Goal: Task Accomplishment & Management: Use online tool/utility

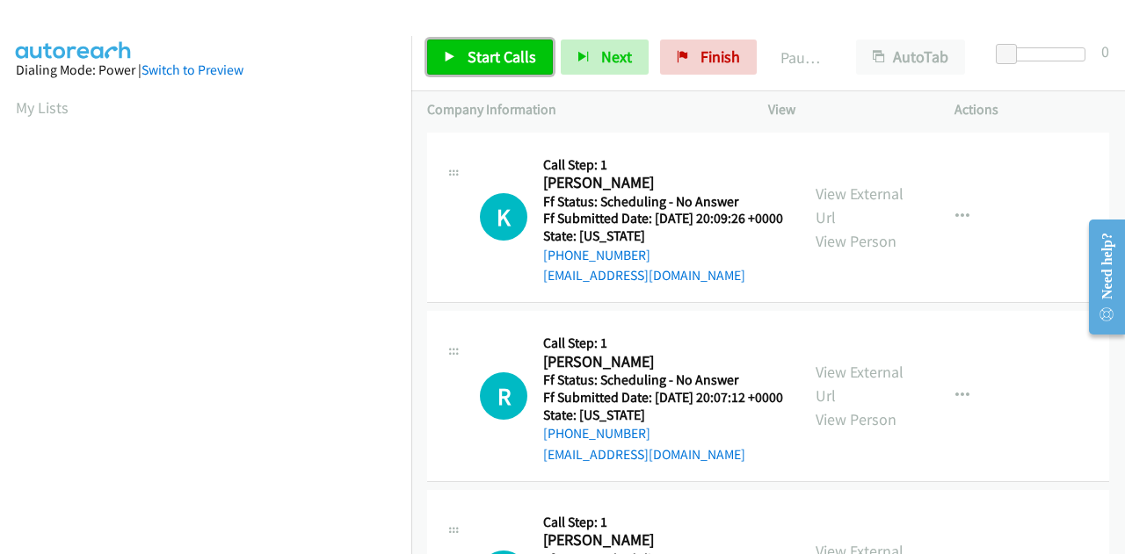
click at [506, 54] on span "Start Calls" at bounding box center [501, 57] width 69 height 20
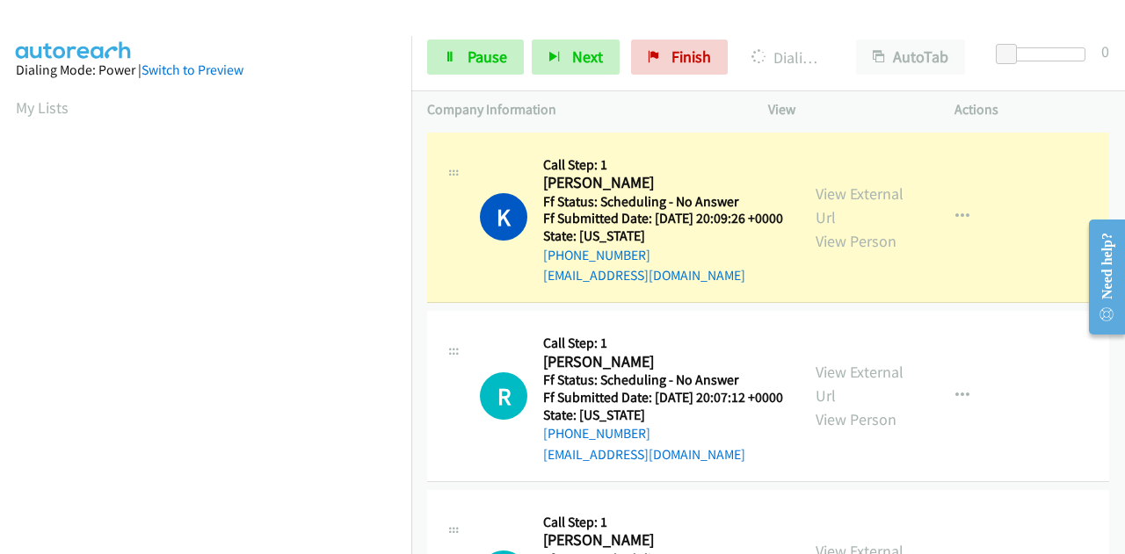
scroll to position [431, 0]
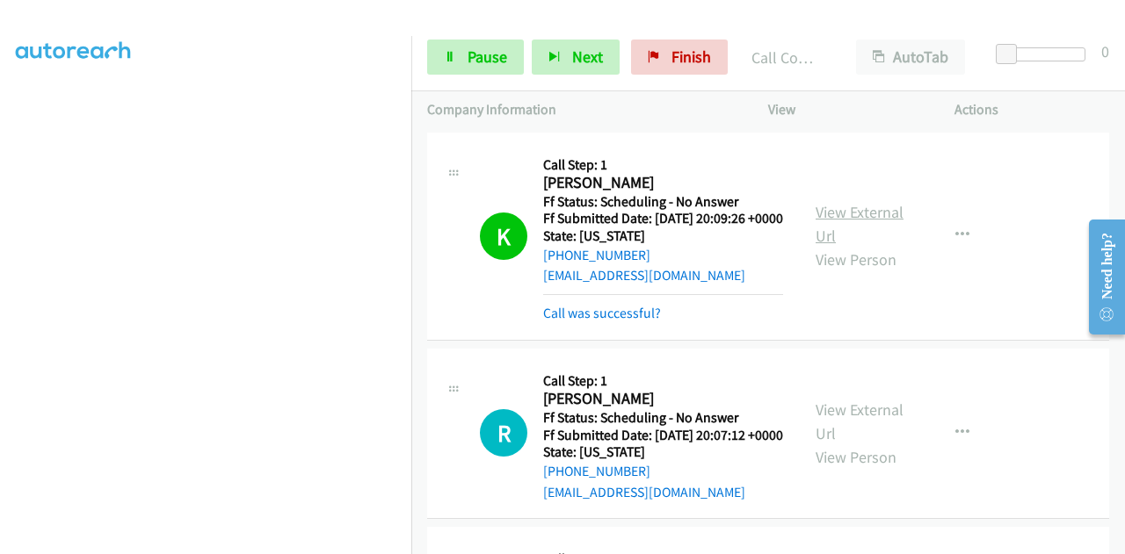
click at [815, 193] on div "View External Url View Person View External Url Email Schedule/Manage Callback …" at bounding box center [901, 236] width 202 height 176
click at [839, 221] on link "View External Url" at bounding box center [859, 224] width 88 height 44
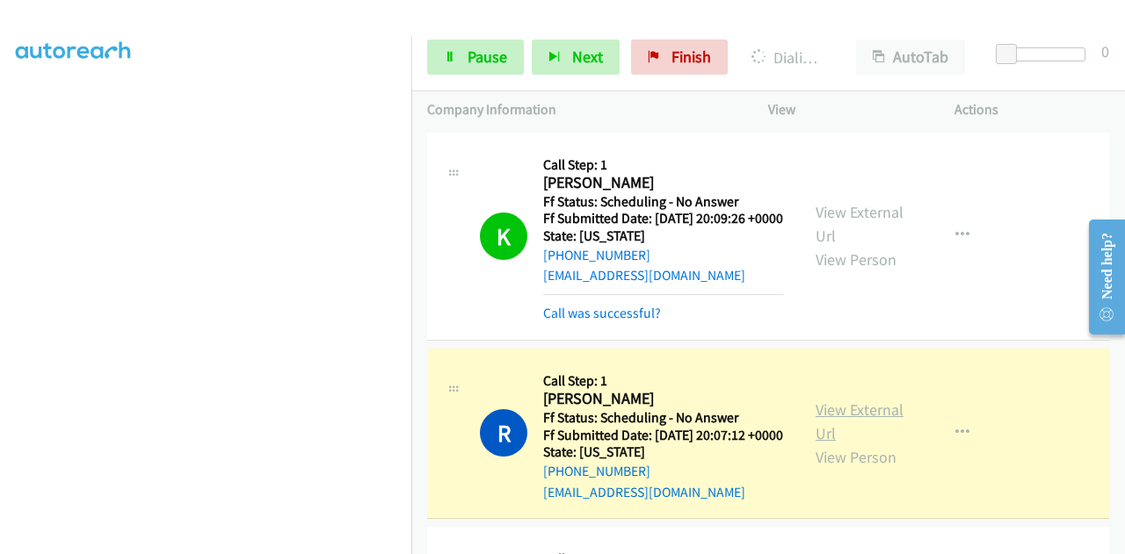
click at [863, 443] on link "View External Url" at bounding box center [859, 422] width 88 height 44
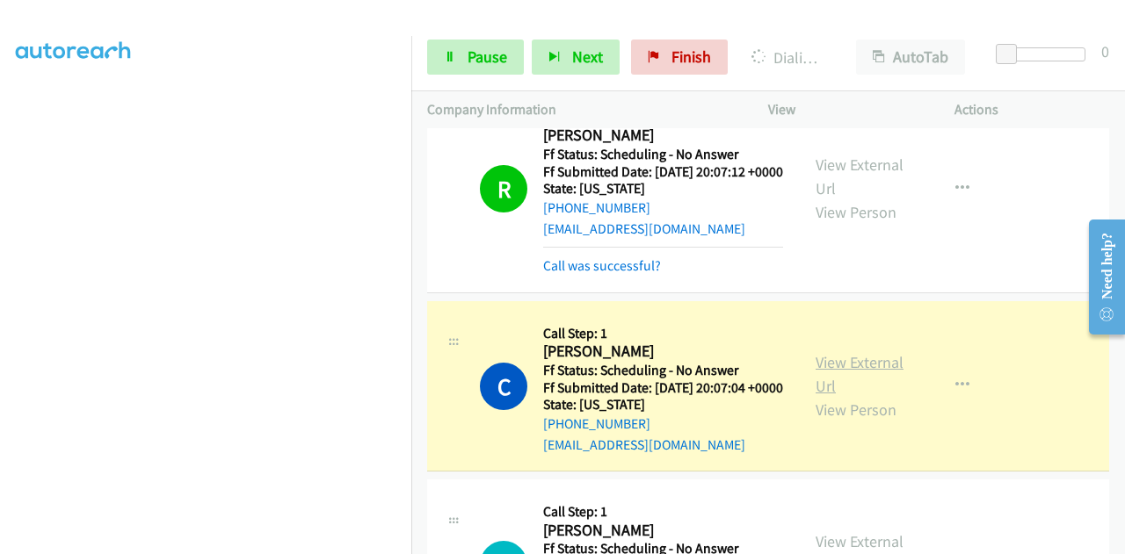
click at [842, 396] on link "View External Url" at bounding box center [859, 374] width 88 height 44
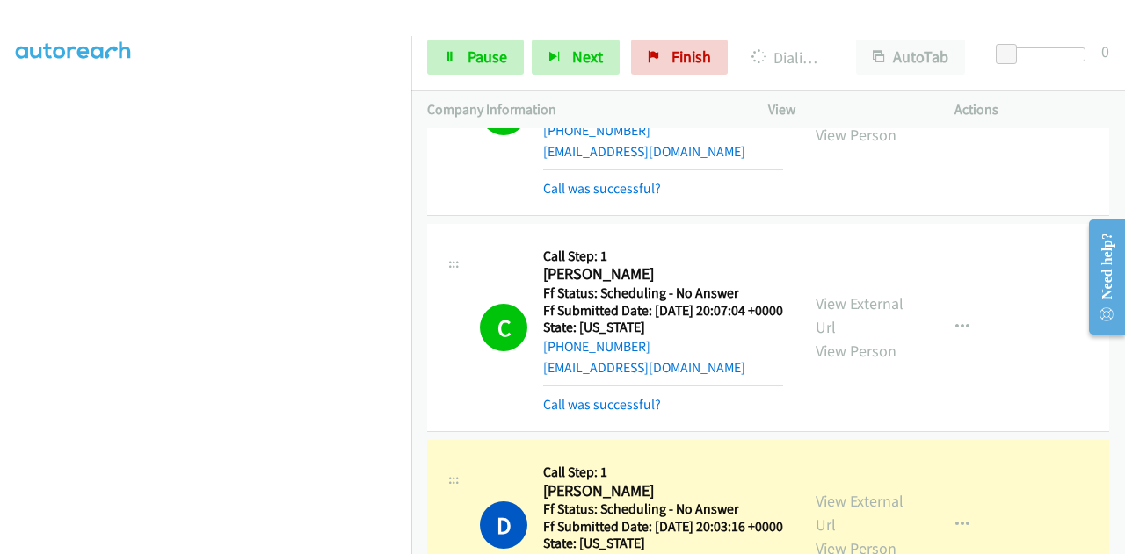
scroll to position [439, 0]
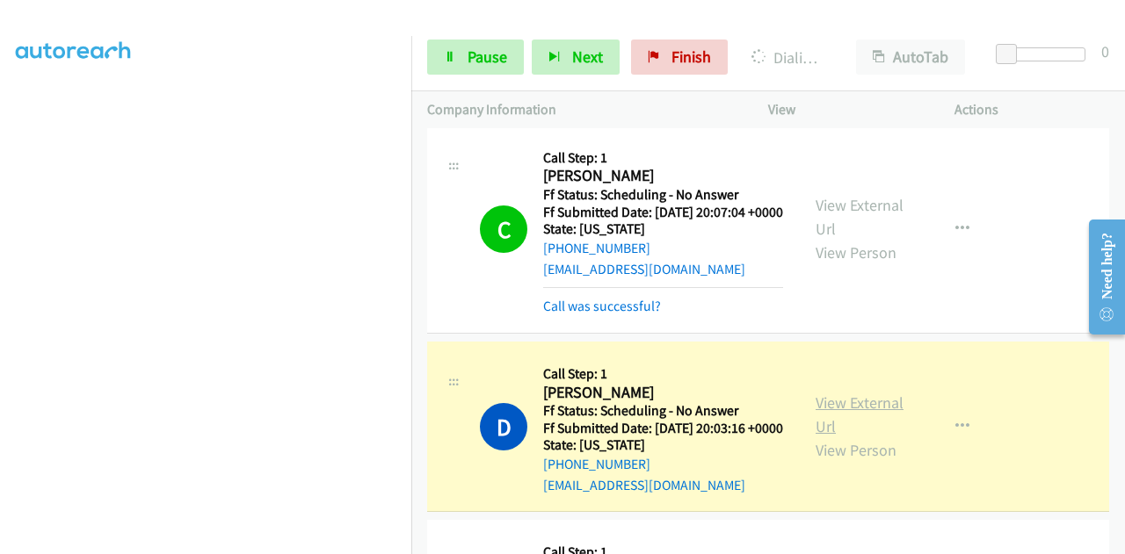
click at [847, 437] on link "View External Url" at bounding box center [859, 415] width 88 height 44
click at [475, 62] on span "Pause" at bounding box center [487, 57] width 40 height 20
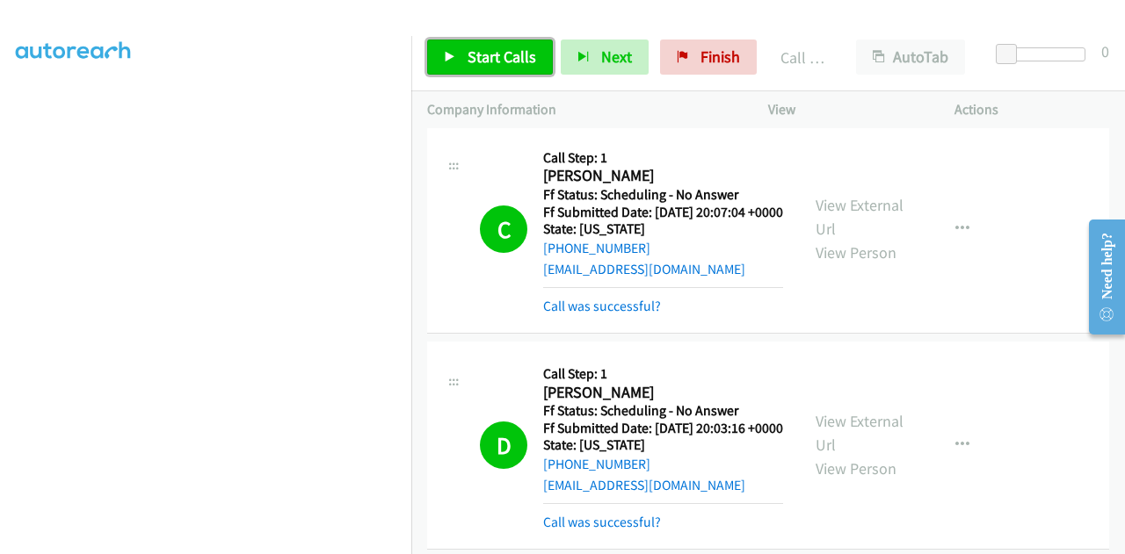
click at [497, 66] on span "Start Calls" at bounding box center [501, 57] width 69 height 20
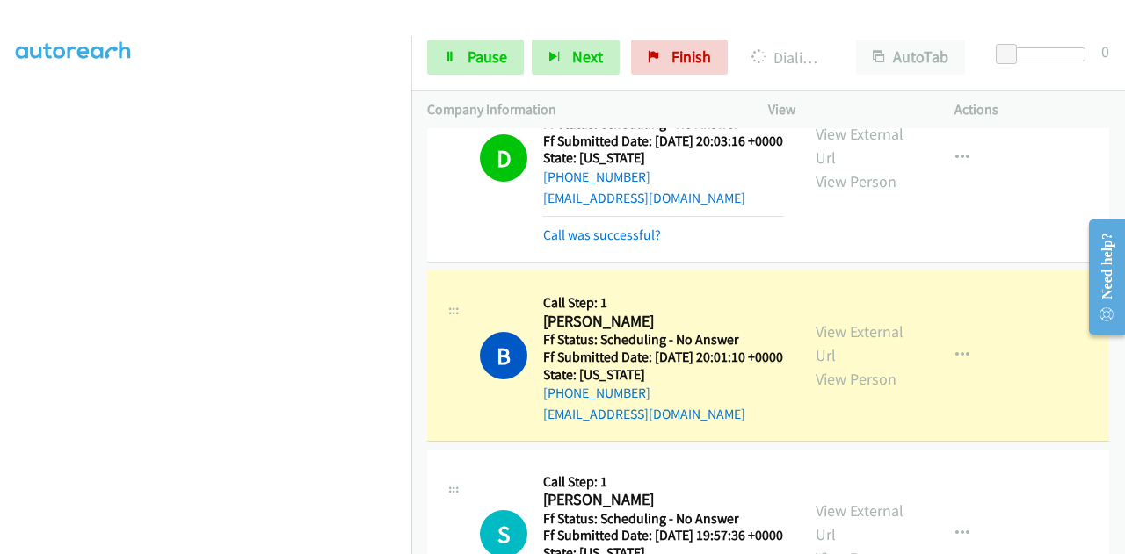
scroll to position [791, 0]
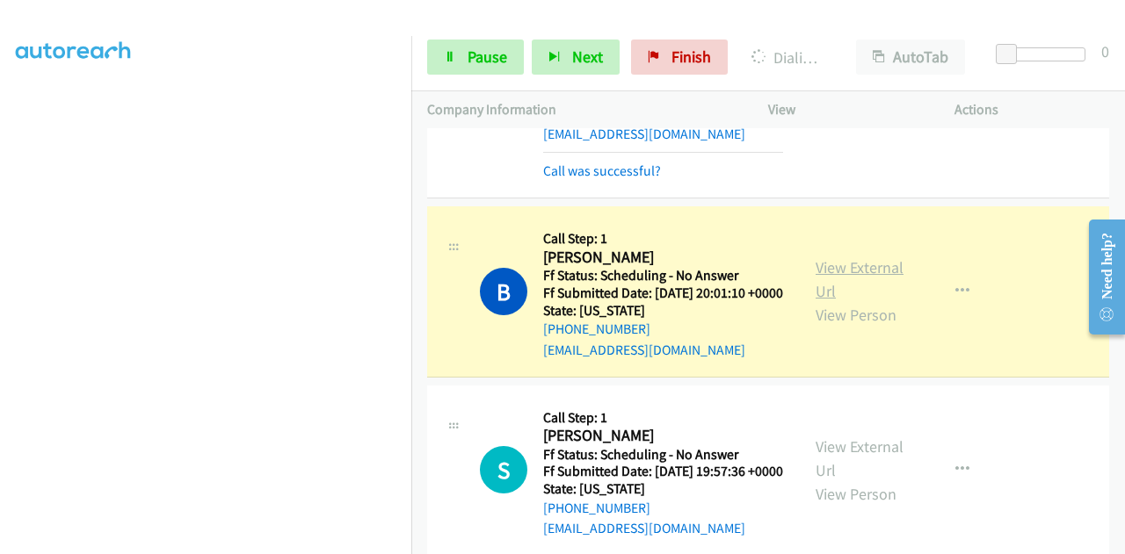
click at [826, 301] on link "View External Url" at bounding box center [859, 279] width 88 height 44
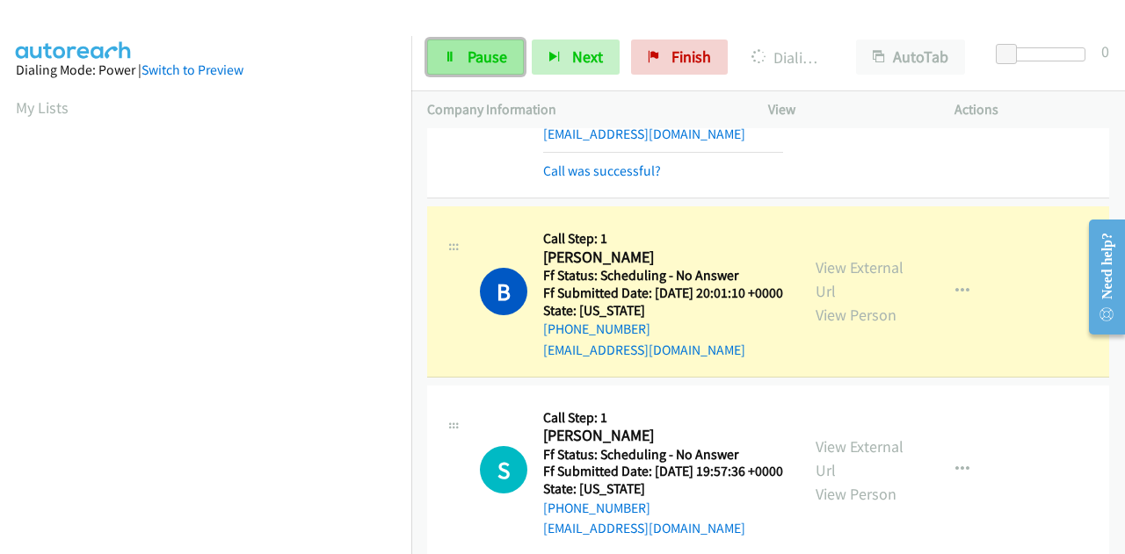
click at [465, 61] on link "Pause" at bounding box center [475, 57] width 97 height 35
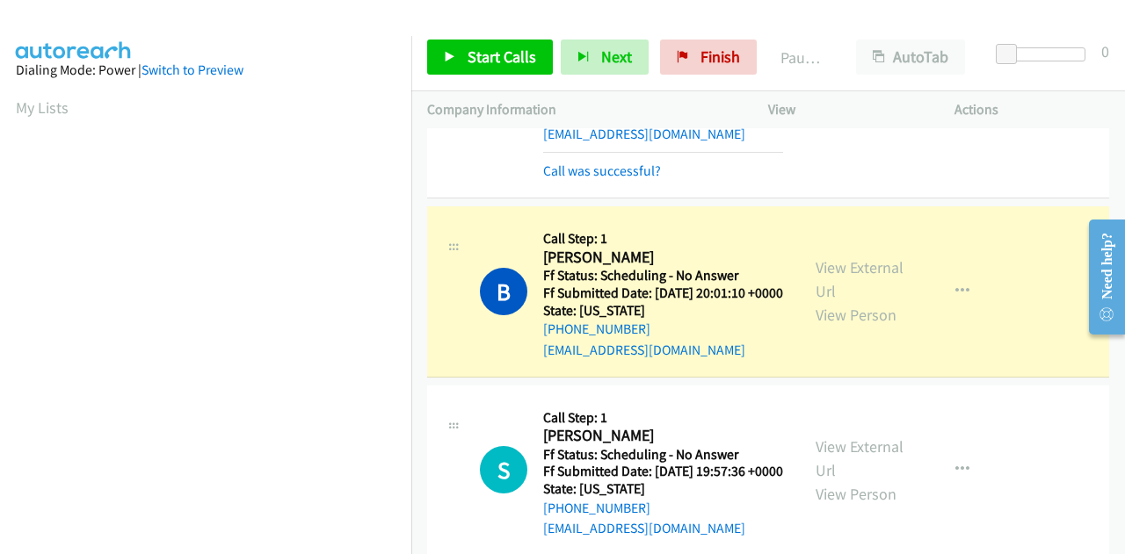
scroll to position [431, 0]
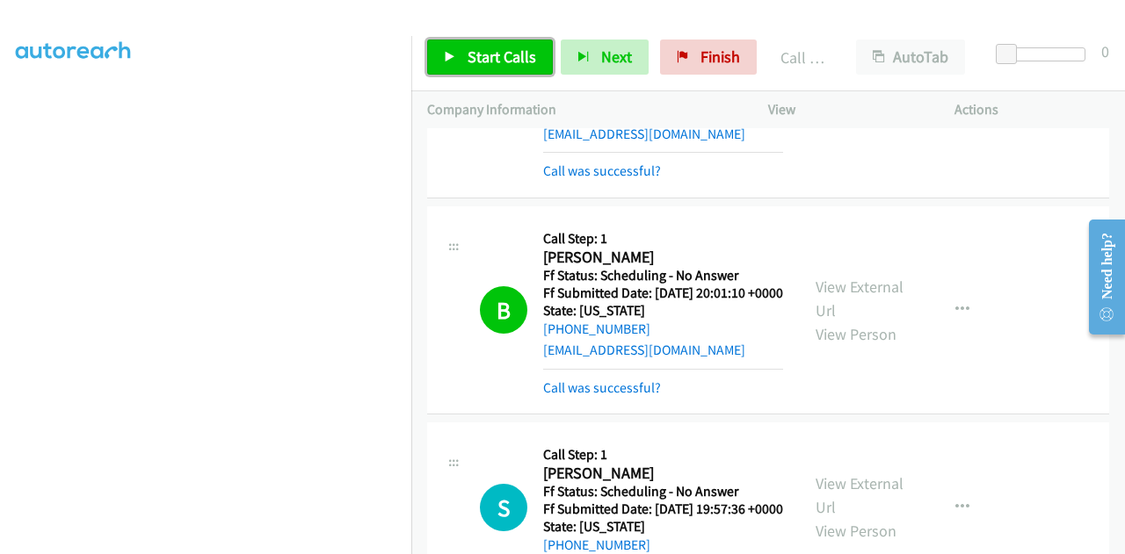
click at [496, 49] on span "Start Calls" at bounding box center [501, 57] width 69 height 20
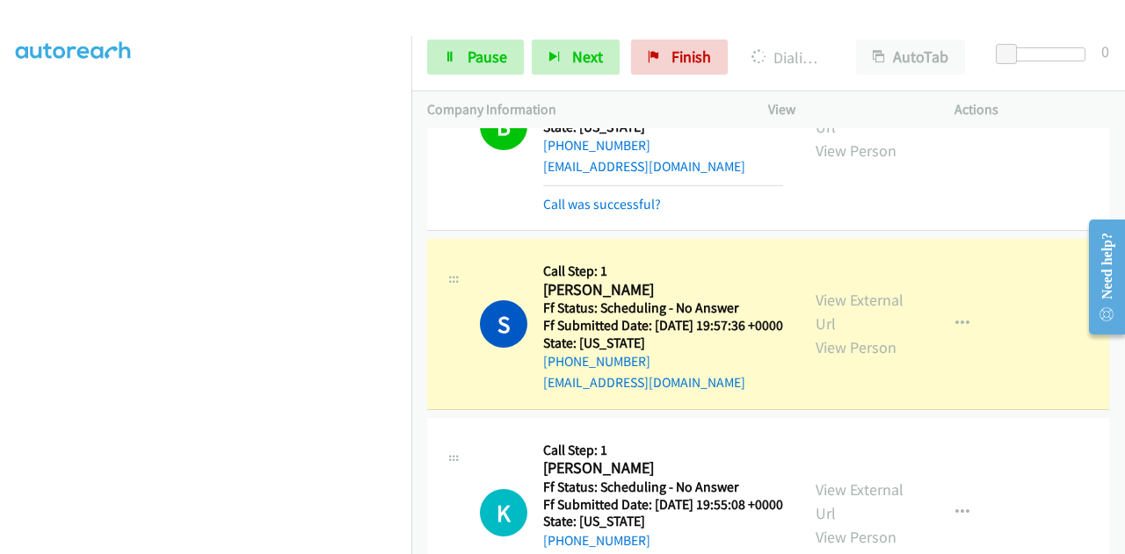
scroll to position [1054, 0]
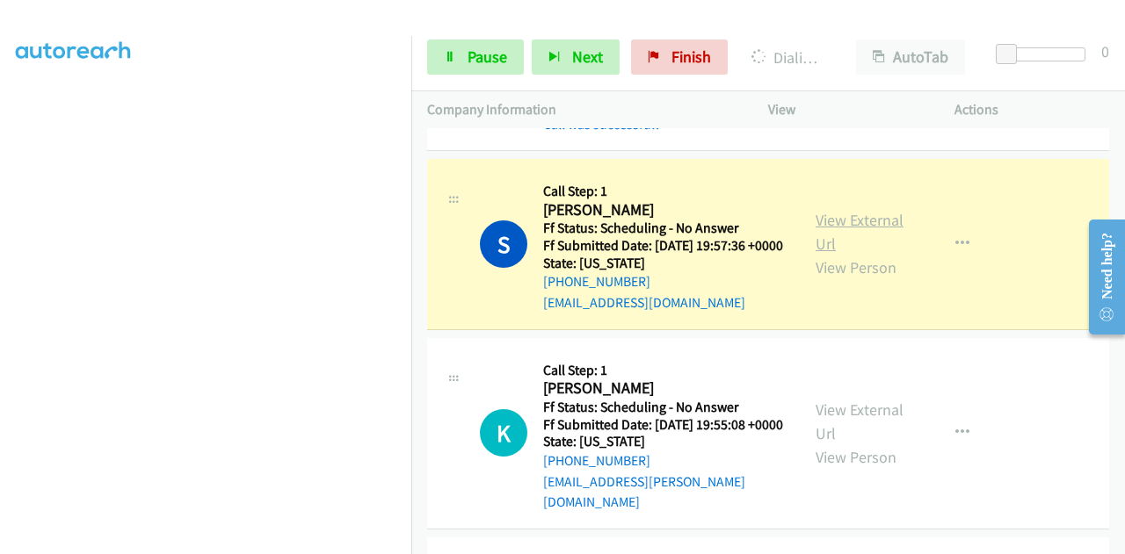
click at [826, 254] on link "View External Url" at bounding box center [859, 232] width 88 height 44
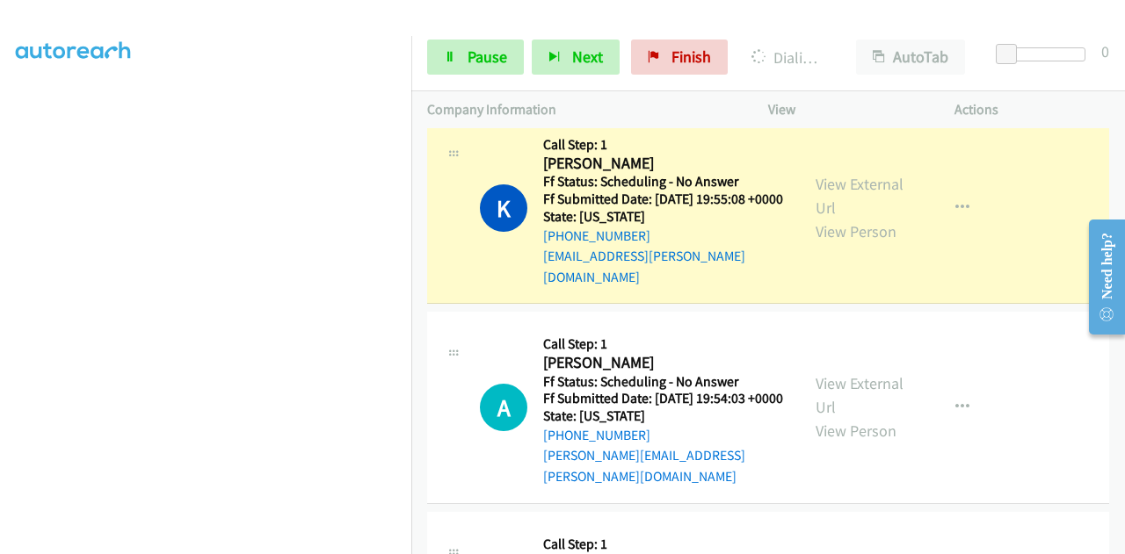
scroll to position [1318, 0]
click at [852, 217] on link "View External Url" at bounding box center [859, 195] width 88 height 44
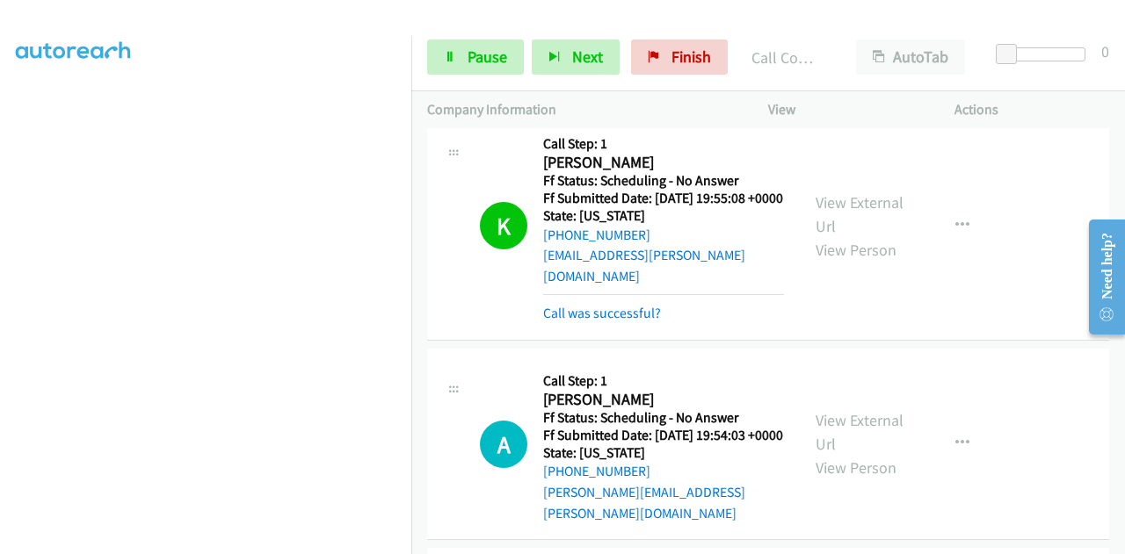
scroll to position [0, 0]
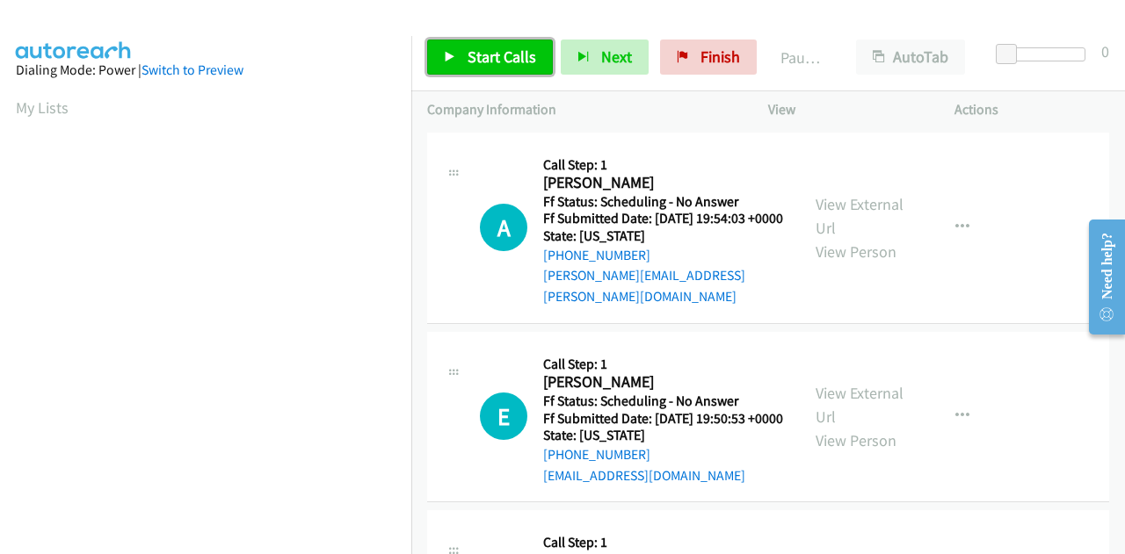
click at [480, 69] on link "Start Calls" at bounding box center [490, 57] width 126 height 35
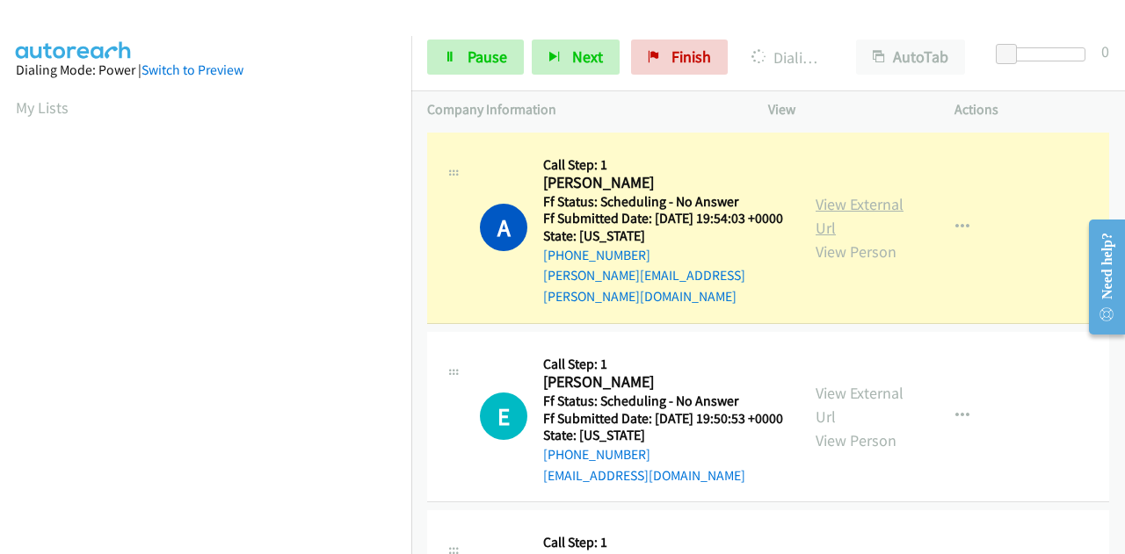
click at [859, 199] on link "View External Url" at bounding box center [859, 216] width 88 height 44
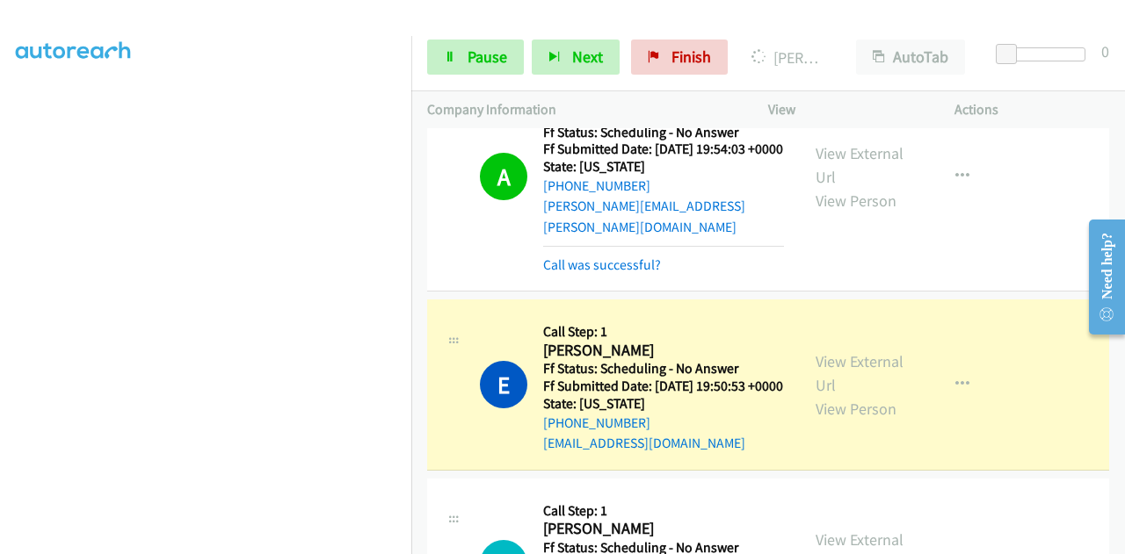
scroll to position [176, 0]
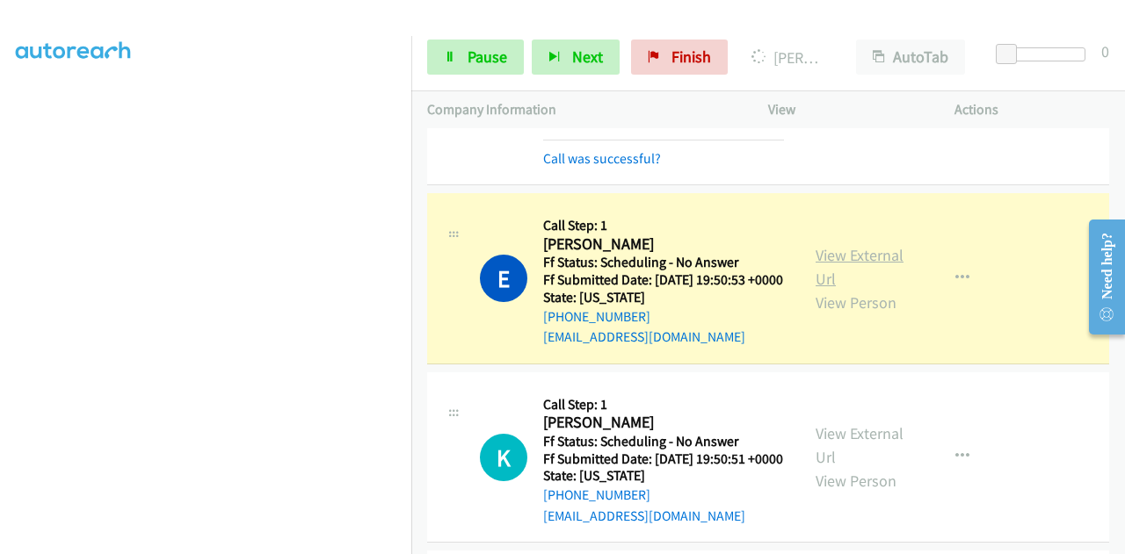
click at [875, 268] on link "View External Url" at bounding box center [859, 267] width 88 height 44
click at [457, 72] on link "Pause" at bounding box center [475, 57] width 97 height 35
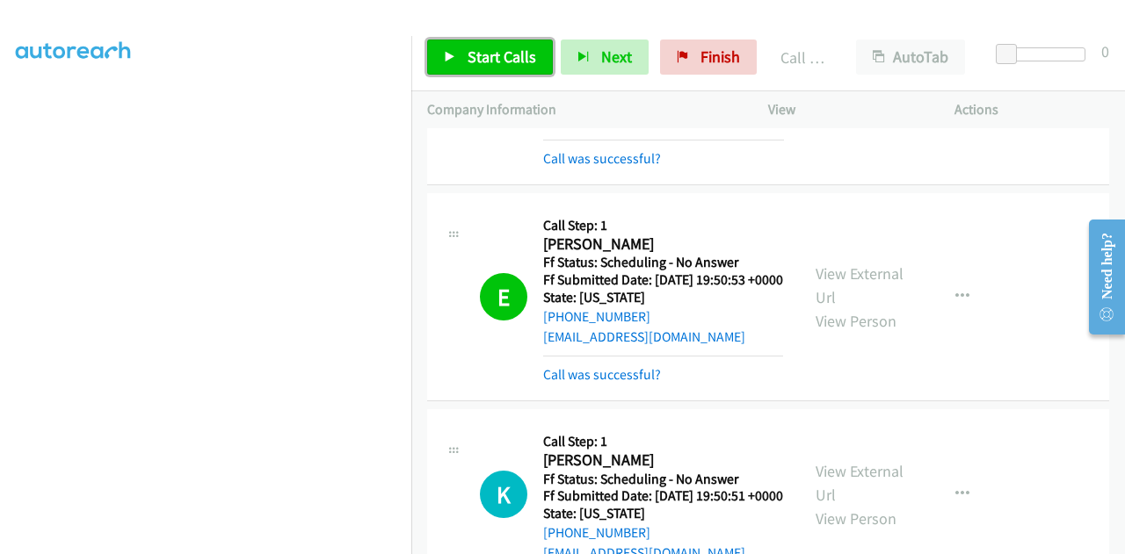
click at [486, 59] on span "Start Calls" at bounding box center [501, 57] width 69 height 20
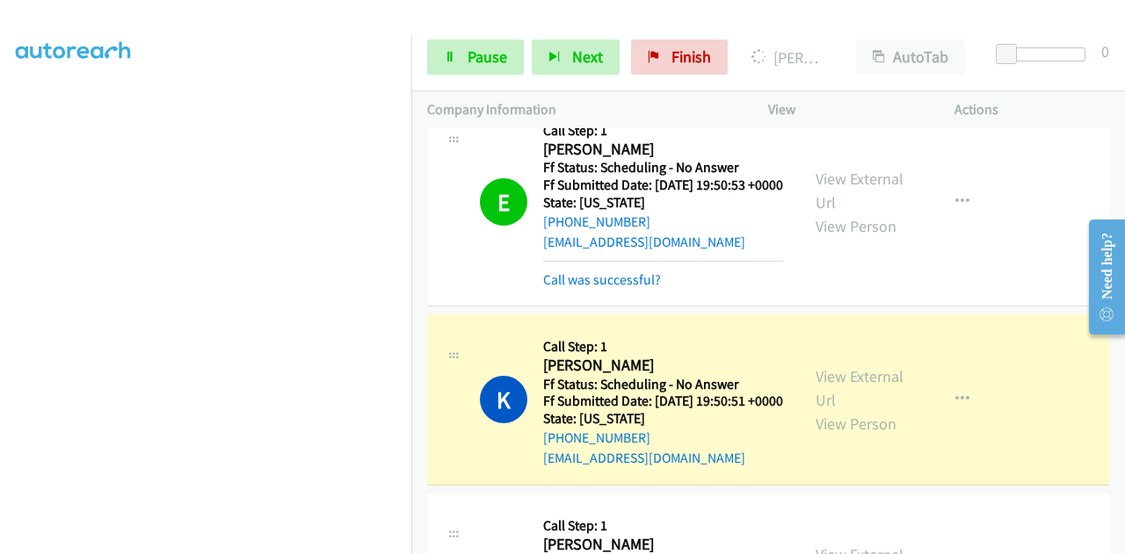
scroll to position [351, 0]
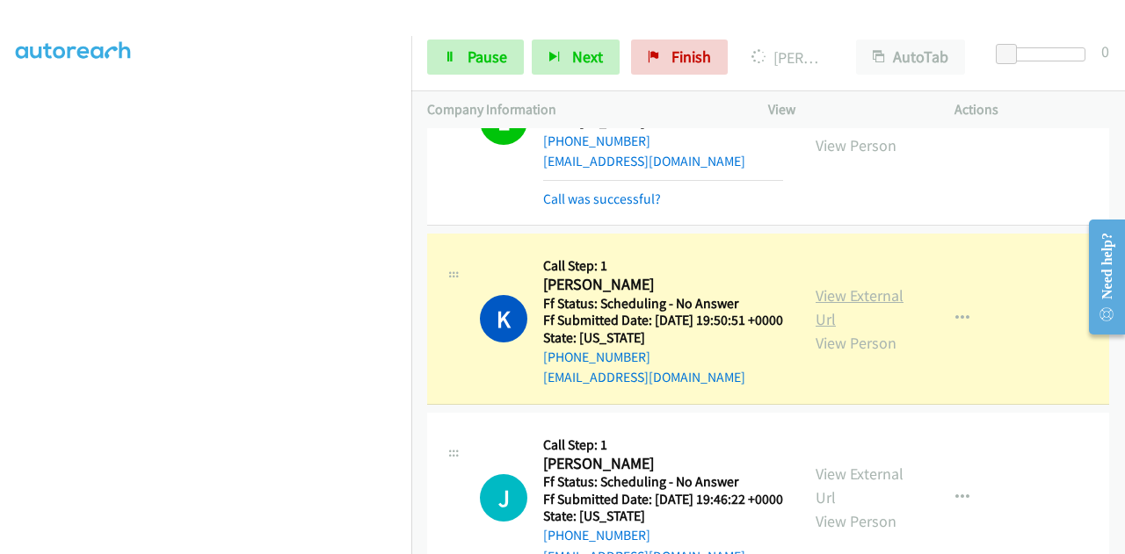
click at [882, 316] on link "View External Url" at bounding box center [859, 308] width 88 height 44
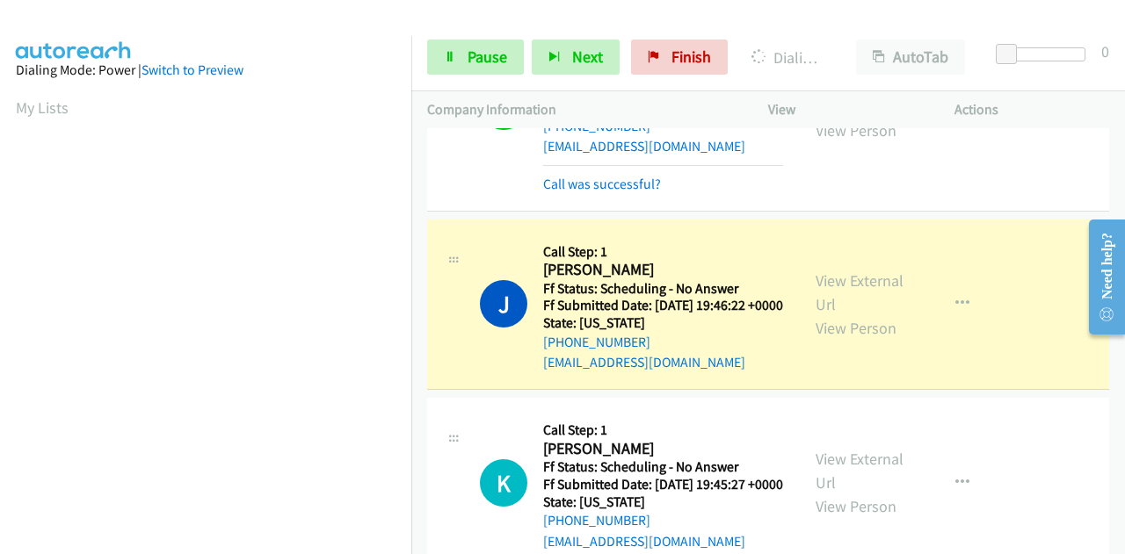
scroll to position [615, 0]
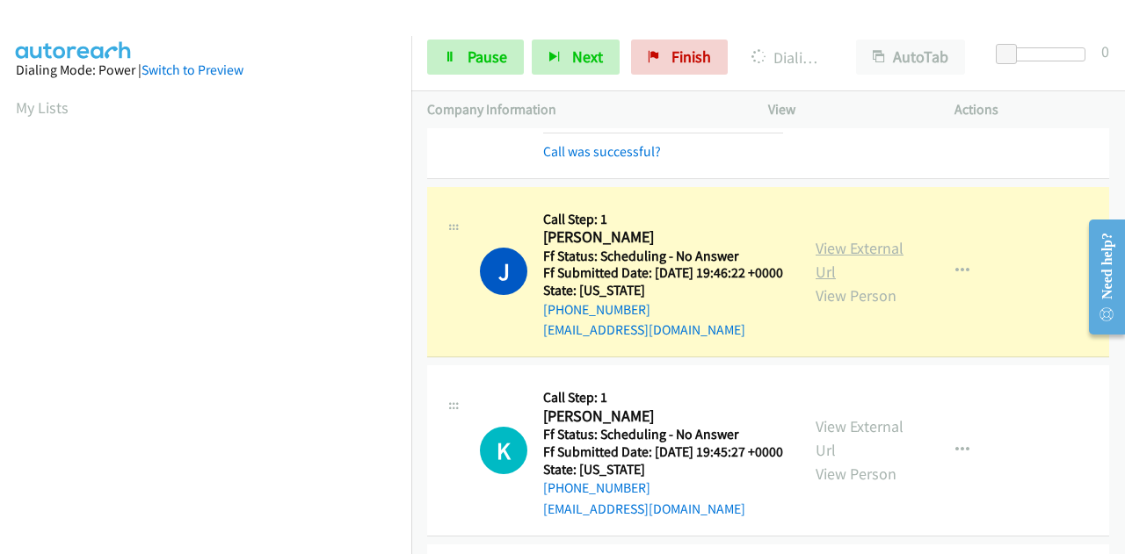
click at [886, 282] on link "View External Url" at bounding box center [859, 260] width 88 height 44
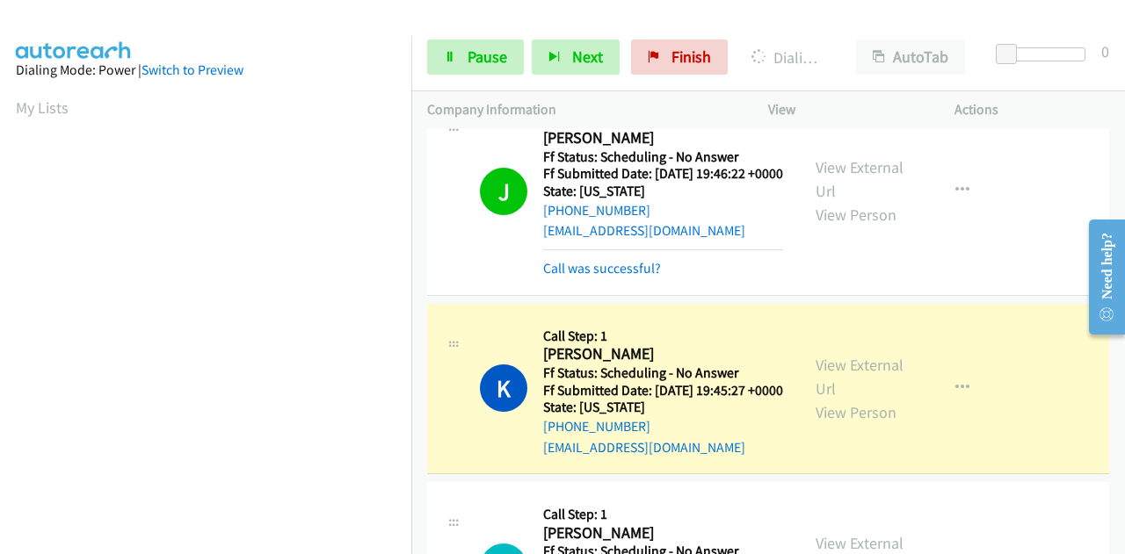
scroll to position [791, 0]
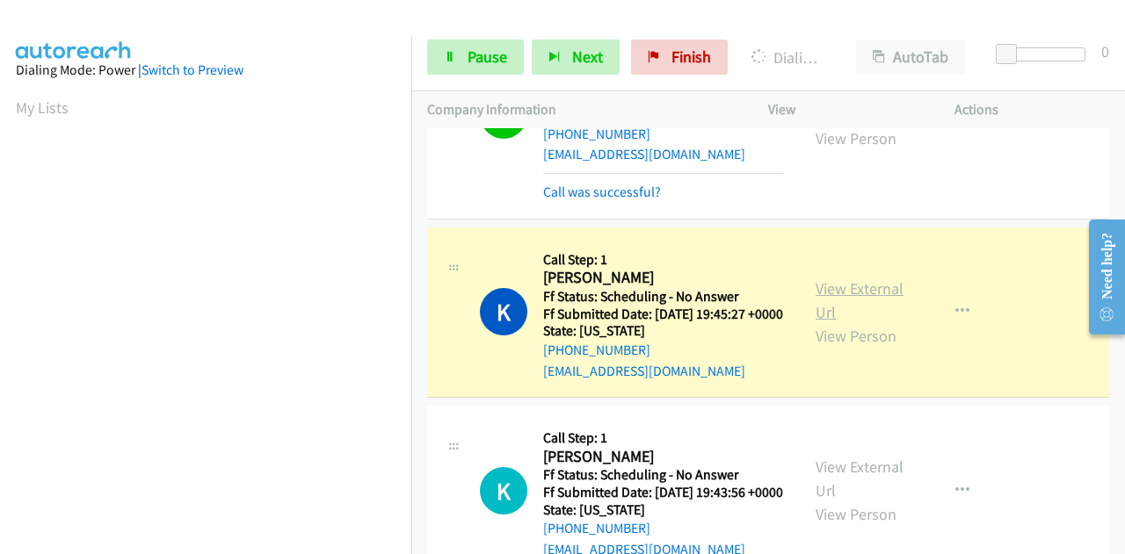
click at [866, 322] on link "View External Url" at bounding box center [859, 301] width 88 height 44
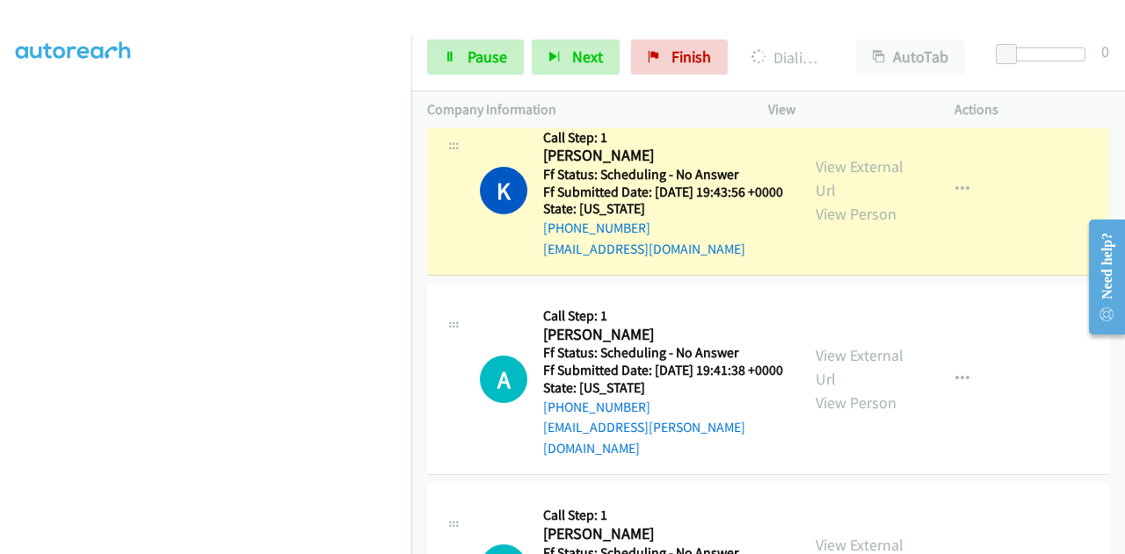
scroll to position [1142, 0]
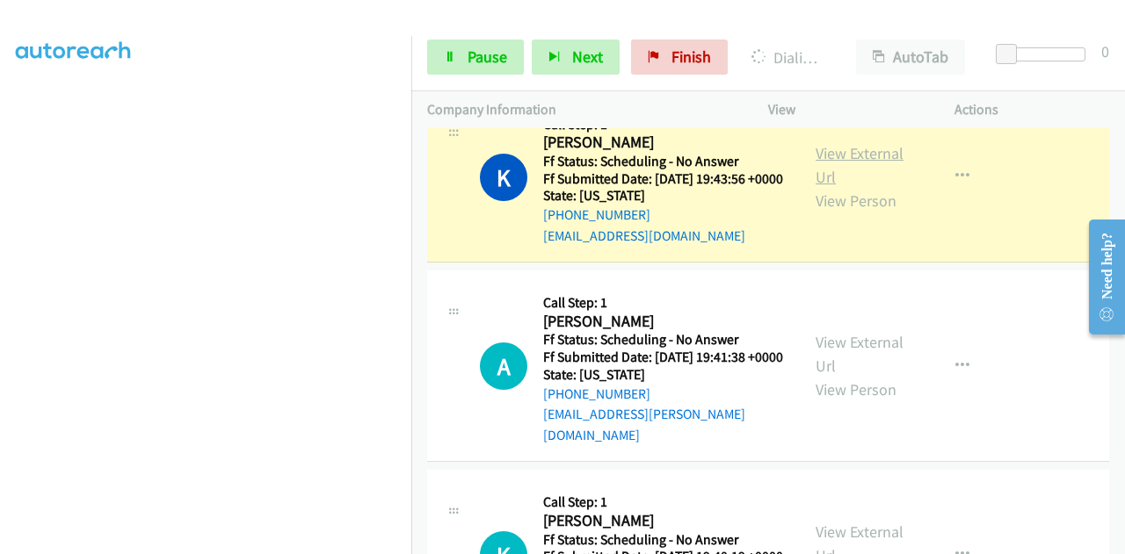
click at [862, 187] on link "View External Url" at bounding box center [859, 165] width 88 height 44
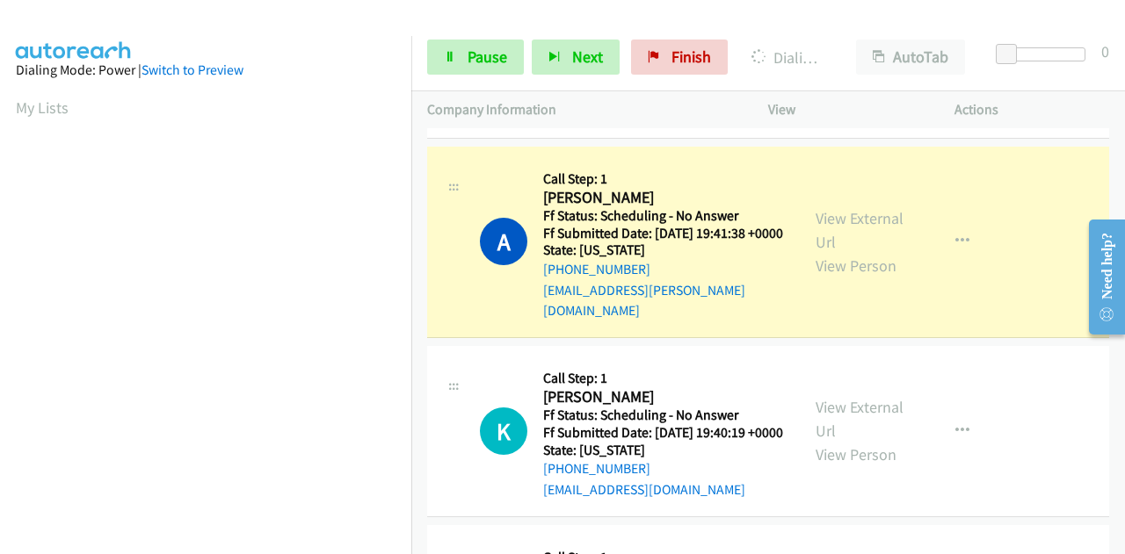
scroll to position [1318, 0]
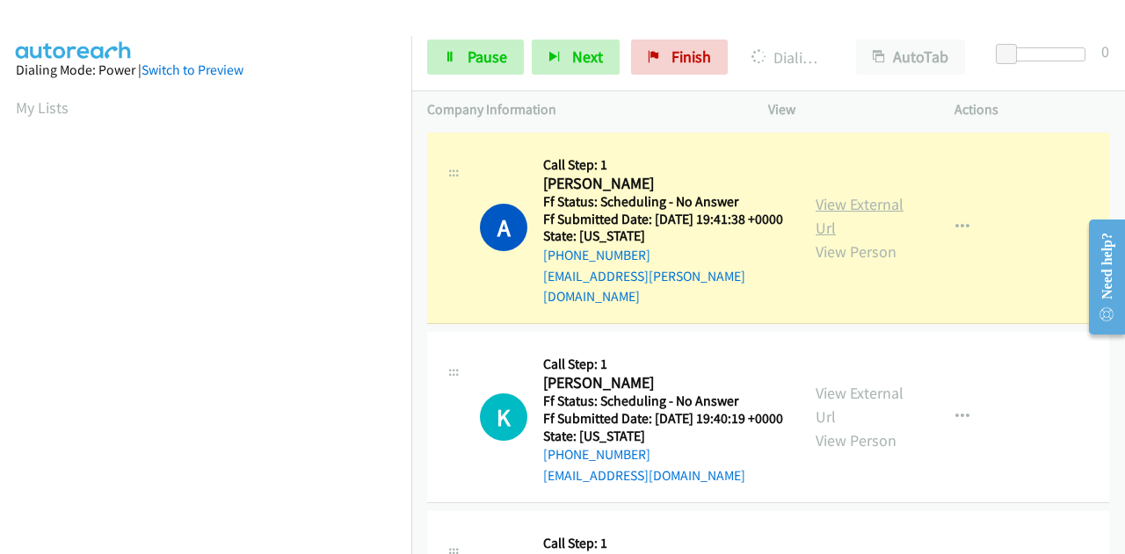
click at [823, 238] on link "View External Url" at bounding box center [859, 216] width 88 height 44
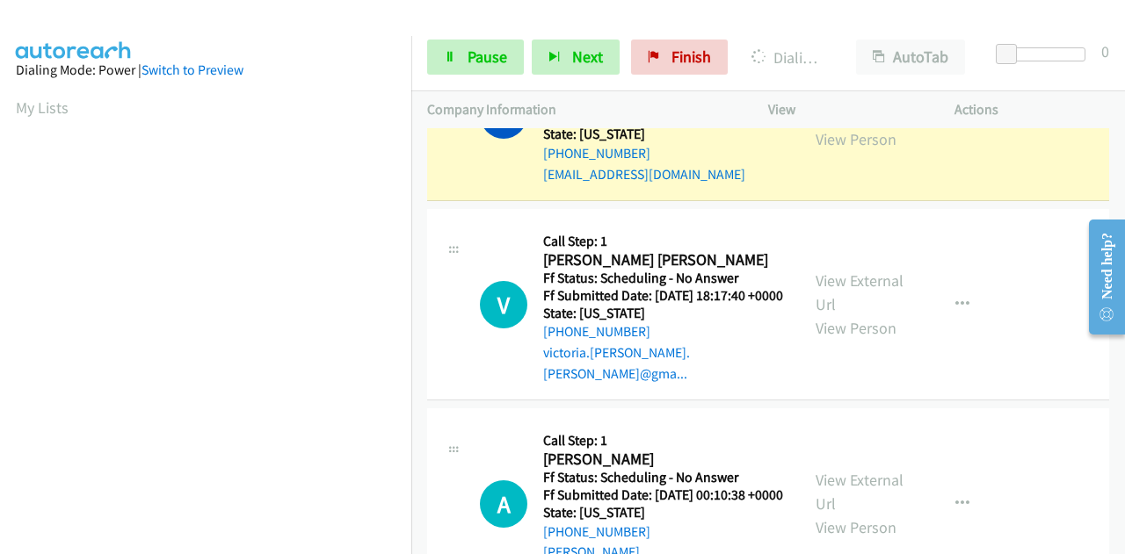
scroll to position [1669, 0]
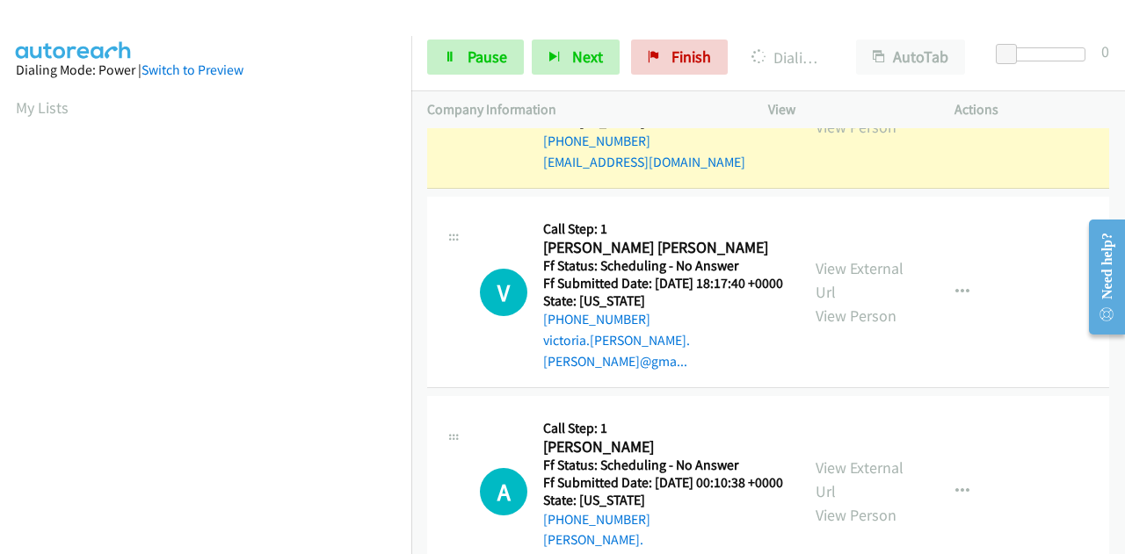
click at [864, 113] on link "View External Url" at bounding box center [859, 91] width 88 height 44
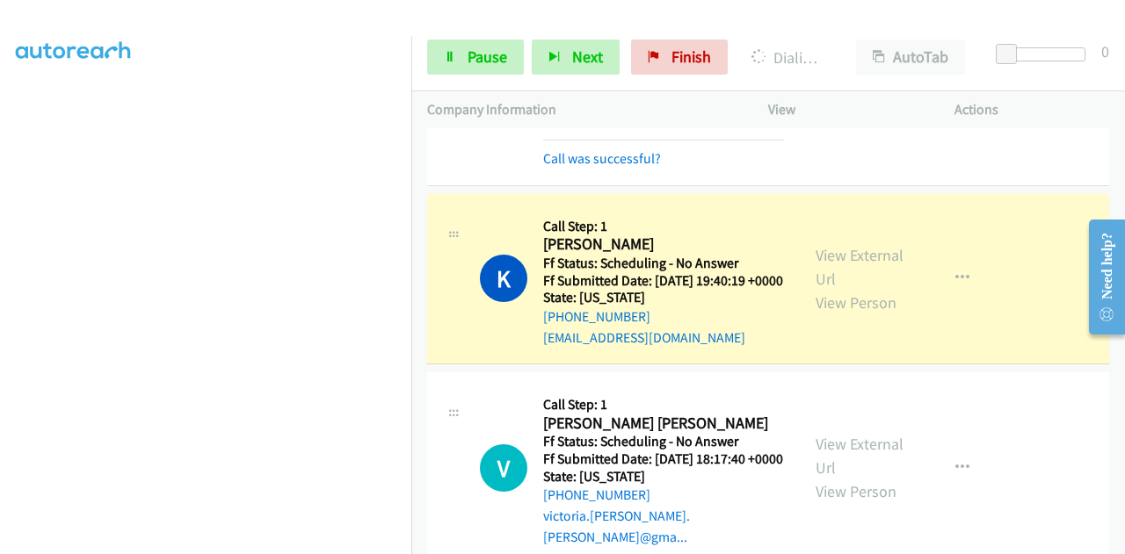
scroll to position [0, 0]
click at [469, 38] on div "Start Calls Pause Next Finish Dialing Kenneth Dukett AutoTab AutoTab 0" at bounding box center [767, 58] width 713 height 68
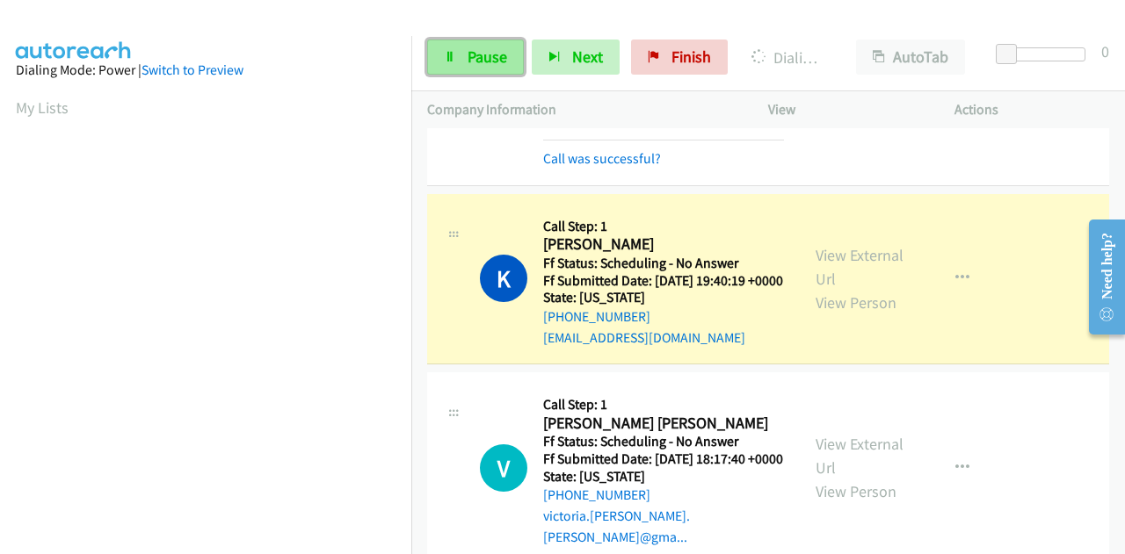
click at [472, 52] on span "Pause" at bounding box center [487, 57] width 40 height 20
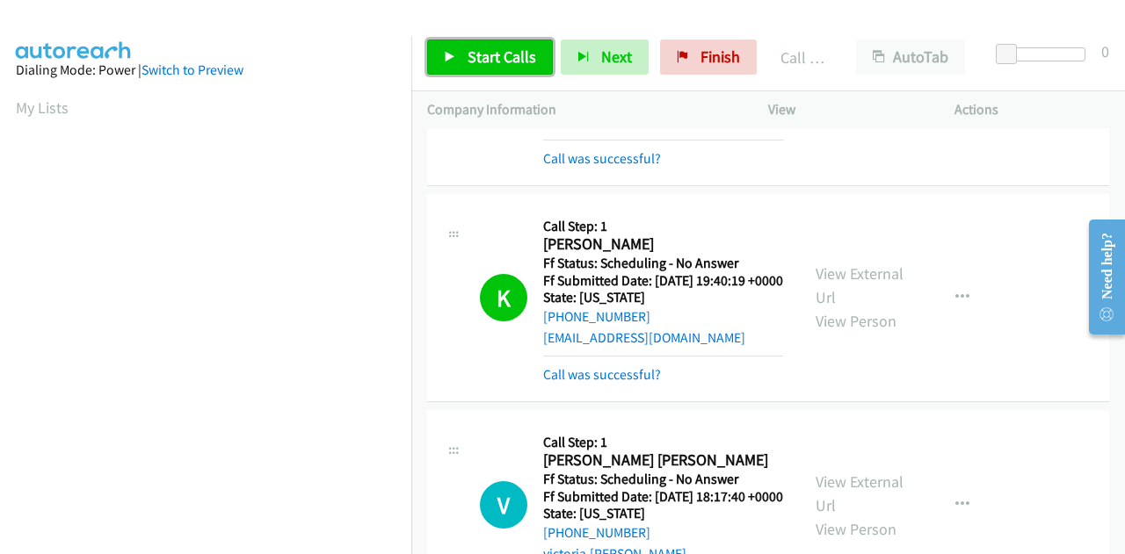
click at [503, 51] on span "Start Calls" at bounding box center [501, 57] width 69 height 20
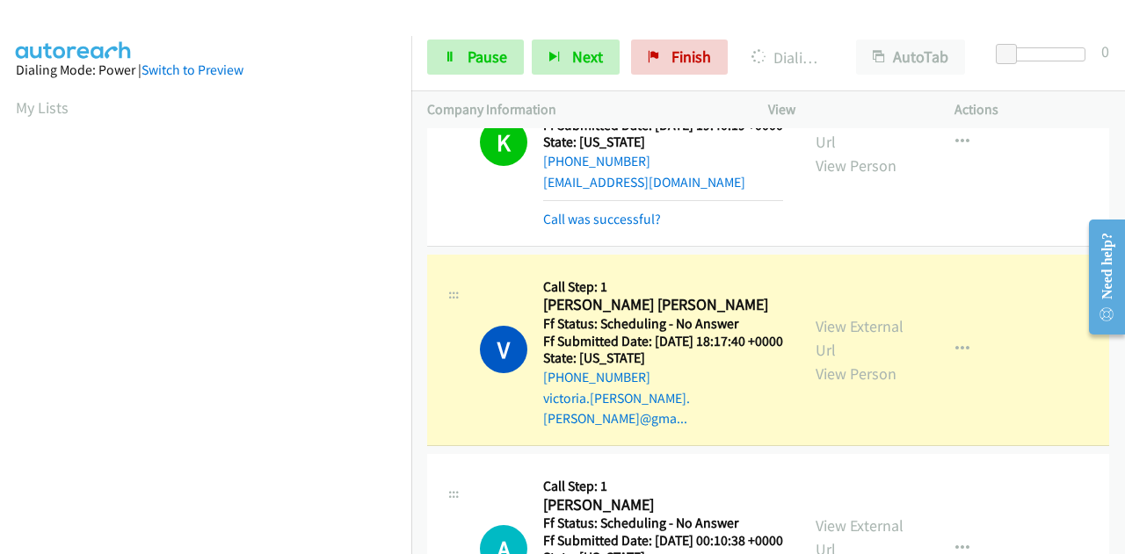
scroll to position [1757, 0]
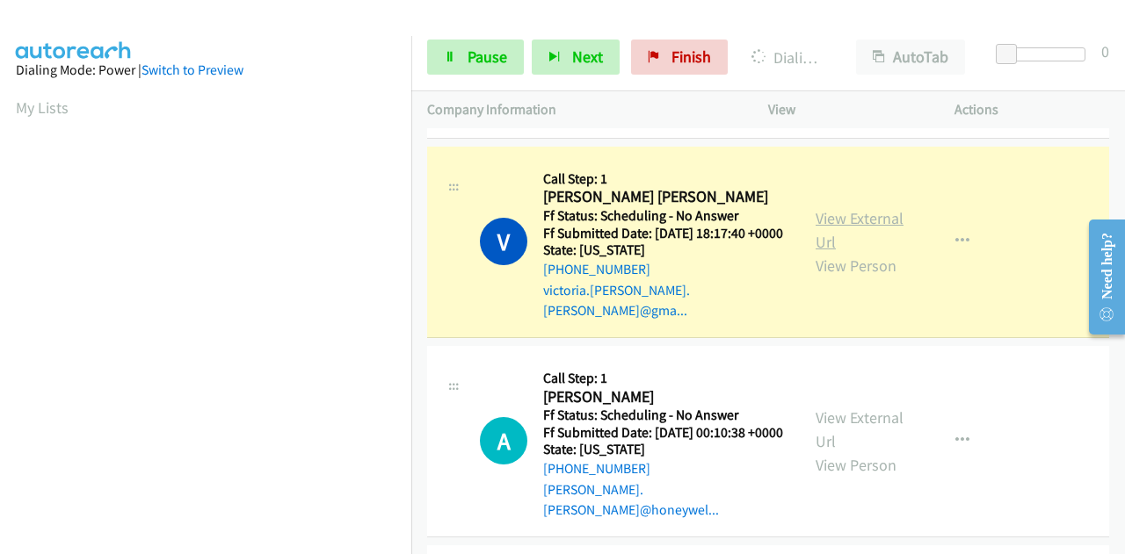
click at [834, 252] on link "View External Url" at bounding box center [859, 230] width 88 height 44
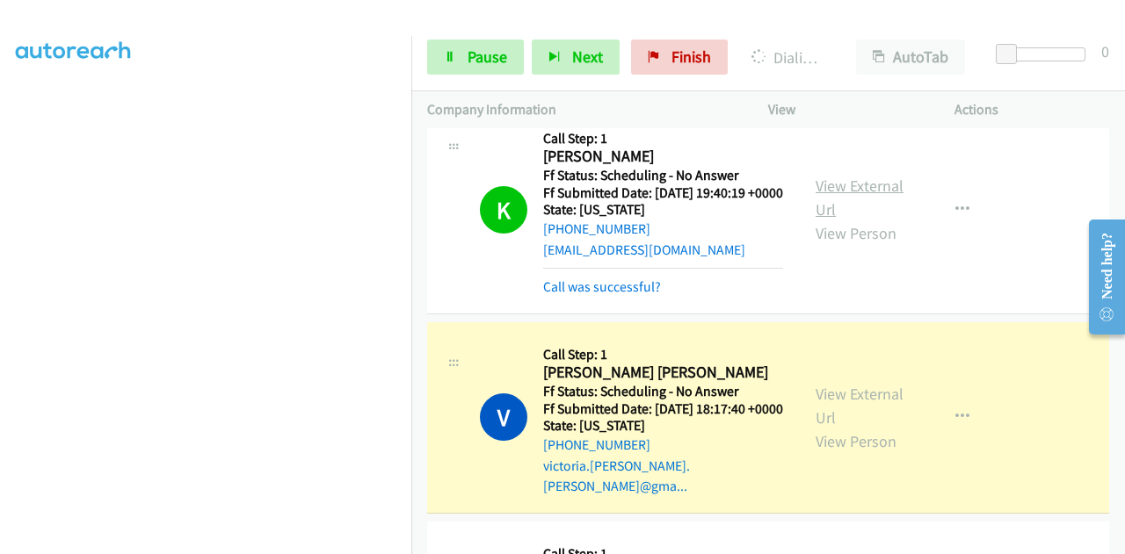
click at [834, 220] on link "View External Url" at bounding box center [859, 198] width 88 height 44
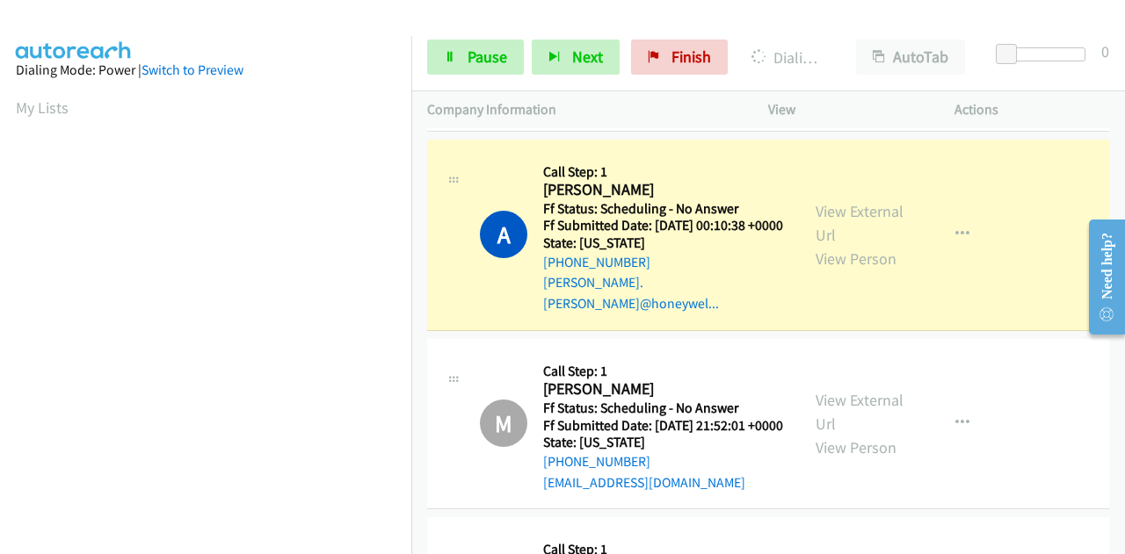
scroll to position [2021, 0]
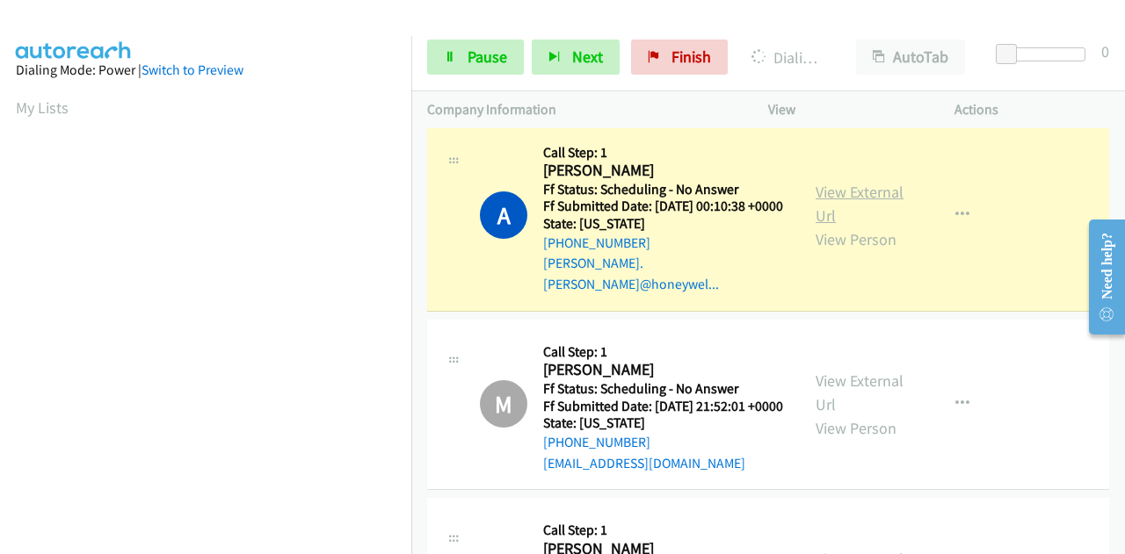
click at [838, 226] on link "View External Url" at bounding box center [859, 204] width 88 height 44
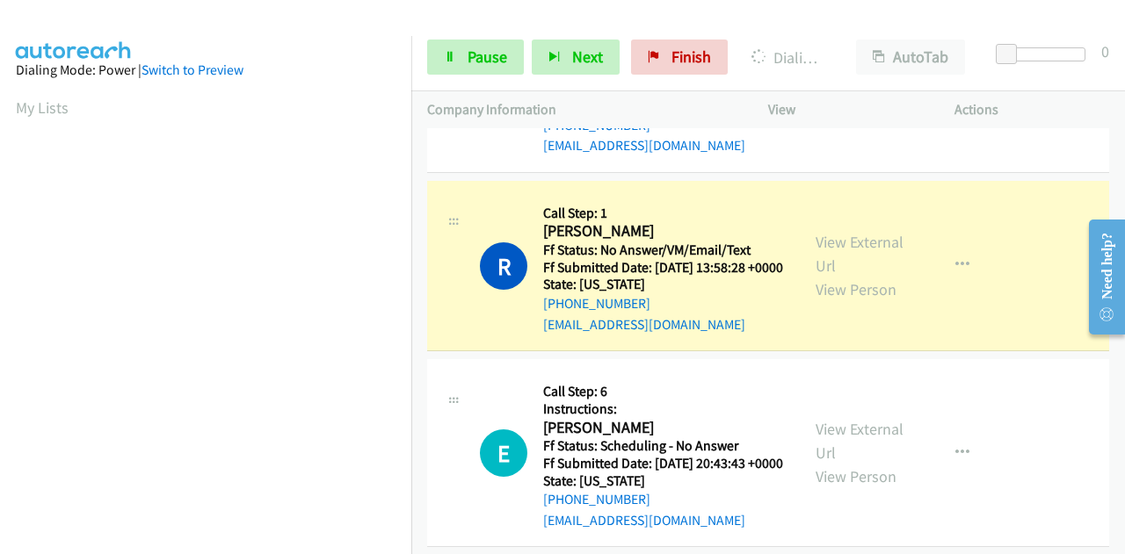
scroll to position [3251, 0]
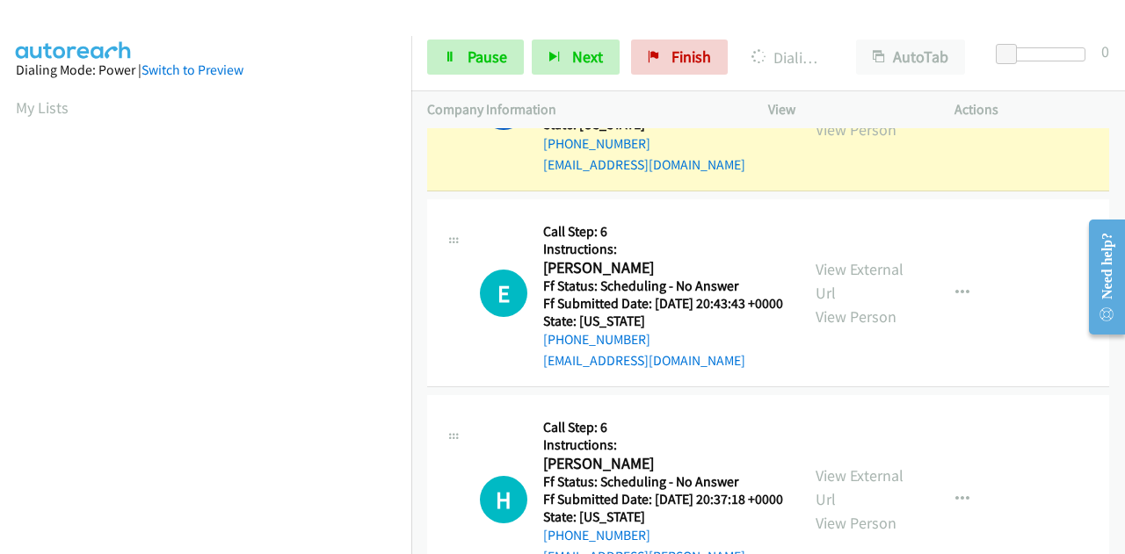
click at [824, 116] on link "View External Url" at bounding box center [859, 94] width 88 height 44
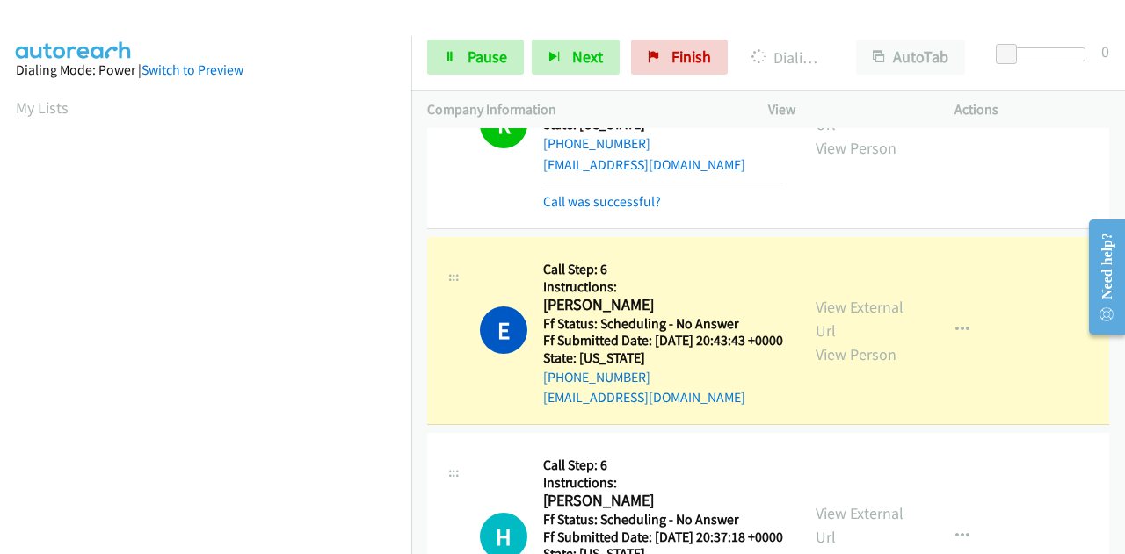
scroll to position [3515, 0]
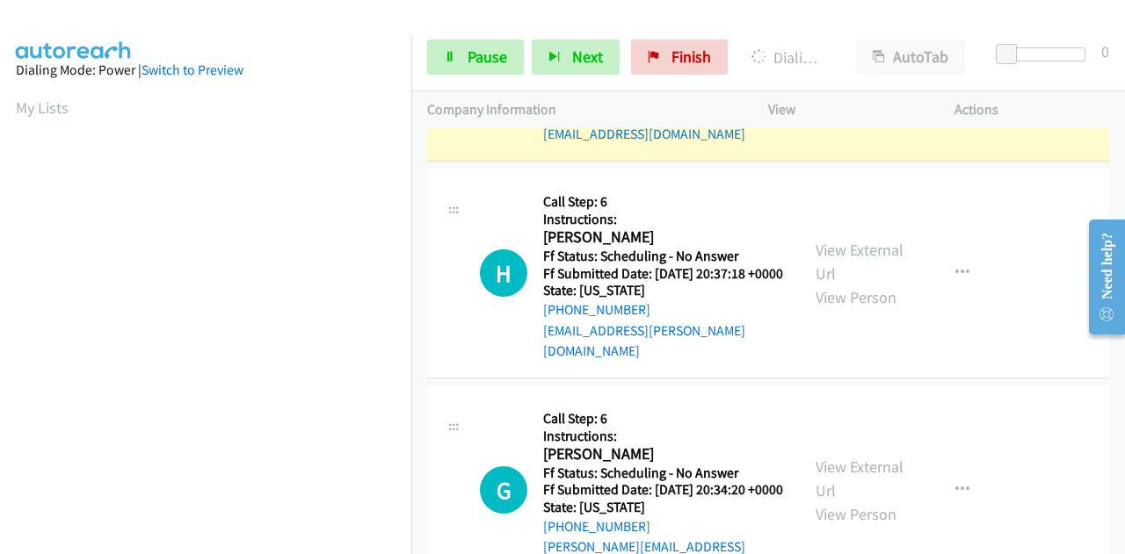
click at [858, 77] on link "View External Url" at bounding box center [859, 55] width 88 height 44
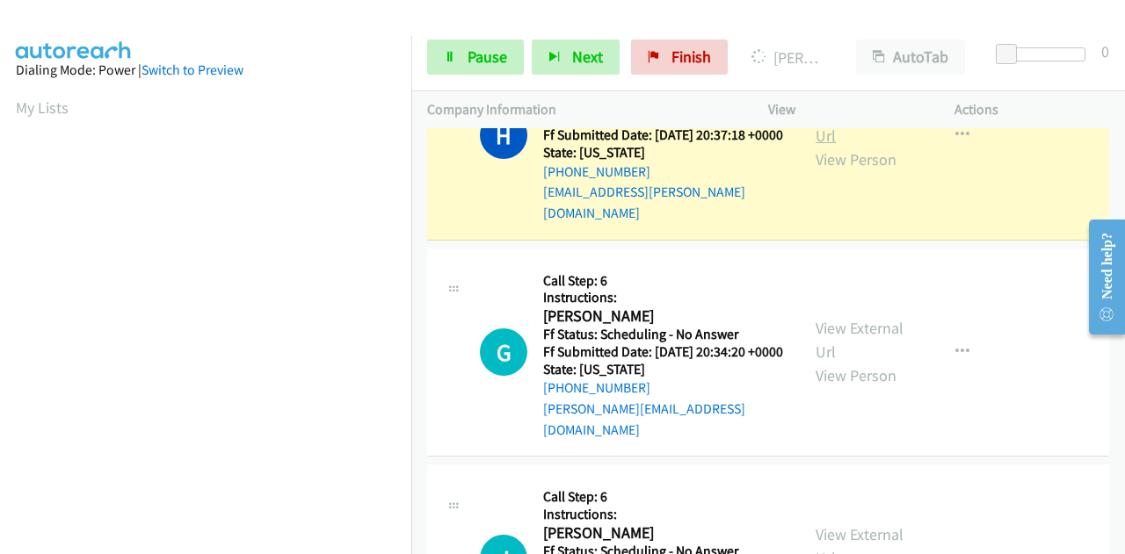
scroll to position [431, 0]
click at [833, 146] on link "View External Url" at bounding box center [859, 124] width 88 height 44
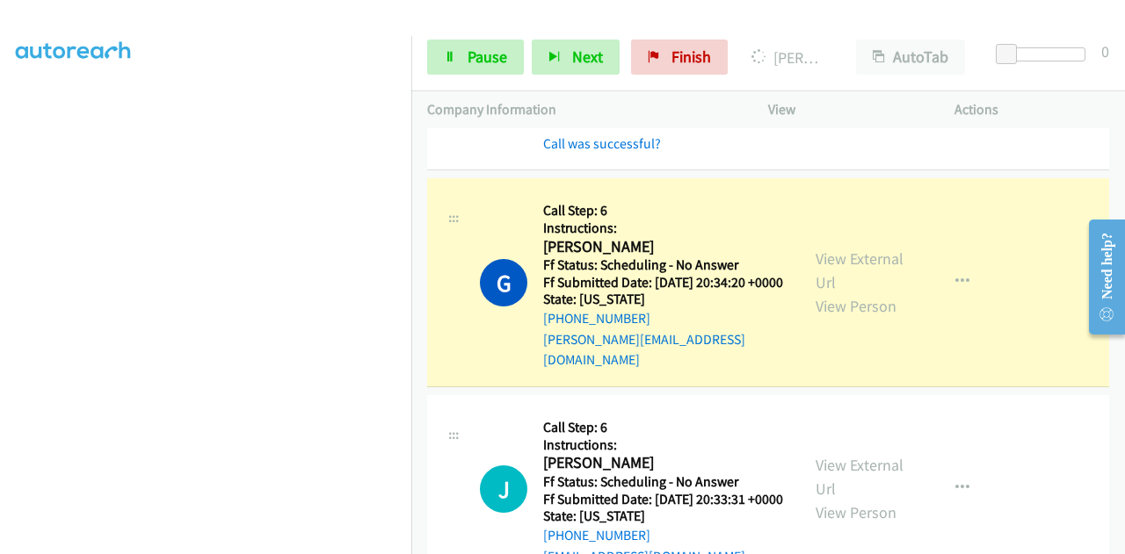
scroll to position [3954, 0]
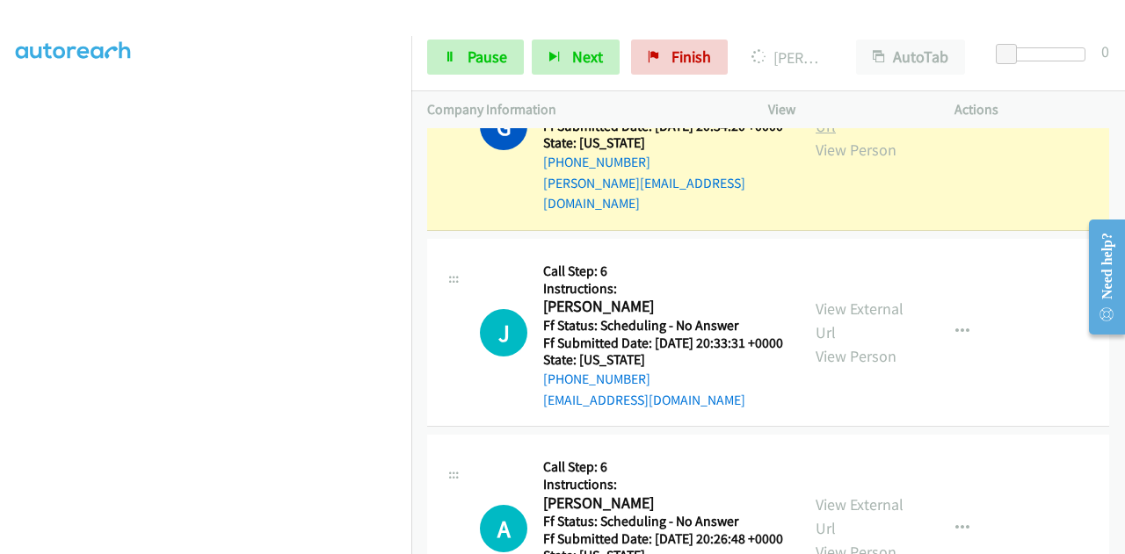
click at [847, 136] on link "View External Url" at bounding box center [859, 114] width 88 height 44
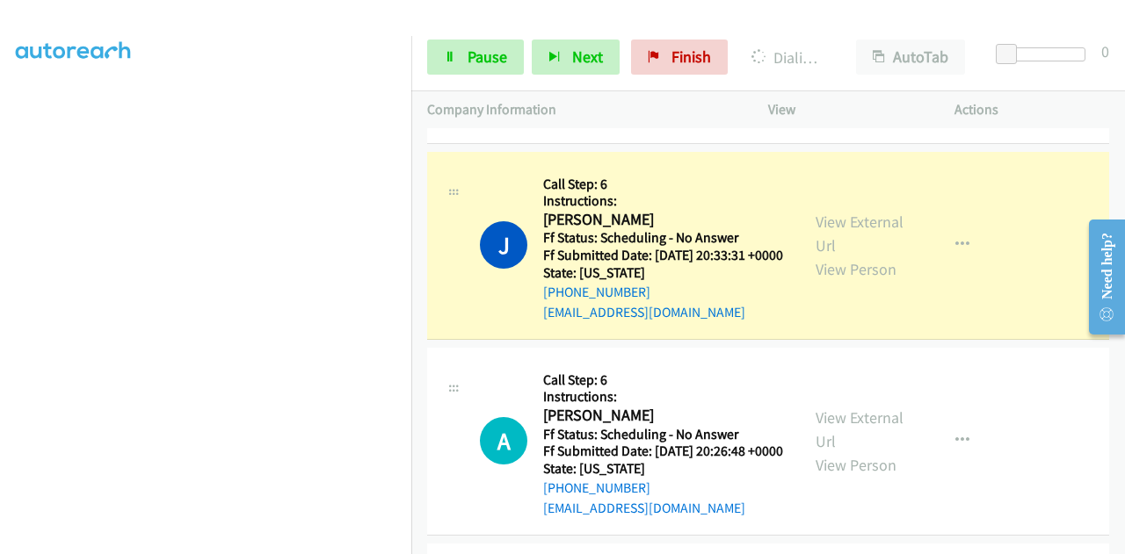
scroll to position [4218, 0]
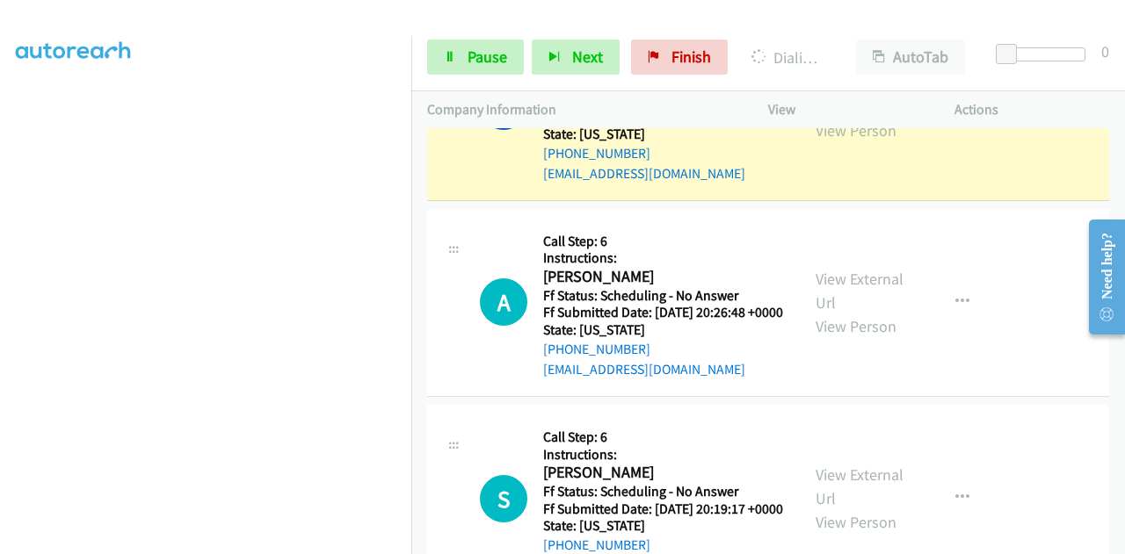
click at [815, 117] on link "View External Url" at bounding box center [859, 95] width 88 height 44
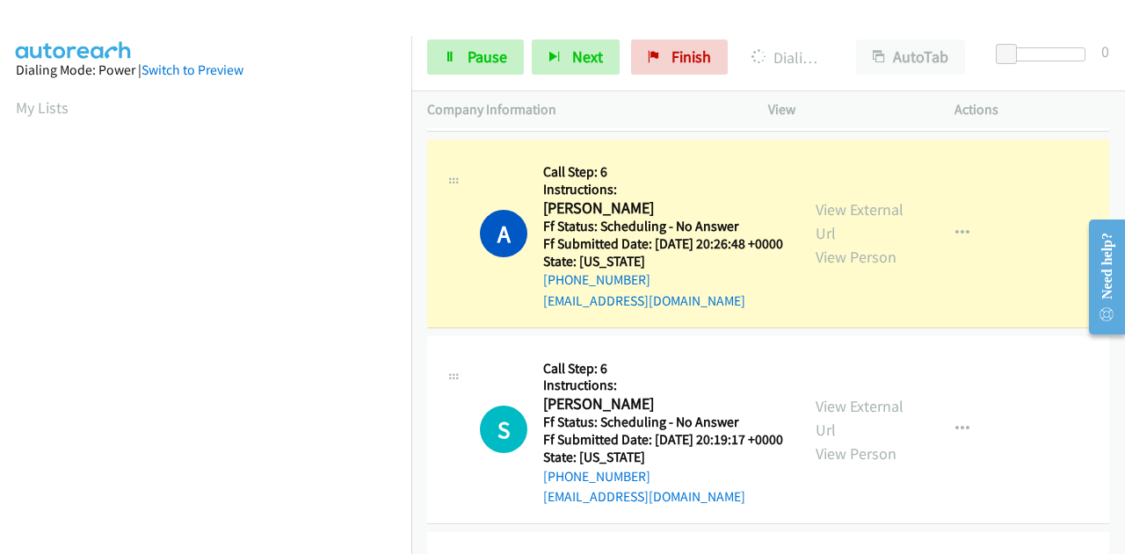
scroll to position [4481, 0]
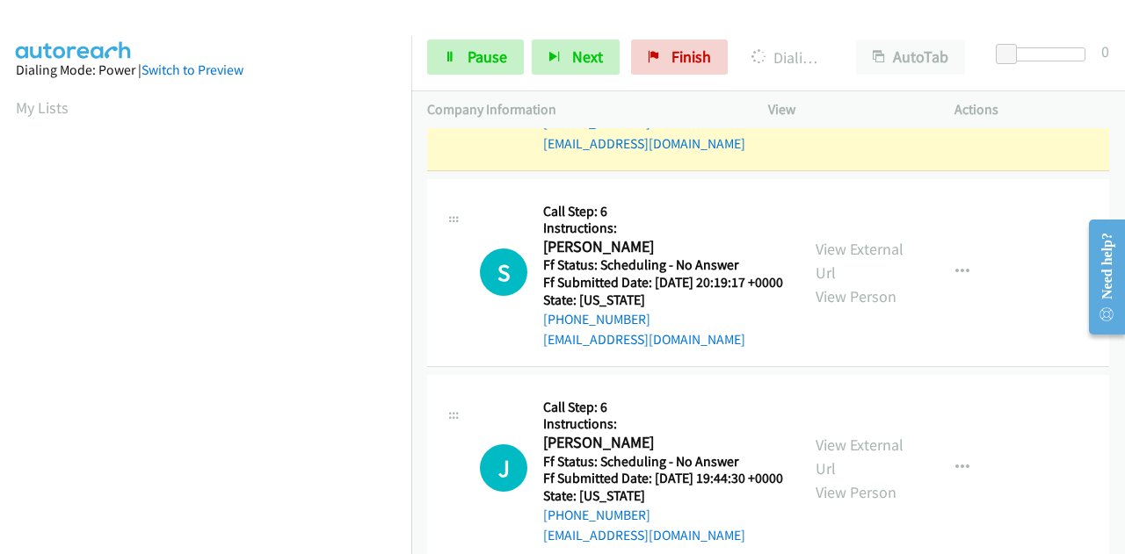
click at [865, 86] on link "View External Url" at bounding box center [859, 64] width 88 height 44
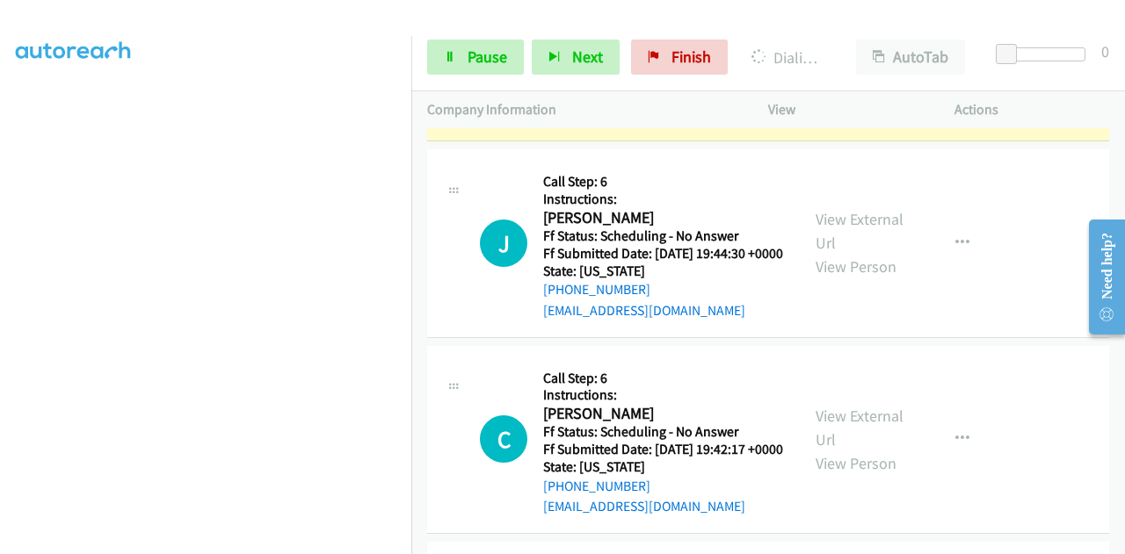
scroll to position [4745, 0]
click at [821, 56] on link "View External Url" at bounding box center [859, 34] width 88 height 44
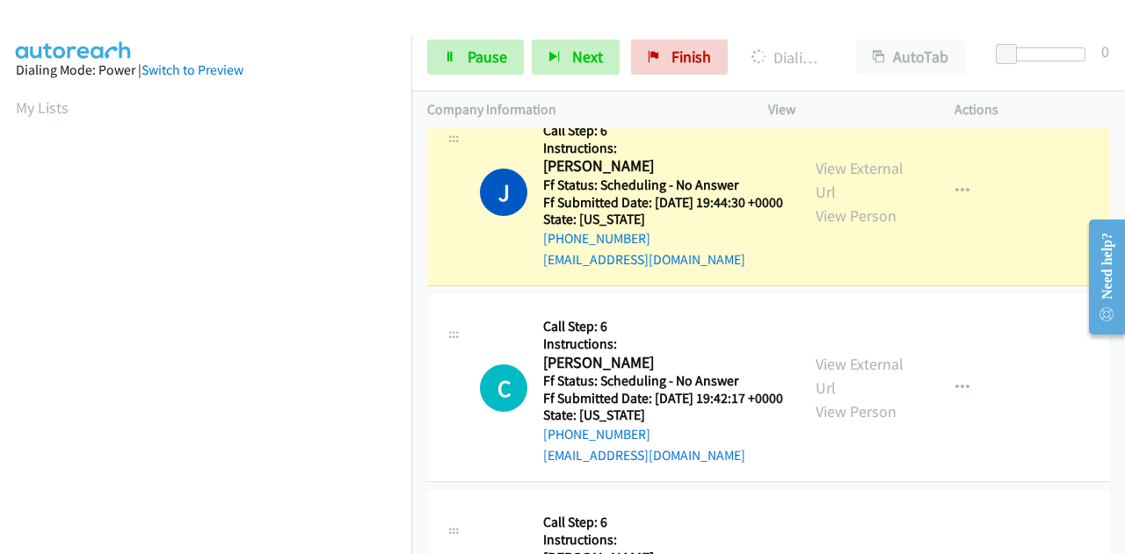
scroll to position [4920, 0]
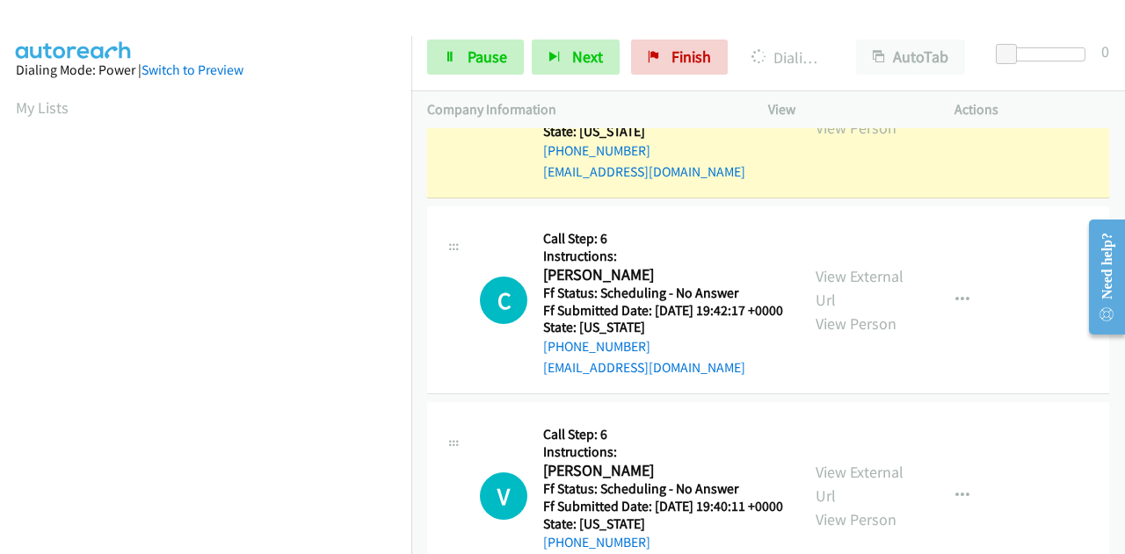
click at [840, 114] on link "View External Url" at bounding box center [859, 92] width 88 height 44
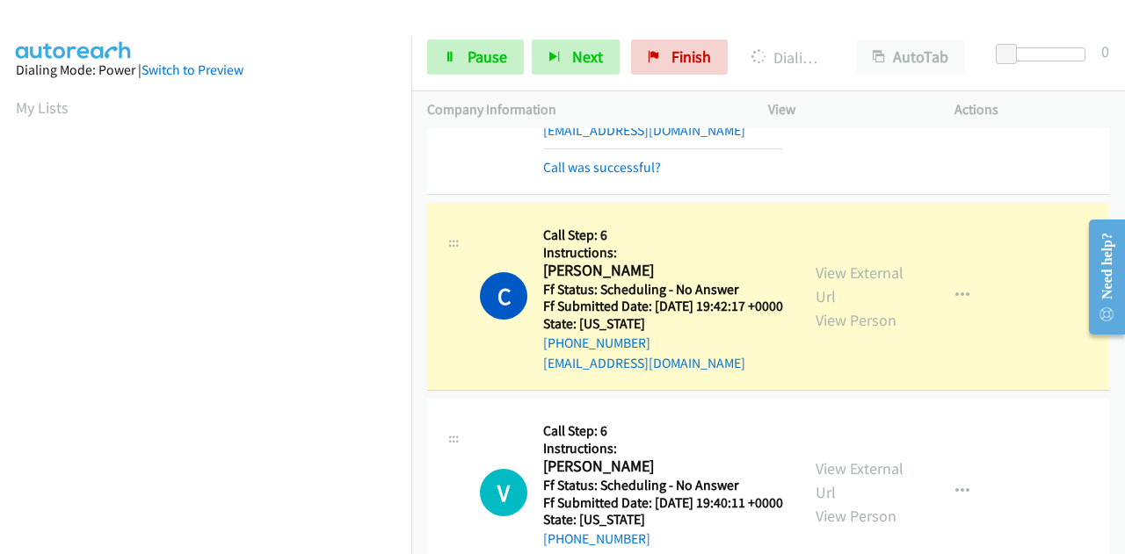
scroll to position [5225, 0]
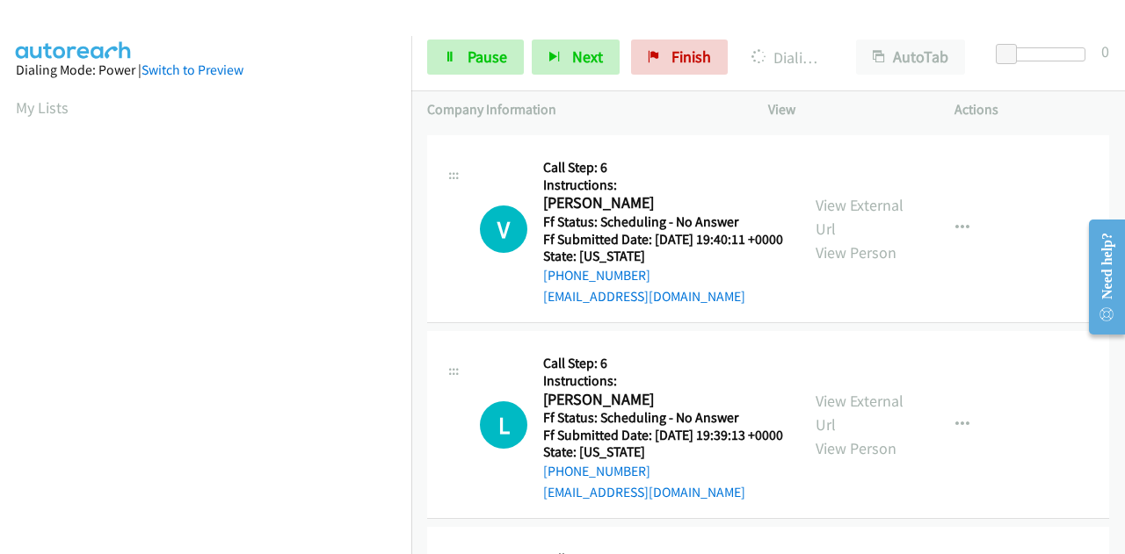
click at [843, 43] on link "View External Url" at bounding box center [859, 21] width 88 height 44
drag, startPoint x: 489, startPoint y: 57, endPoint x: 453, endPoint y: 91, distance: 49.1
click at [488, 57] on span "Pause" at bounding box center [487, 57] width 40 height 20
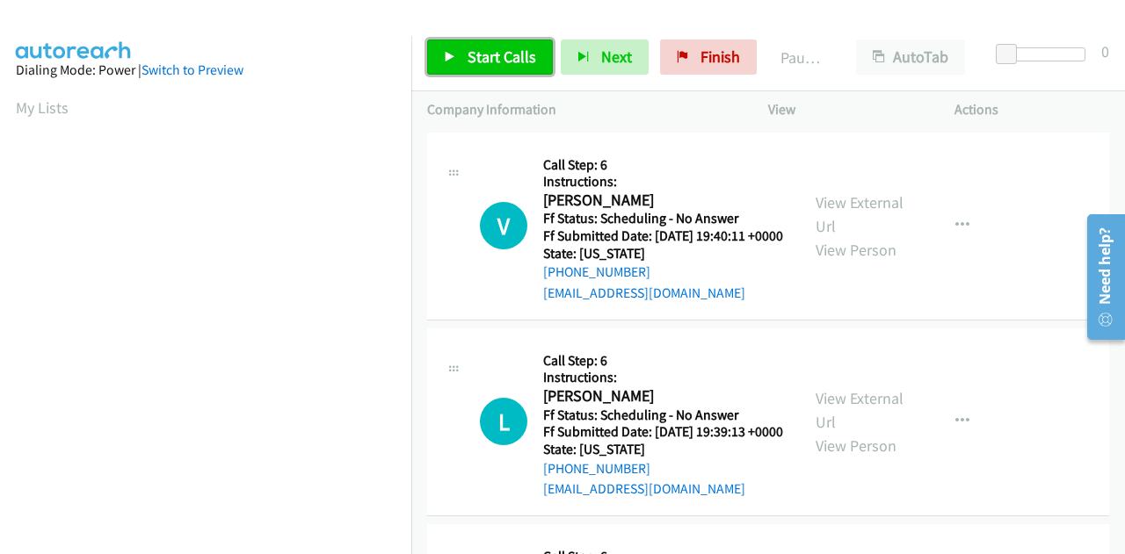
click at [457, 52] on link "Start Calls" at bounding box center [490, 57] width 126 height 35
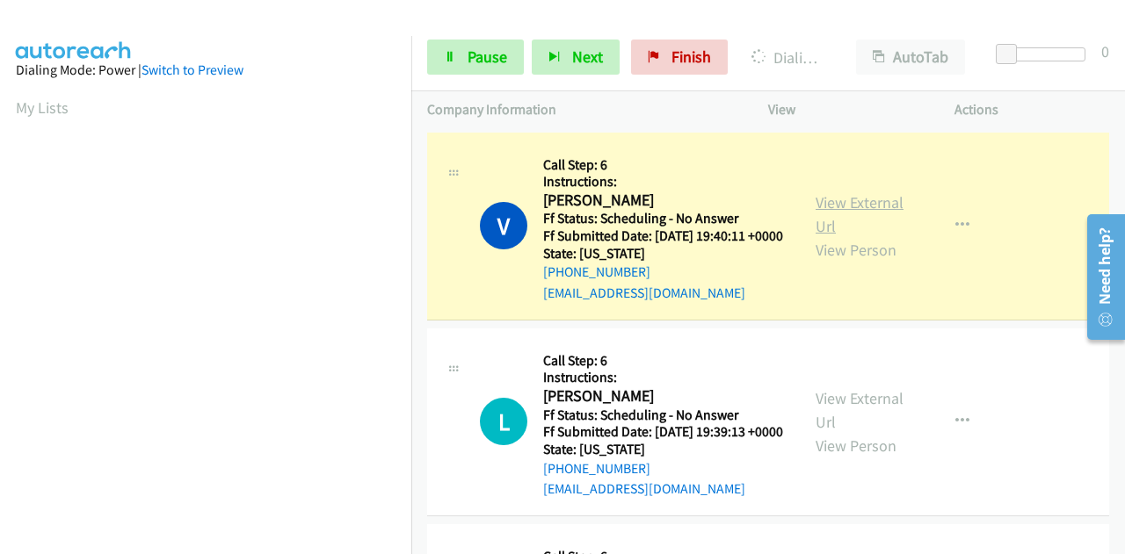
click at [876, 214] on link "View External Url" at bounding box center [859, 214] width 88 height 44
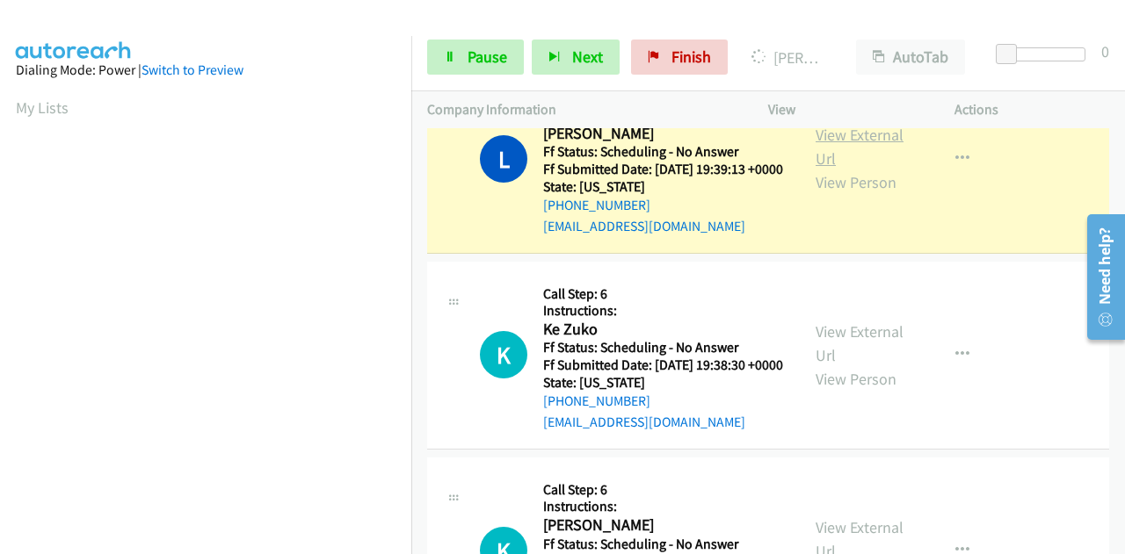
scroll to position [431, 0]
click at [840, 169] on link "View External Url" at bounding box center [859, 147] width 88 height 44
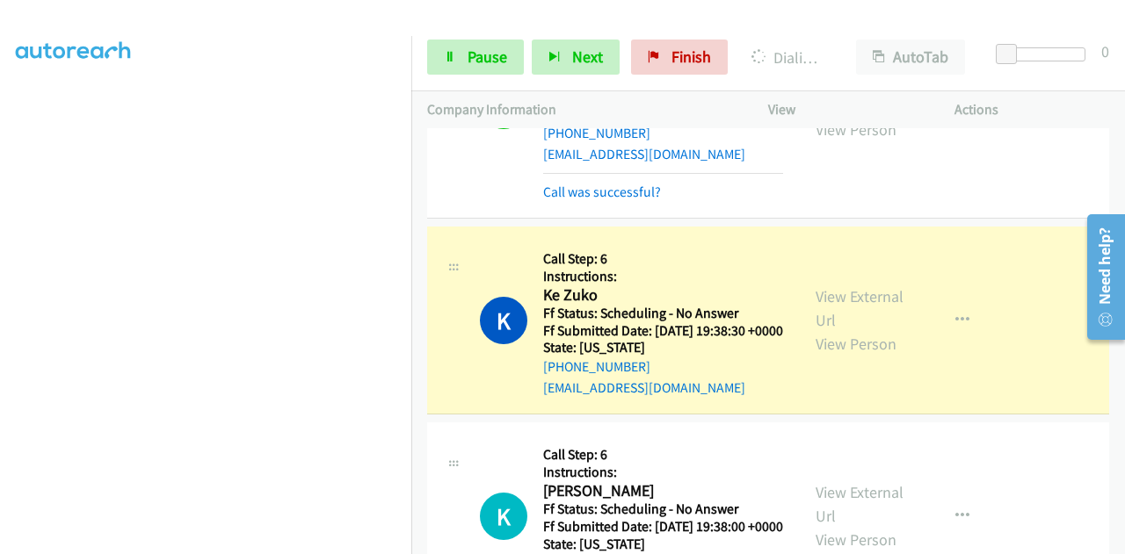
scroll to position [564, 0]
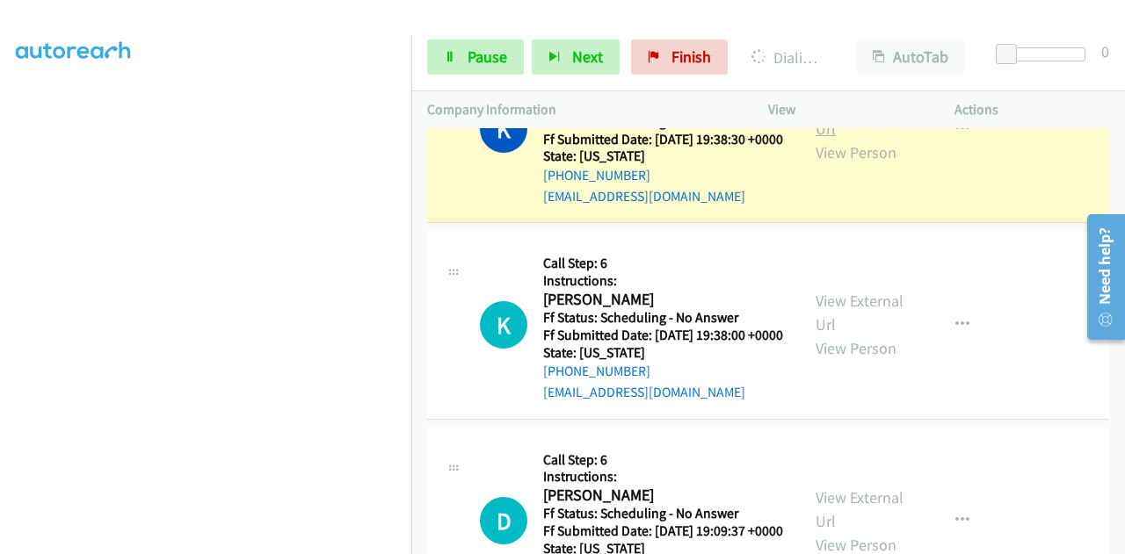
click at [858, 139] on link "View External Url" at bounding box center [859, 117] width 88 height 44
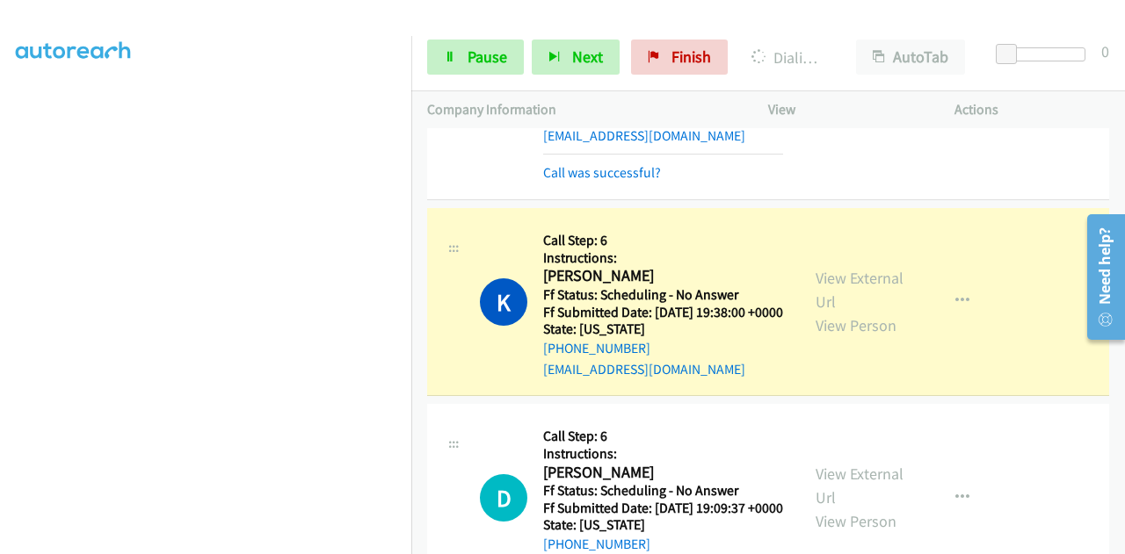
scroll to position [652, 0]
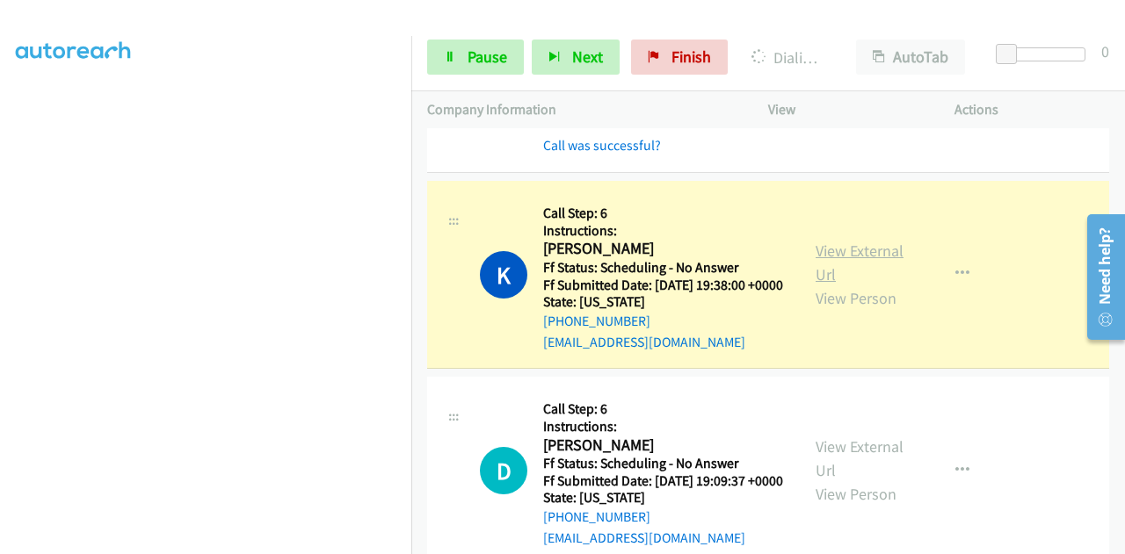
click at [835, 285] on link "View External Url" at bounding box center [859, 263] width 88 height 44
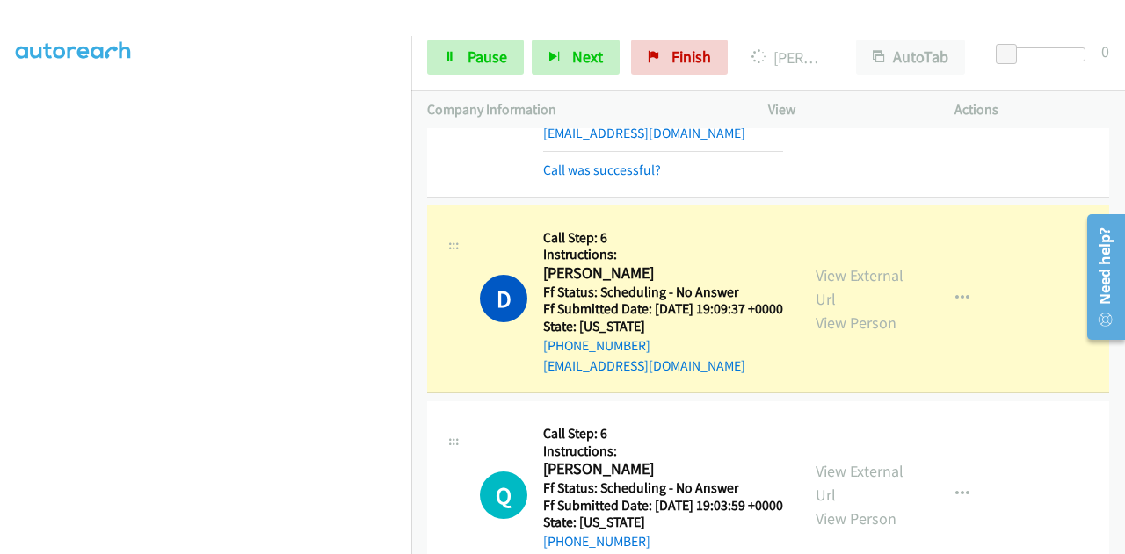
scroll to position [916, 0]
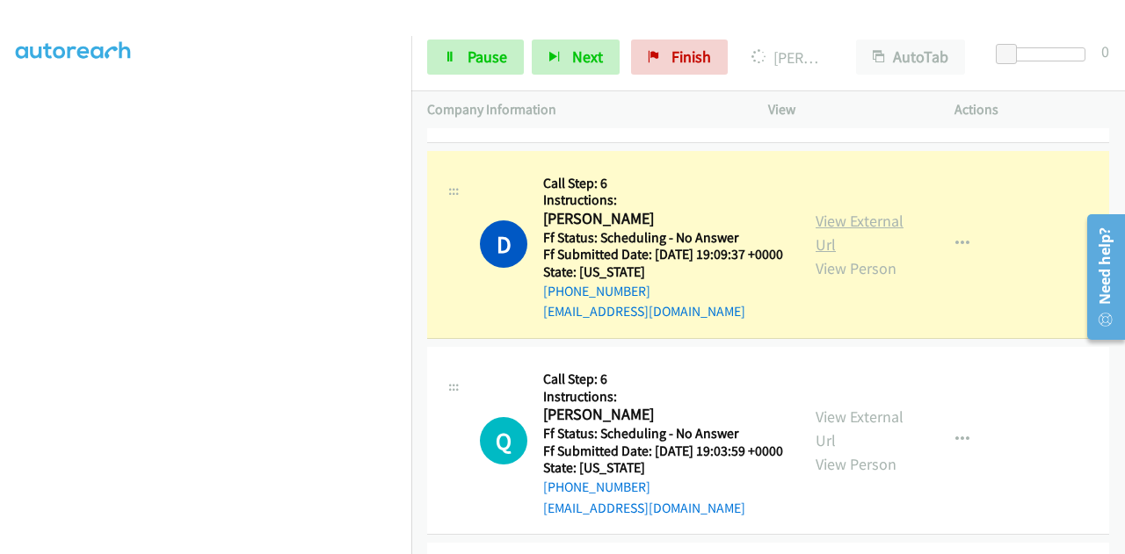
click at [846, 255] on link "View External Url" at bounding box center [859, 233] width 88 height 44
click at [505, 48] on span "Pause" at bounding box center [487, 57] width 40 height 20
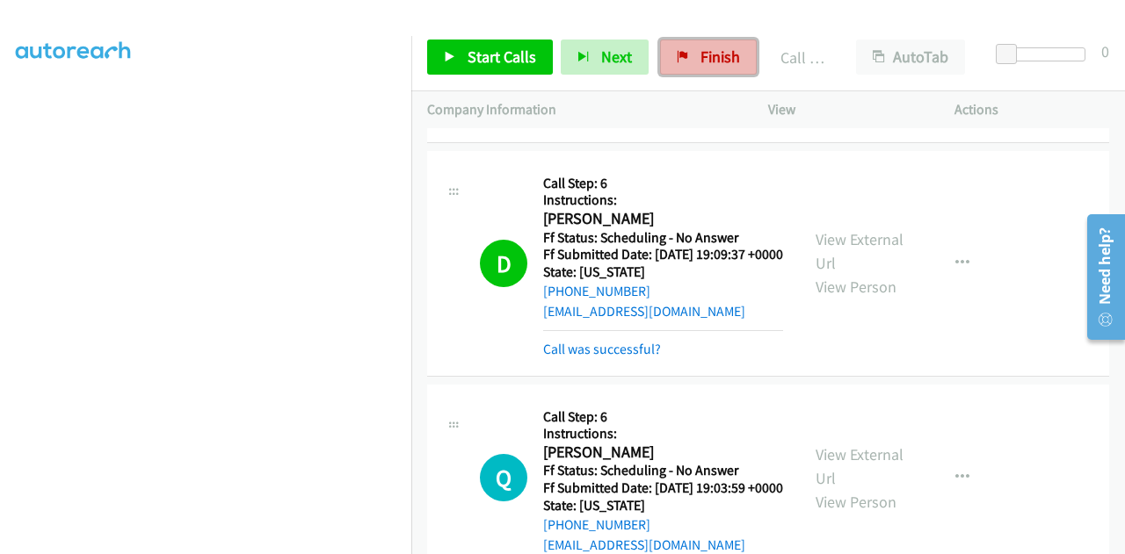
click at [700, 59] on span "Finish" at bounding box center [720, 57] width 40 height 20
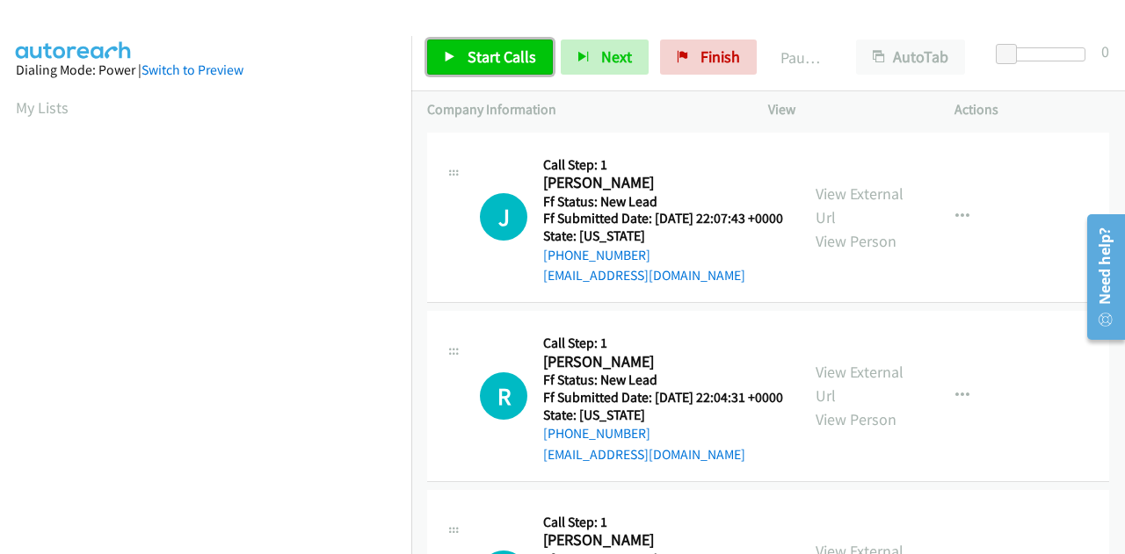
click at [467, 54] on span "Start Calls" at bounding box center [501, 57] width 69 height 20
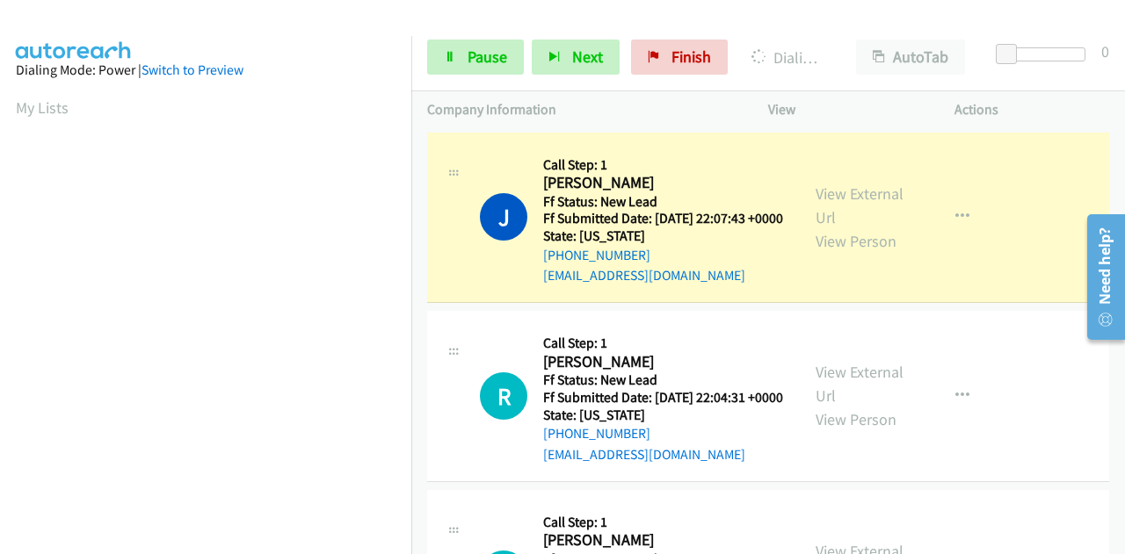
click at [742, 177] on h2 "[PERSON_NAME]" at bounding box center [660, 183] width 235 height 20
click at [829, 207] on link "View External Url" at bounding box center [859, 206] width 88 height 44
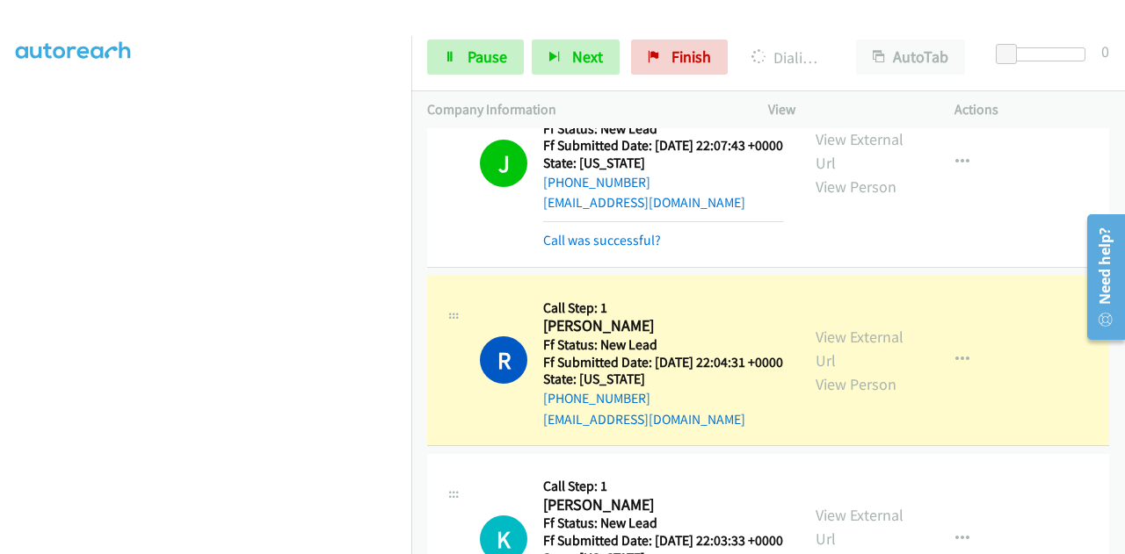
scroll to position [176, 0]
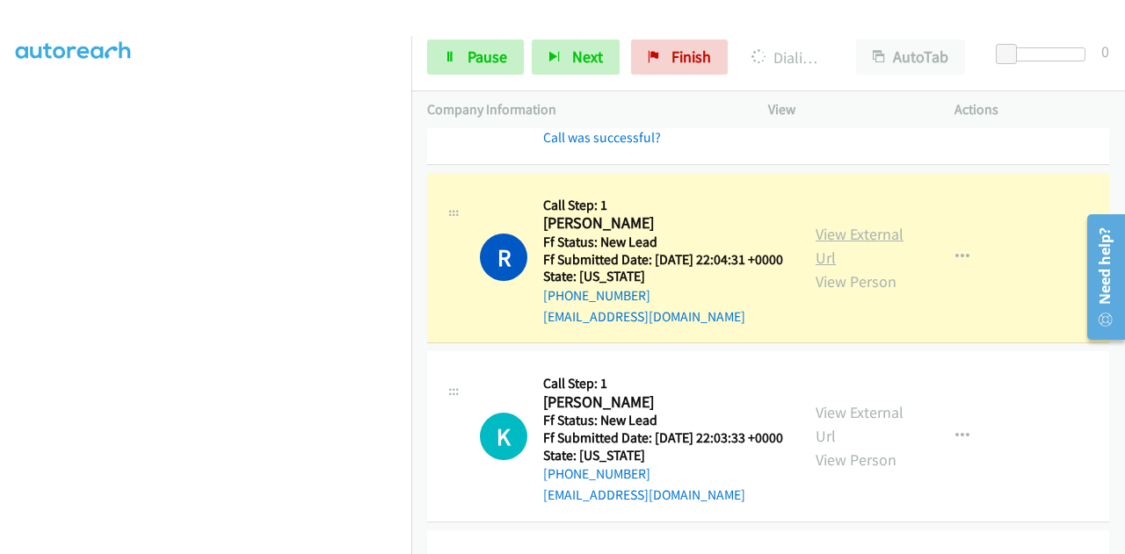
click at [849, 262] on link "View External Url" at bounding box center [859, 246] width 88 height 44
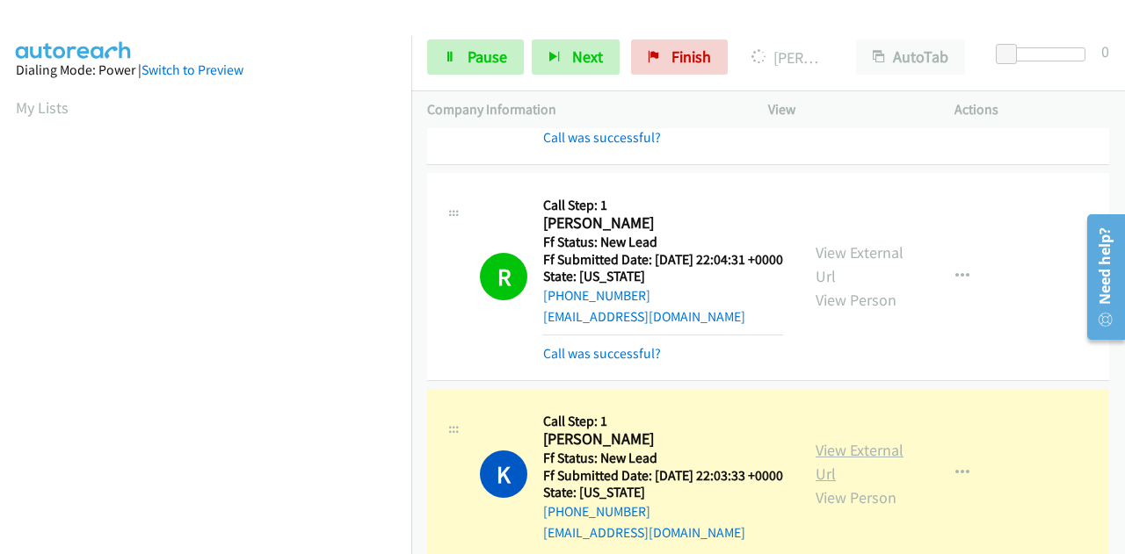
click at [820, 484] on link "View External Url" at bounding box center [859, 462] width 88 height 44
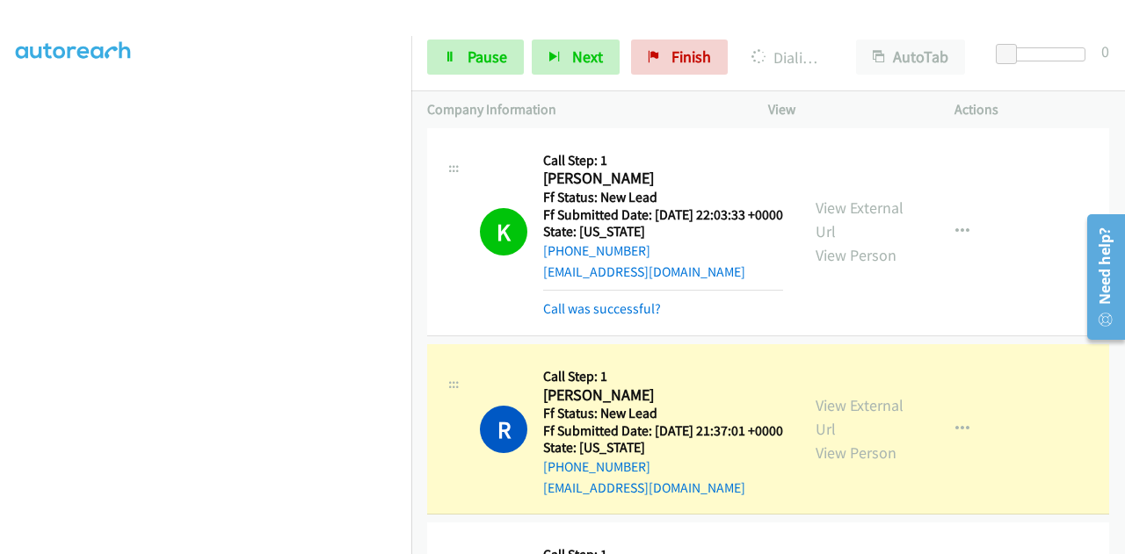
scroll to position [439, 0]
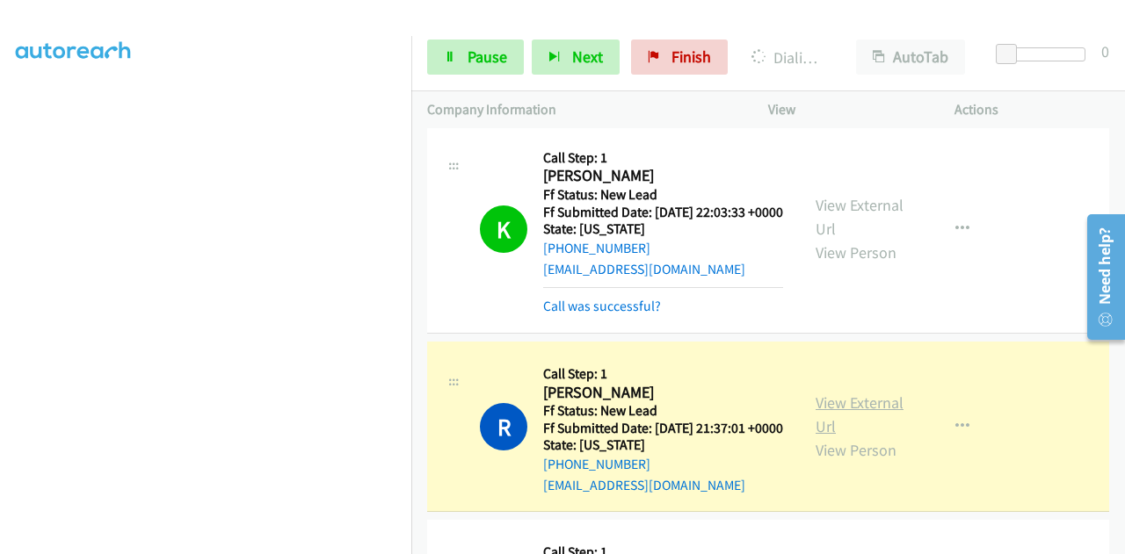
click at [872, 437] on link "View External Url" at bounding box center [859, 415] width 88 height 44
click at [464, 67] on link "Pause" at bounding box center [475, 57] width 97 height 35
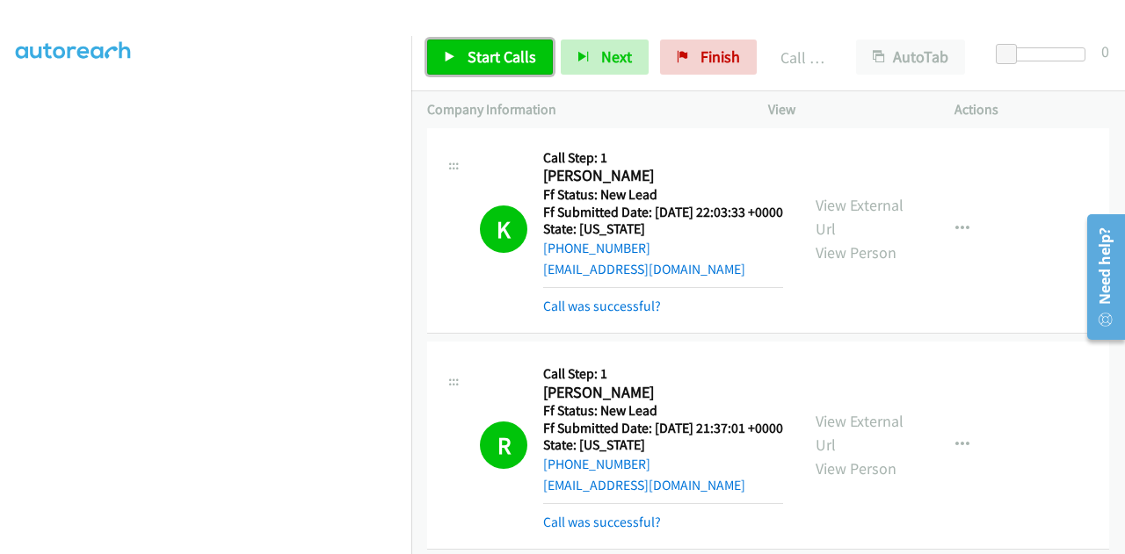
click at [503, 57] on span "Start Calls" at bounding box center [501, 57] width 69 height 20
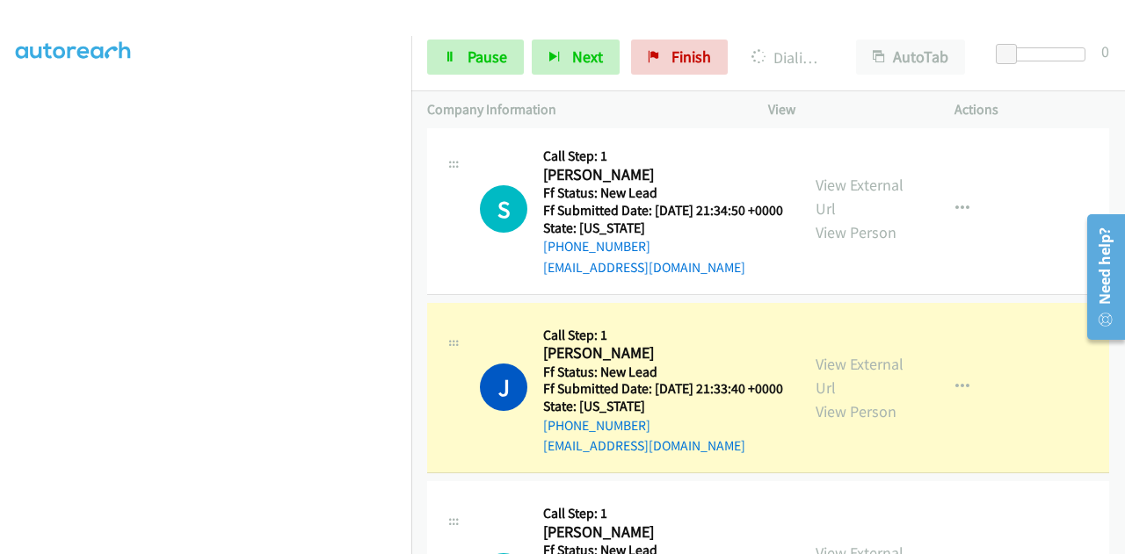
scroll to position [967, 0]
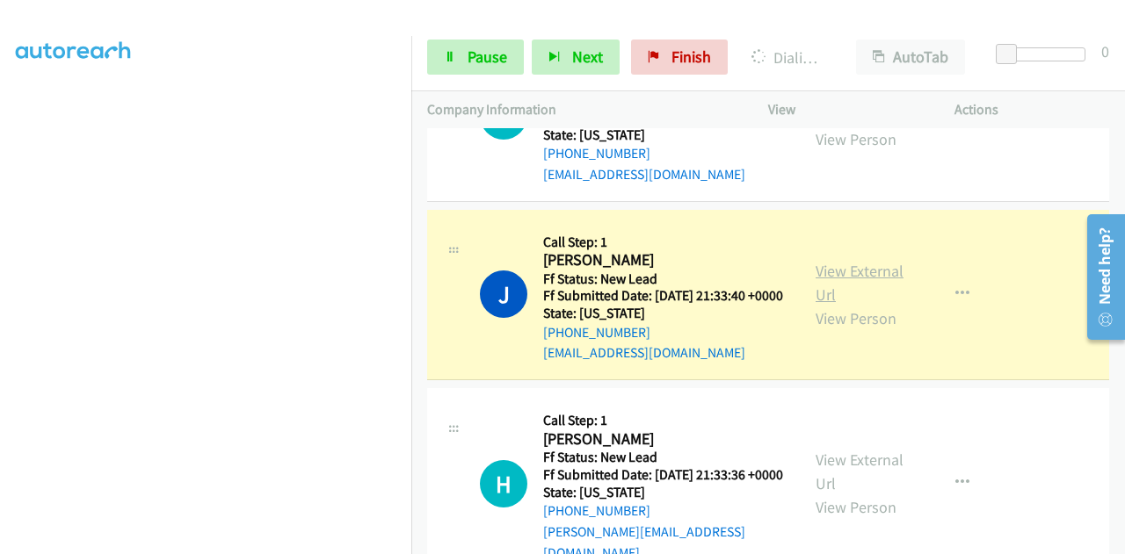
drag, startPoint x: 880, startPoint y: 363, endPoint x: 879, endPoint y: 354, distance: 9.0
click at [828, 305] on link "View External Url" at bounding box center [859, 283] width 88 height 44
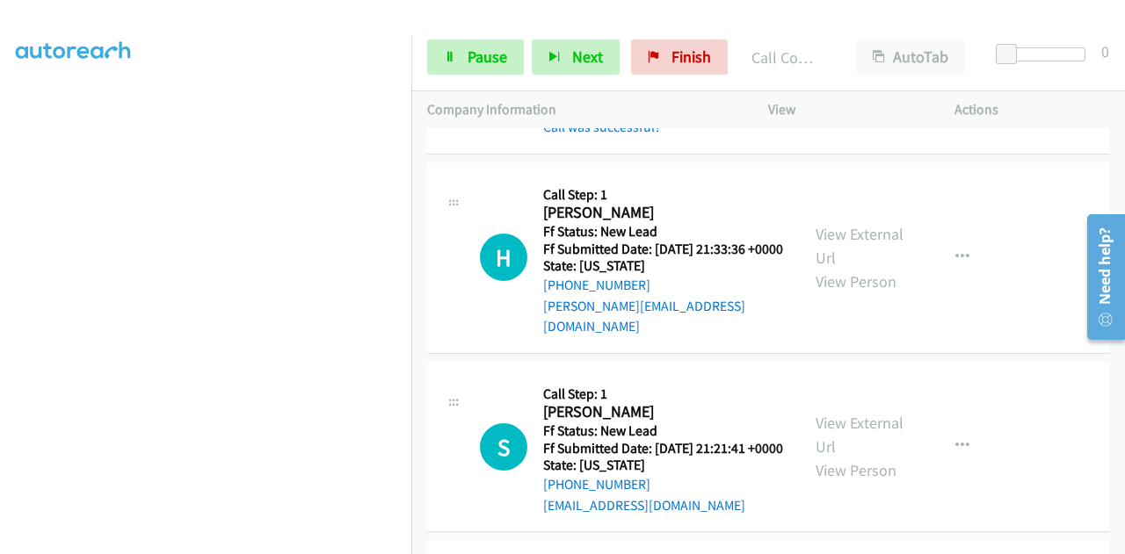
scroll to position [255, 0]
click at [863, 268] on link "View External Url" at bounding box center [859, 246] width 88 height 44
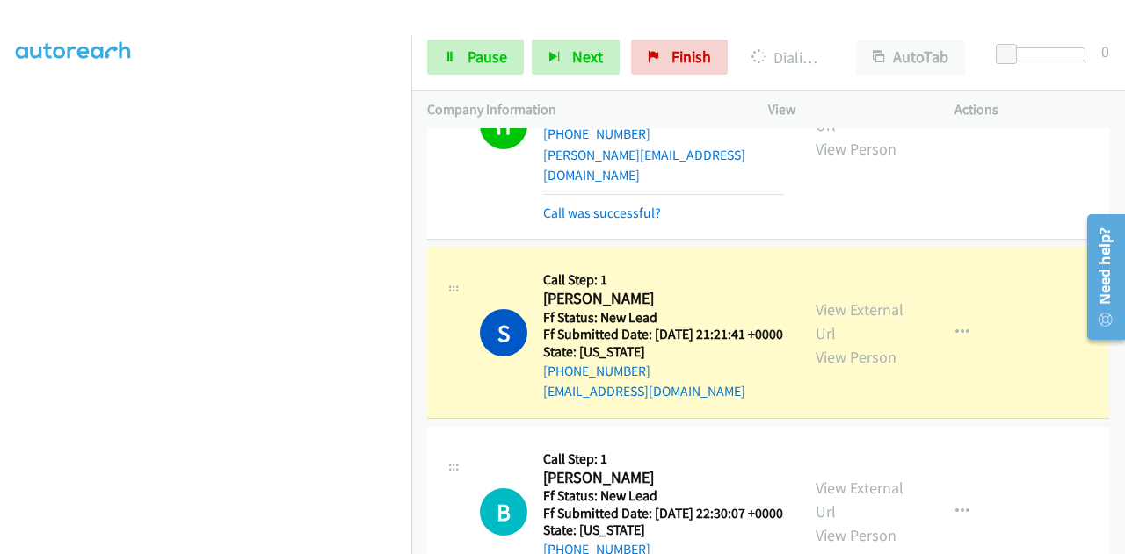
scroll to position [1494, 0]
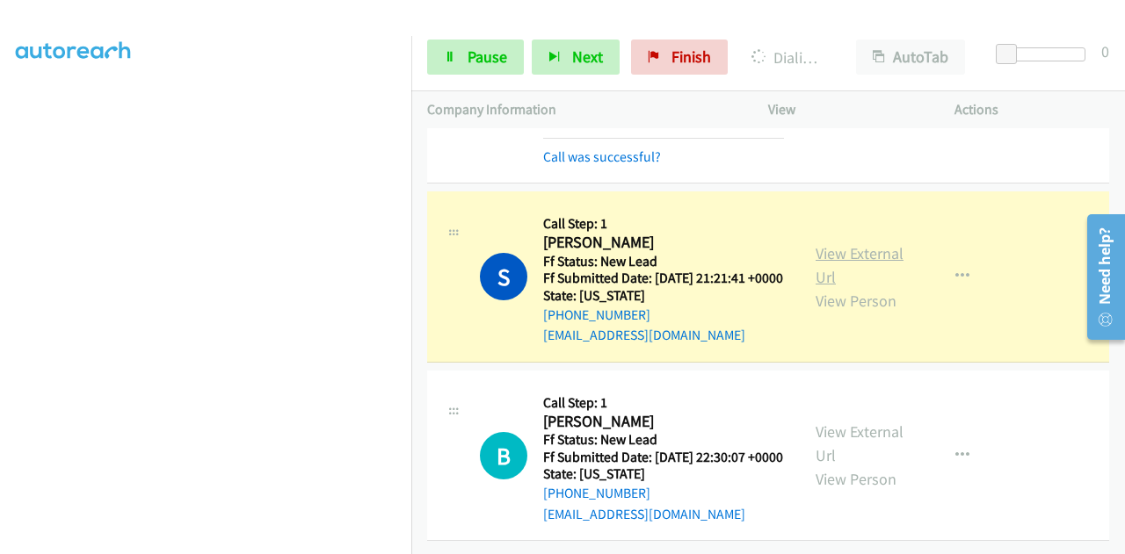
click at [893, 287] on link "View External Url" at bounding box center [859, 265] width 88 height 44
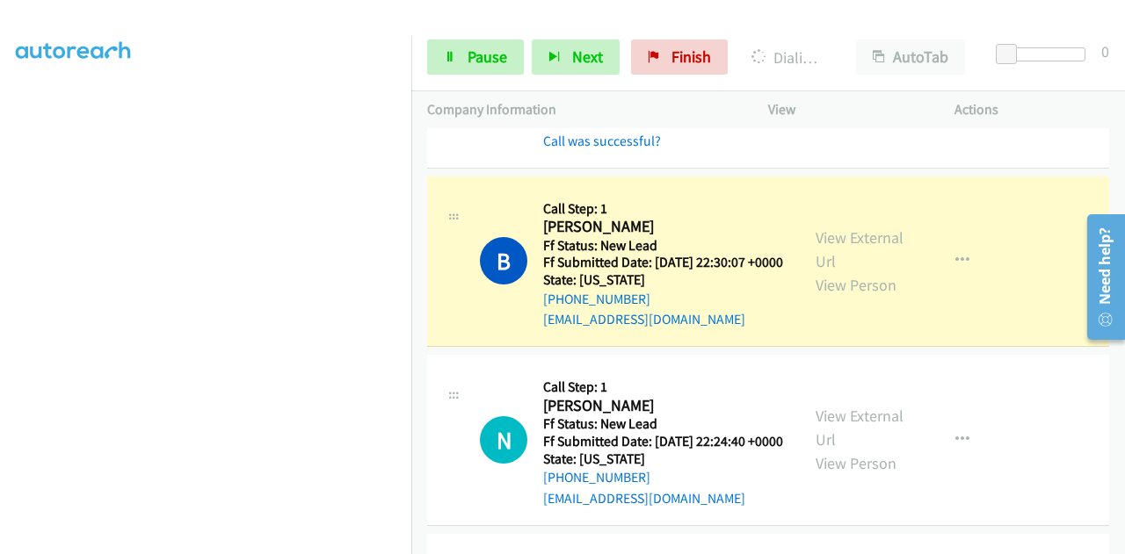
scroll to position [393, 0]
click at [854, 272] on link "View External Url" at bounding box center [859, 250] width 88 height 44
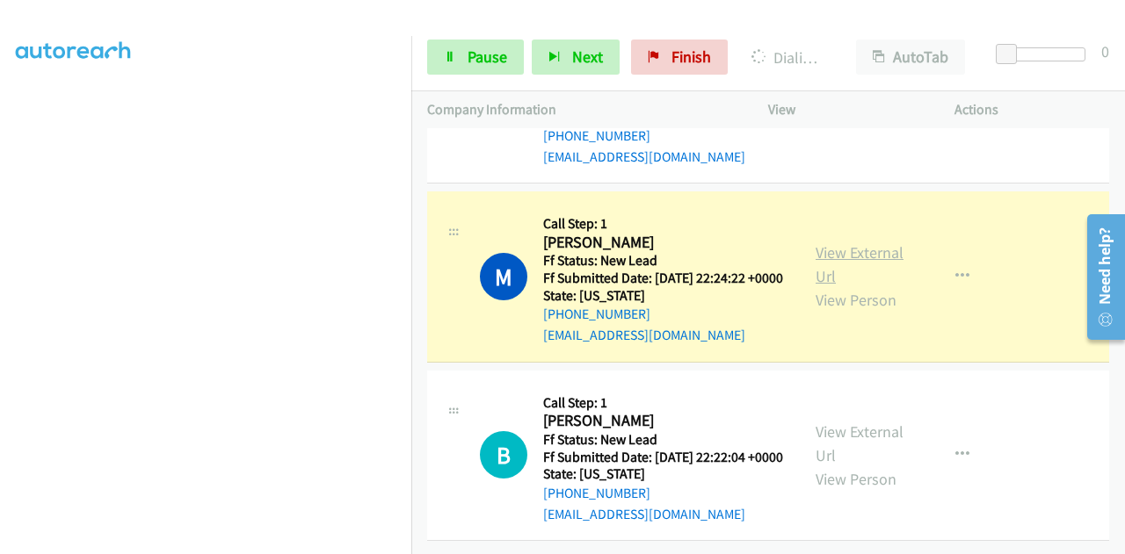
scroll to position [2109, 0]
click at [840, 286] on link "View External Url" at bounding box center [859, 265] width 88 height 44
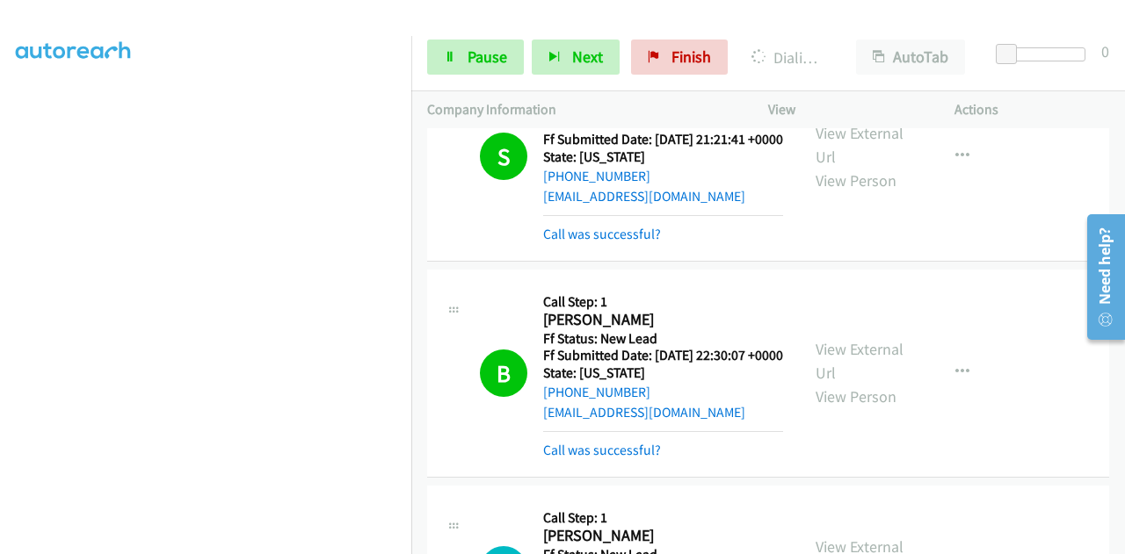
scroll to position [1313, 0]
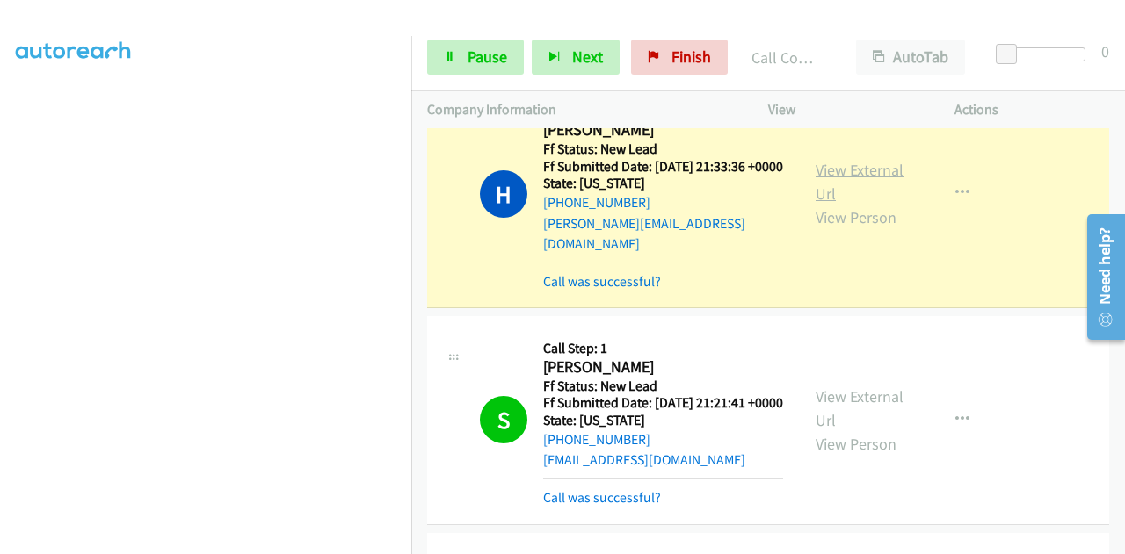
click at [826, 204] on link "View External Url" at bounding box center [859, 182] width 88 height 44
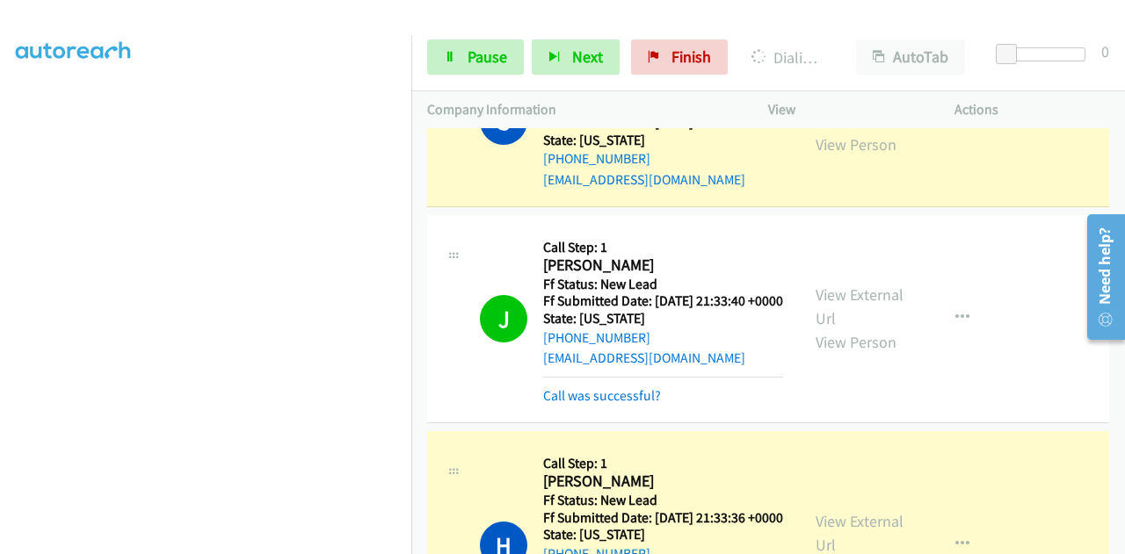
scroll to position [255, 0]
click at [874, 131] on link "View External Url" at bounding box center [859, 109] width 88 height 44
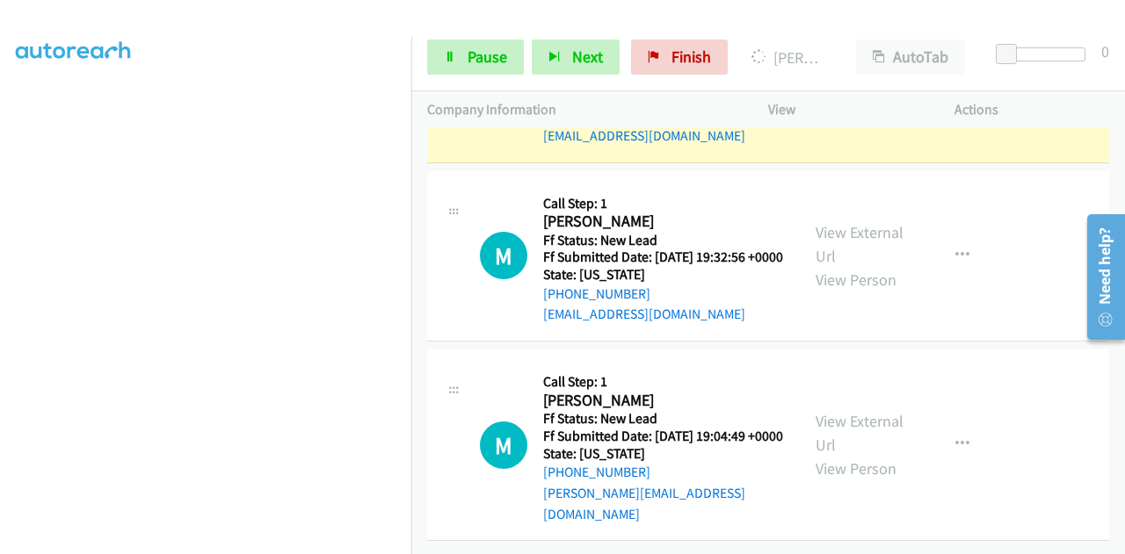
scroll to position [2719, 0]
click at [847, 87] on link "View External Url" at bounding box center [859, 65] width 88 height 44
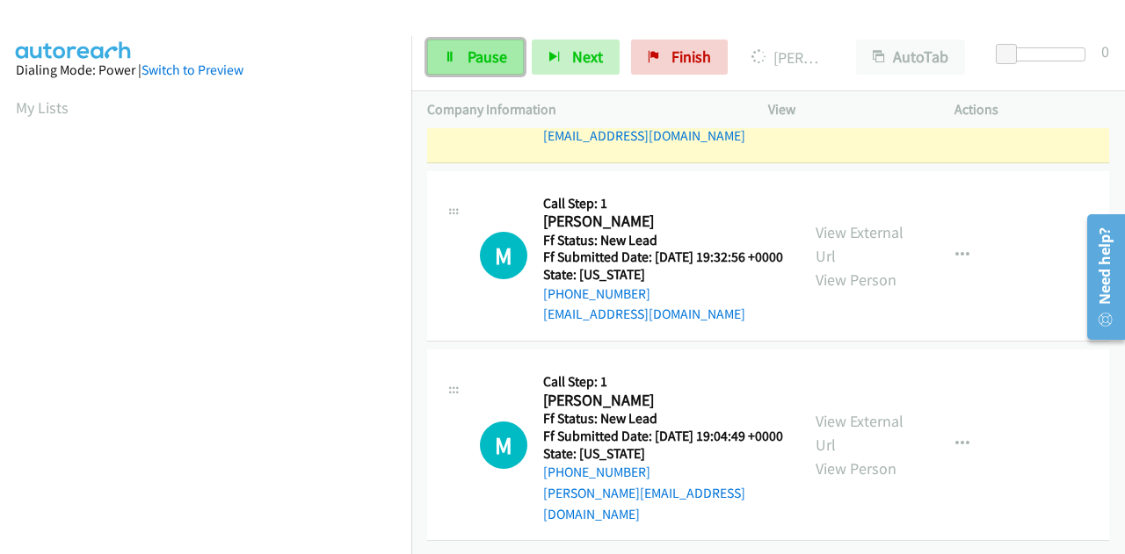
click at [447, 72] on link "Pause" at bounding box center [475, 57] width 97 height 35
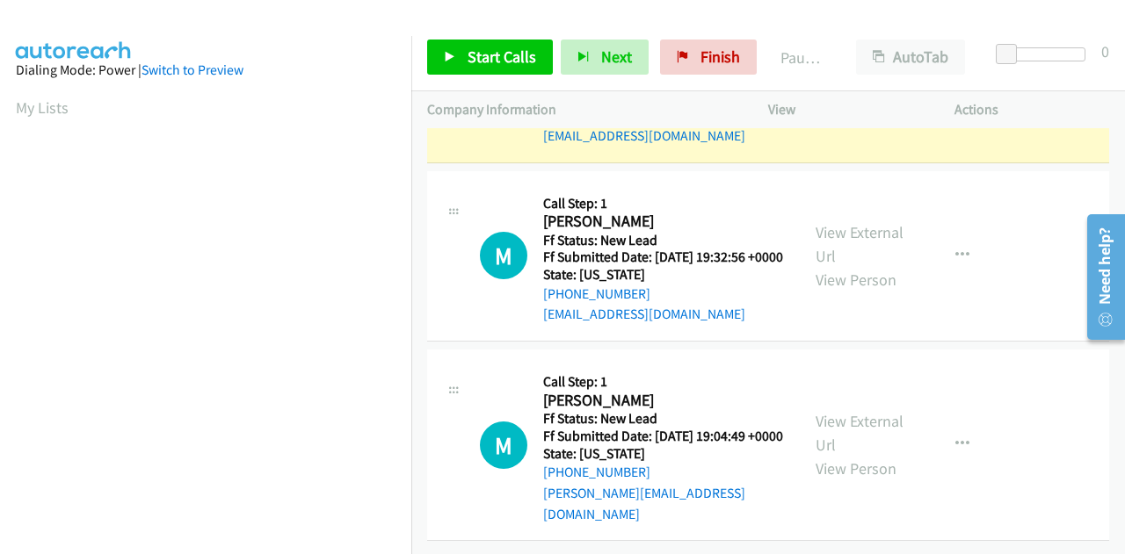
scroll to position [431, 0]
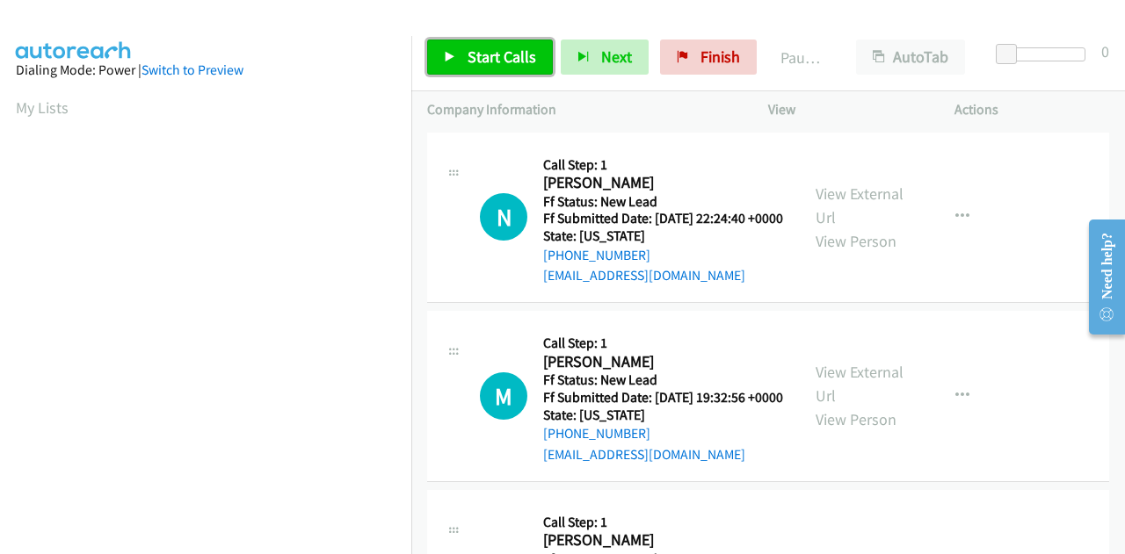
click at [489, 57] on span "Start Calls" at bounding box center [501, 57] width 69 height 20
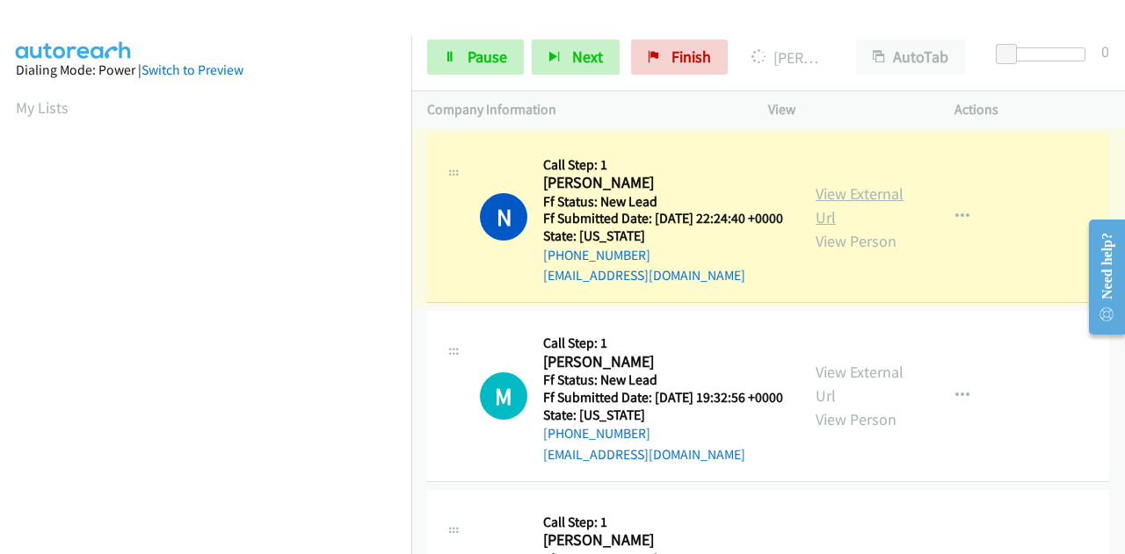
click at [831, 203] on link "View External Url" at bounding box center [859, 206] width 88 height 44
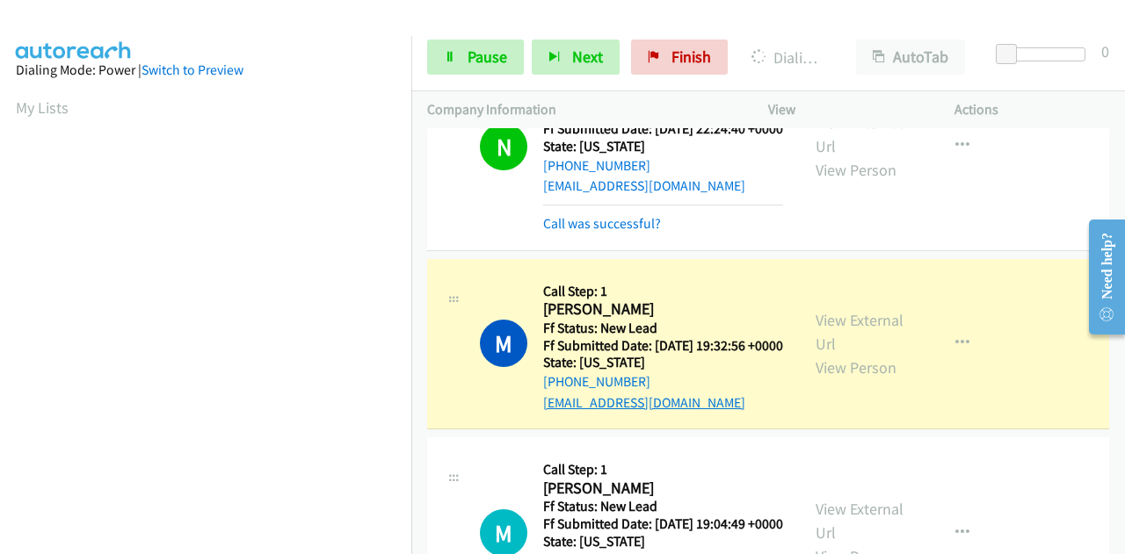
scroll to position [220, 0]
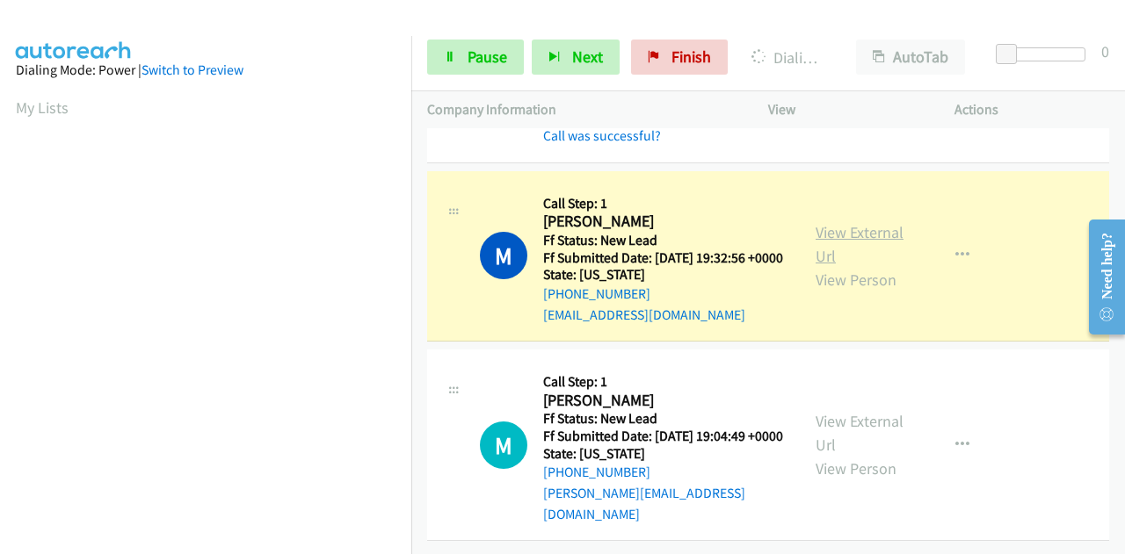
click at [831, 222] on link "View External Url" at bounding box center [859, 244] width 88 height 44
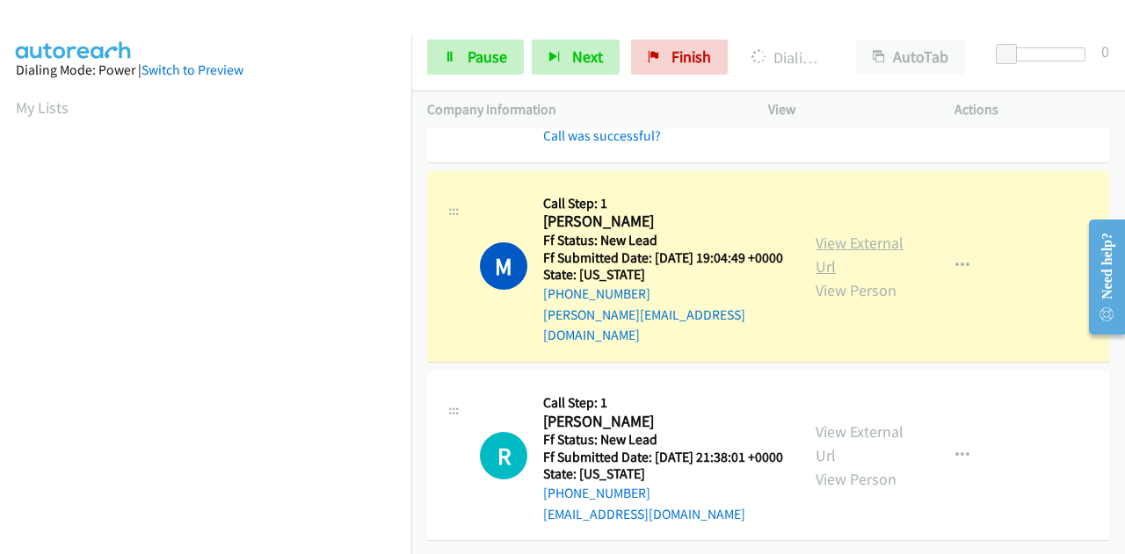
scroll to position [395, 0]
click at [817, 270] on link "View External Url" at bounding box center [859, 255] width 88 height 44
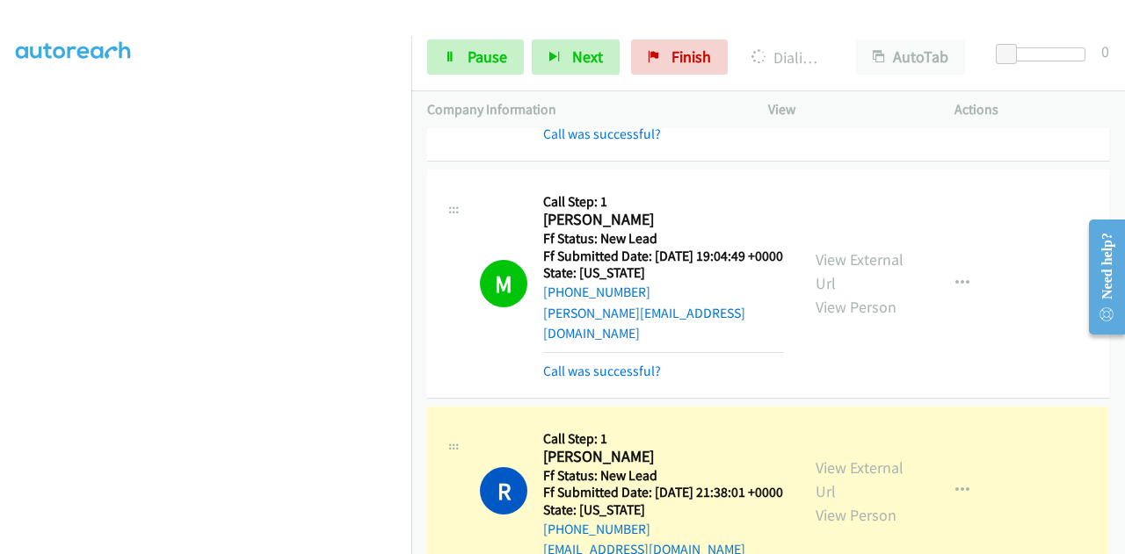
scroll to position [0, 0]
click at [815, 502] on link "View External Url" at bounding box center [859, 480] width 88 height 44
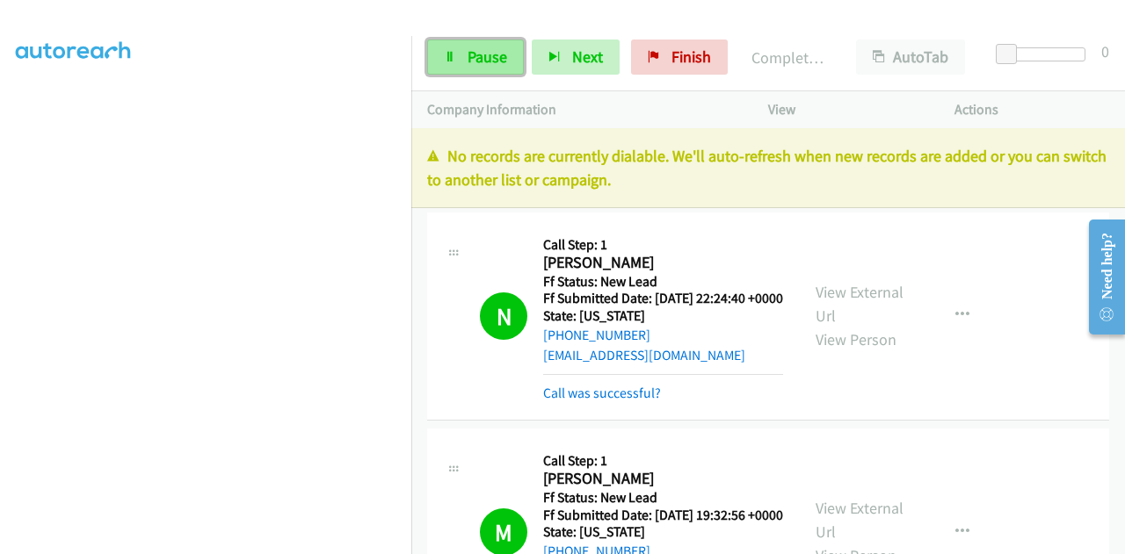
click at [475, 65] on span "Pause" at bounding box center [487, 57] width 40 height 20
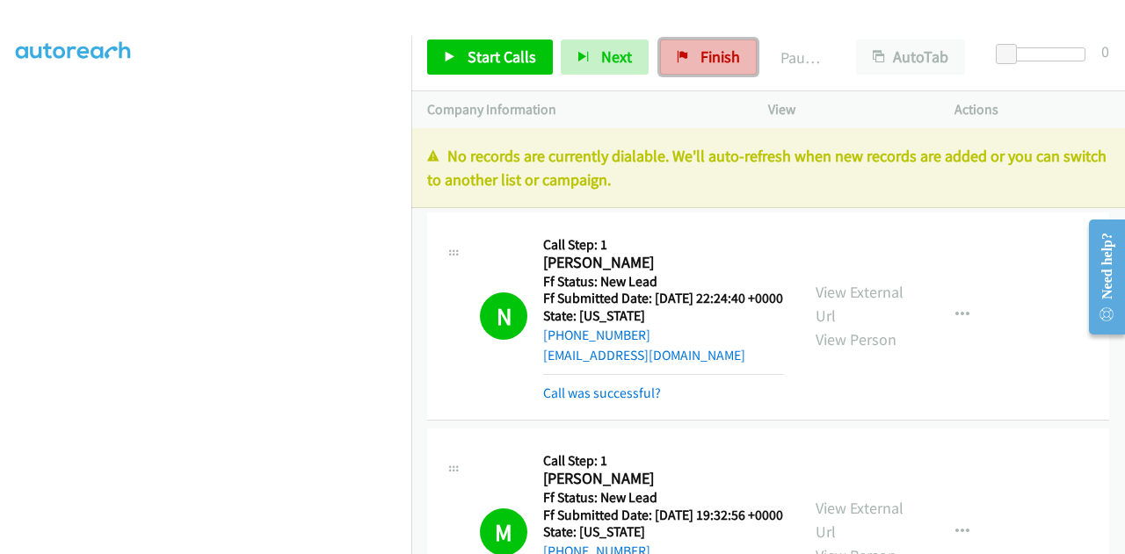
click at [700, 59] on span "Finish" at bounding box center [720, 57] width 40 height 20
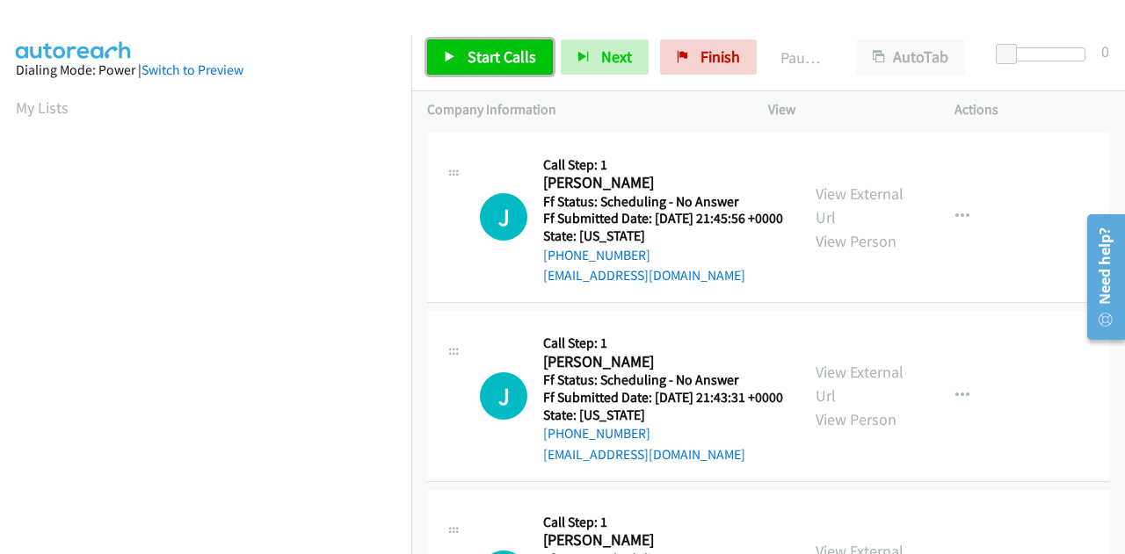
click at [476, 51] on span "Start Calls" at bounding box center [501, 57] width 69 height 20
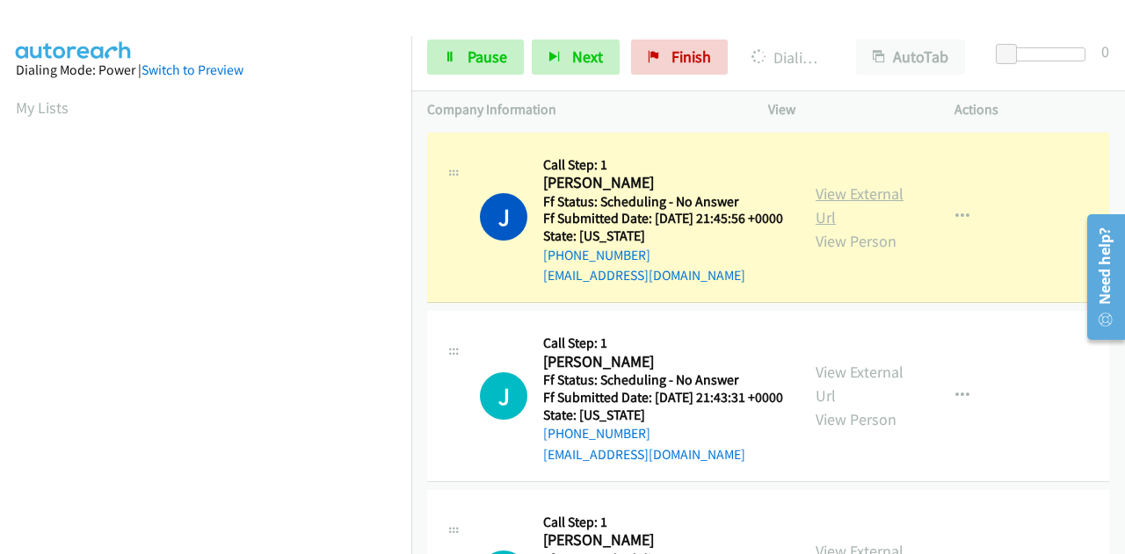
click at [829, 204] on link "View External Url" at bounding box center [859, 206] width 88 height 44
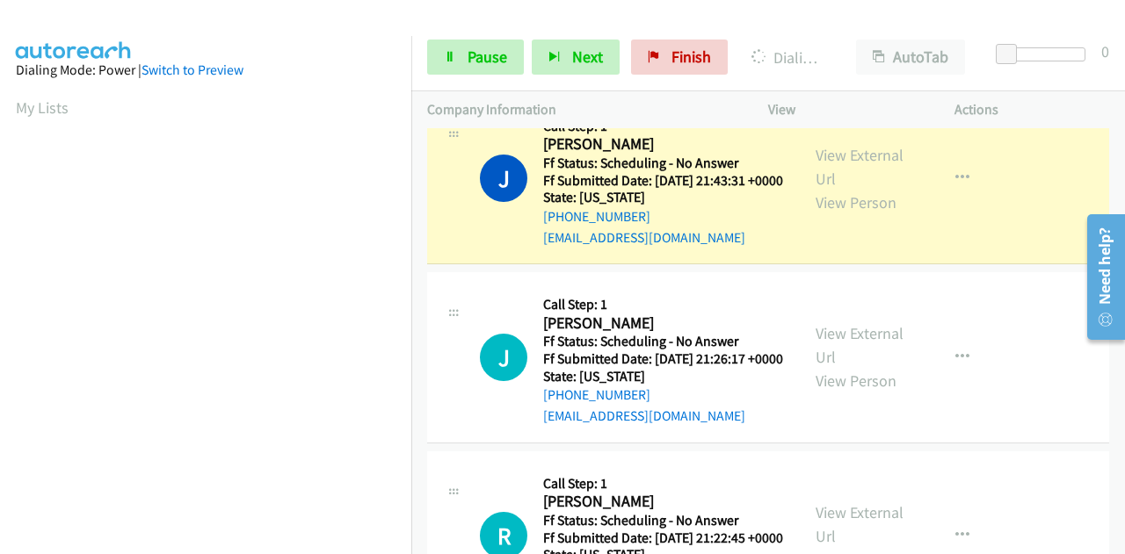
scroll to position [264, 0]
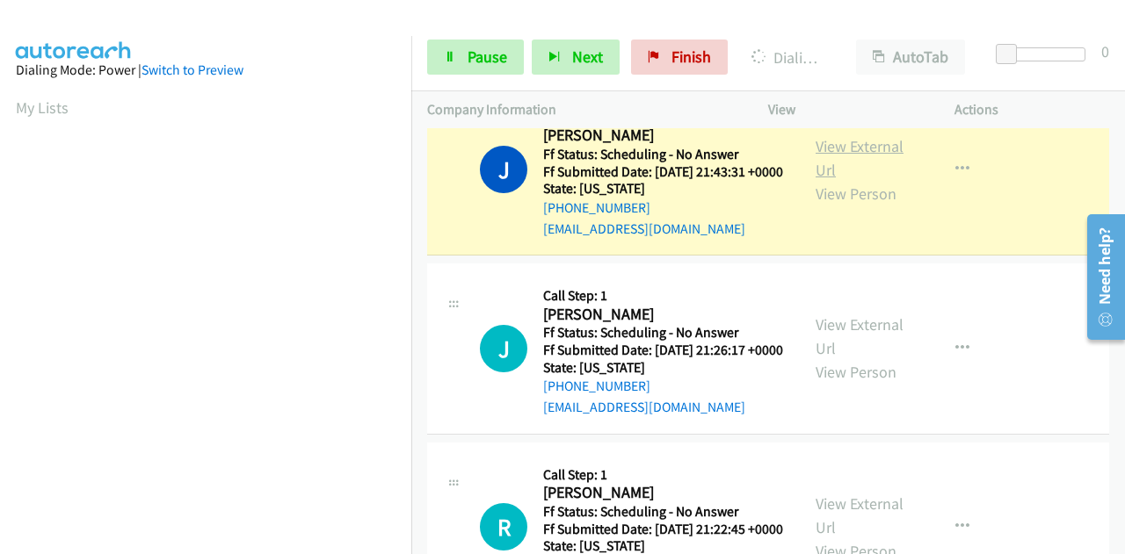
click at [822, 175] on link "View External Url" at bounding box center [859, 158] width 88 height 44
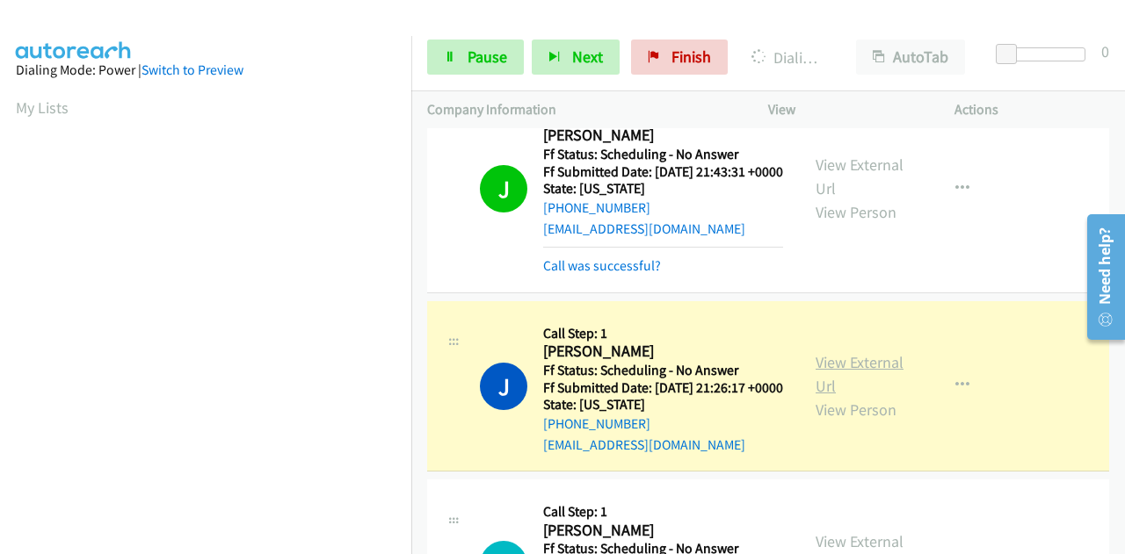
click at [856, 396] on link "View External Url" at bounding box center [859, 374] width 88 height 44
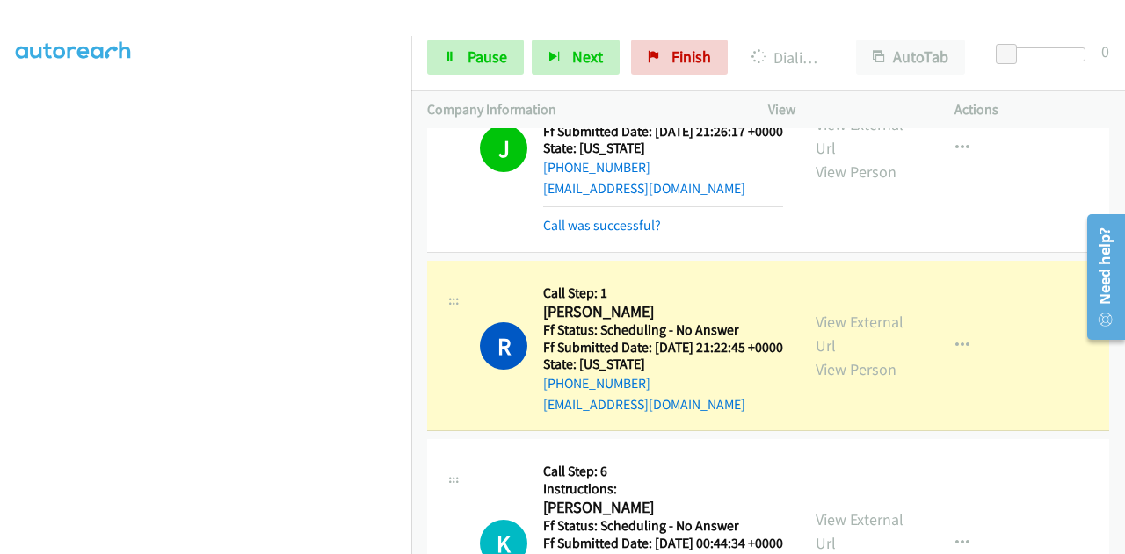
scroll to position [527, 0]
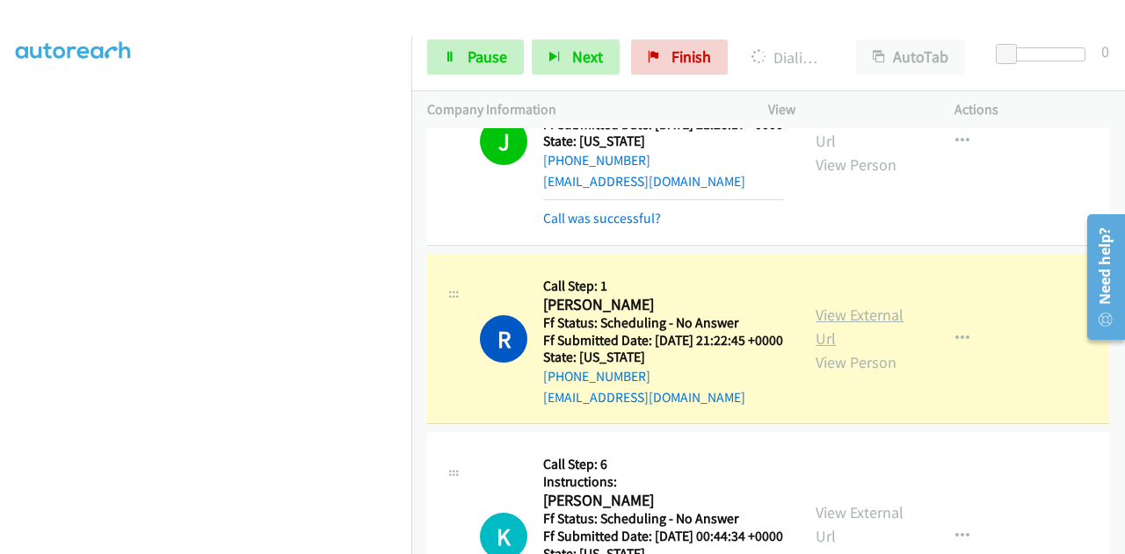
click at [820, 349] on link "View External Url" at bounding box center [859, 327] width 88 height 44
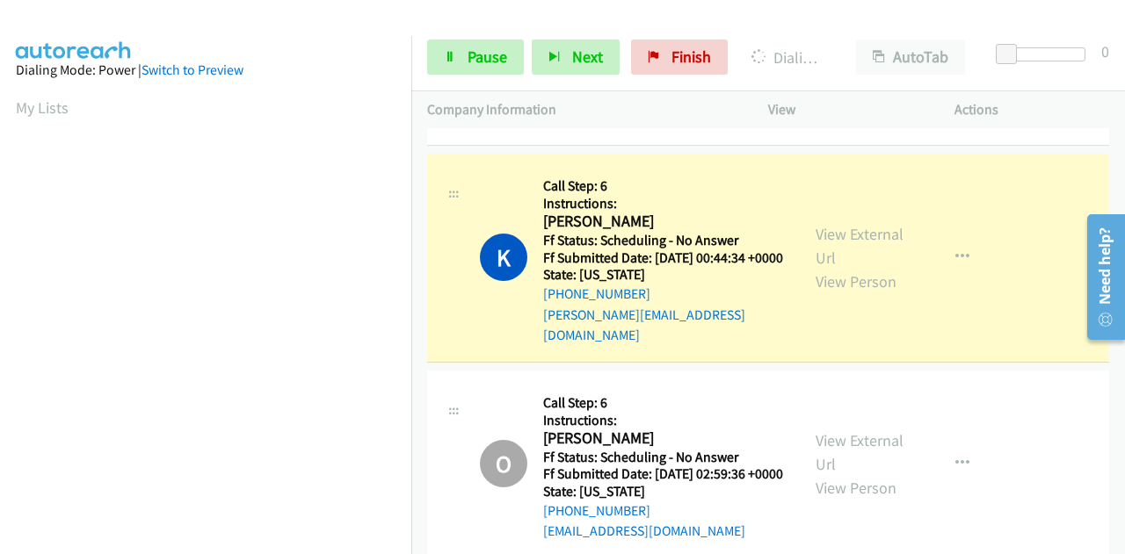
scroll to position [879, 0]
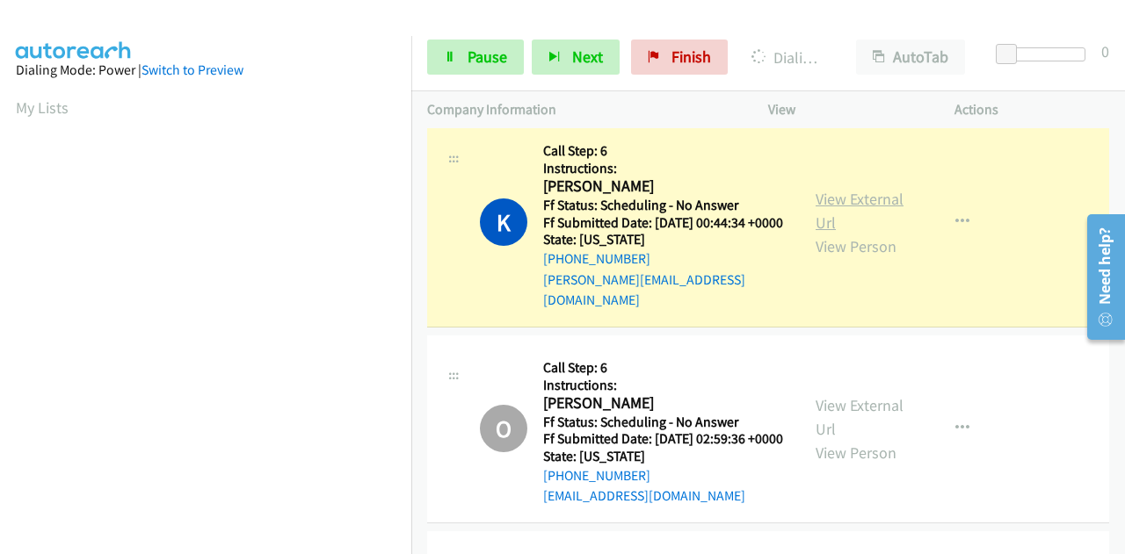
click at [863, 233] on link "View External Url" at bounding box center [859, 211] width 88 height 44
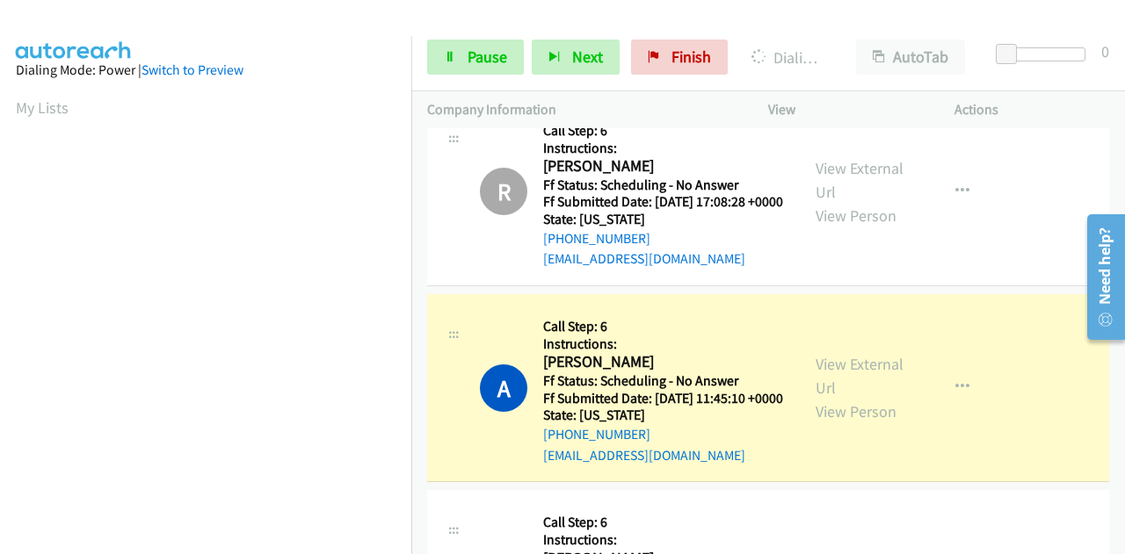
scroll to position [5536, 0]
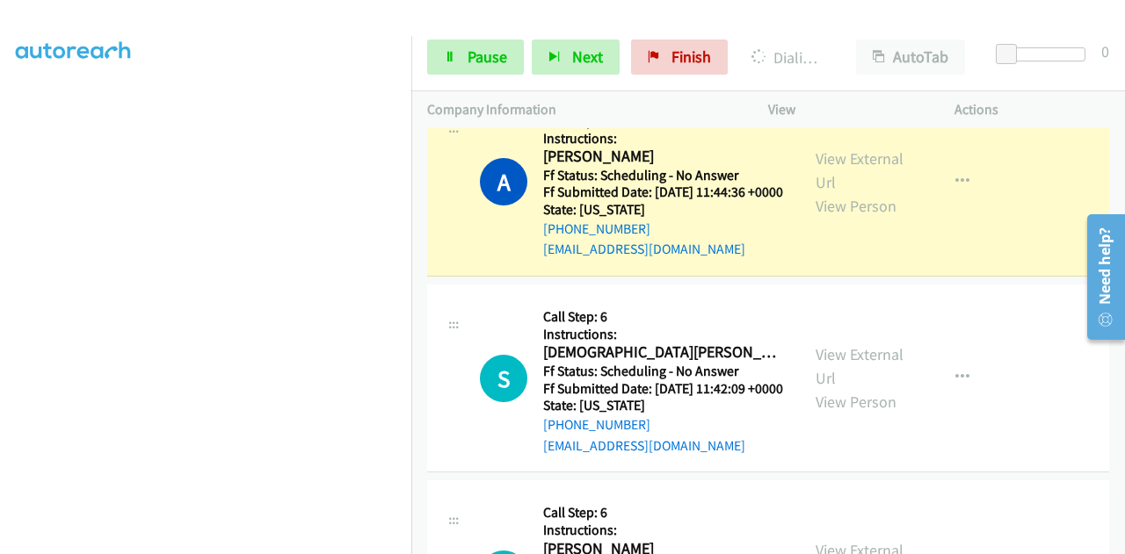
scroll to position [5887, 0]
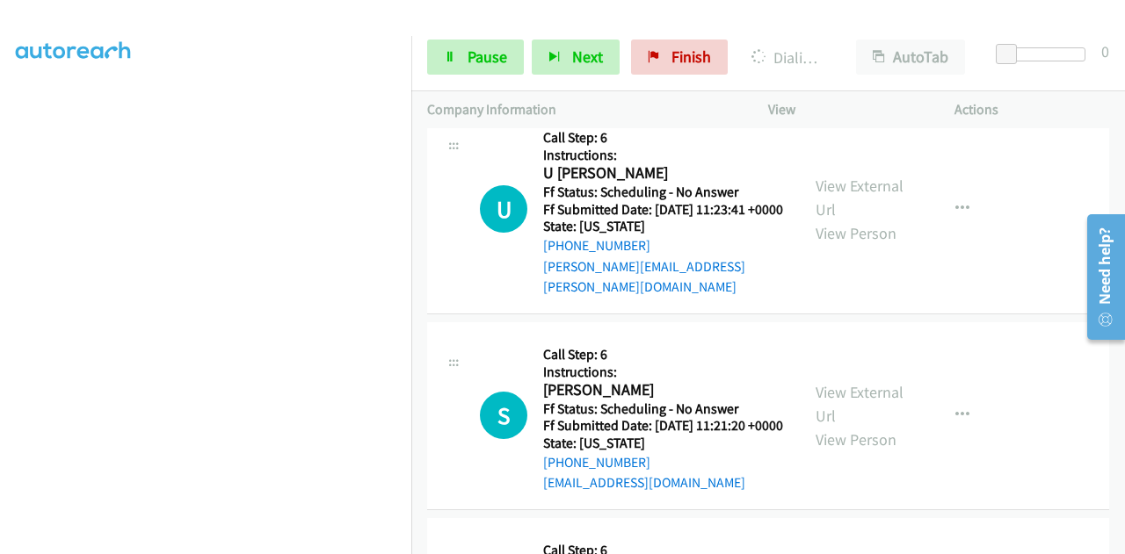
scroll to position [6151, 0]
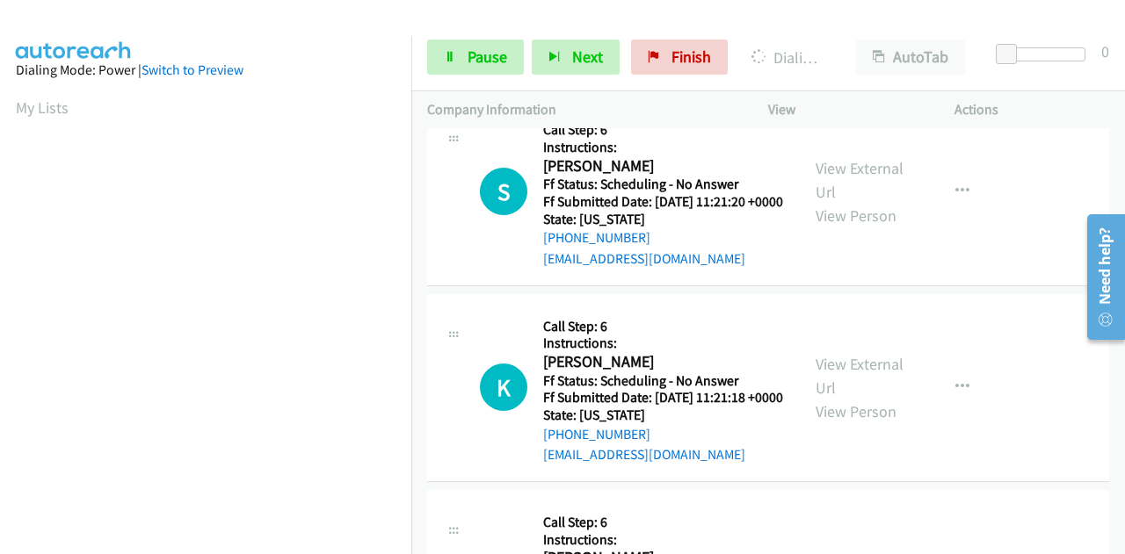
scroll to position [6414, 0]
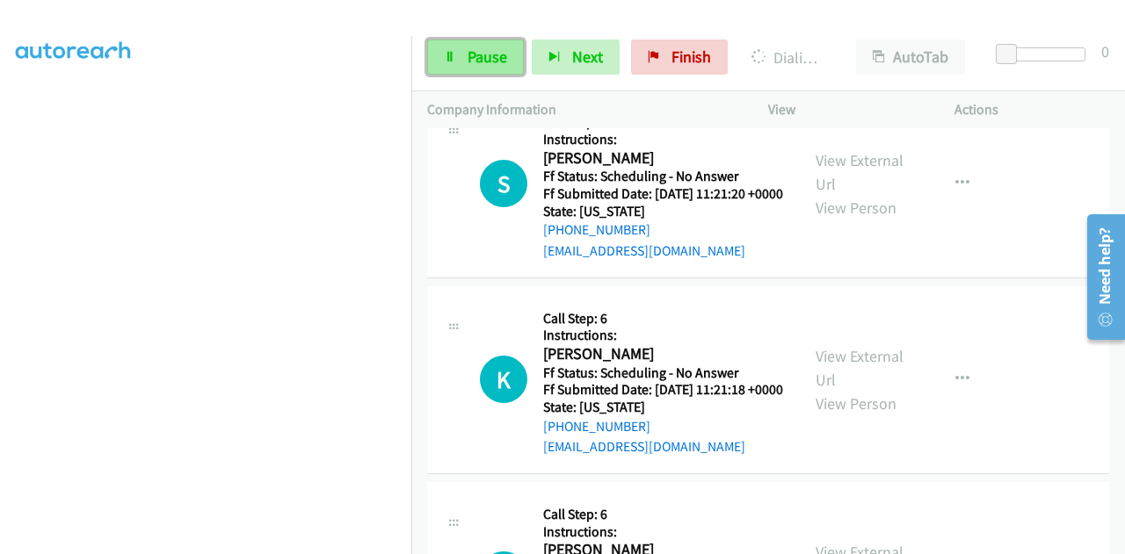
click at [489, 48] on span "Pause" at bounding box center [487, 57] width 40 height 20
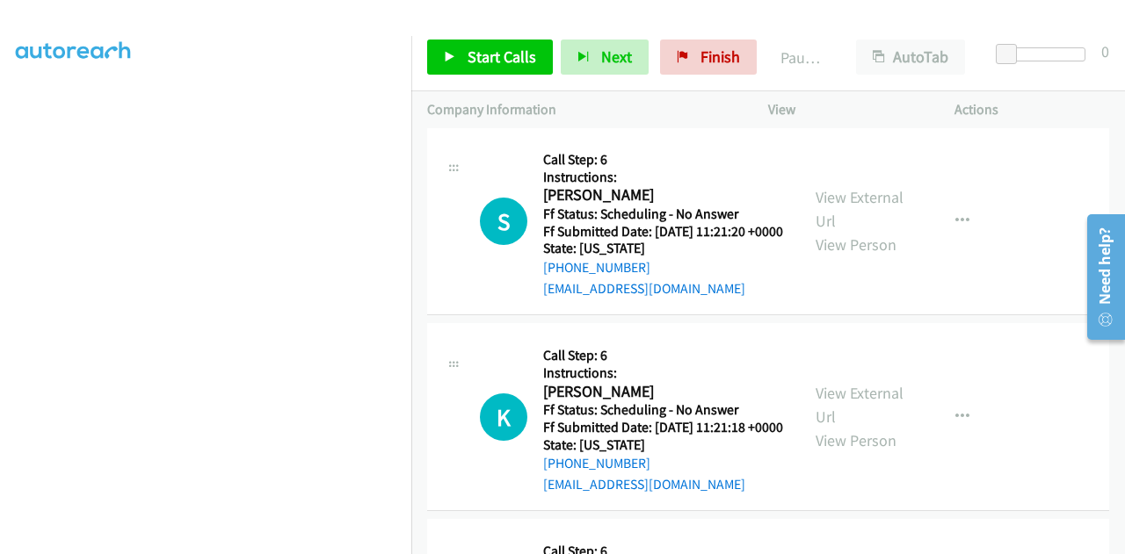
click at [473, 37] on div "Start Calls Pause Next Finish Paused AutoTab AutoTab 0" at bounding box center [767, 58] width 713 height 68
click at [473, 58] on span "Start Calls" at bounding box center [501, 57] width 69 height 20
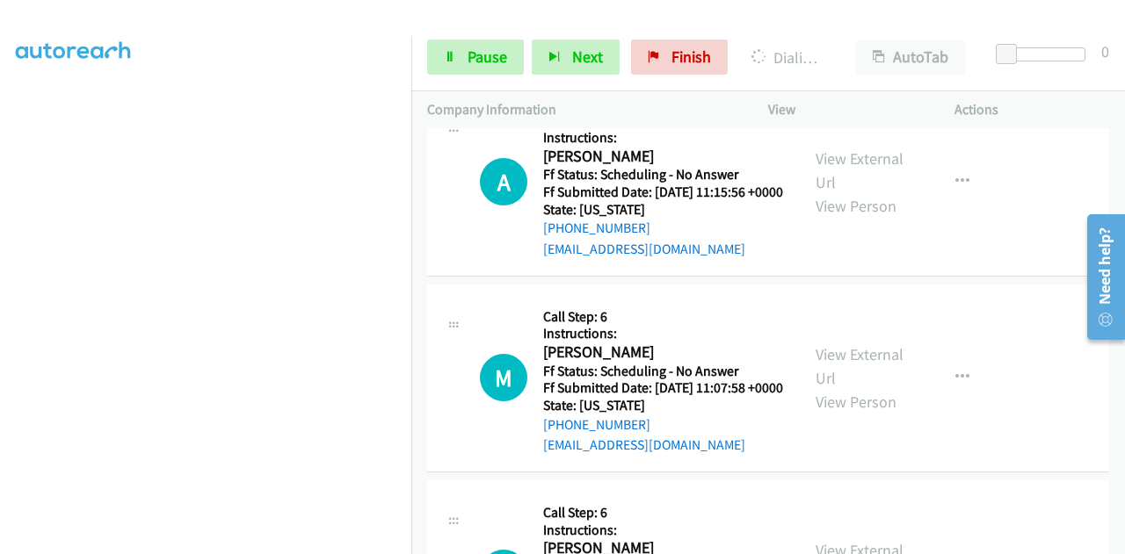
scroll to position [6854, 0]
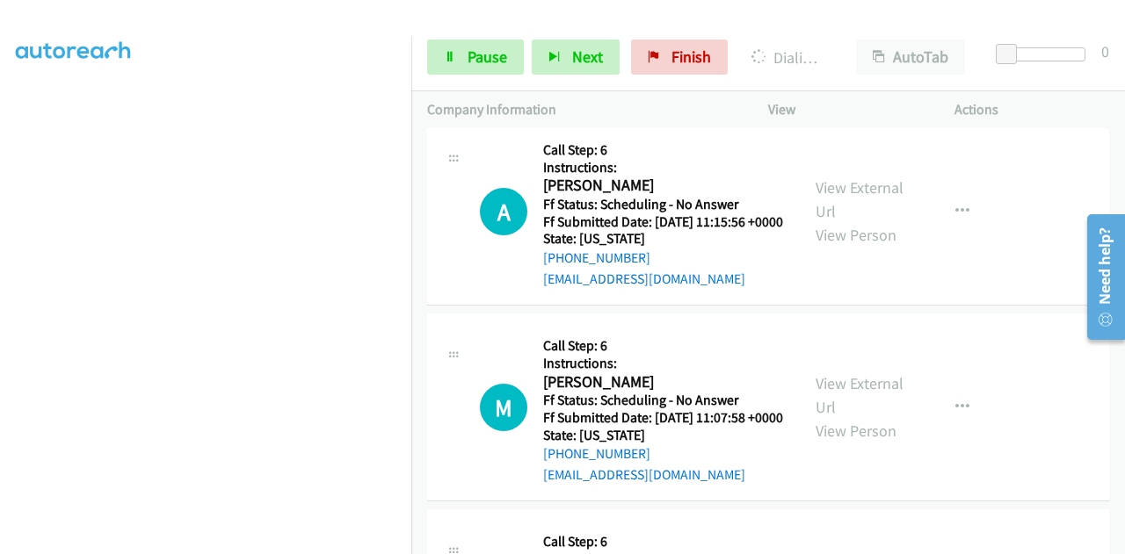
scroll to position [431, 0]
click at [853, 25] on link "View External Url" at bounding box center [859, 4] width 88 height 44
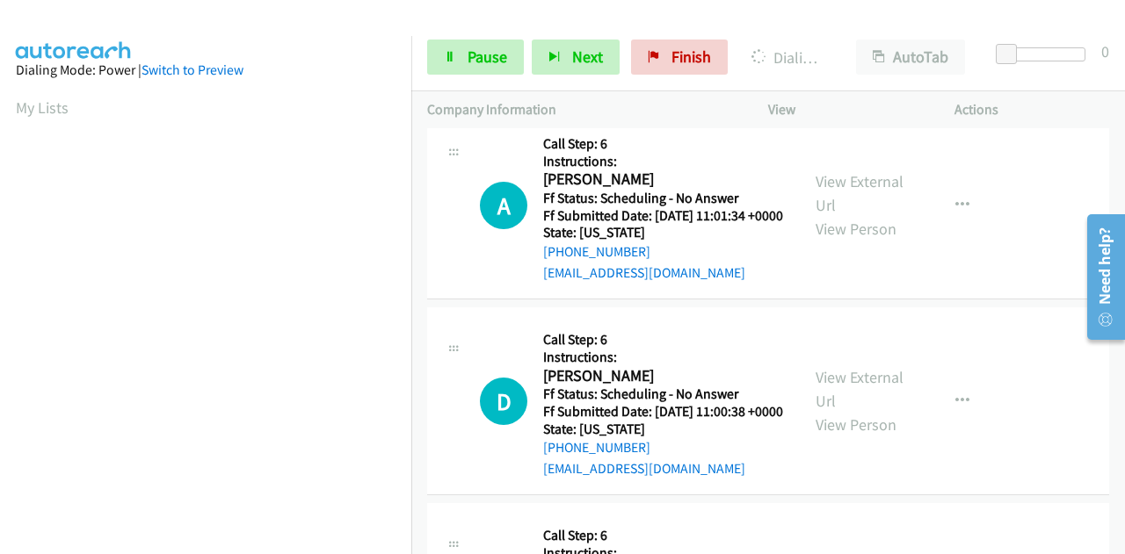
scroll to position [7293, 0]
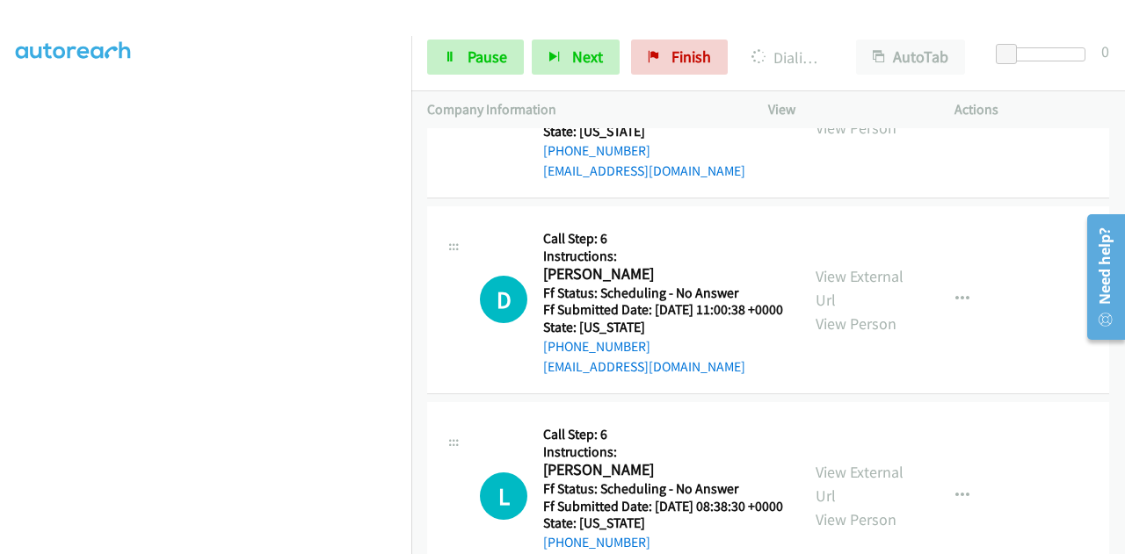
scroll to position [7644, 0]
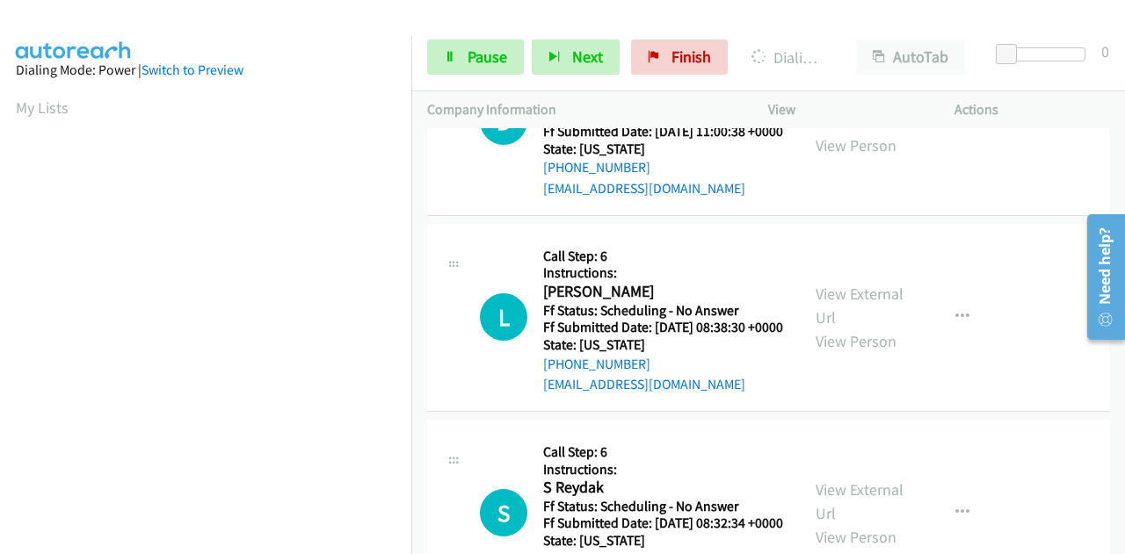
scroll to position [431, 0]
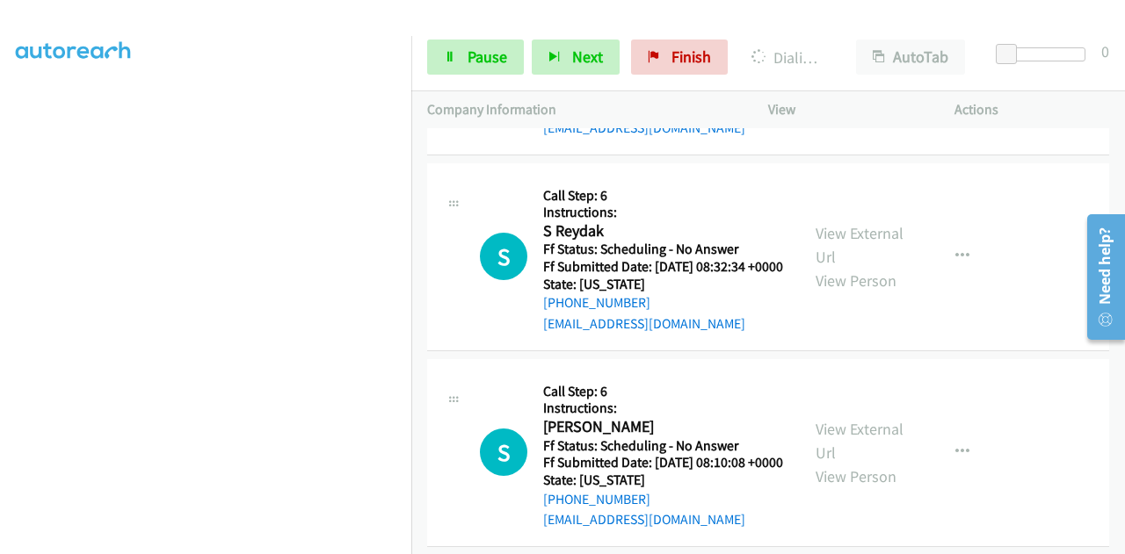
scroll to position [8084, 0]
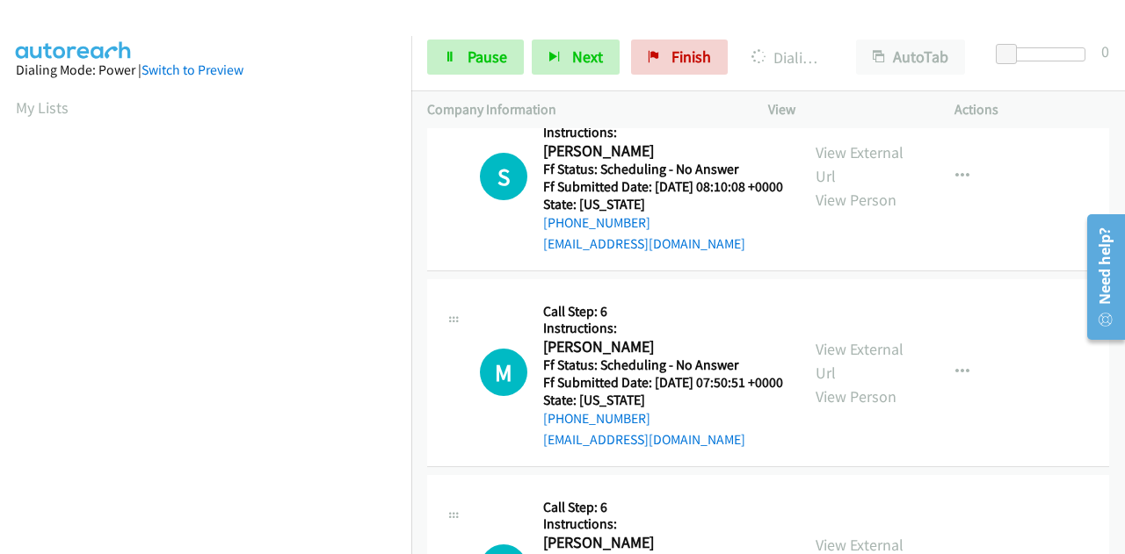
scroll to position [8259, 0]
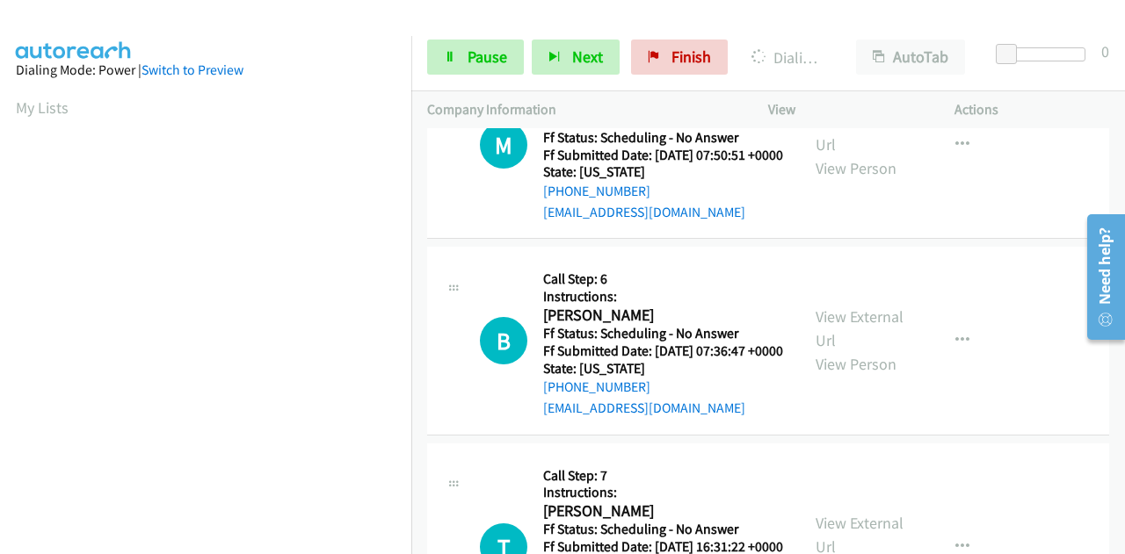
scroll to position [8523, 0]
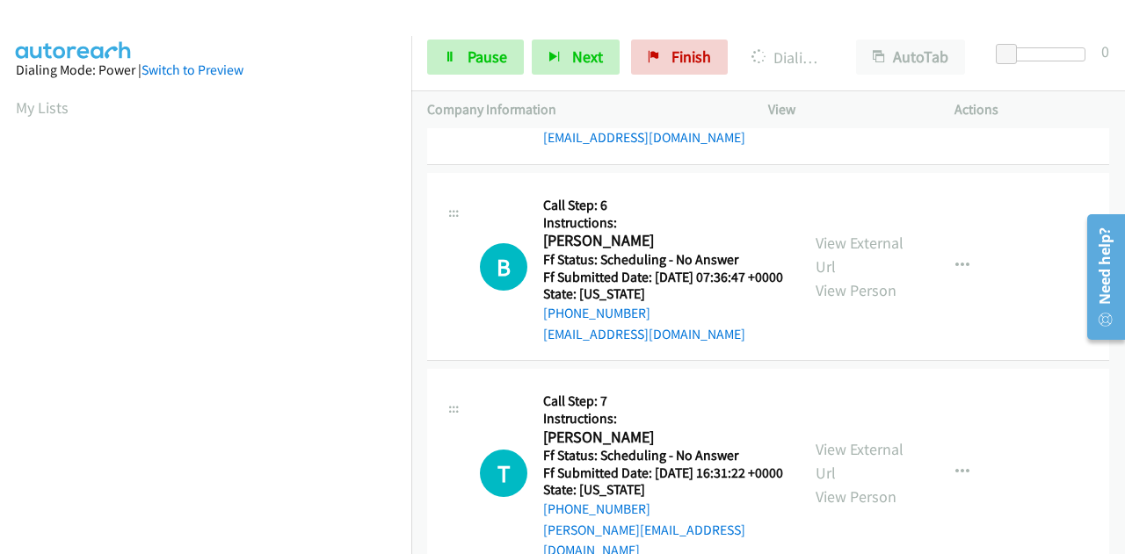
scroll to position [8787, 0]
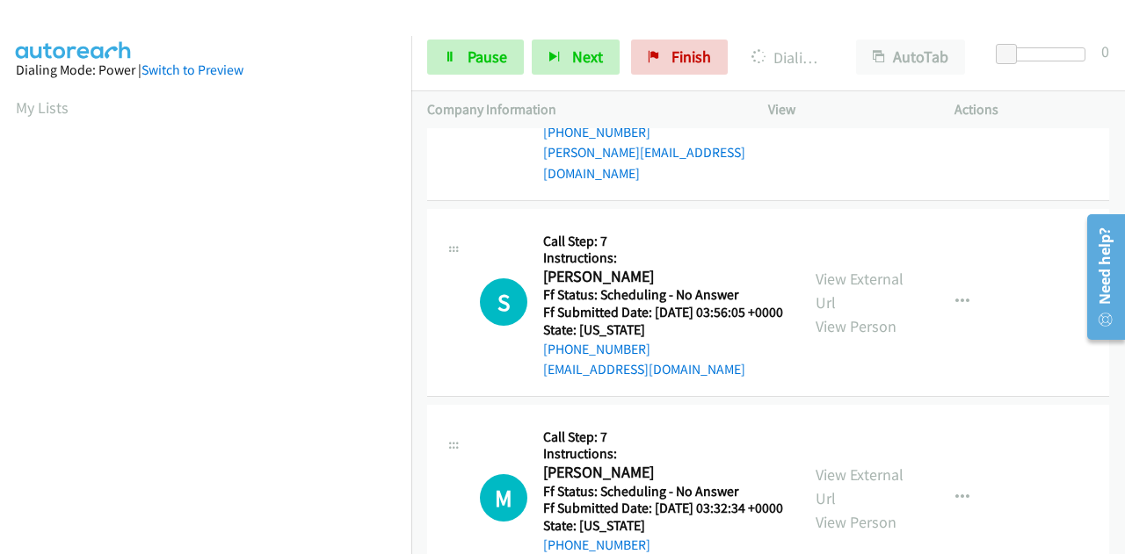
scroll to position [9050, 0]
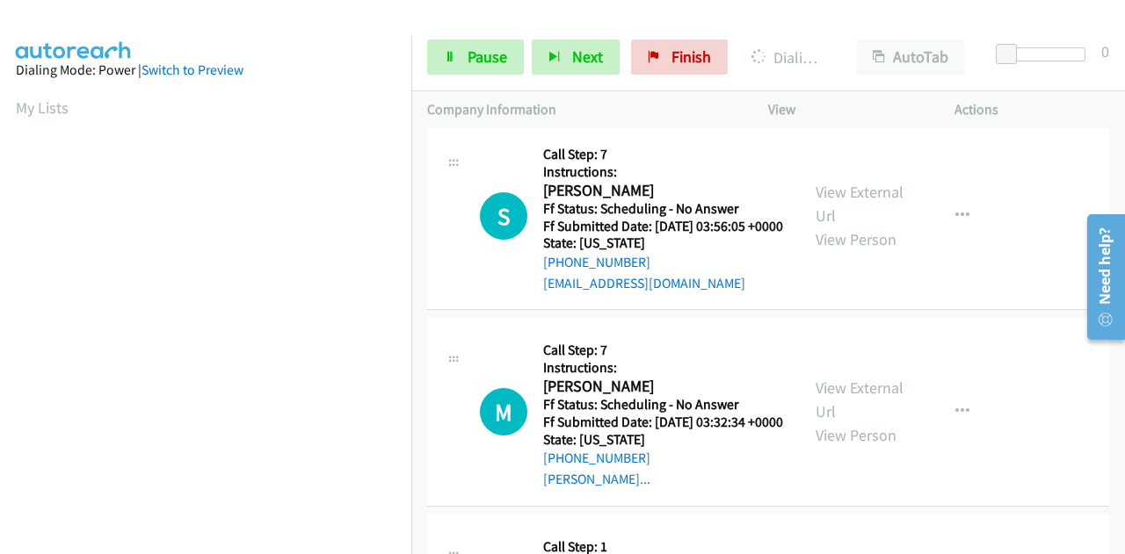
scroll to position [9314, 0]
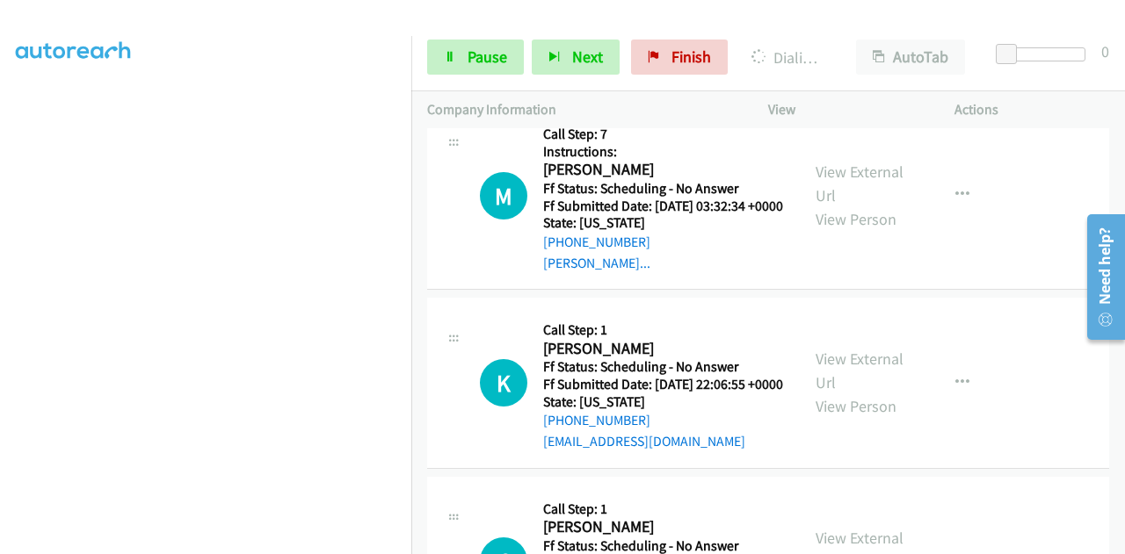
scroll to position [9577, 0]
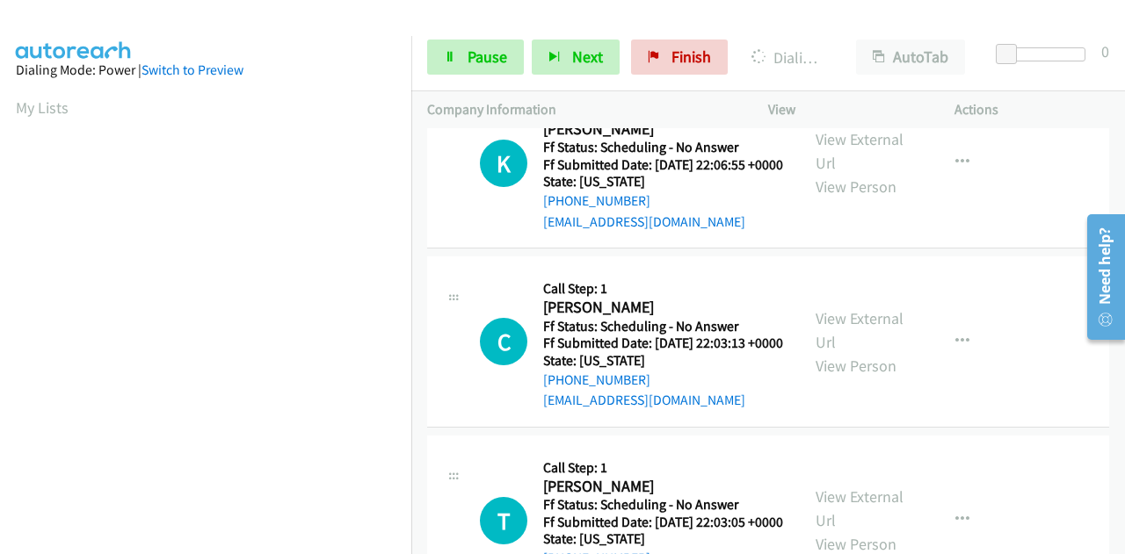
scroll to position [9753, 0]
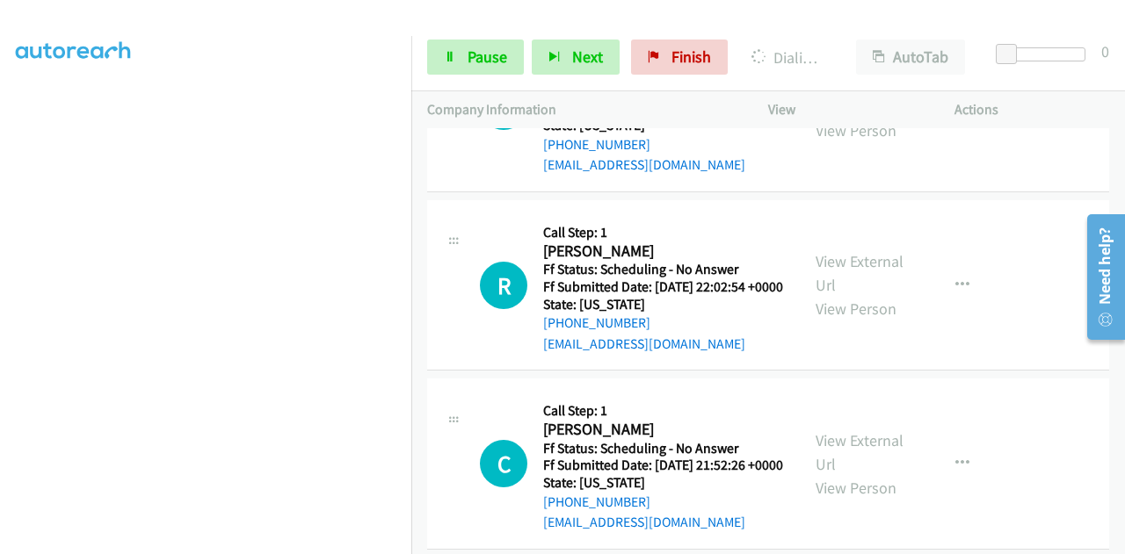
scroll to position [10192, 0]
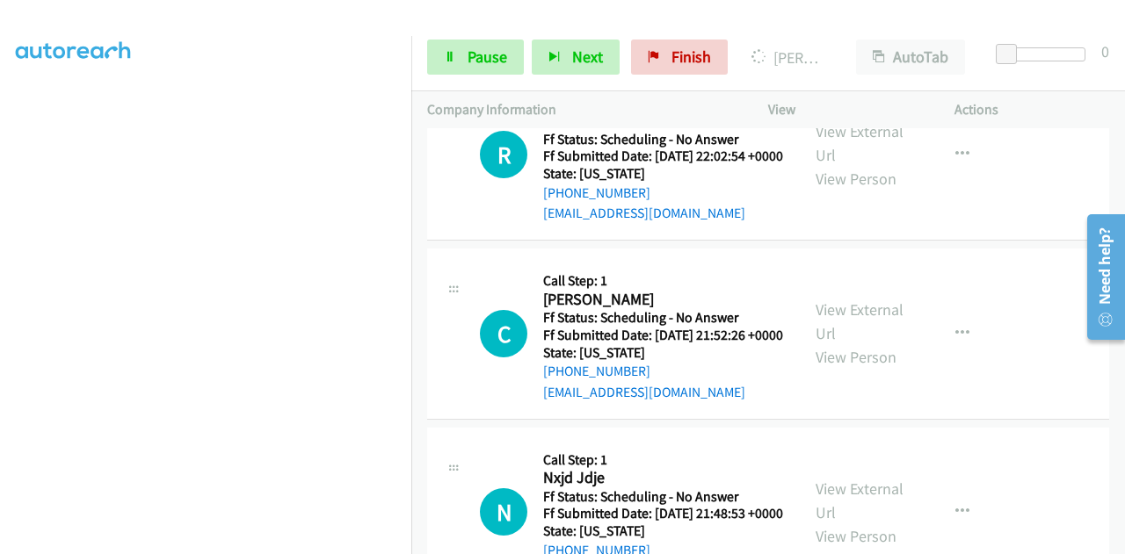
scroll to position [255, 0]
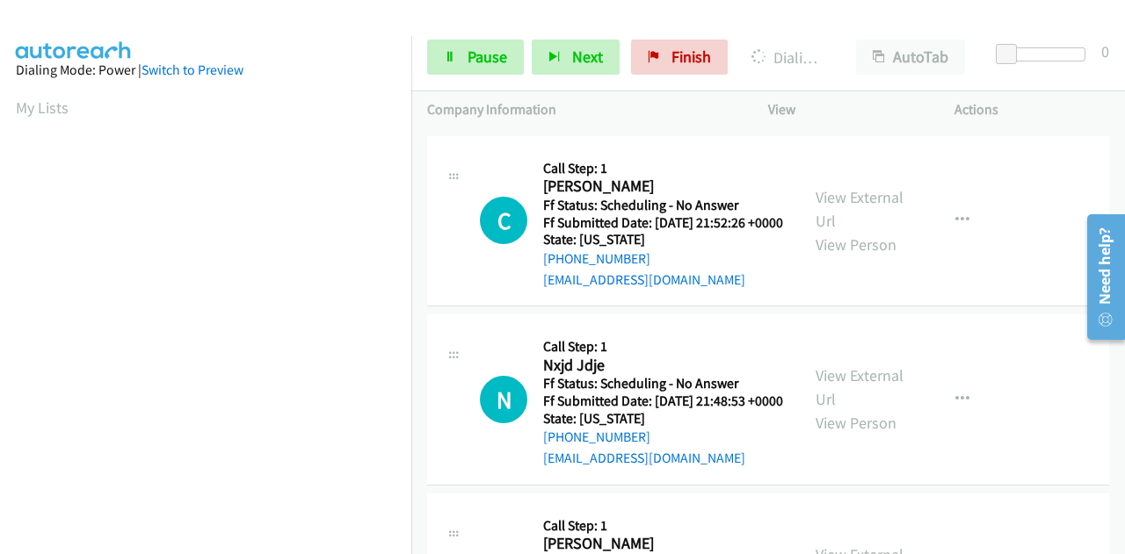
scroll to position [10562, 0]
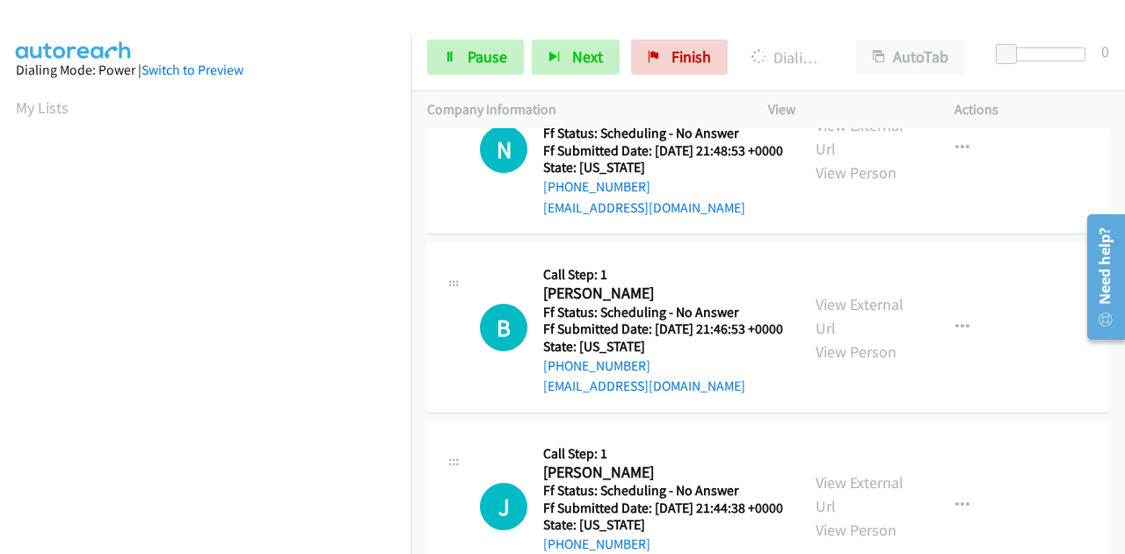
scroll to position [10738, 0]
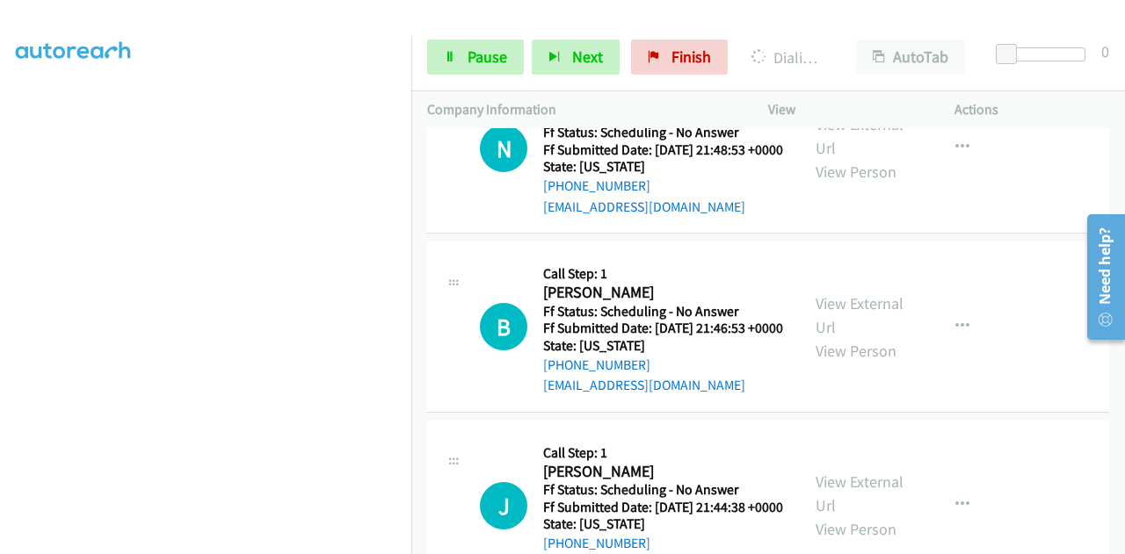
scroll to position [0, 0]
click at [467, 47] on span "Pause" at bounding box center [487, 57] width 40 height 20
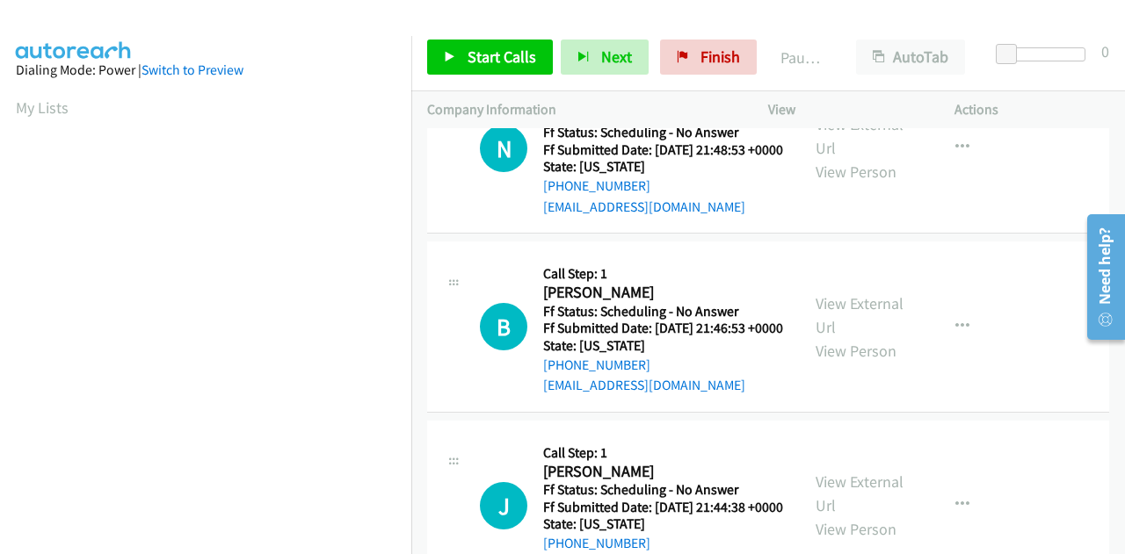
scroll to position [431, 0]
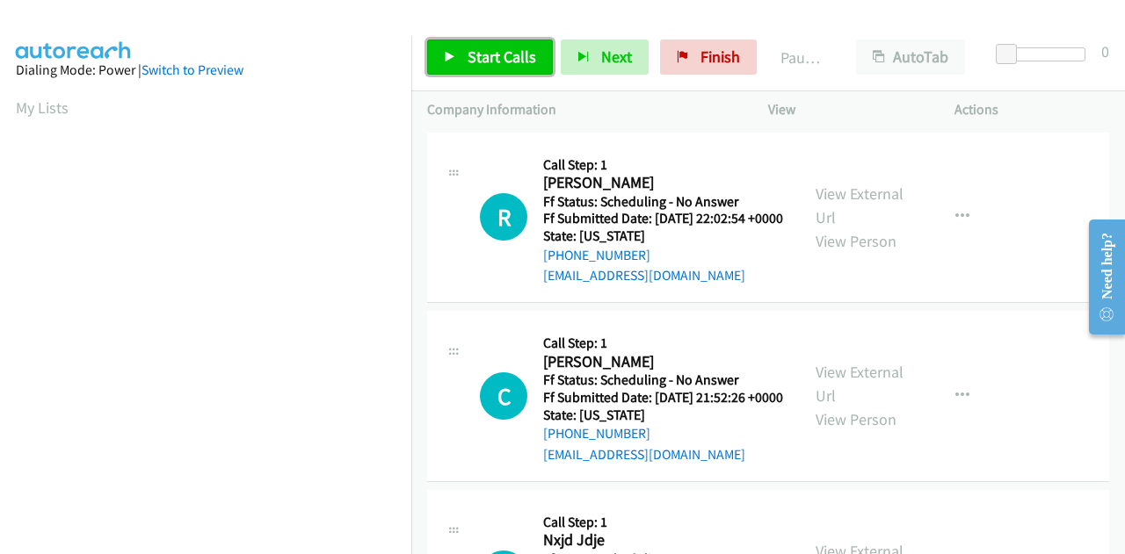
click at [499, 48] on span "Start Calls" at bounding box center [501, 57] width 69 height 20
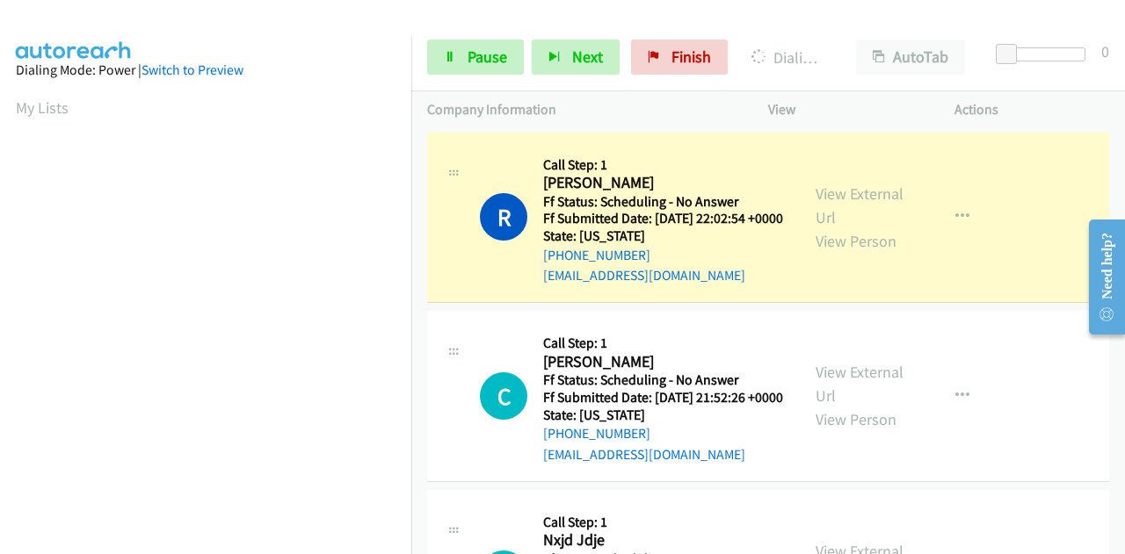
scroll to position [431, 0]
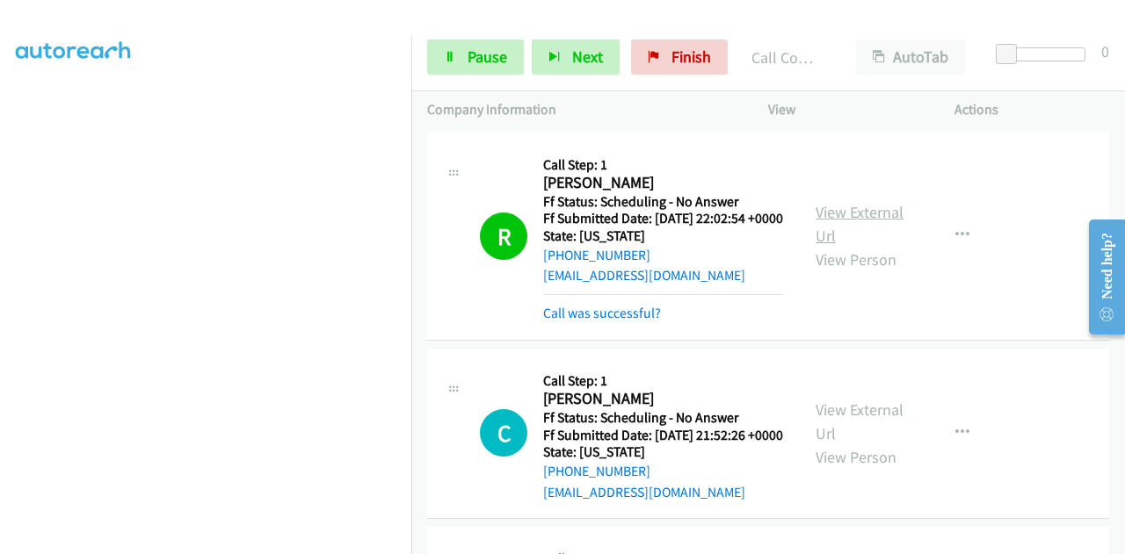
click at [852, 225] on link "View External Url" at bounding box center [859, 224] width 88 height 44
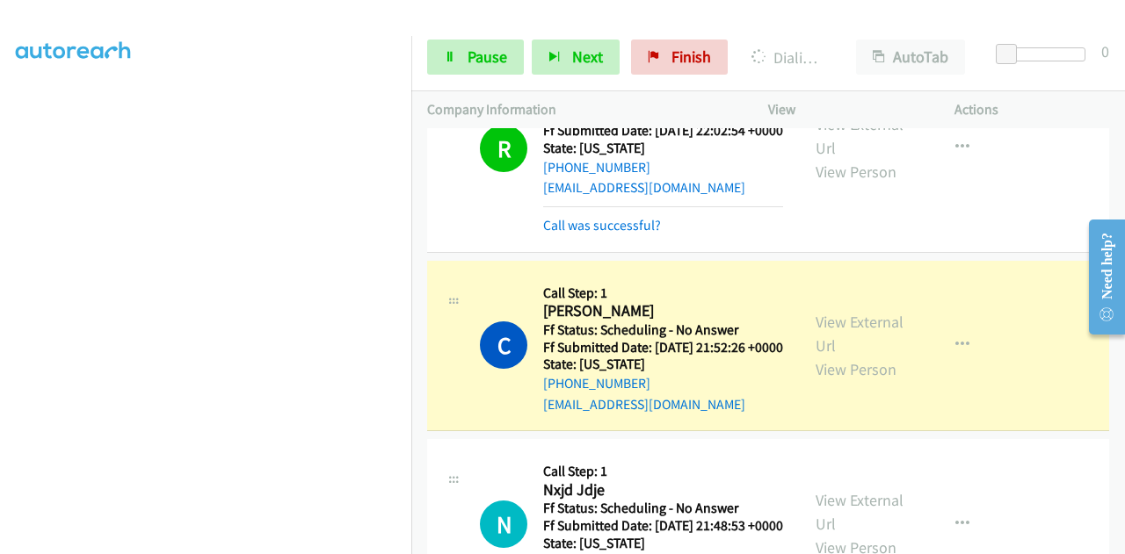
scroll to position [176, 0]
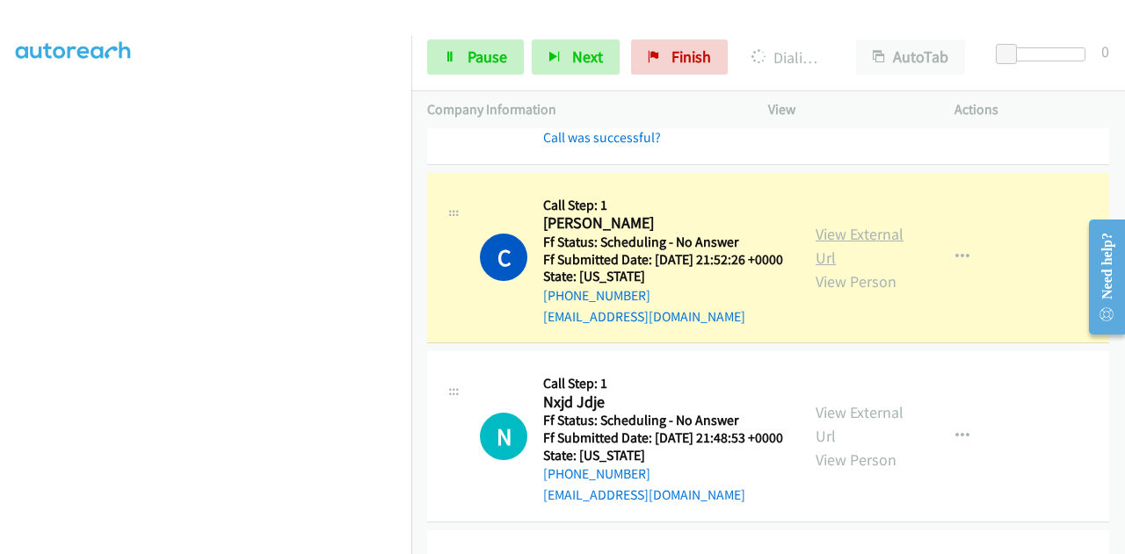
click at [863, 257] on link "View External Url" at bounding box center [859, 246] width 88 height 44
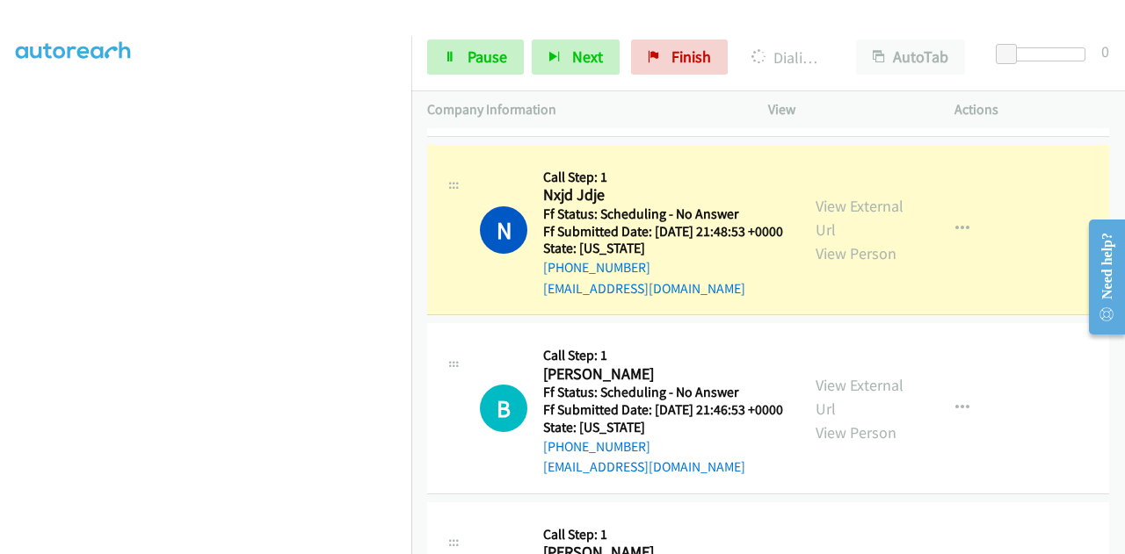
scroll to position [439, 0]
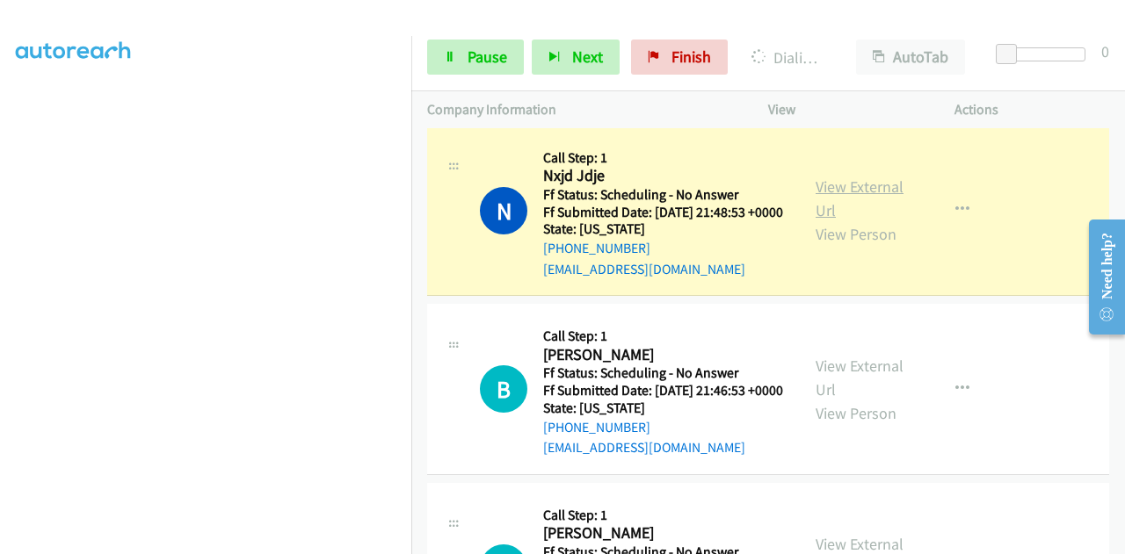
click at [831, 221] on link "View External Url" at bounding box center [859, 199] width 88 height 44
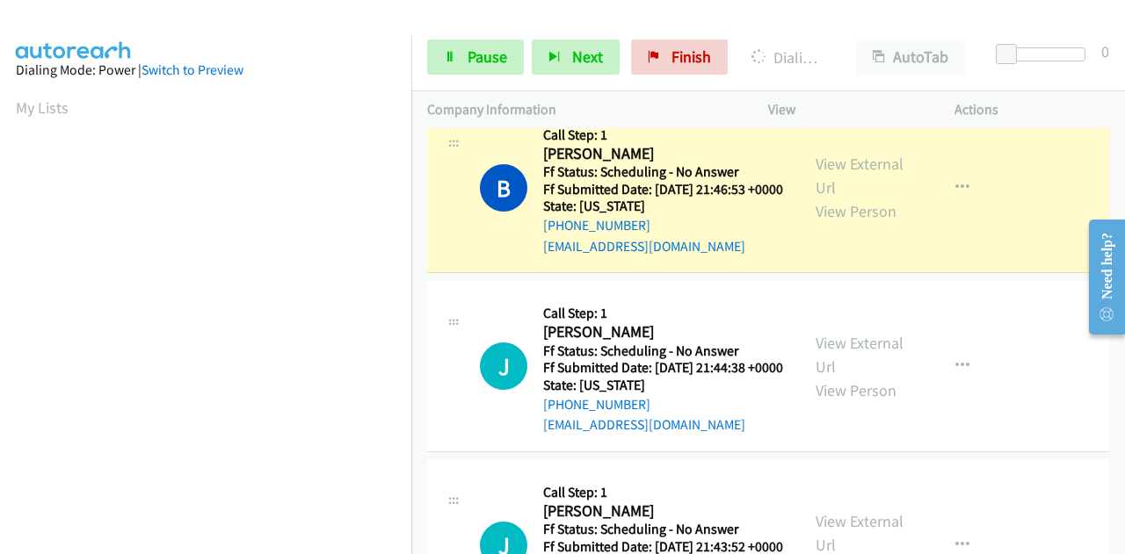
scroll to position [703, 0]
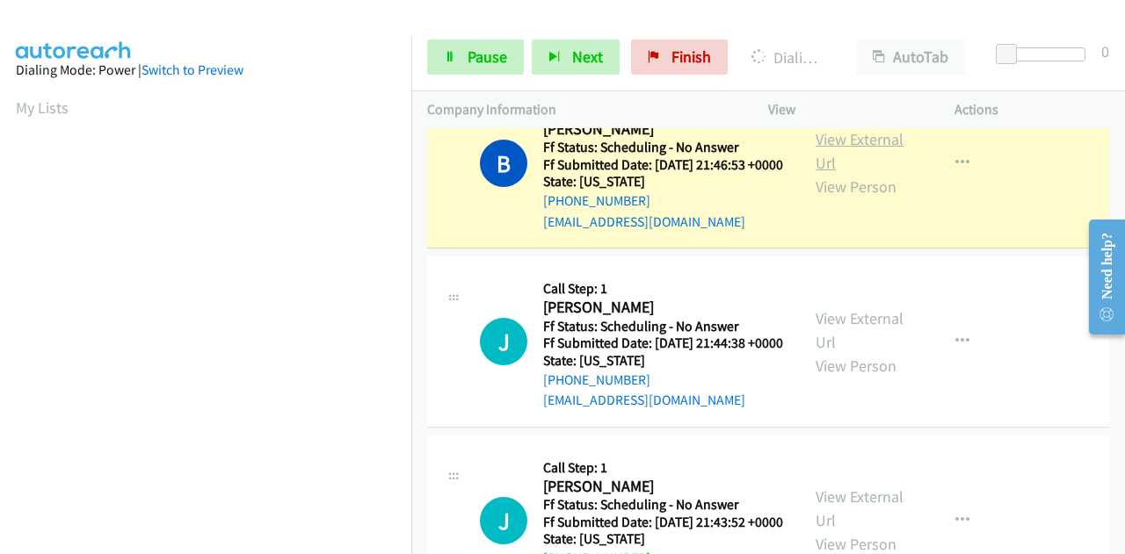
click at [866, 173] on link "View External Url" at bounding box center [859, 151] width 88 height 44
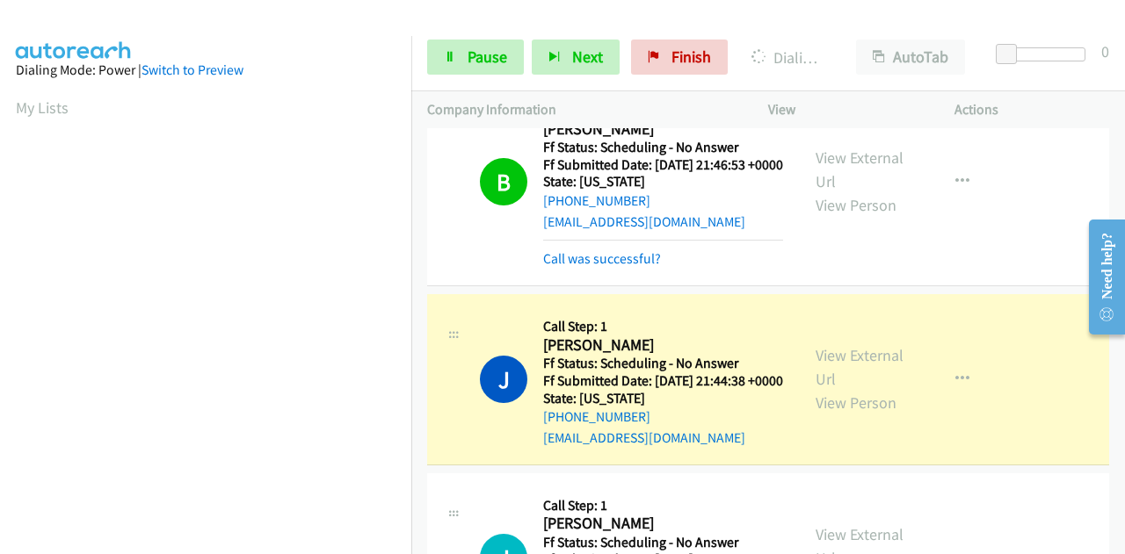
scroll to position [431, 0]
click at [868, 389] on link "View External Url" at bounding box center [859, 367] width 88 height 44
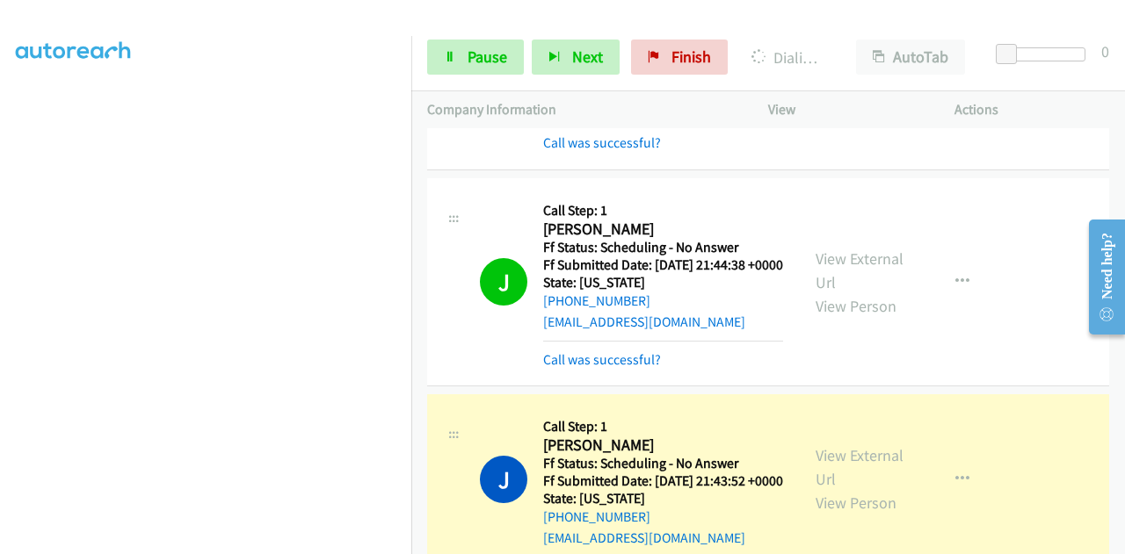
scroll to position [967, 0]
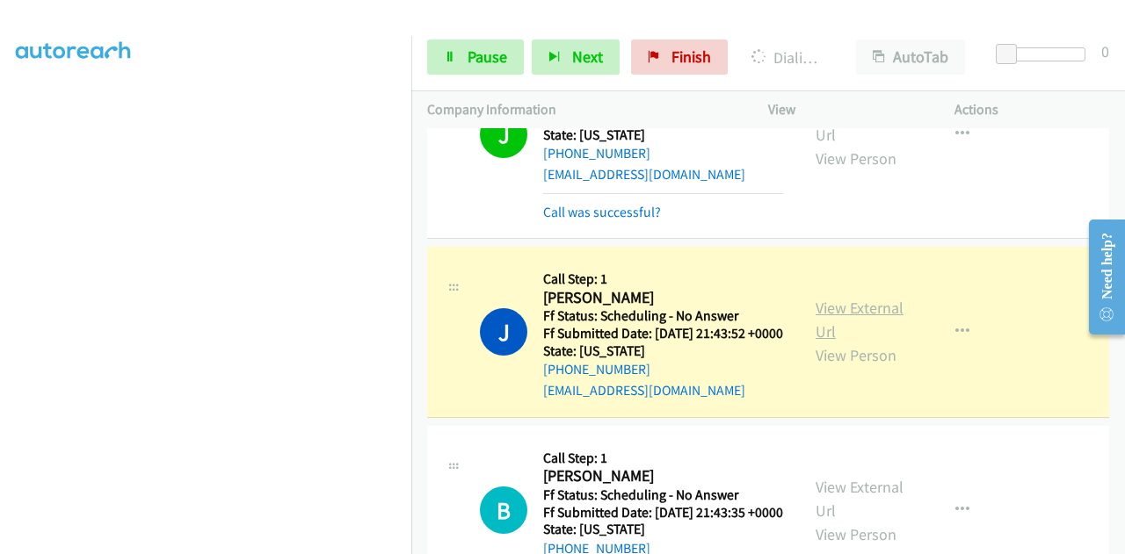
click at [863, 342] on link "View External Url" at bounding box center [859, 320] width 88 height 44
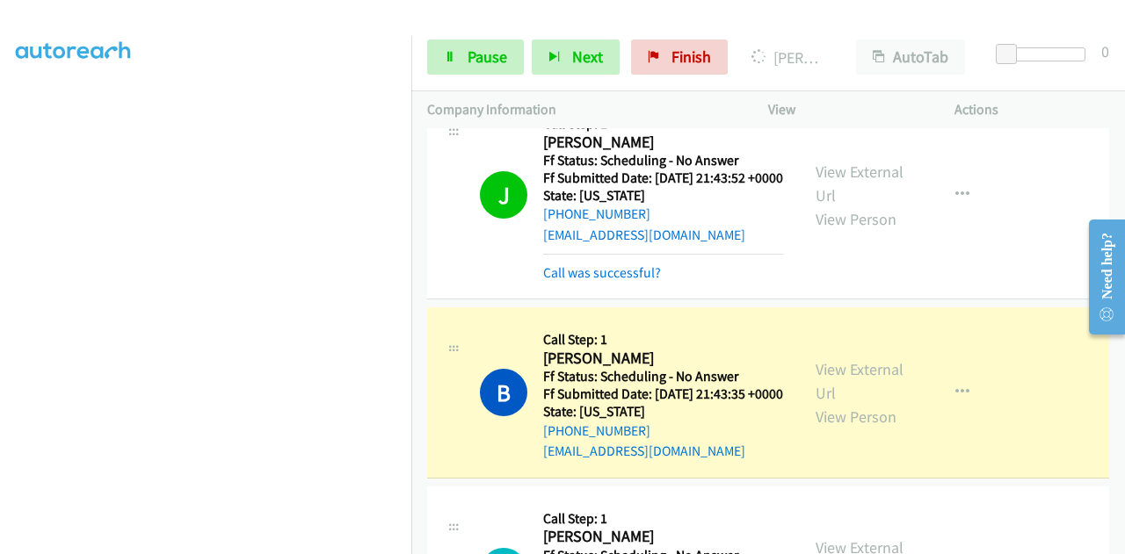
scroll to position [1230, 0]
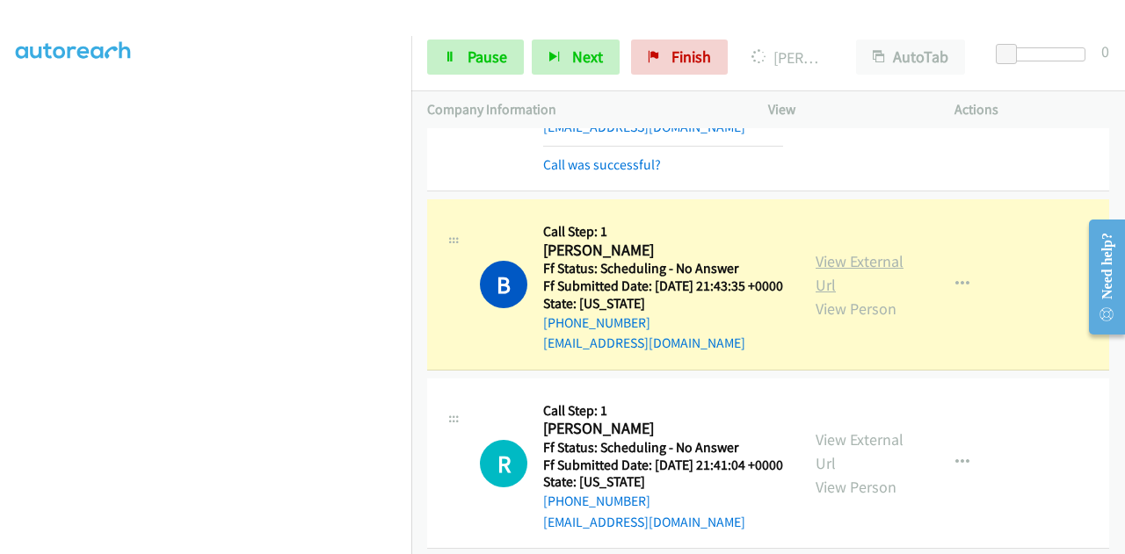
click at [880, 295] on link "View External Url" at bounding box center [859, 273] width 88 height 44
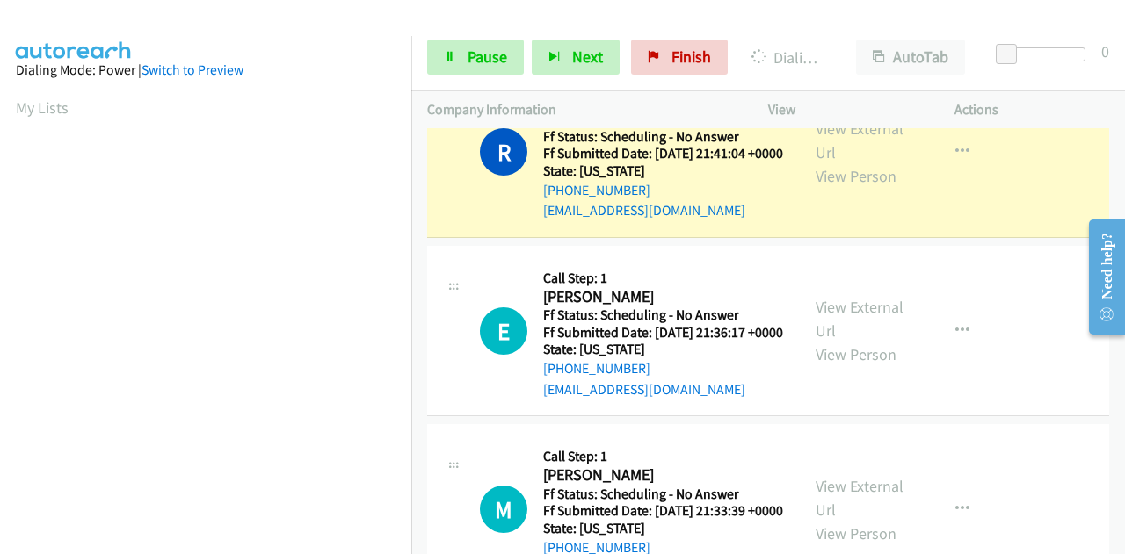
scroll to position [1582, 0]
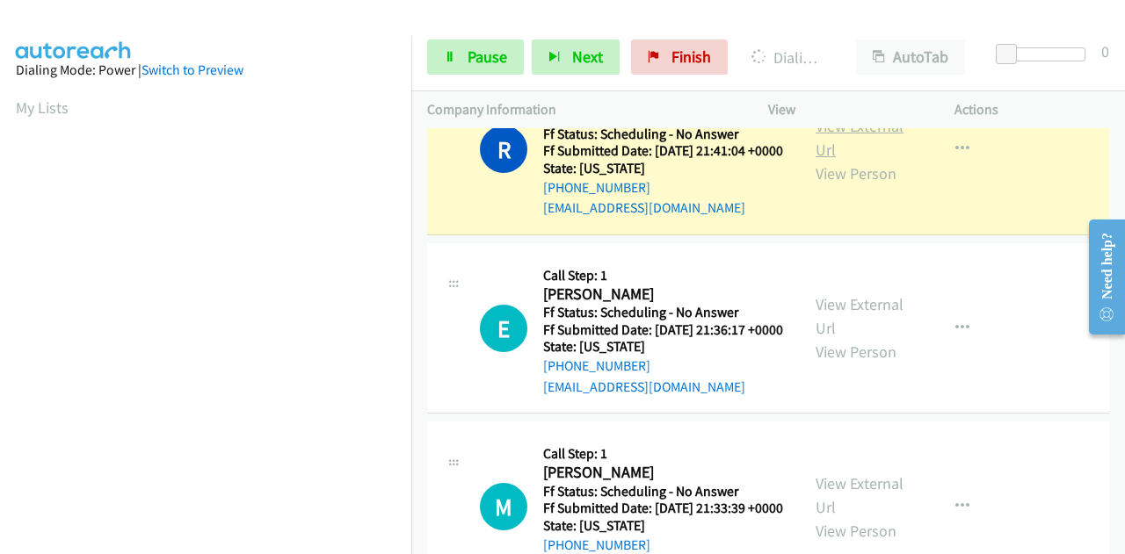
click at [838, 160] on link "View External Url" at bounding box center [859, 138] width 88 height 44
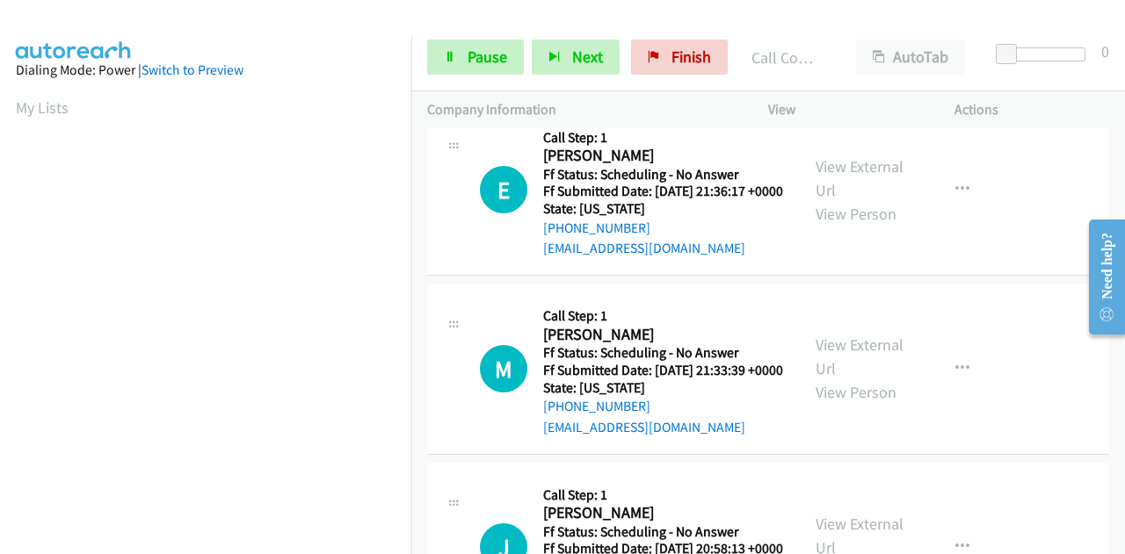
scroll to position [431, 0]
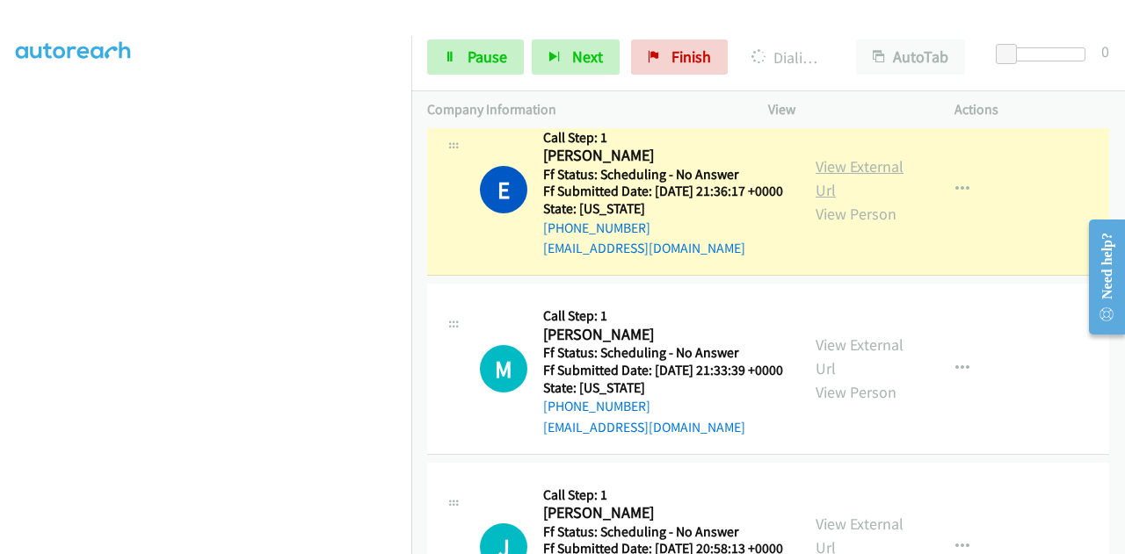
click at [820, 200] on link "View External Url" at bounding box center [859, 178] width 88 height 44
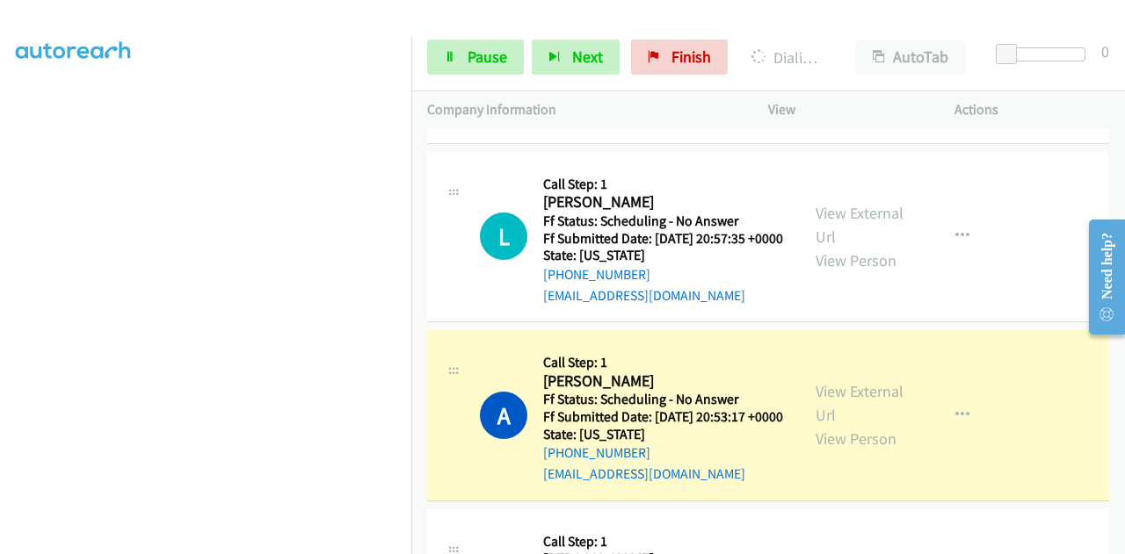
scroll to position [2724, 0]
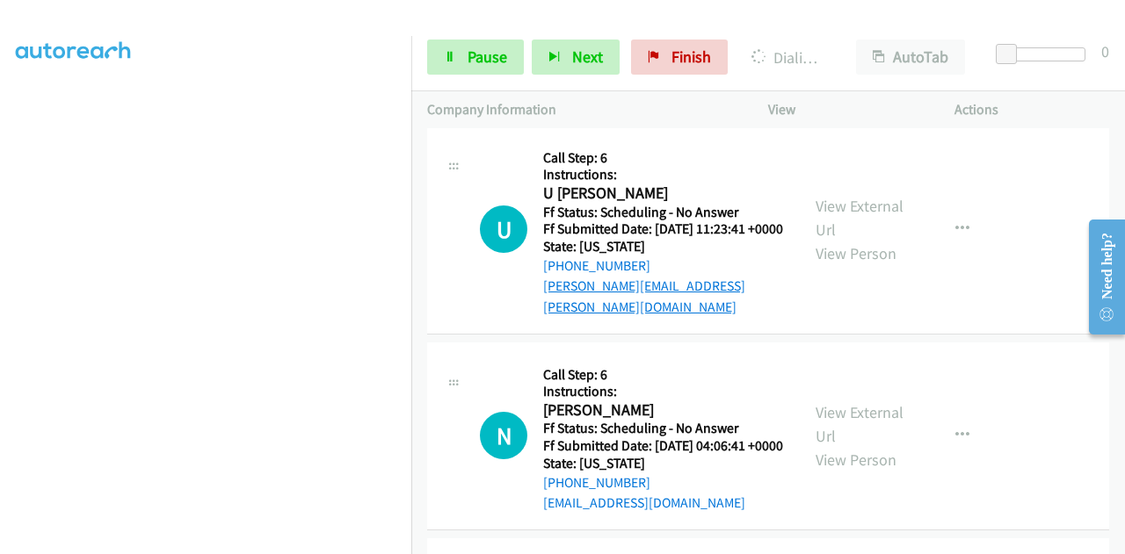
scroll to position [2812, 0]
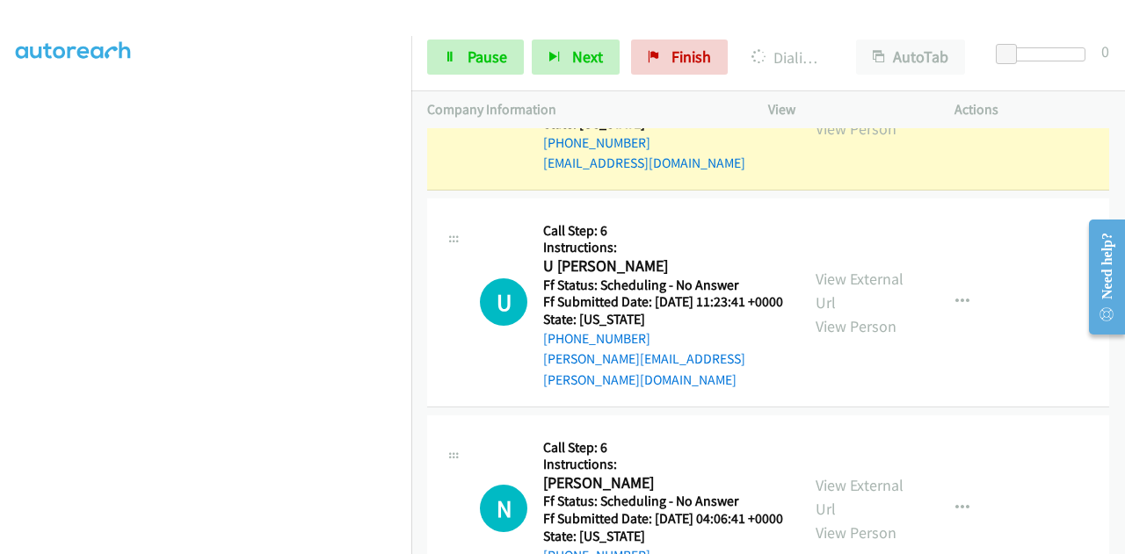
click at [825, 115] on link "View External Url" at bounding box center [859, 93] width 88 height 44
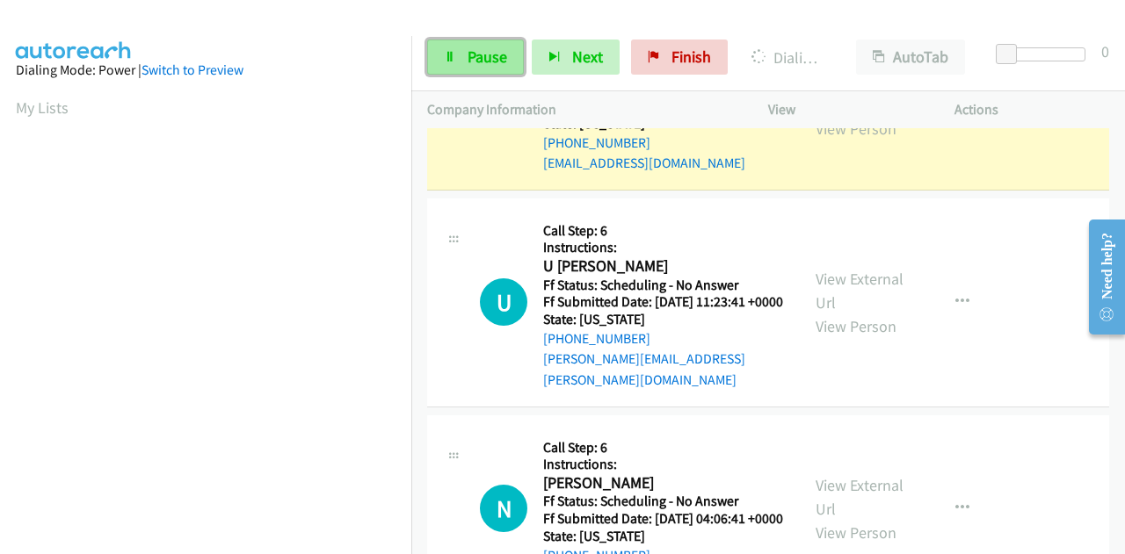
click at [454, 57] on icon at bounding box center [450, 58] width 12 height 12
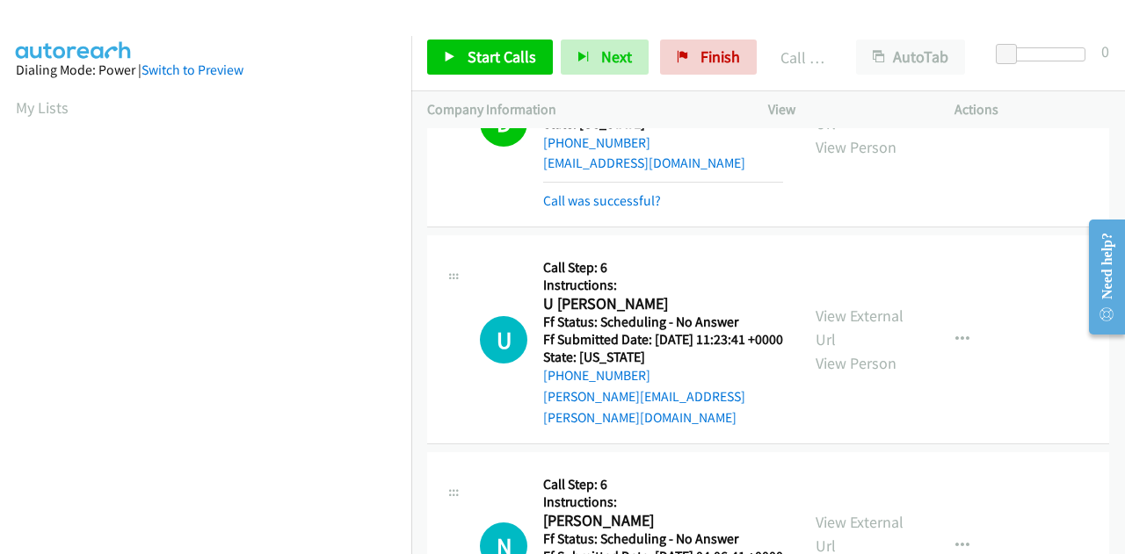
scroll to position [431, 0]
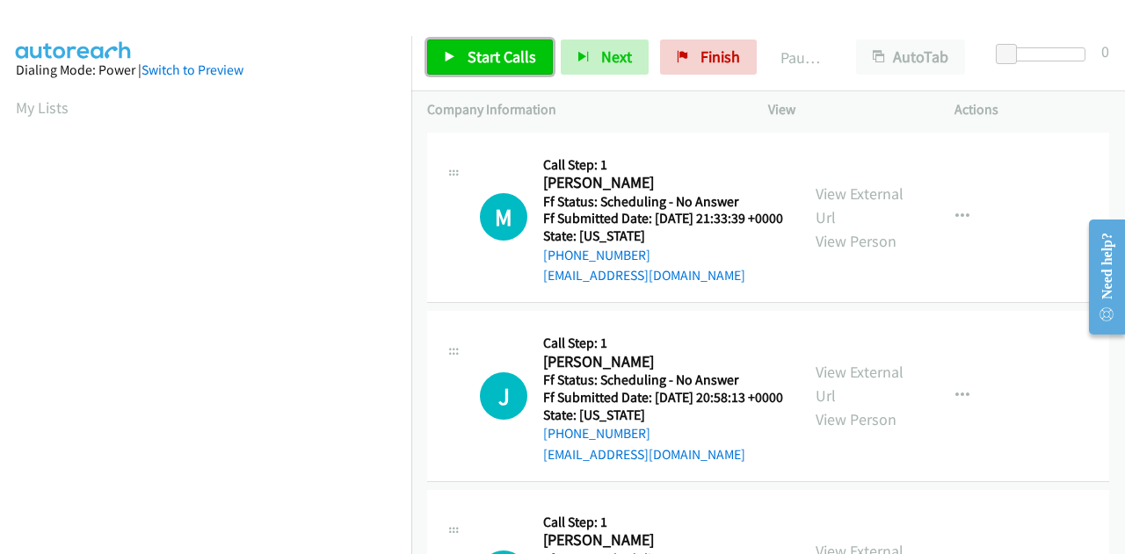
drag, startPoint x: 461, startPoint y: 53, endPoint x: 431, endPoint y: 59, distance: 31.4
click at [461, 54] on link "Start Calls" at bounding box center [490, 57] width 126 height 35
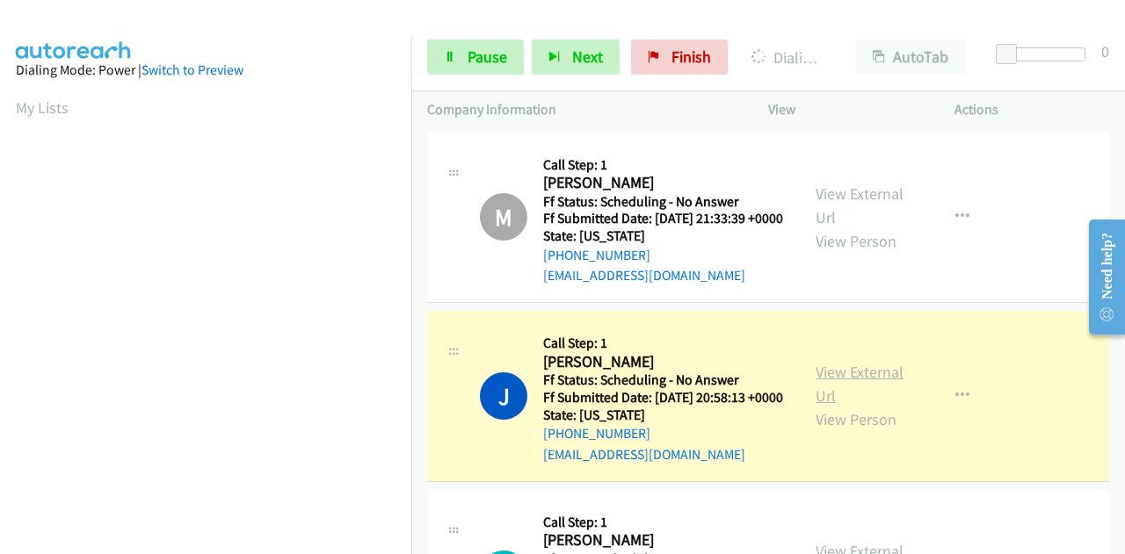
click at [845, 397] on link "View External Url" at bounding box center [859, 384] width 88 height 44
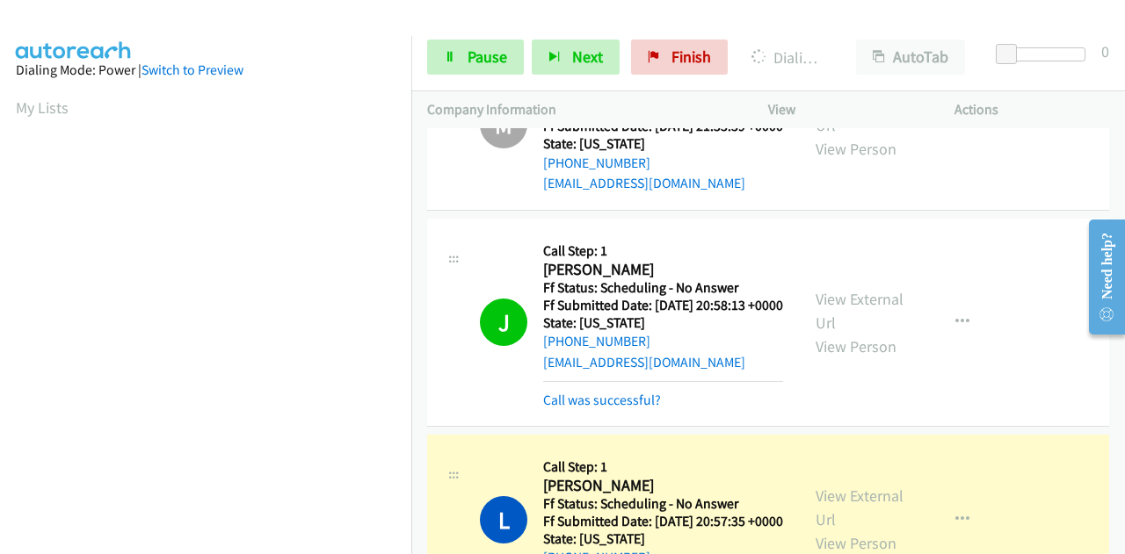
scroll to position [264, 0]
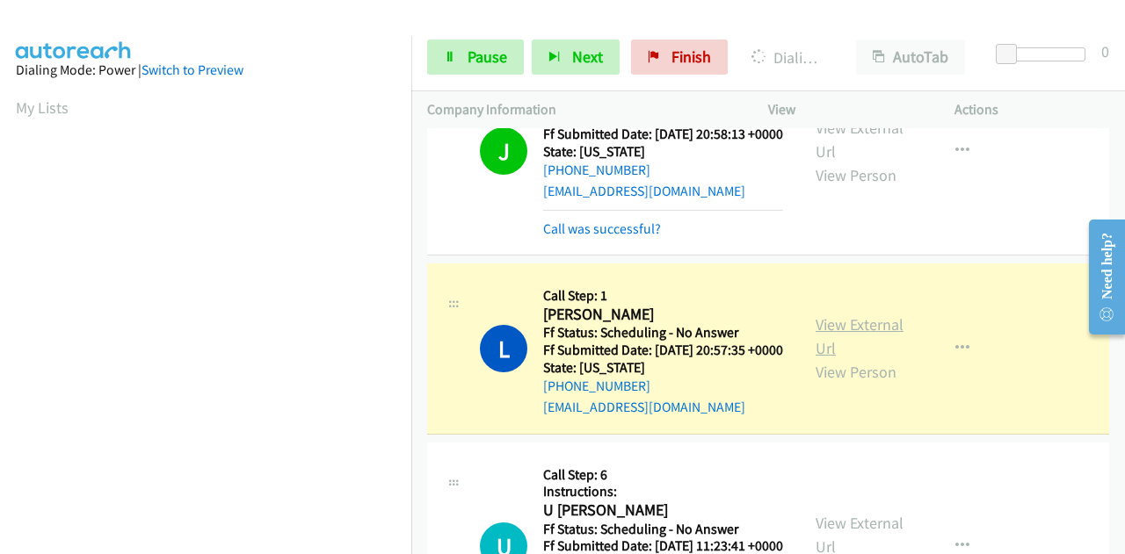
click at [836, 358] on link "View External Url" at bounding box center [859, 337] width 88 height 44
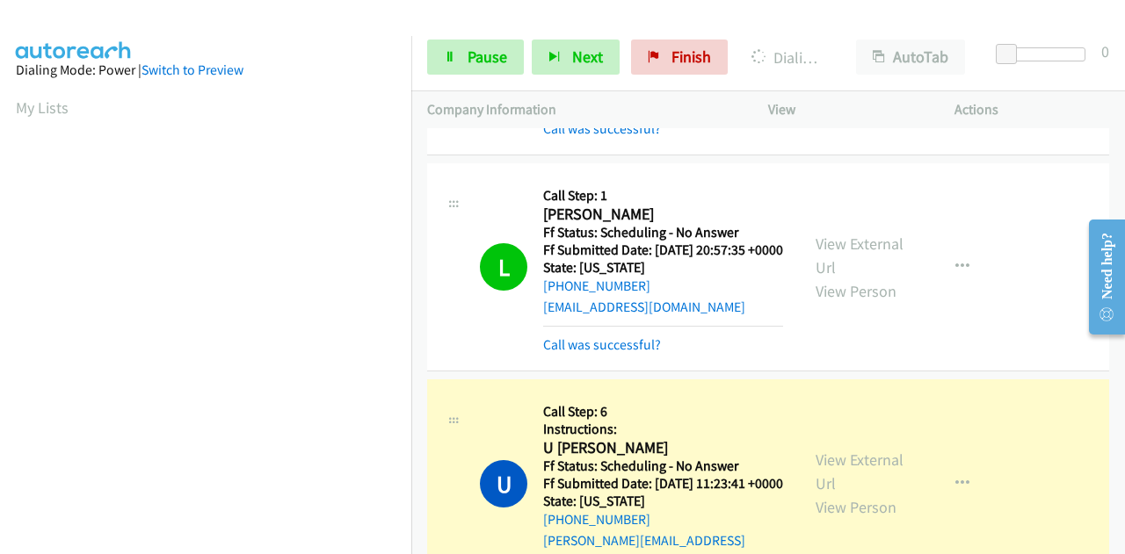
scroll to position [527, 0]
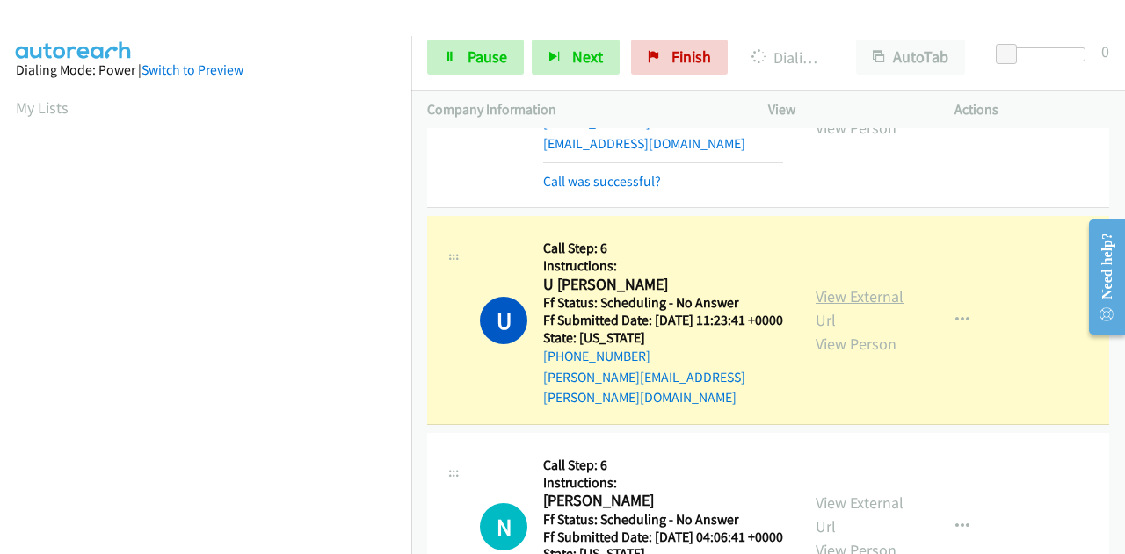
click at [819, 330] on link "View External Url" at bounding box center [859, 308] width 88 height 44
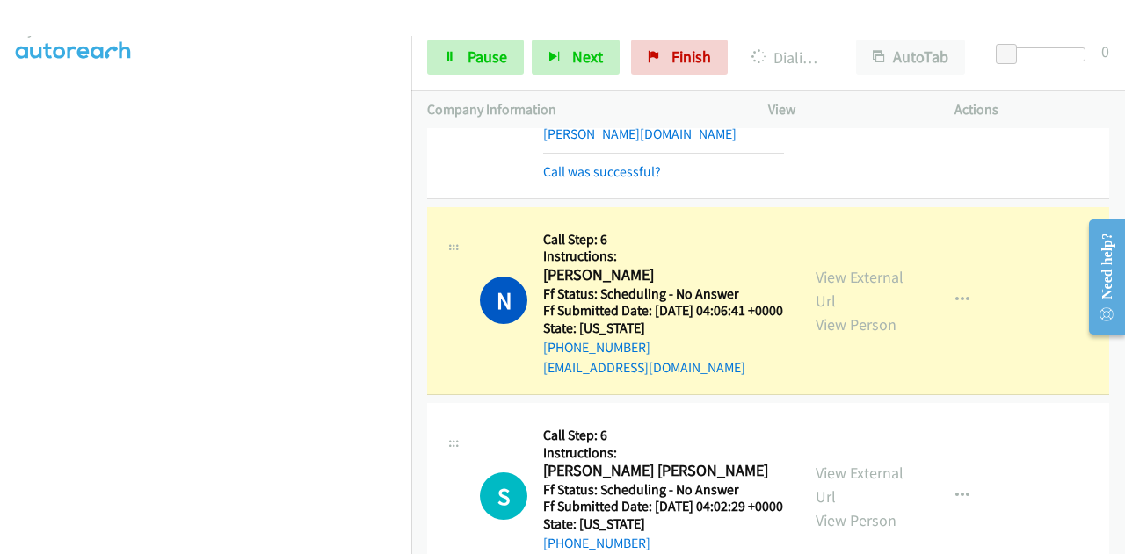
scroll to position [967, 0]
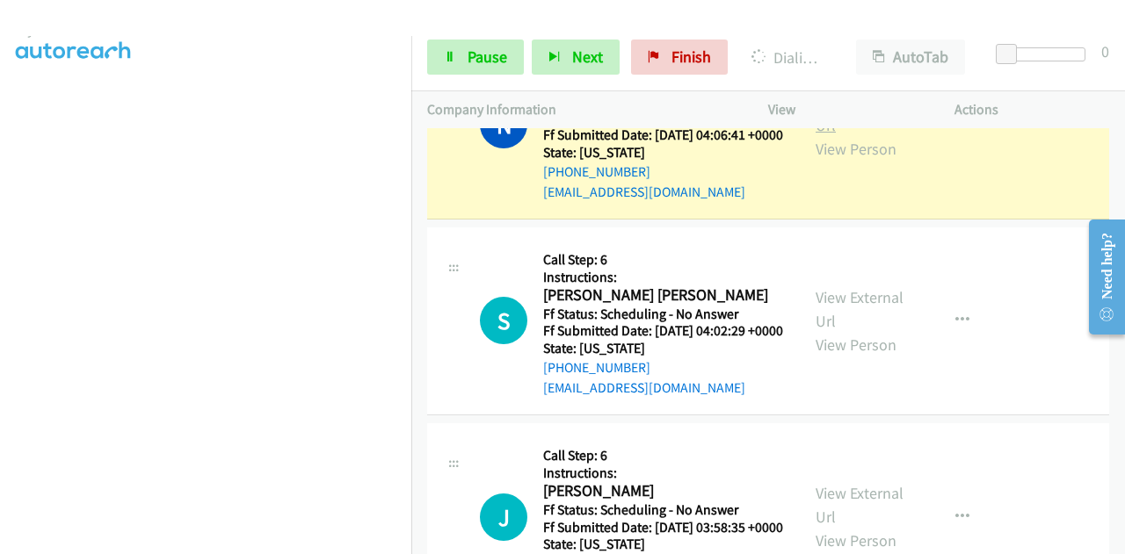
click at [849, 135] on link "View External Url" at bounding box center [859, 113] width 88 height 44
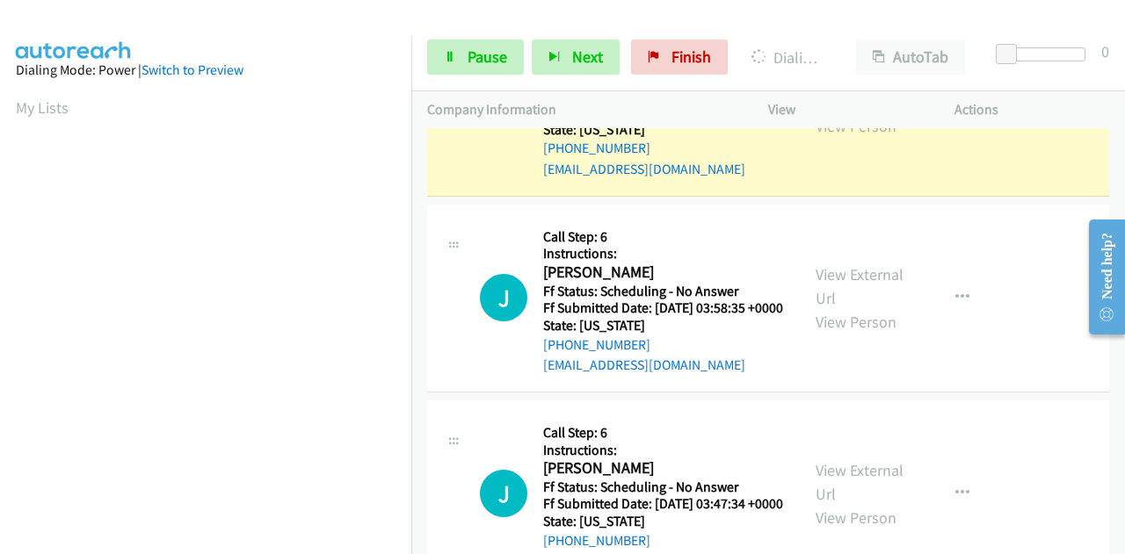
scroll to position [1230, 0]
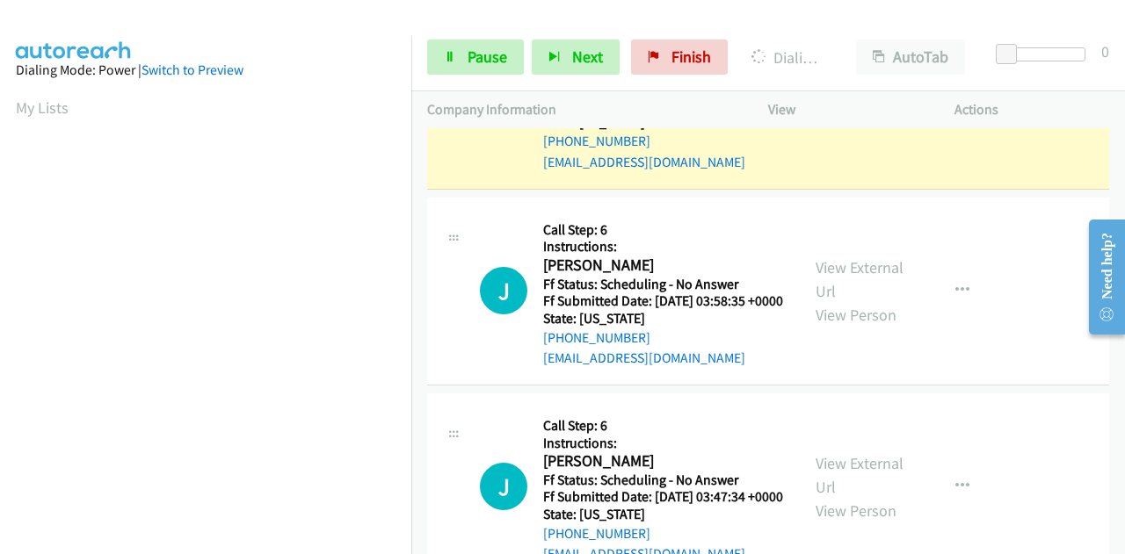
click at [815, 105] on link "View External Url" at bounding box center [859, 84] width 88 height 44
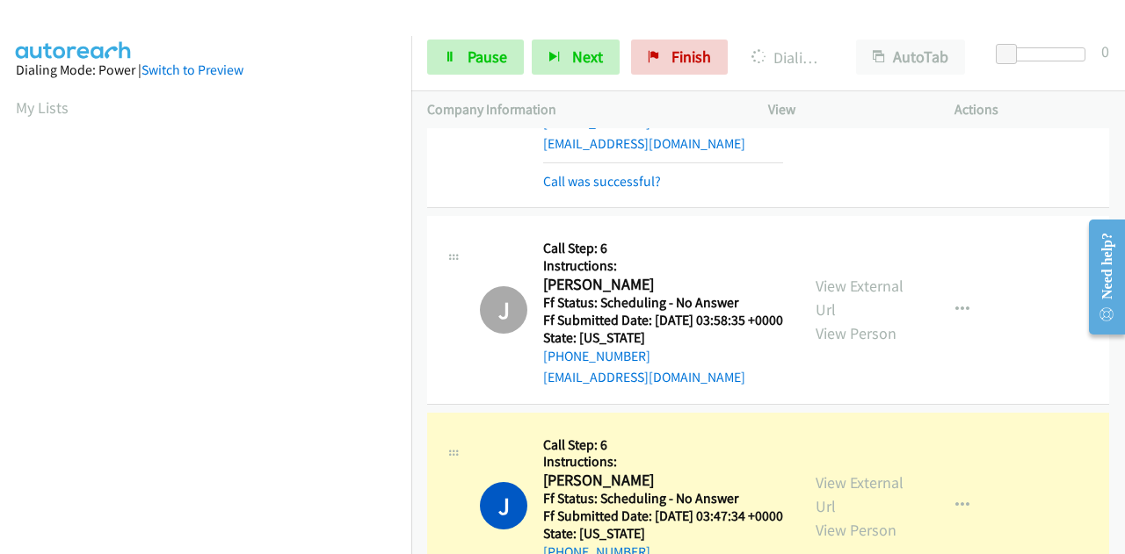
scroll to position [1424, 0]
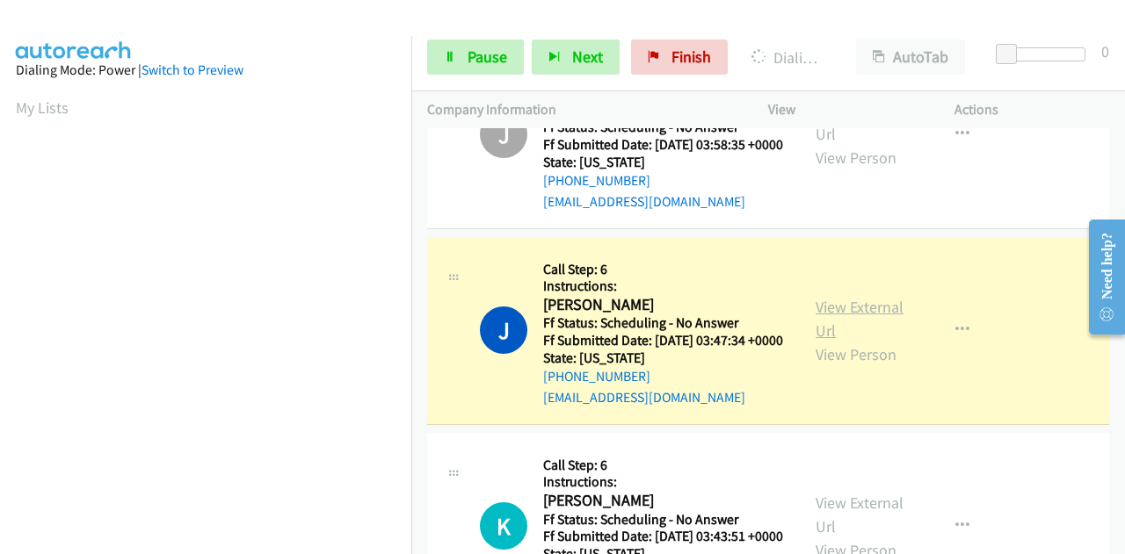
click at [851, 341] on link "View External Url" at bounding box center [859, 319] width 88 height 44
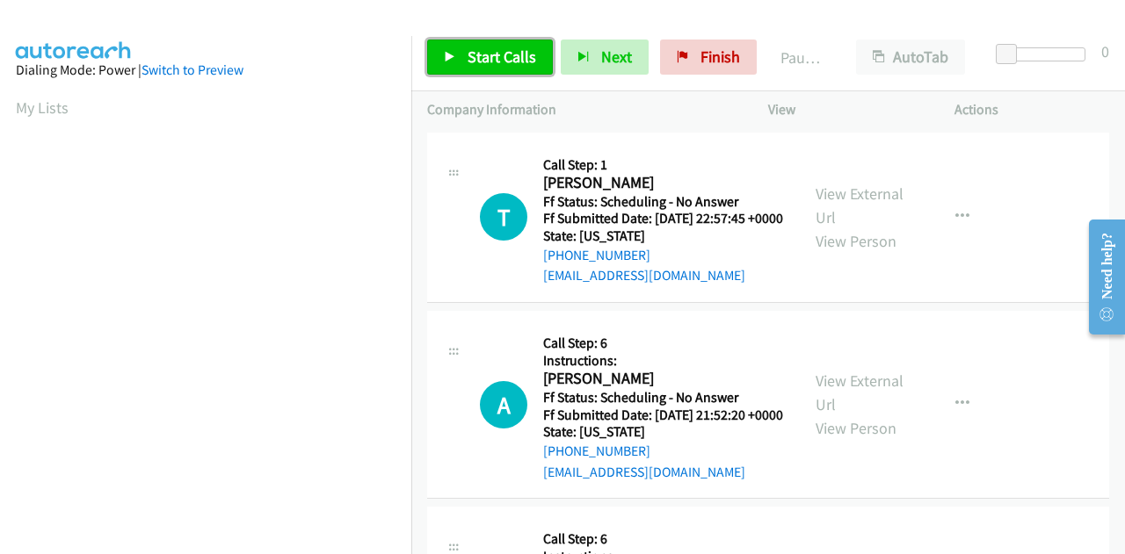
drag, startPoint x: 492, startPoint y: 55, endPoint x: 470, endPoint y: 53, distance: 22.1
click at [493, 55] on span "Start Calls" at bounding box center [501, 57] width 69 height 20
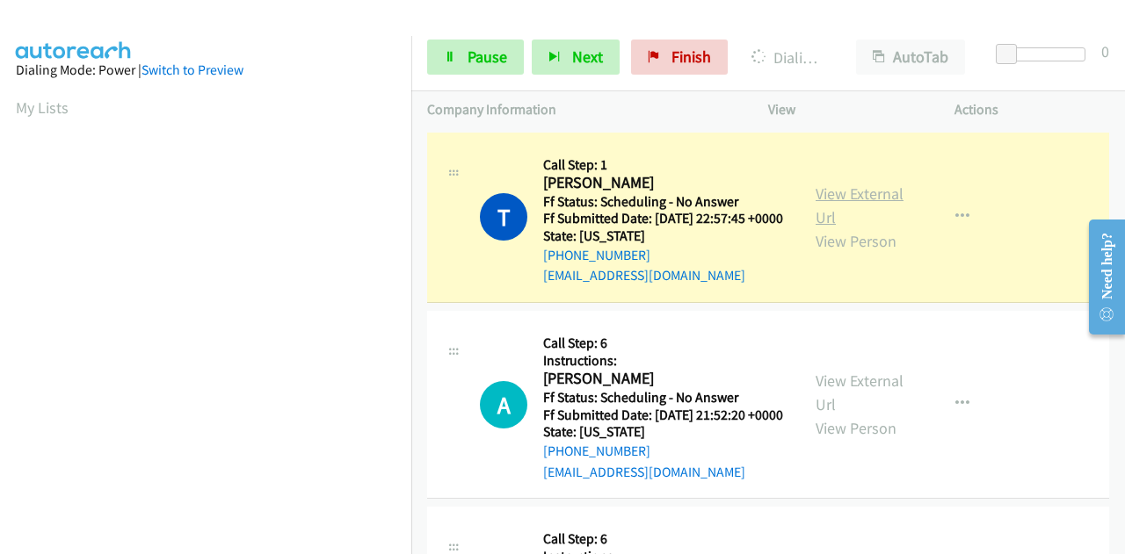
click at [846, 205] on link "View External Url" at bounding box center [859, 206] width 88 height 44
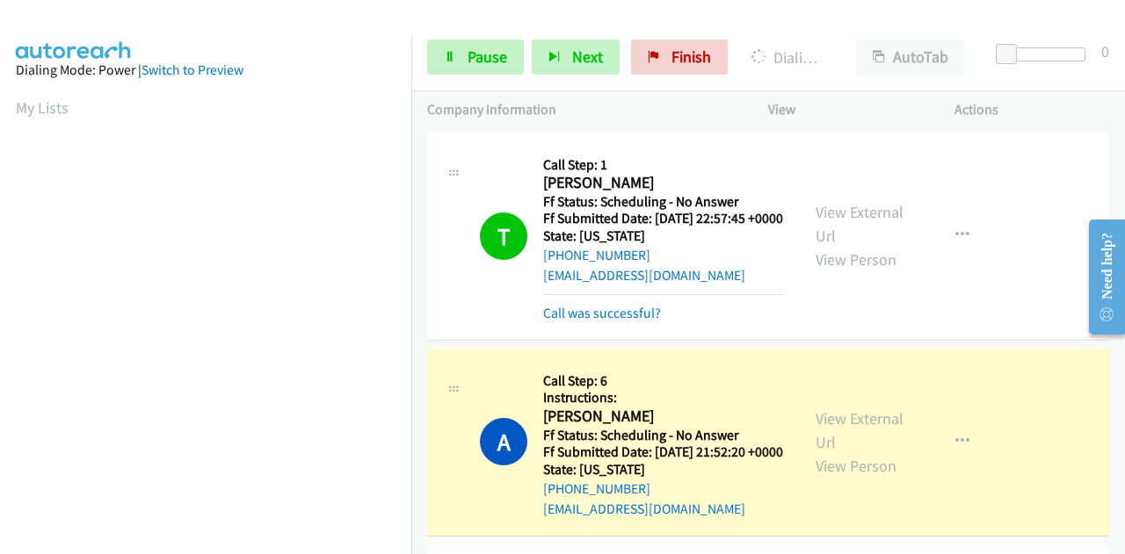
scroll to position [176, 0]
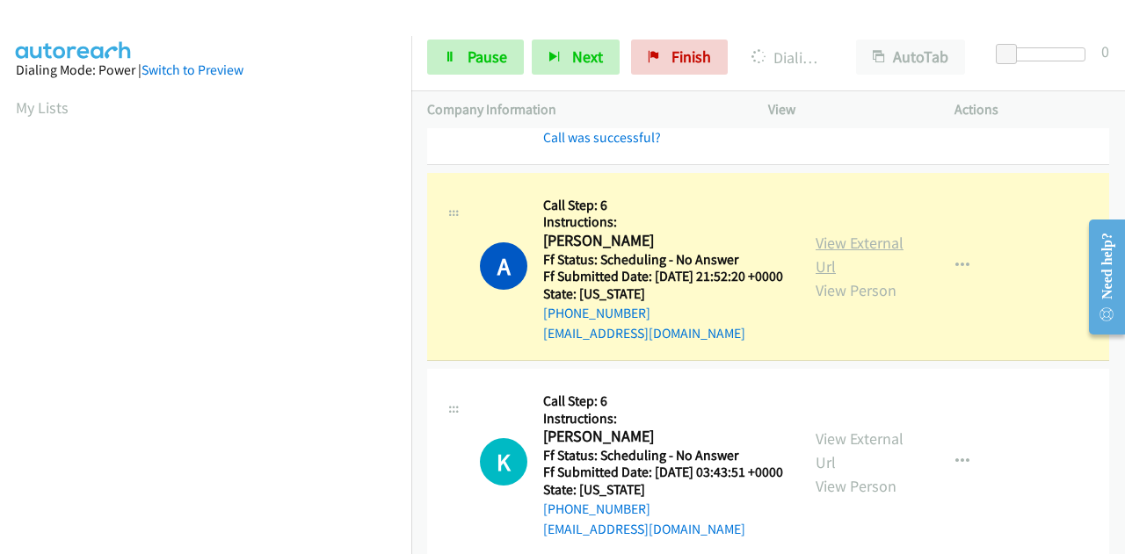
click at [819, 264] on link "View External Url" at bounding box center [859, 255] width 88 height 44
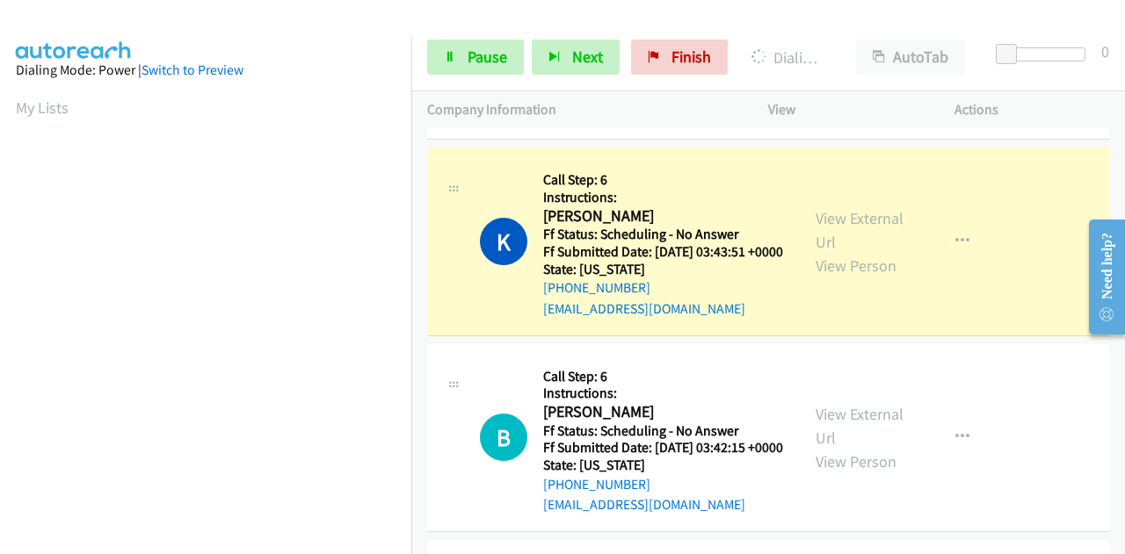
scroll to position [439, 0]
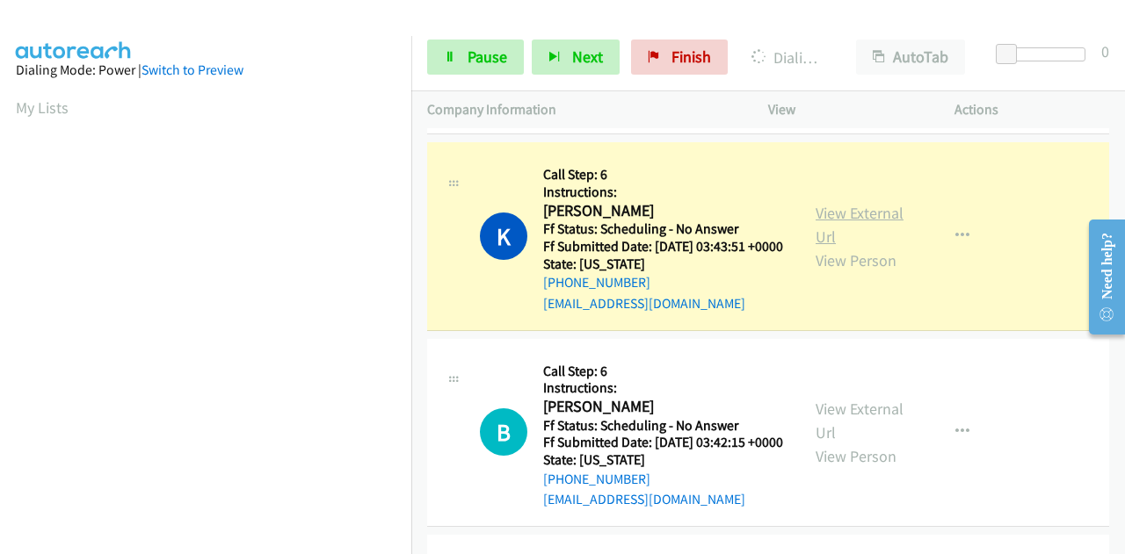
click at [824, 247] on link "View External Url" at bounding box center [859, 225] width 88 height 44
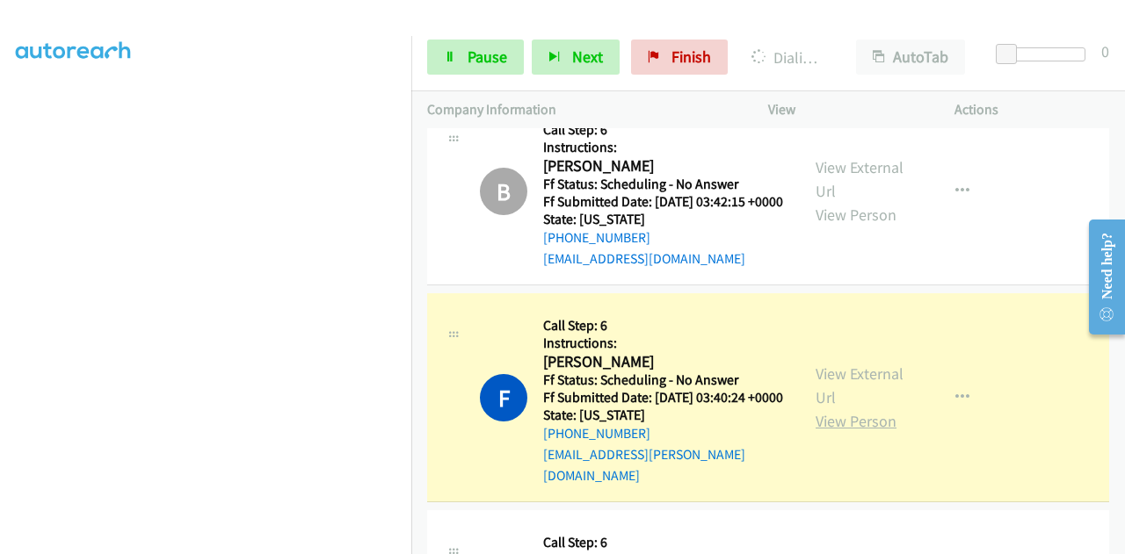
scroll to position [791, 0]
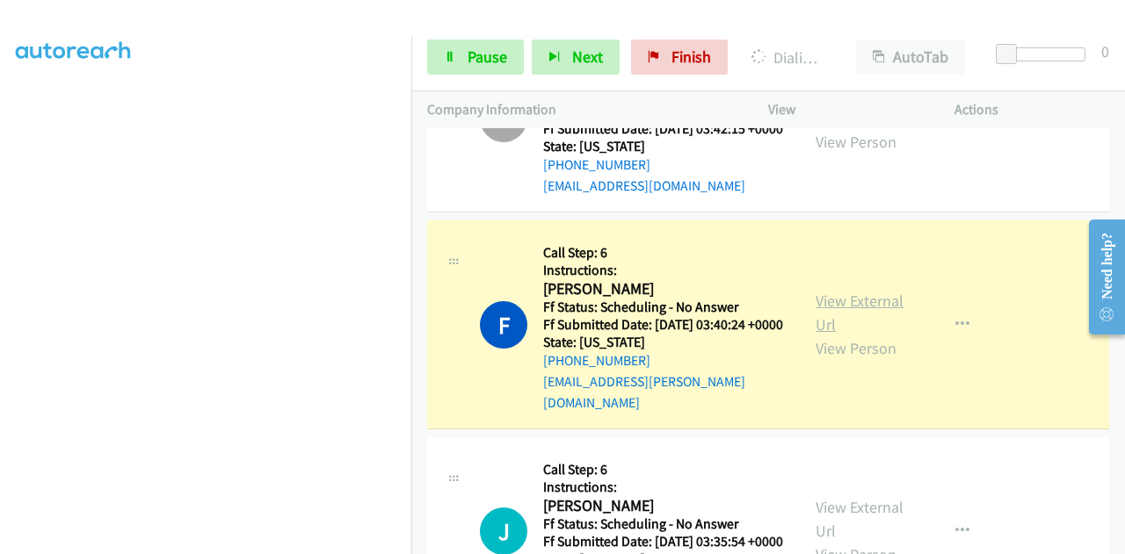
click at [846, 335] on link "View External Url" at bounding box center [859, 313] width 88 height 44
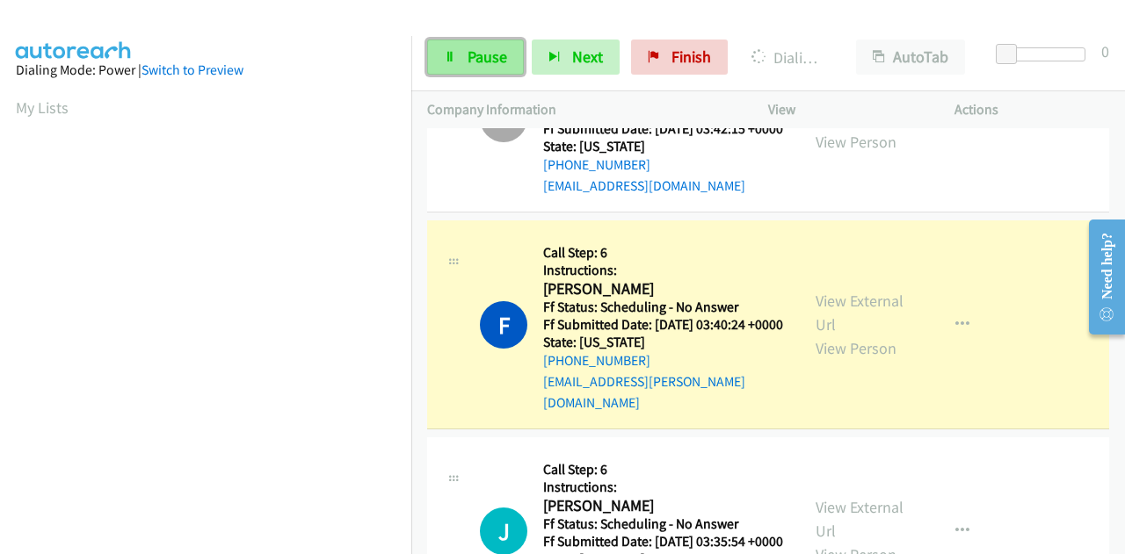
click at [497, 54] on span "Pause" at bounding box center [487, 57] width 40 height 20
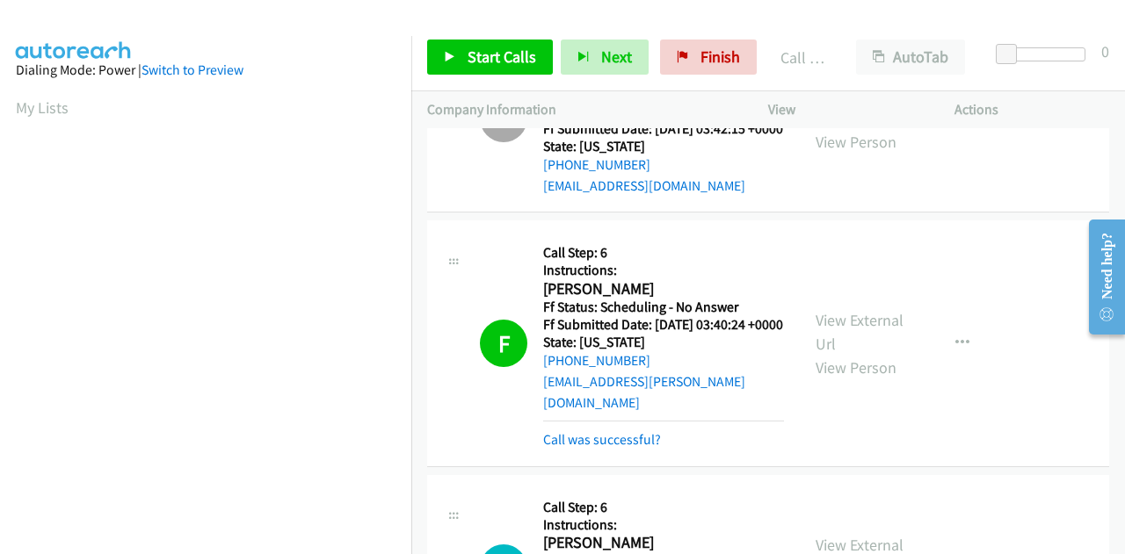
scroll to position [431, 0]
click at [723, 31] on div "Start Calls Pause Next Finish Call Completed AutoTab AutoTab 0" at bounding box center [767, 58] width 713 height 68
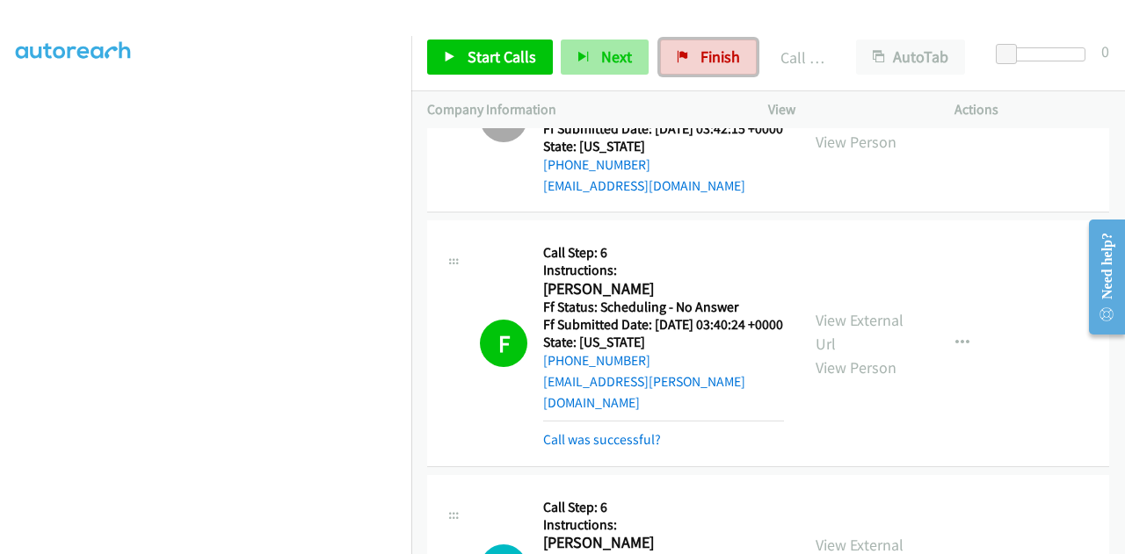
drag, startPoint x: 705, startPoint y: 51, endPoint x: 617, endPoint y: 56, distance: 88.0
click at [705, 52] on span "Finish" at bounding box center [720, 57] width 40 height 20
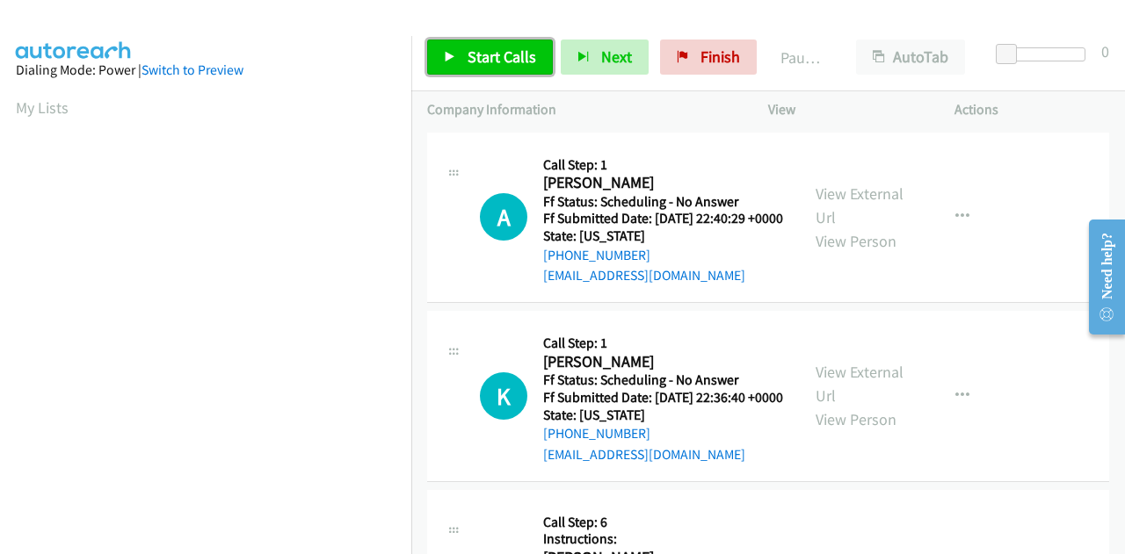
click at [442, 55] on link "Start Calls" at bounding box center [490, 57] width 126 height 35
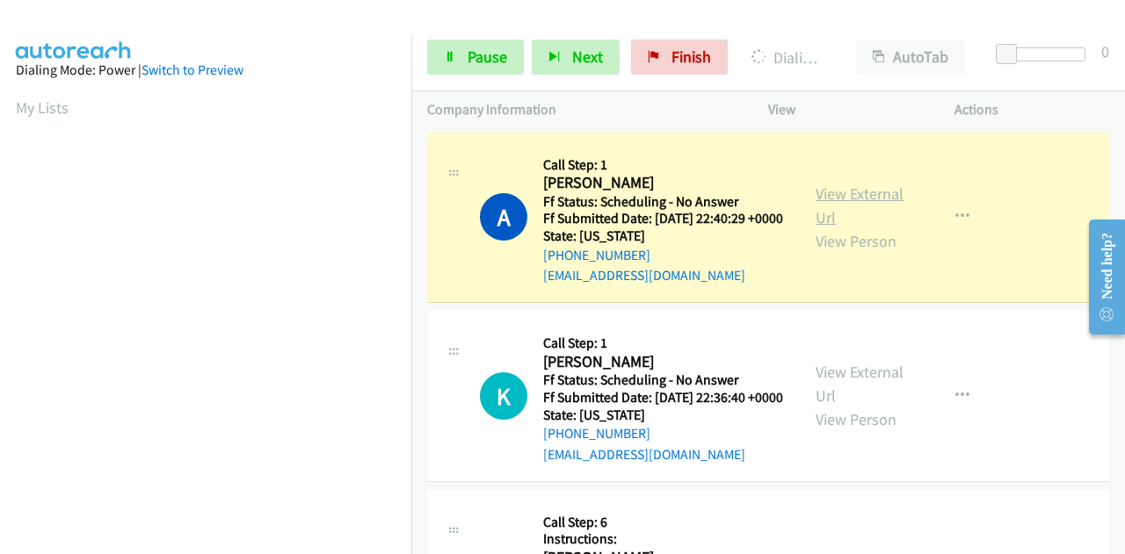
click at [829, 201] on link "View External Url" at bounding box center [859, 206] width 88 height 44
click at [469, 50] on span "Pause" at bounding box center [487, 57] width 40 height 20
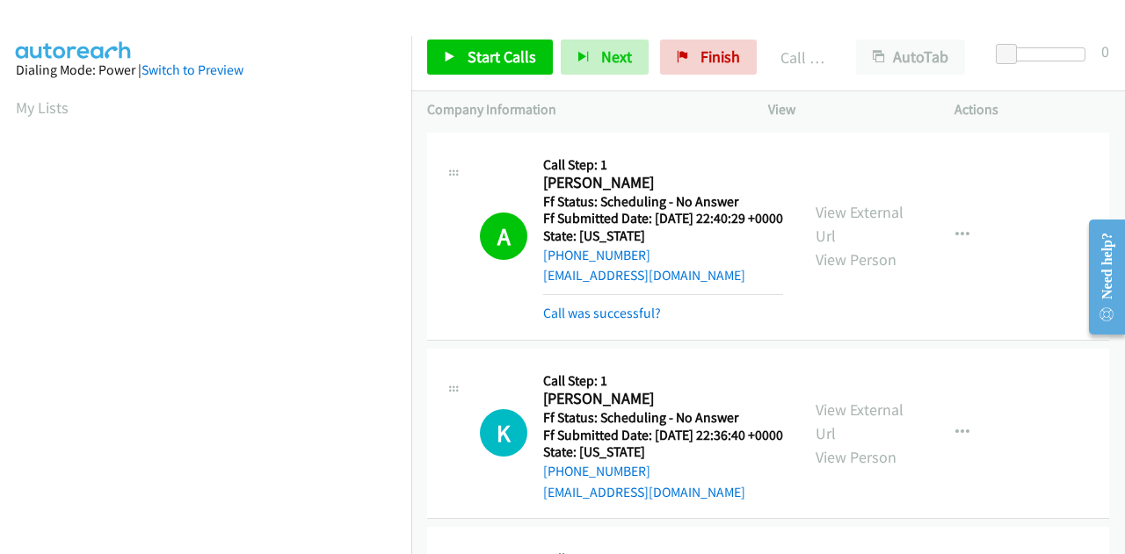
scroll to position [431, 0]
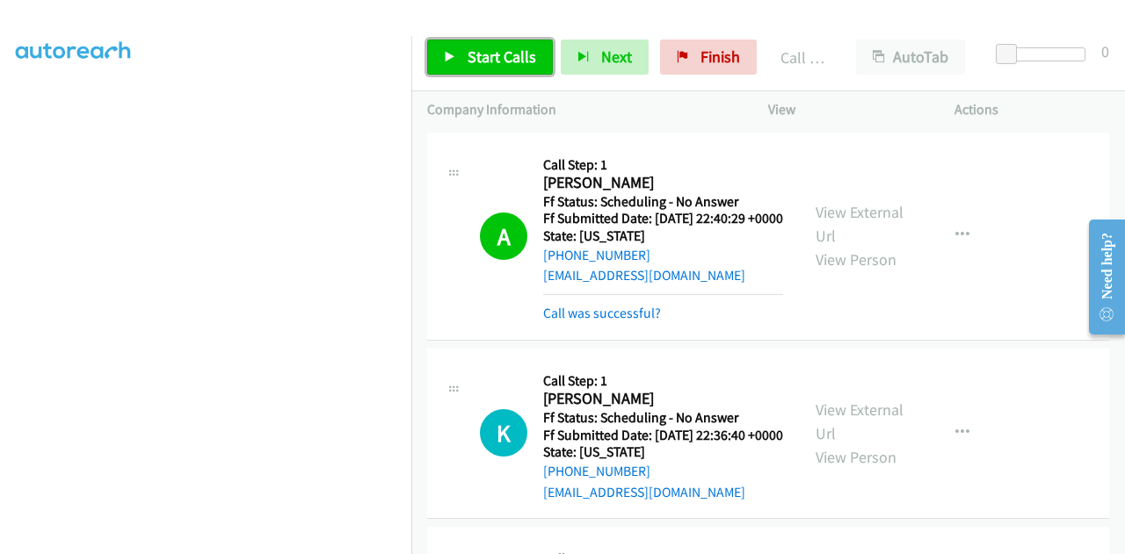
click at [489, 59] on span "Start Calls" at bounding box center [501, 57] width 69 height 20
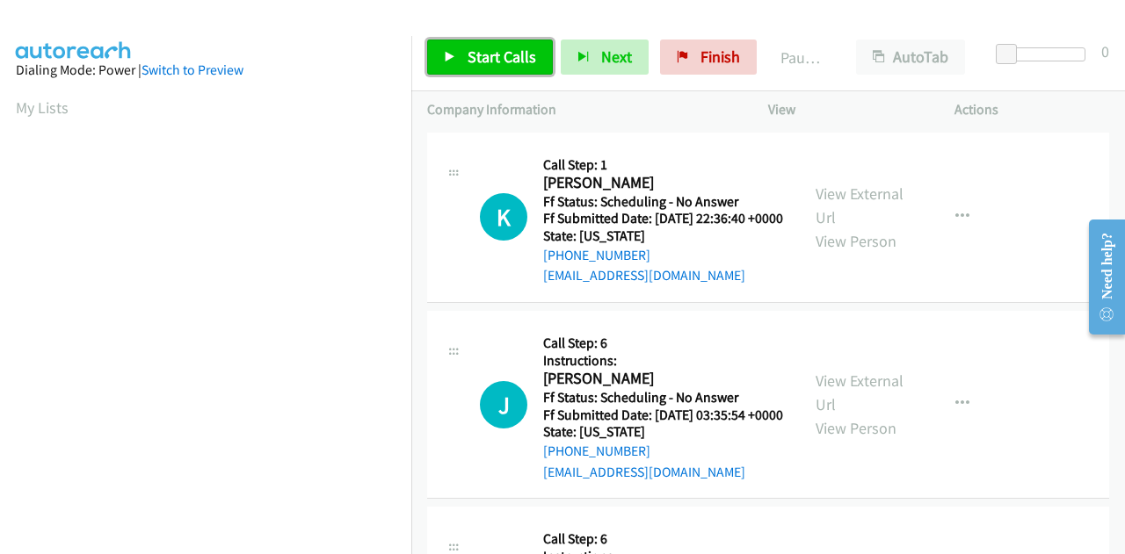
click at [474, 50] on span "Start Calls" at bounding box center [501, 57] width 69 height 20
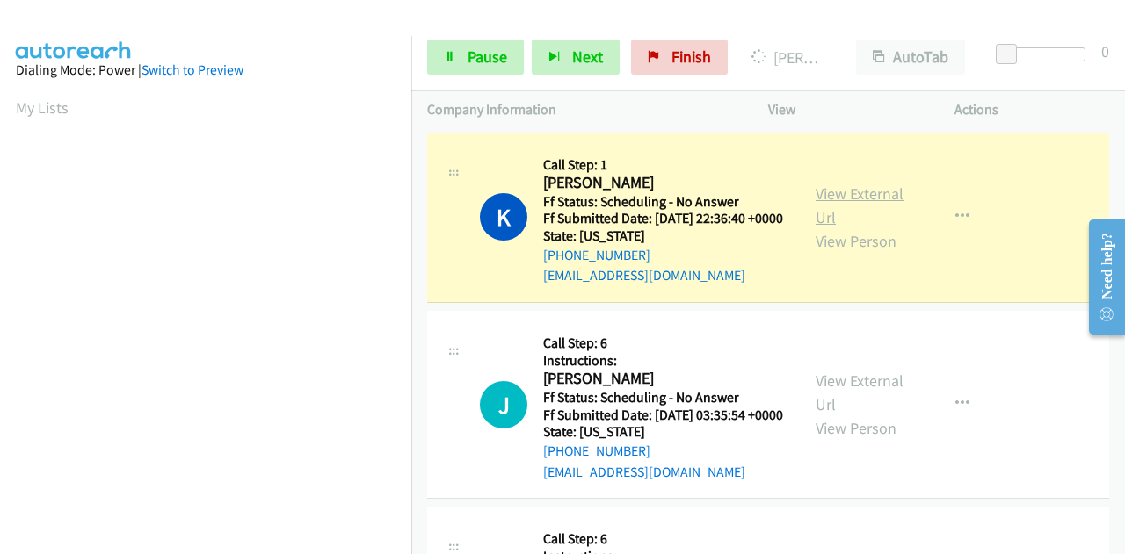
click at [865, 199] on link "View External Url" at bounding box center [859, 206] width 88 height 44
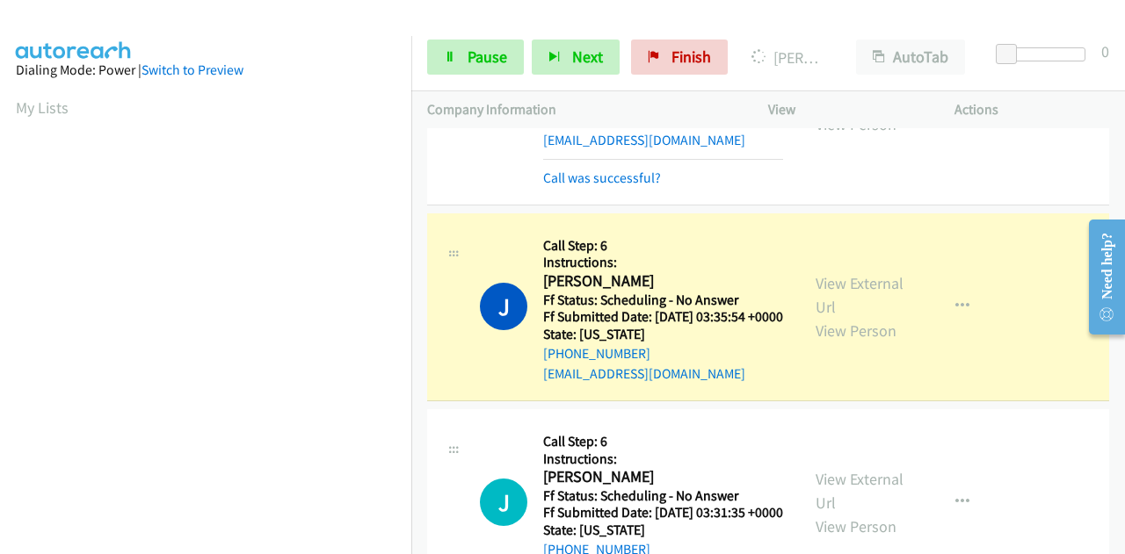
scroll to position [264, 0]
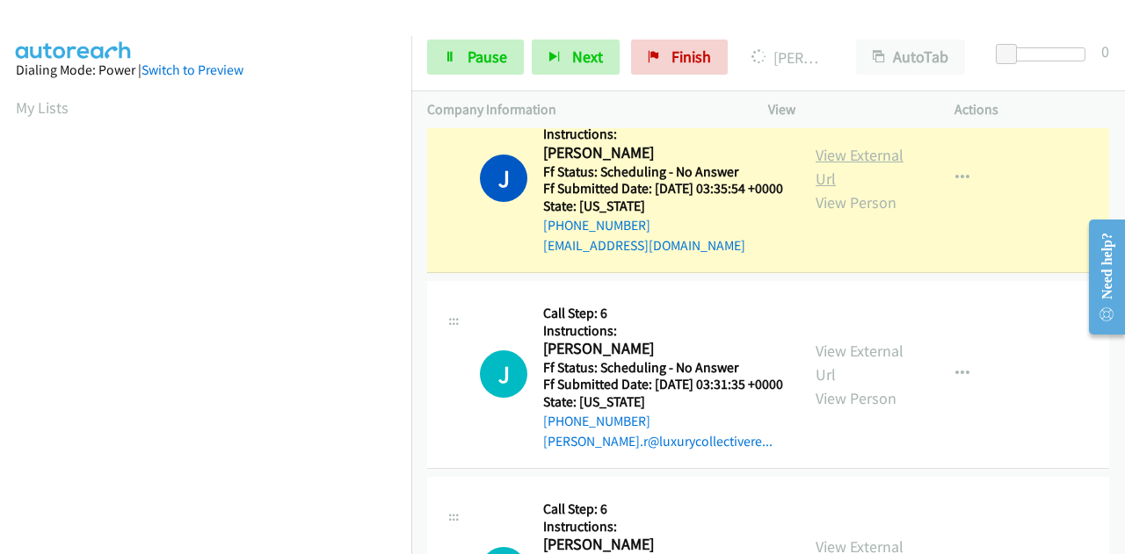
click at [858, 188] on link "View External Url" at bounding box center [859, 167] width 88 height 44
click at [482, 74] on link "Pause" at bounding box center [475, 57] width 97 height 35
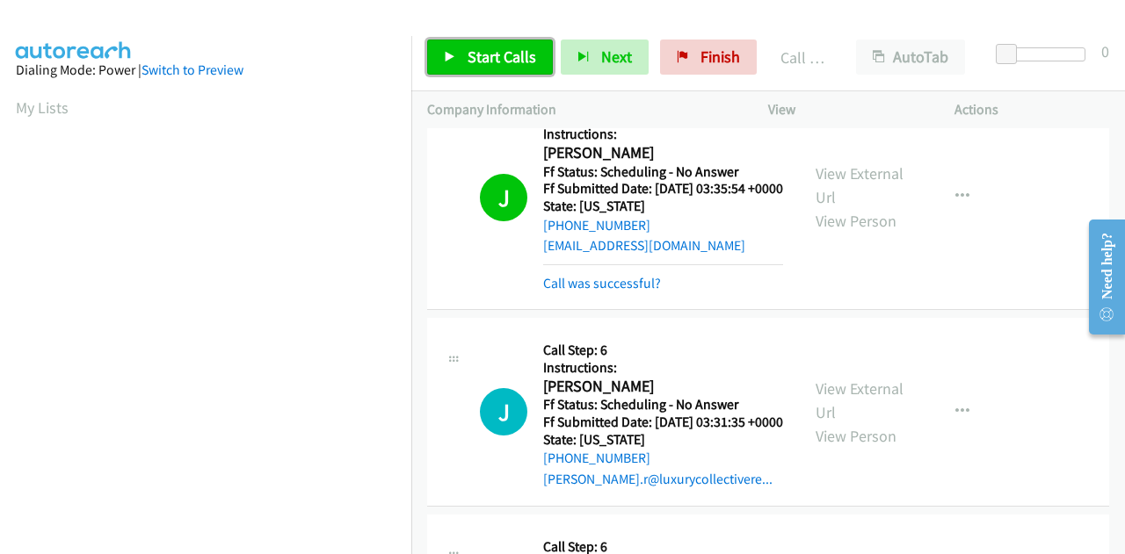
click at [459, 54] on link "Start Calls" at bounding box center [490, 57] width 126 height 35
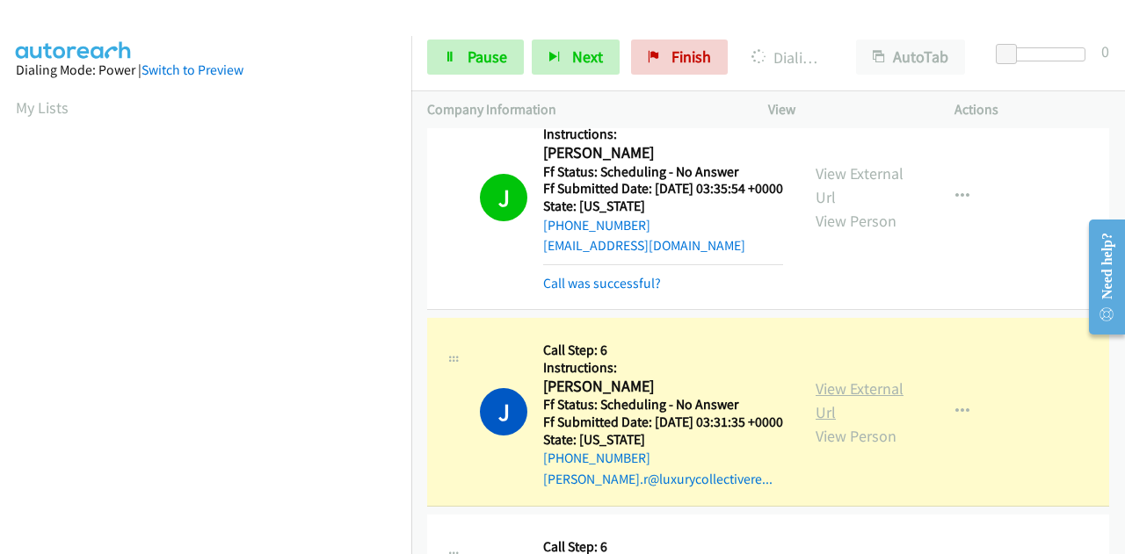
click at [849, 423] on link "View External Url" at bounding box center [859, 401] width 88 height 44
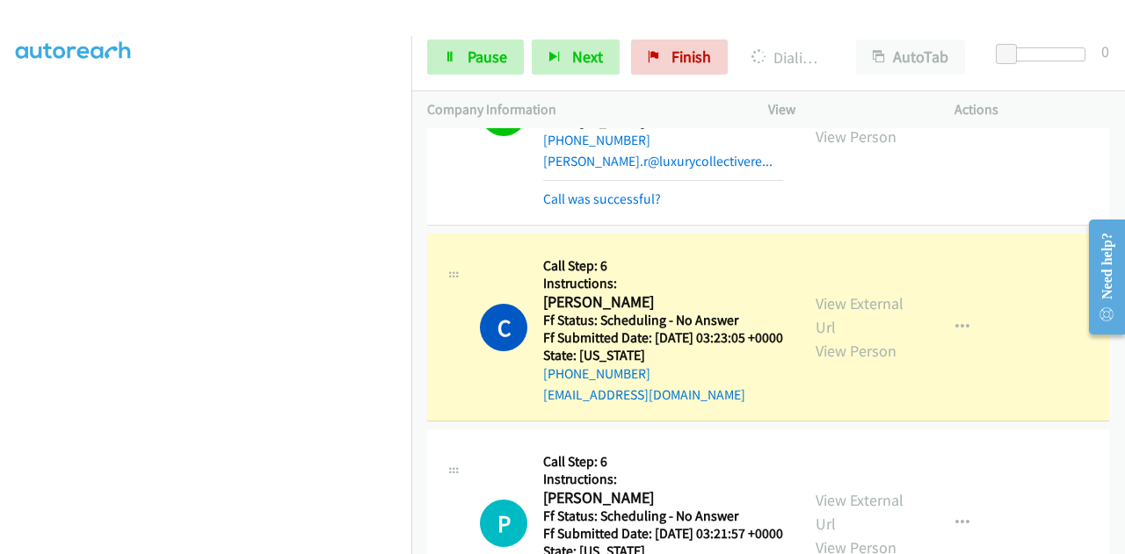
scroll to position [615, 0]
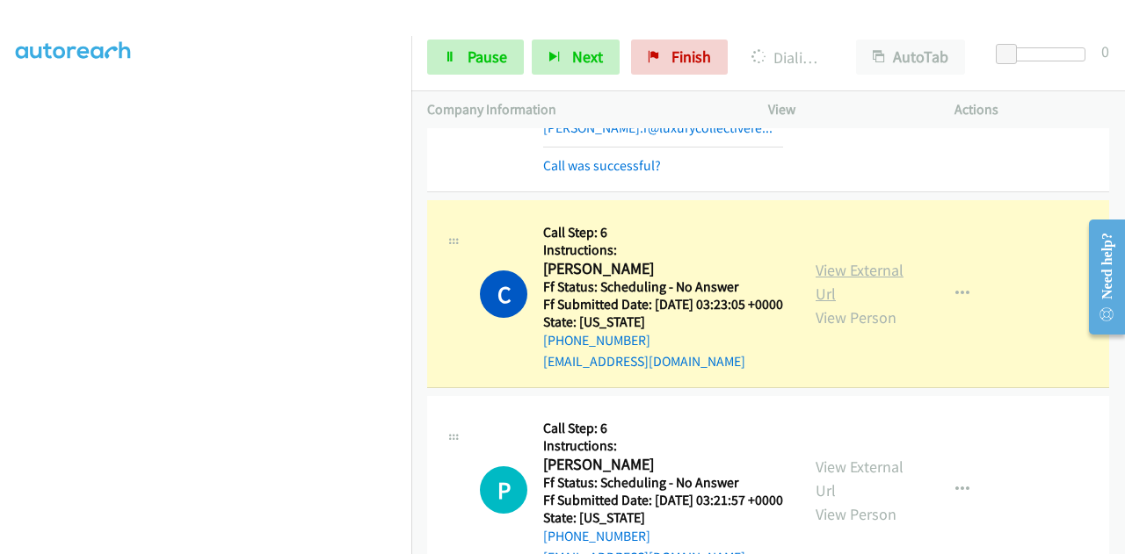
click at [845, 304] on link "View External Url" at bounding box center [859, 282] width 88 height 44
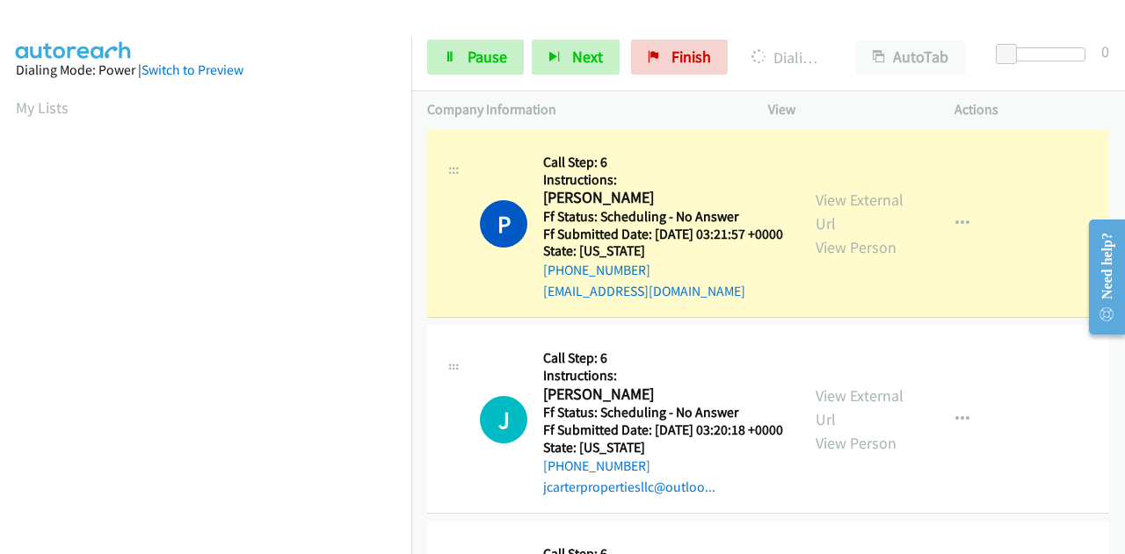
scroll to position [967, 0]
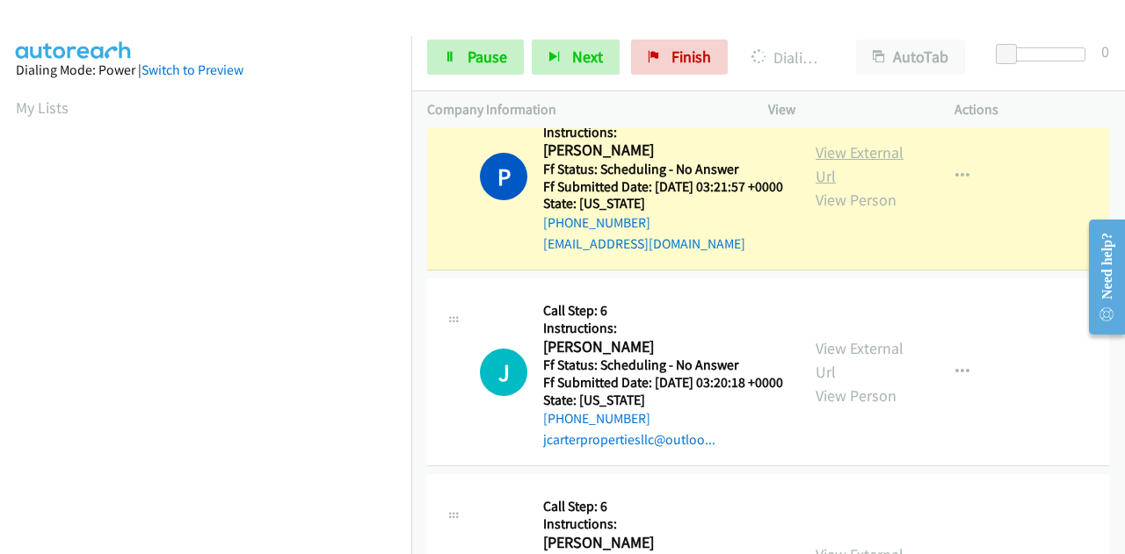
click at [821, 186] on link "View External Url" at bounding box center [859, 164] width 88 height 44
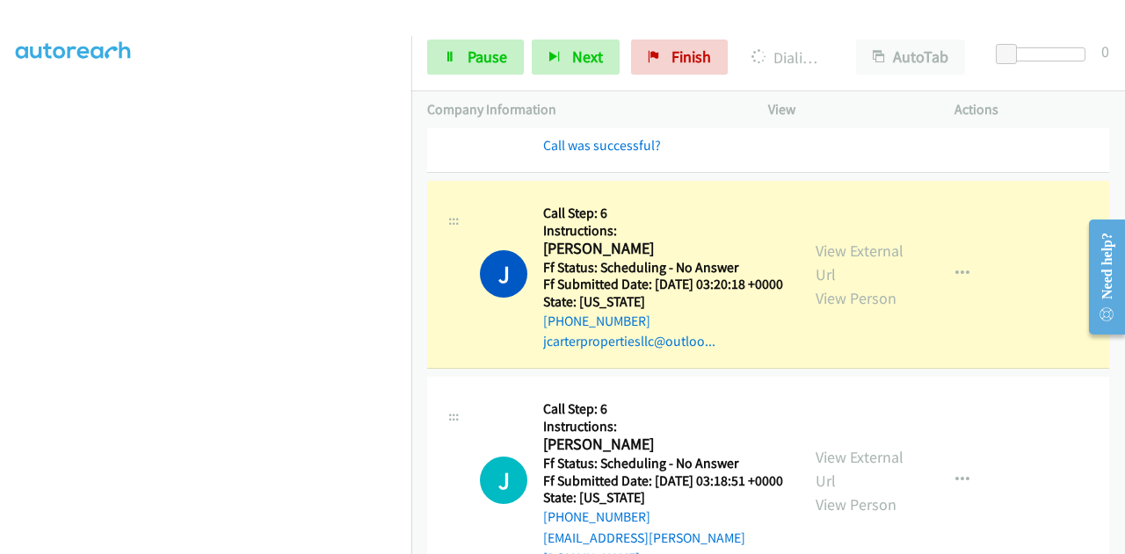
scroll to position [1230, 0]
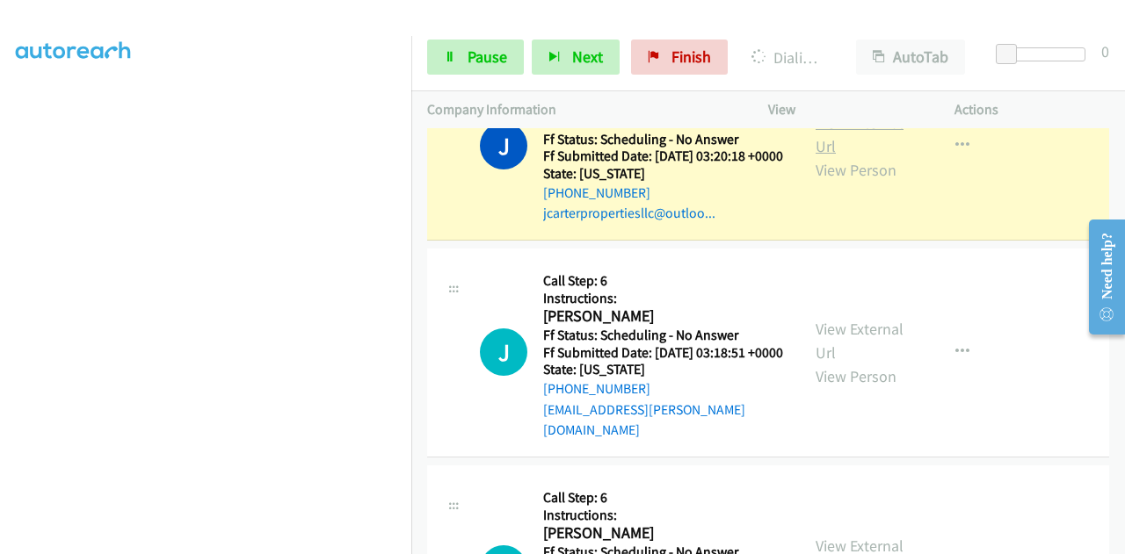
click at [867, 156] on link "View External Url" at bounding box center [859, 134] width 88 height 44
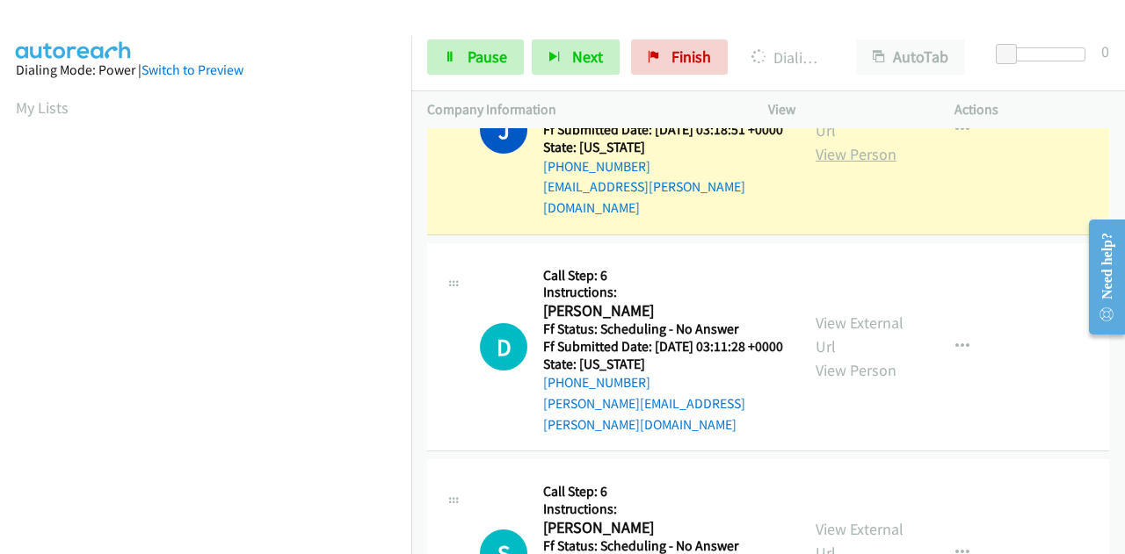
scroll to position [1494, 0]
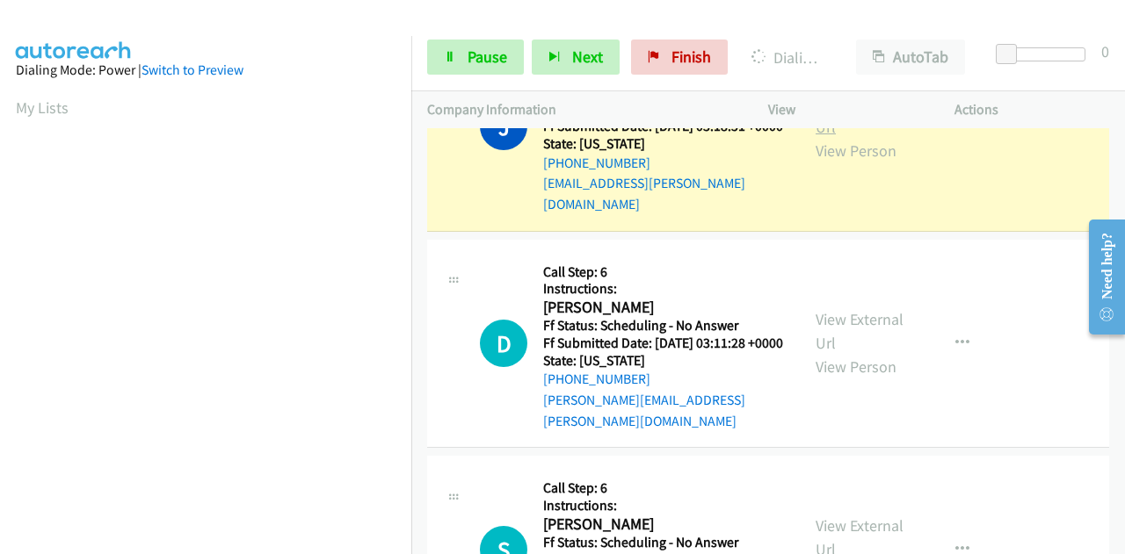
click at [848, 137] on link "View External Url" at bounding box center [859, 115] width 88 height 44
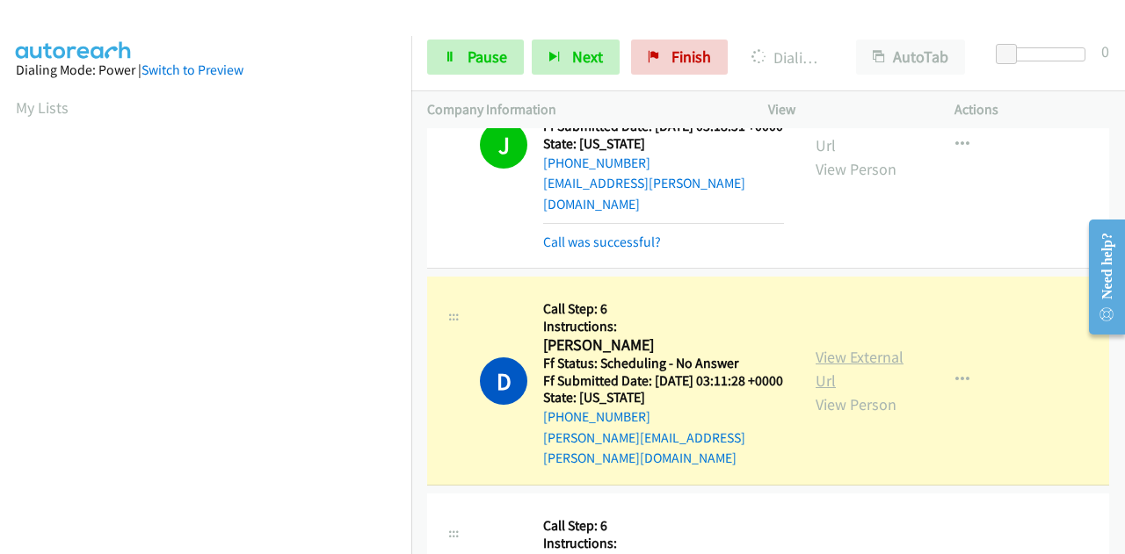
scroll to position [431, 0]
click at [822, 391] on link "View External Url" at bounding box center [859, 369] width 88 height 44
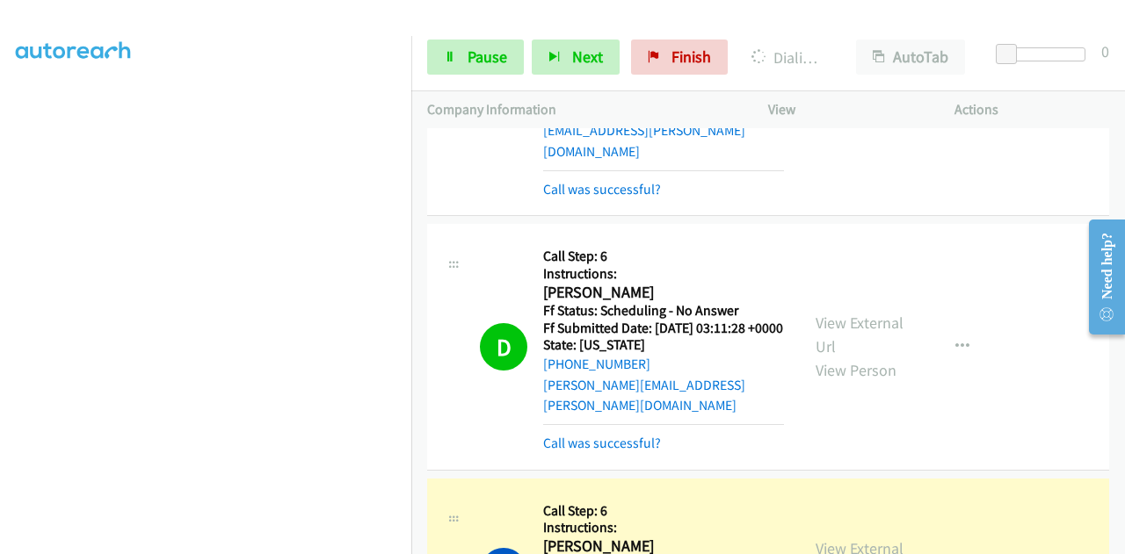
scroll to position [1757, 0]
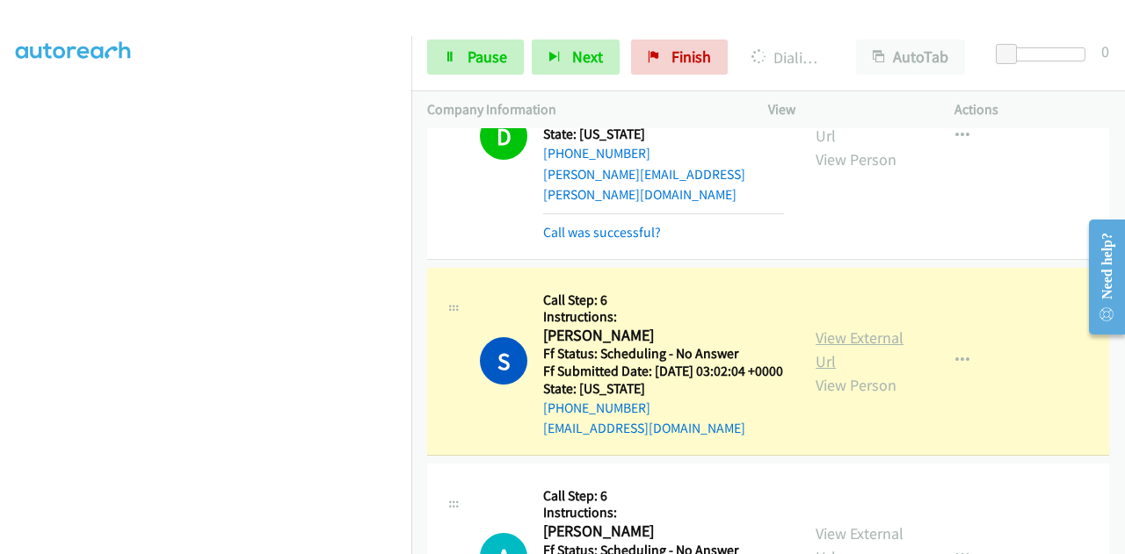
click at [835, 372] on link "View External Url" at bounding box center [859, 350] width 88 height 44
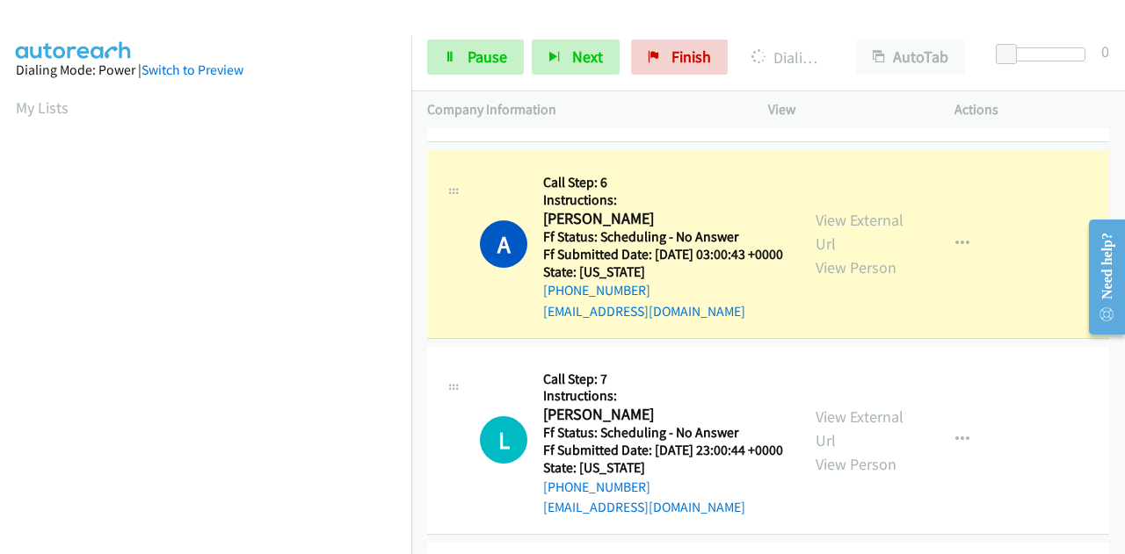
scroll to position [2109, 0]
click at [862, 253] on link "View External Url" at bounding box center [859, 231] width 88 height 44
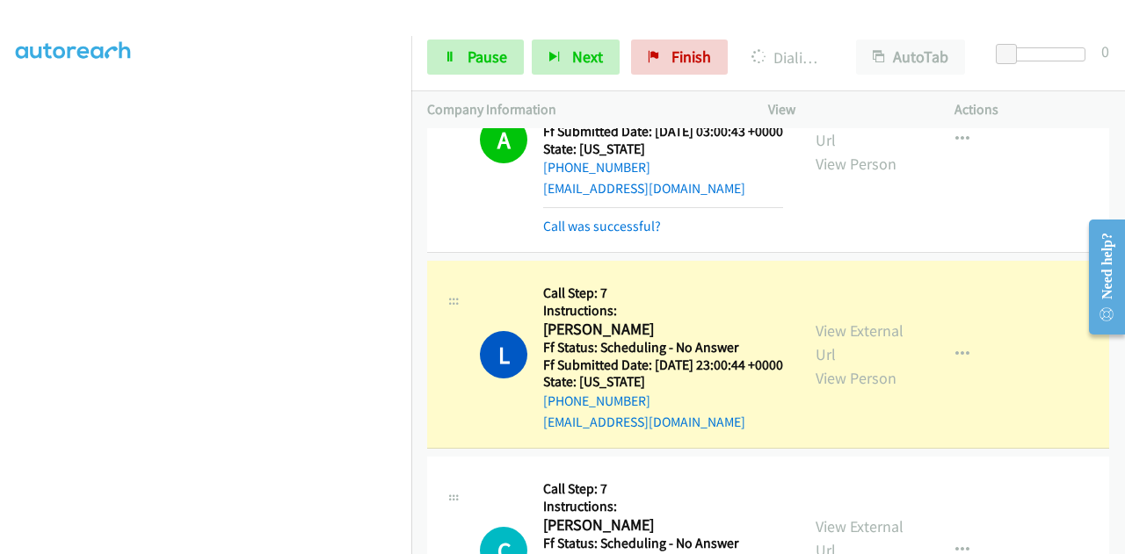
scroll to position [2372, 0]
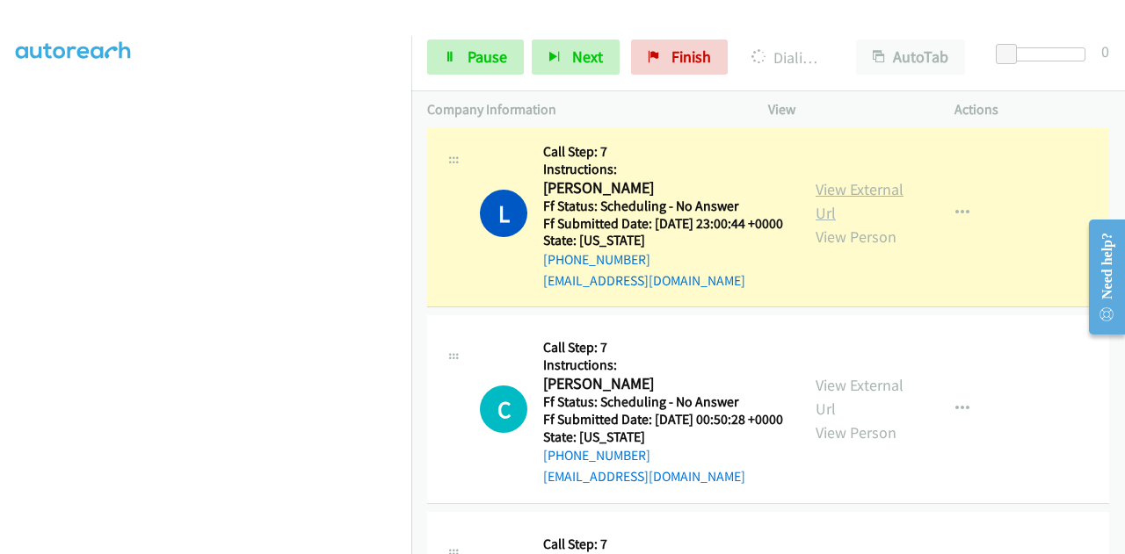
click at [854, 223] on link "View External Url" at bounding box center [859, 201] width 88 height 44
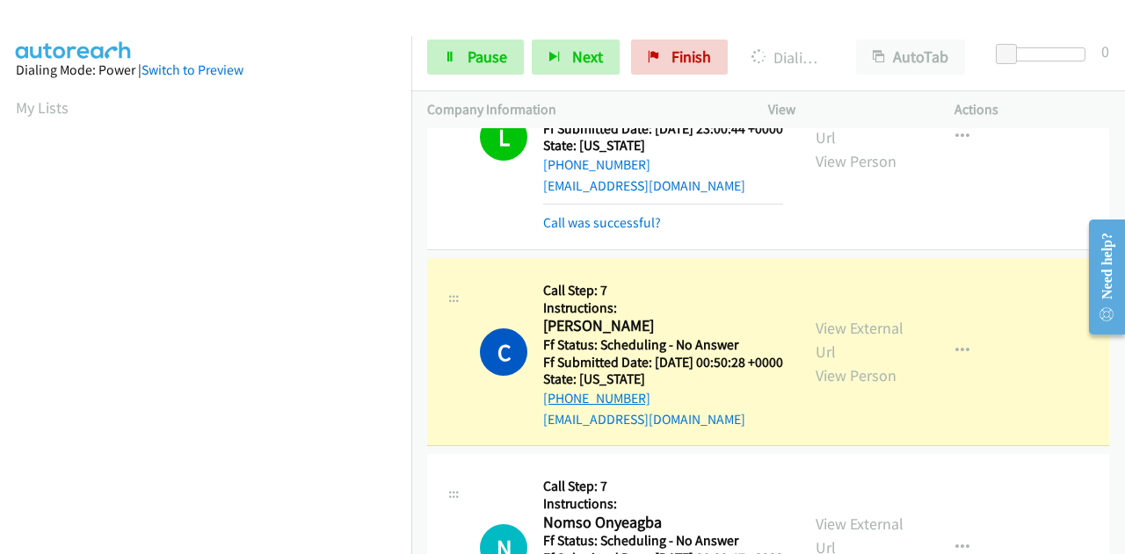
scroll to position [2636, 0]
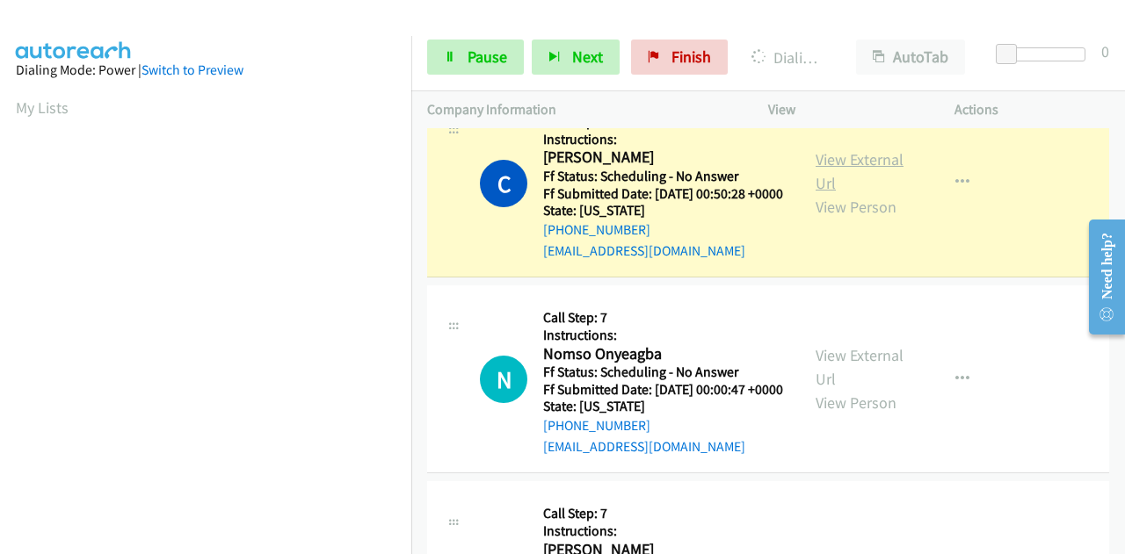
click at [822, 193] on link "View External Url" at bounding box center [859, 171] width 88 height 44
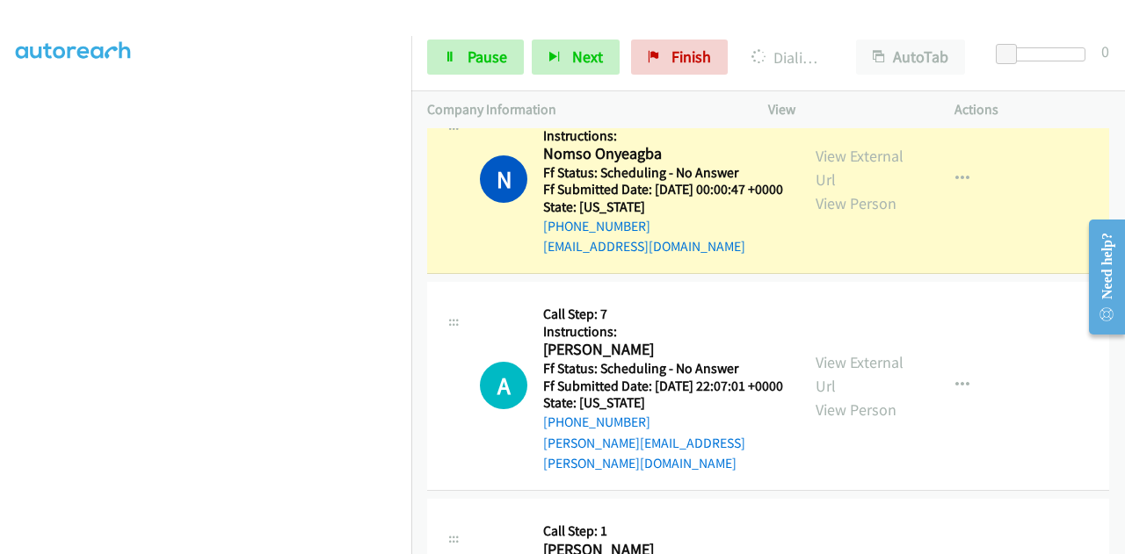
scroll to position [2900, 0]
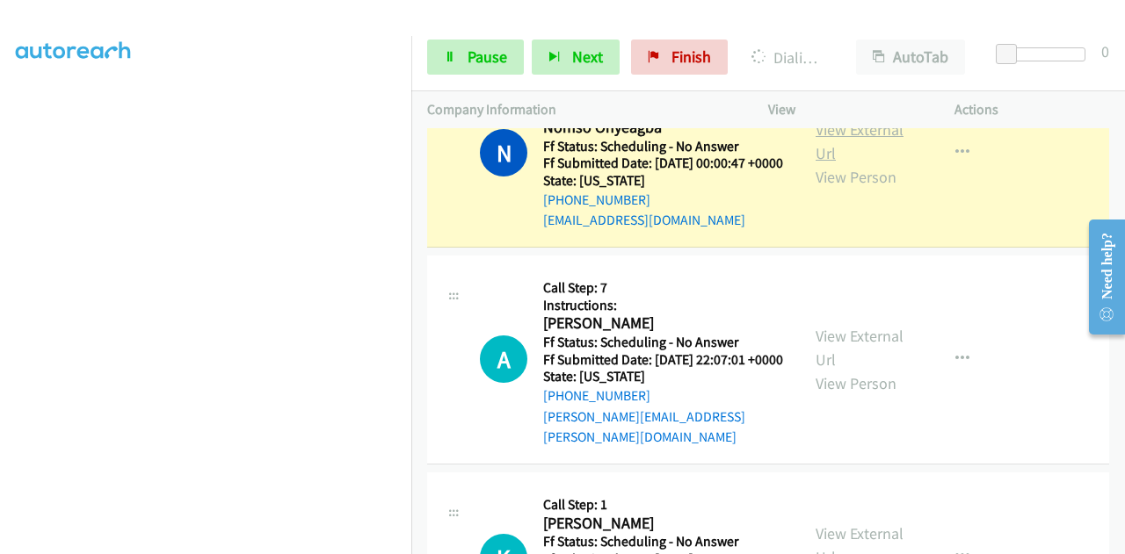
click at [820, 163] on link "View External Url" at bounding box center [859, 141] width 88 height 44
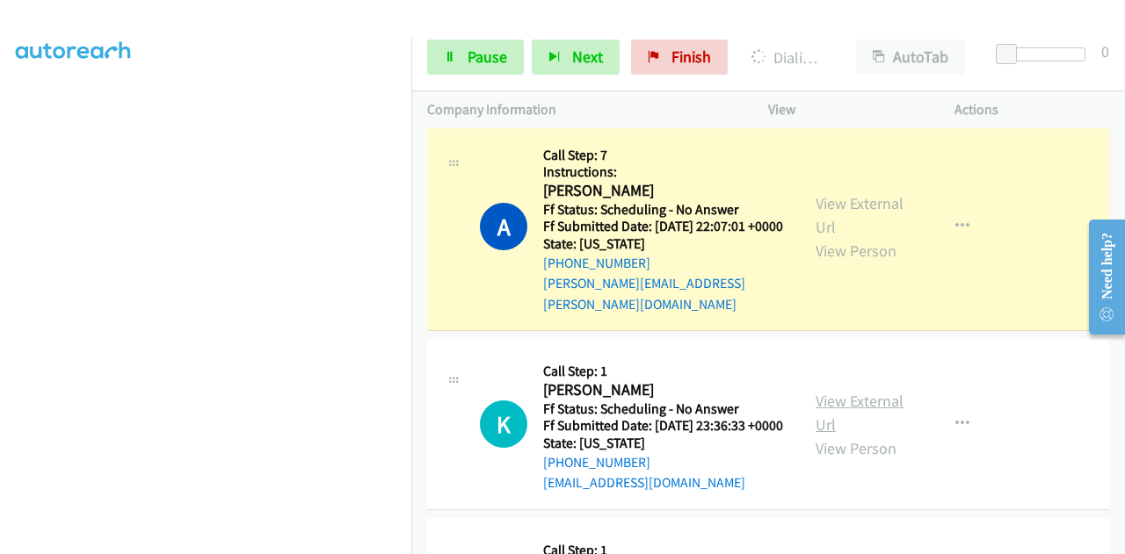
scroll to position [3251, 0]
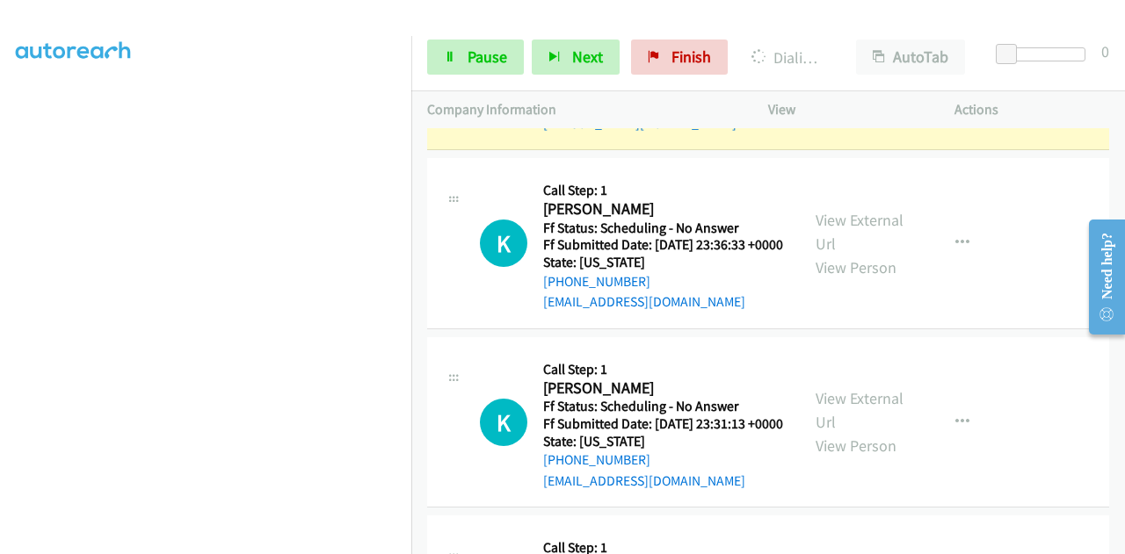
click at [828, 56] on link "View External Url" at bounding box center [859, 34] width 88 height 44
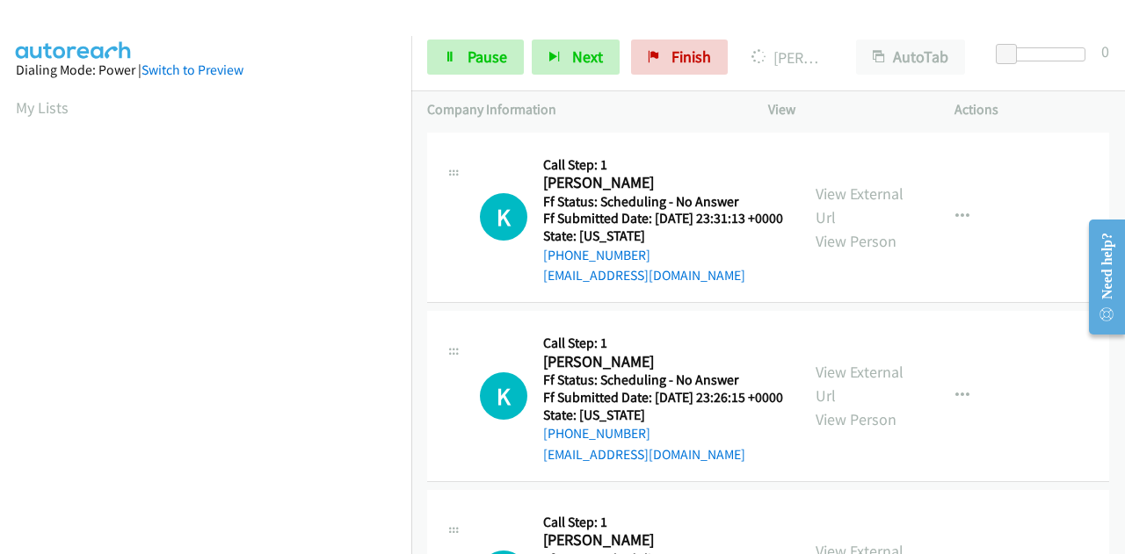
scroll to position [3515, 0]
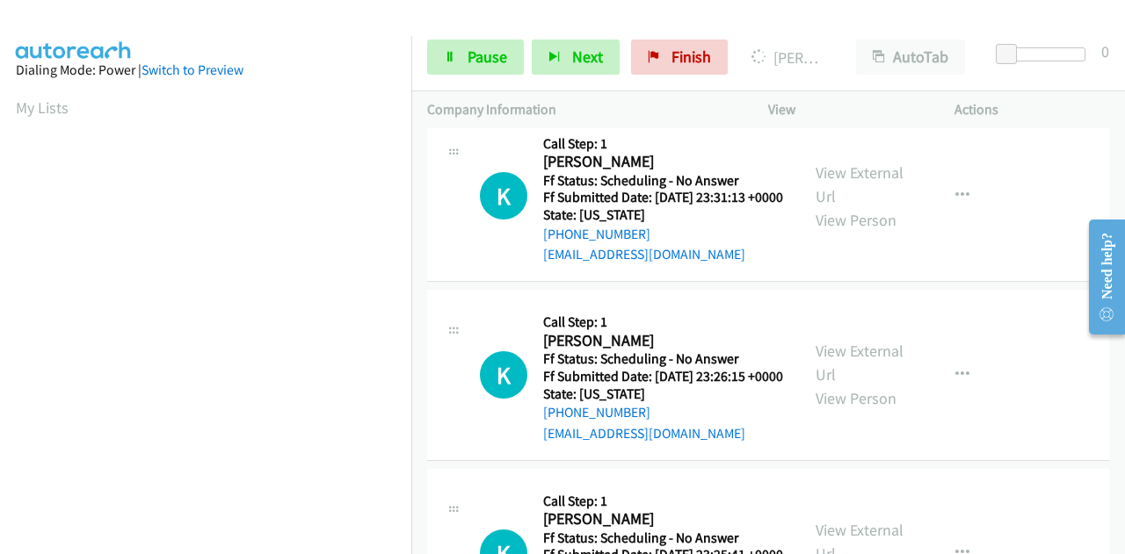
click at [869, 27] on link "View External Url" at bounding box center [859, 5] width 88 height 44
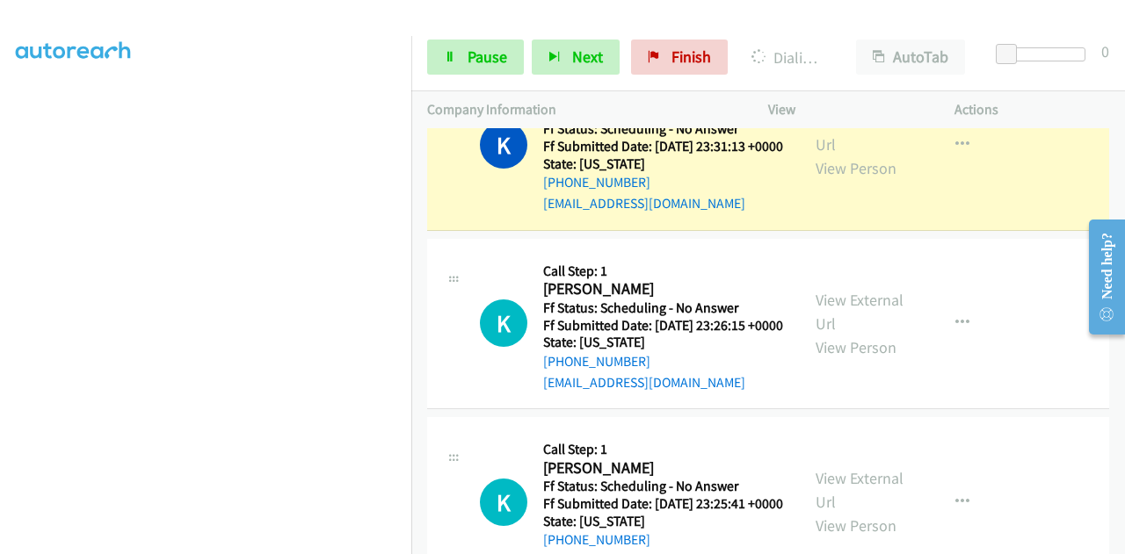
scroll to position [3690, 0]
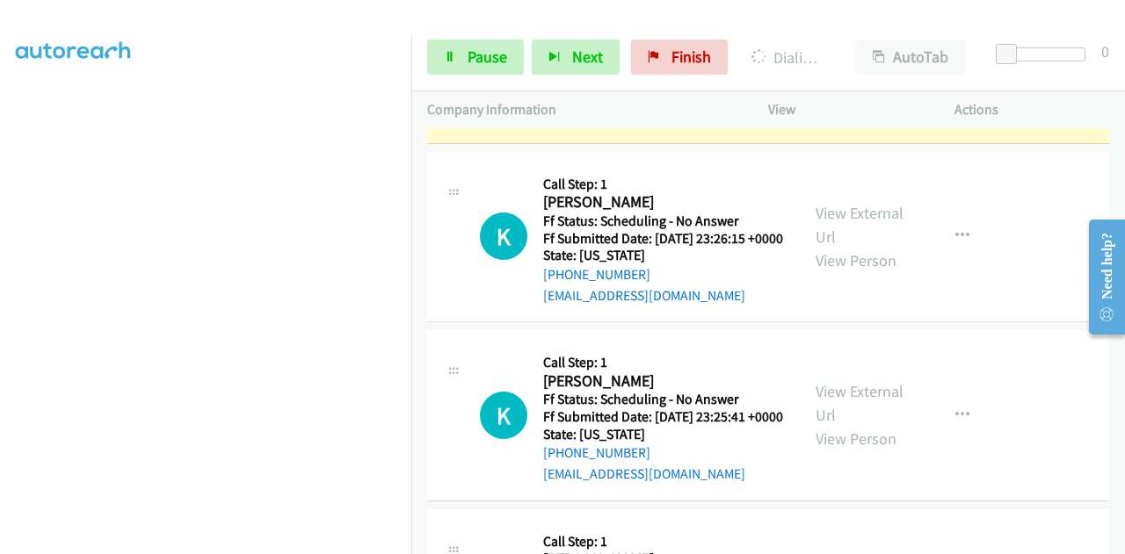
click at [815, 68] on link "View External Url" at bounding box center [859, 46] width 88 height 44
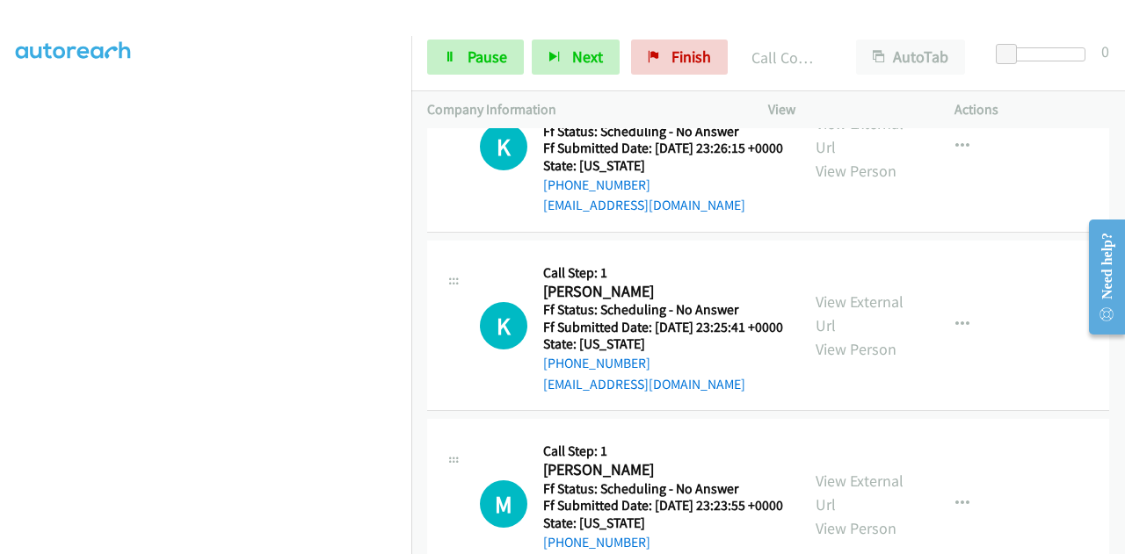
scroll to position [0, 0]
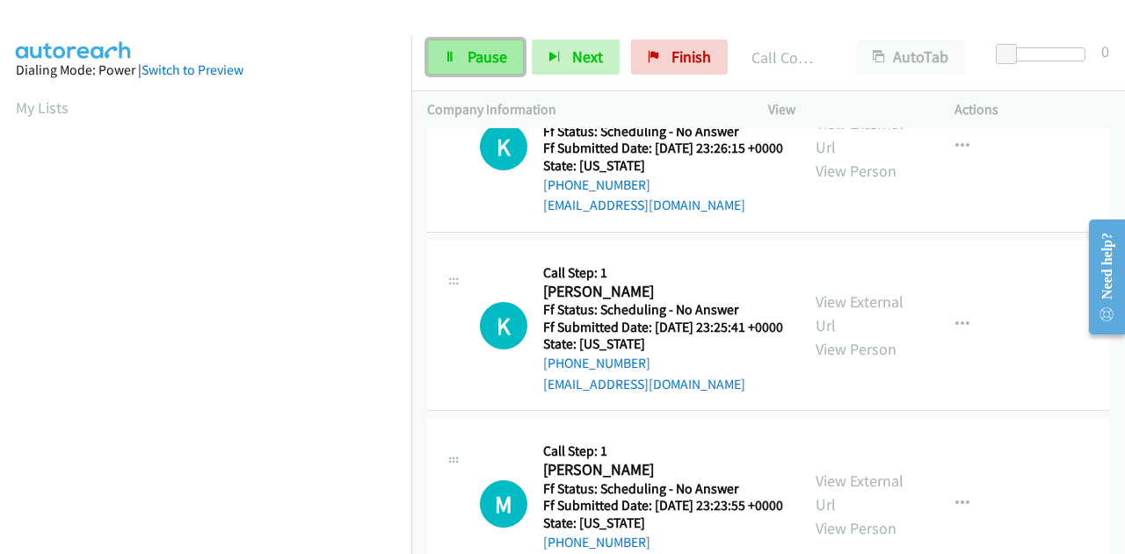
click at [484, 50] on span "Pause" at bounding box center [487, 57] width 40 height 20
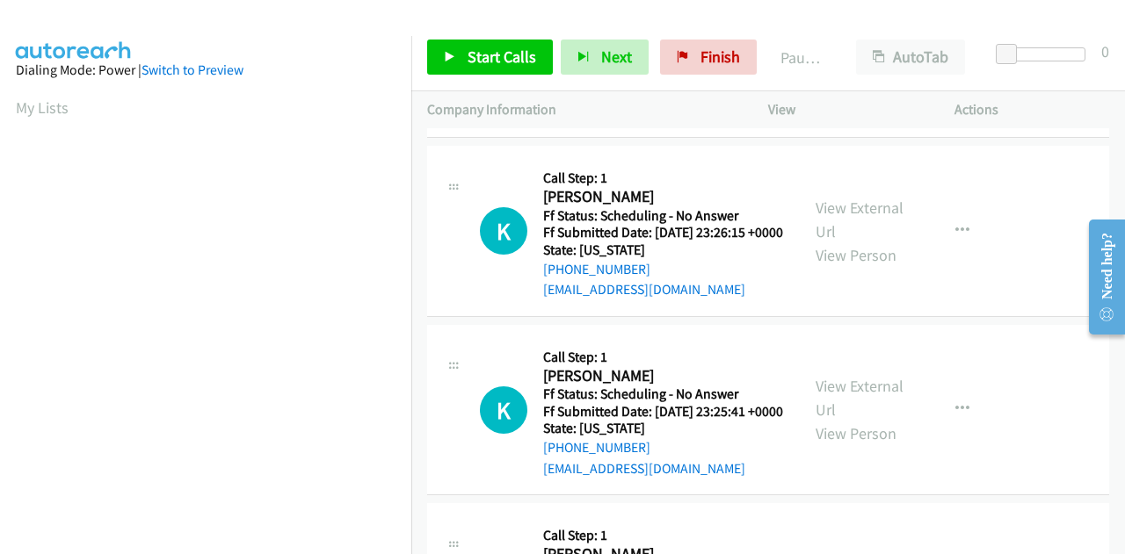
scroll to position [3818, 0]
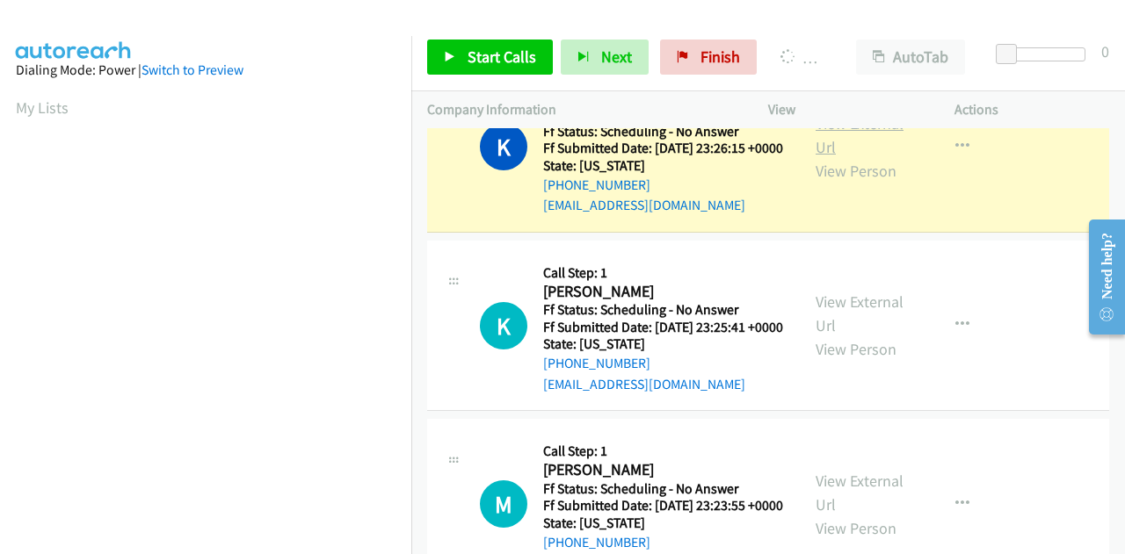
click at [833, 157] on link "View External Url" at bounding box center [859, 135] width 88 height 44
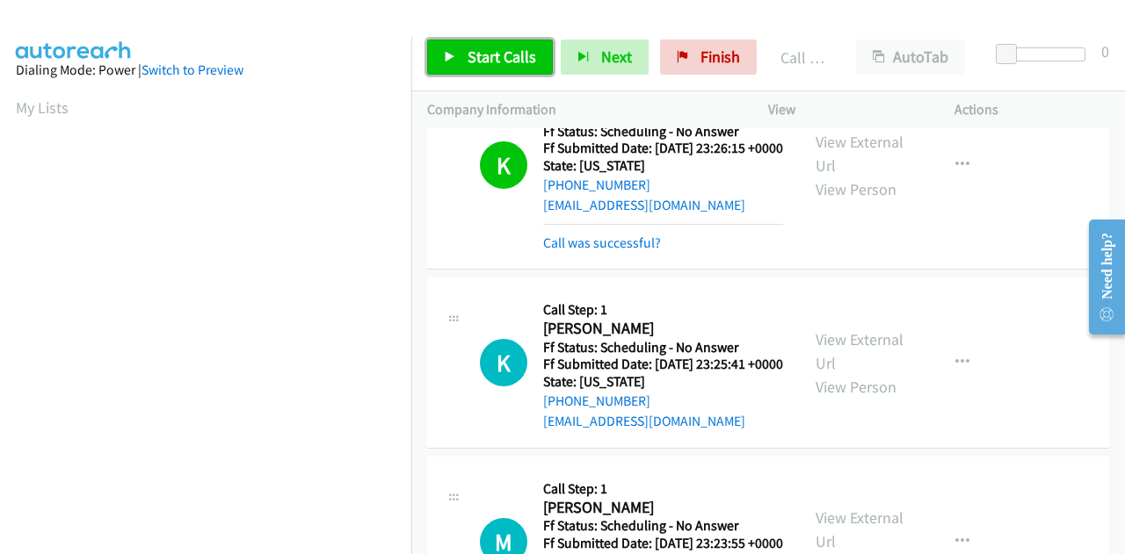
drag, startPoint x: 494, startPoint y: 51, endPoint x: 554, endPoint y: 295, distance: 251.5
click at [494, 51] on span "Start Calls" at bounding box center [501, 57] width 69 height 20
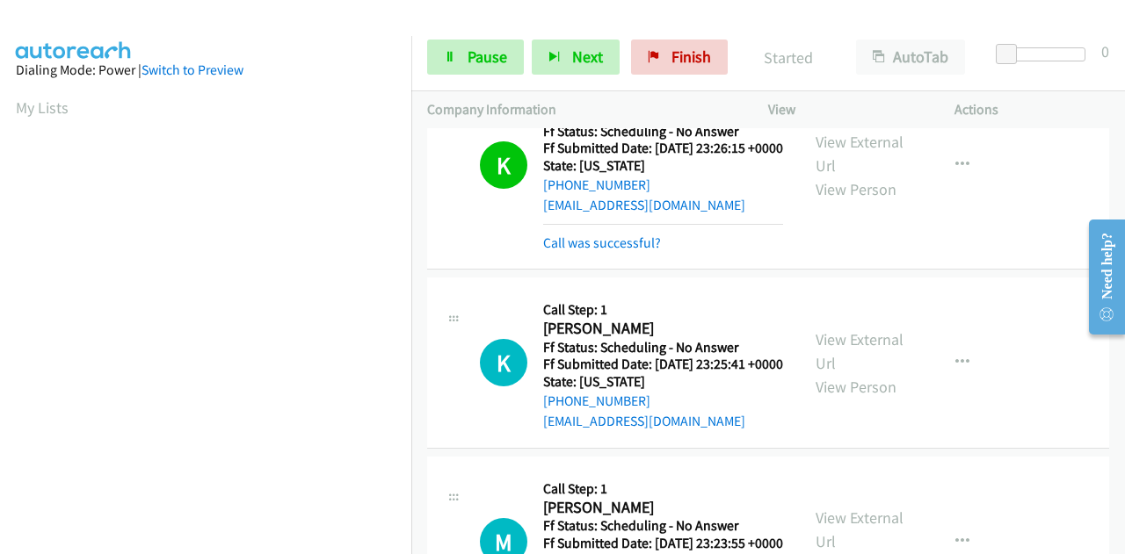
click at [492, 75] on div "Start Calls Pause Next Finish Started AutoTab AutoTab 0" at bounding box center [767, 58] width 713 height 68
click at [490, 68] on link "Pause" at bounding box center [475, 57] width 97 height 35
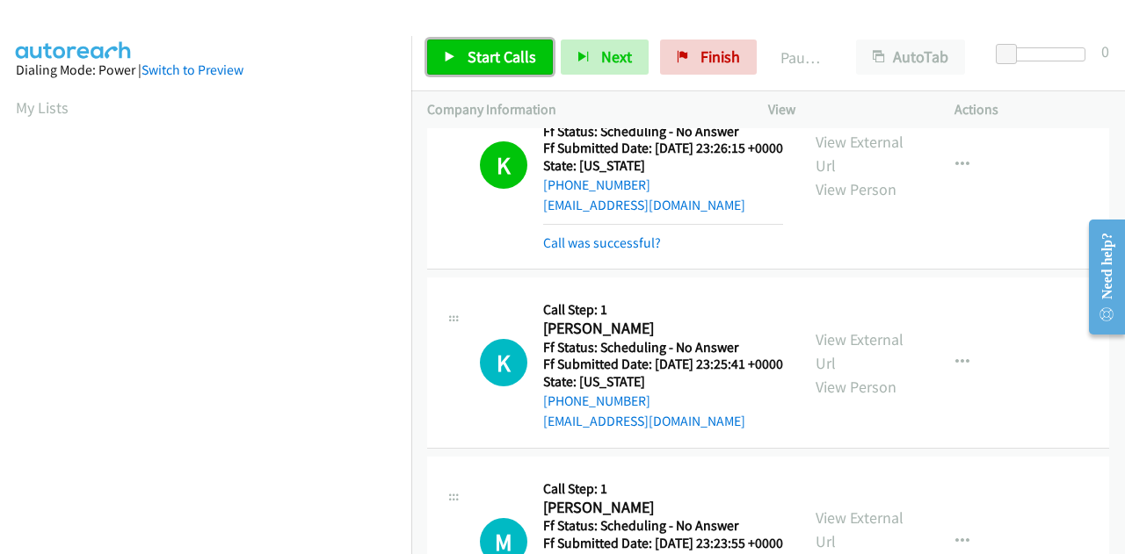
click at [480, 52] on span "Start Calls" at bounding box center [501, 57] width 69 height 20
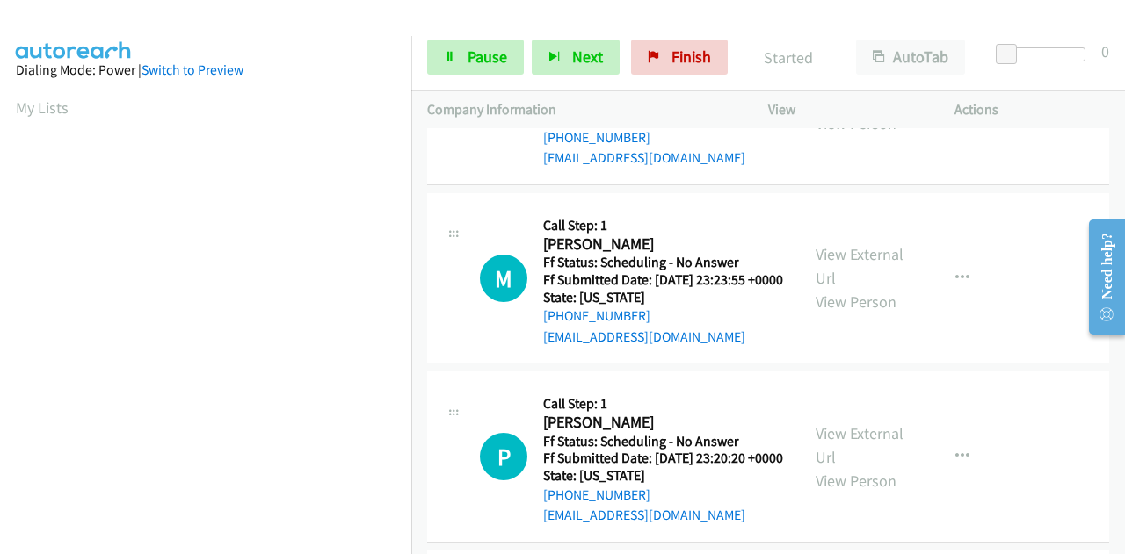
scroll to position [431, 0]
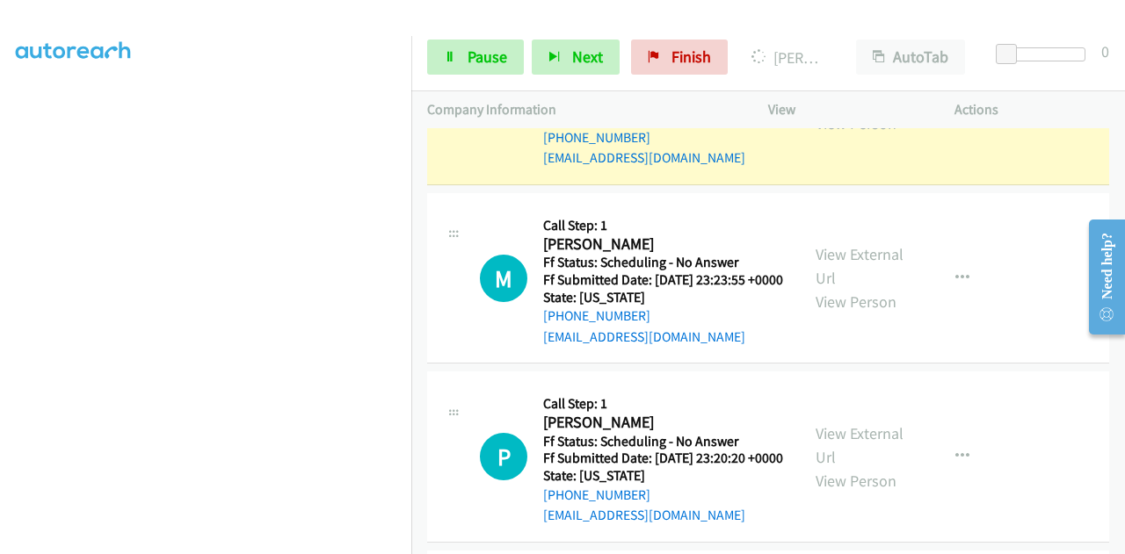
click at [824, 110] on link "View External Url" at bounding box center [859, 88] width 88 height 44
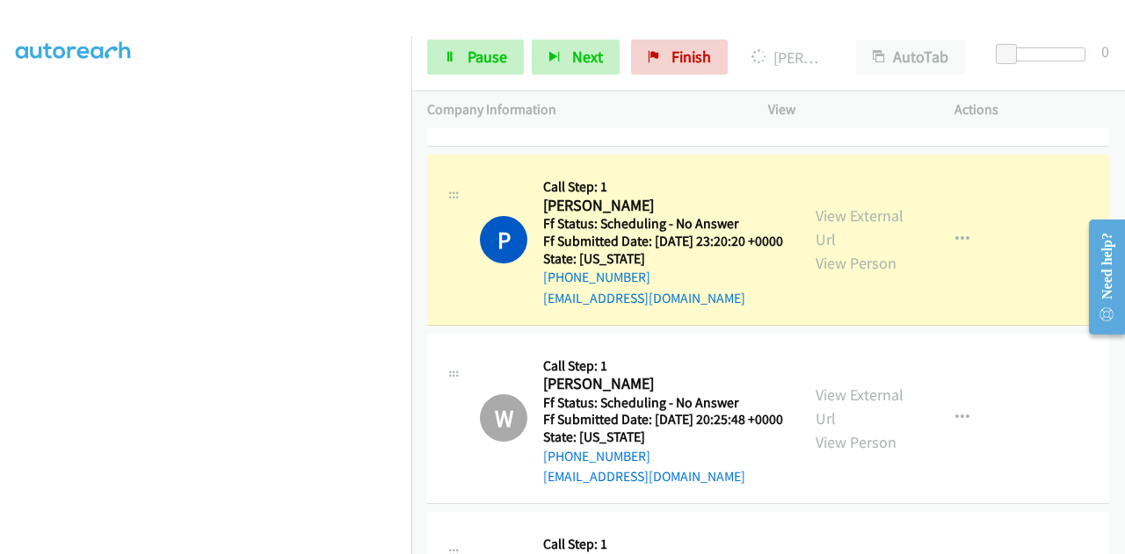
scroll to position [4345, 0]
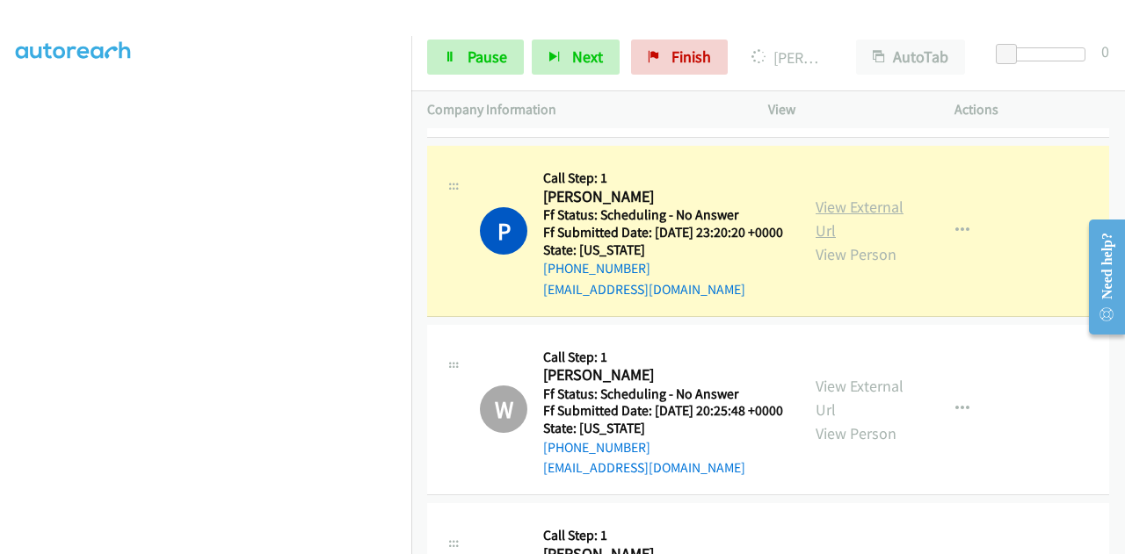
click at [845, 241] on link "View External Url" at bounding box center [859, 219] width 88 height 44
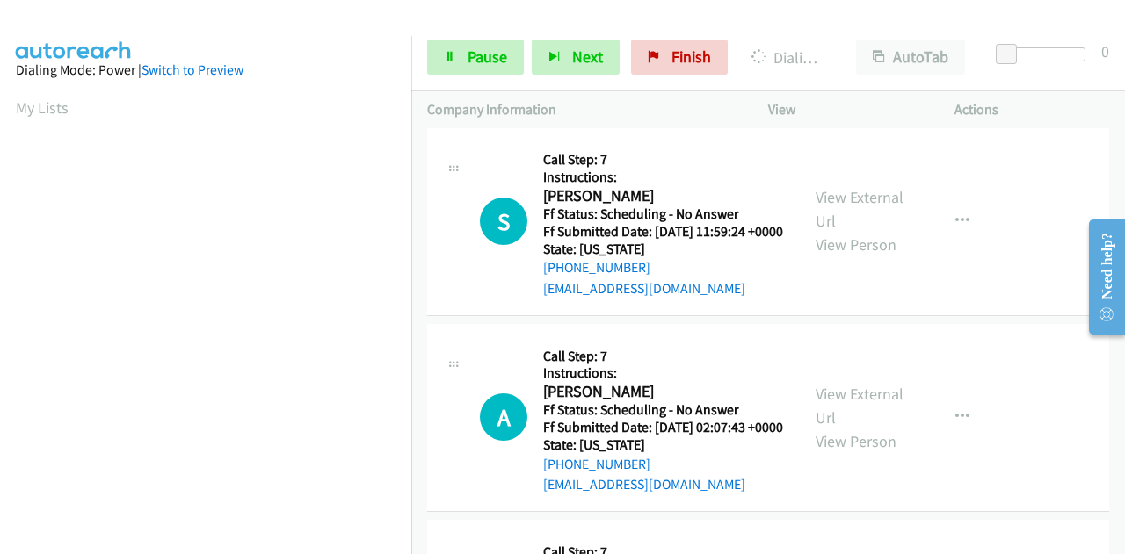
scroll to position [5048, 0]
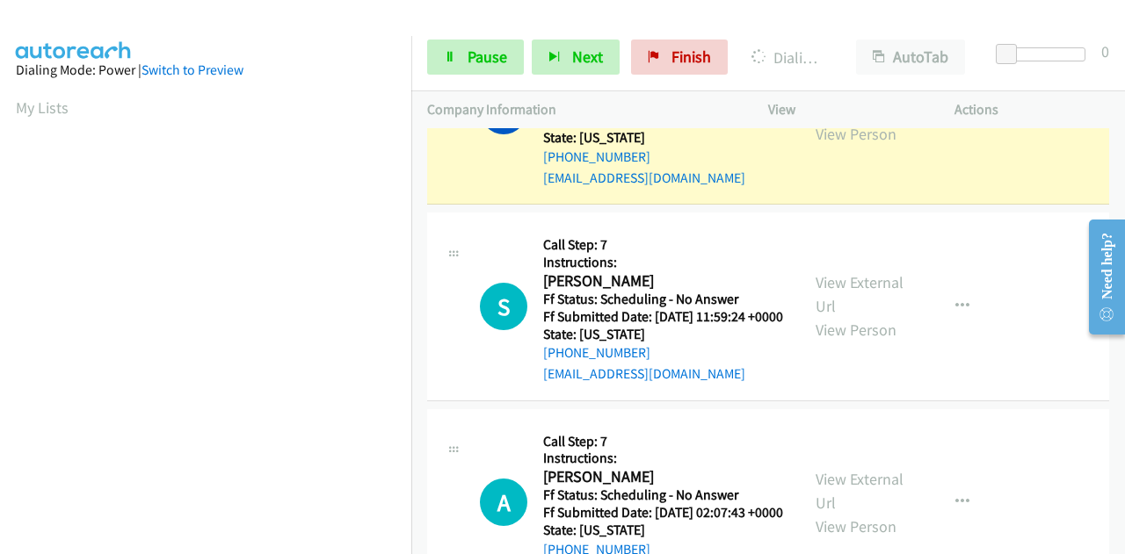
click at [821, 120] on link "View External Url" at bounding box center [859, 98] width 88 height 44
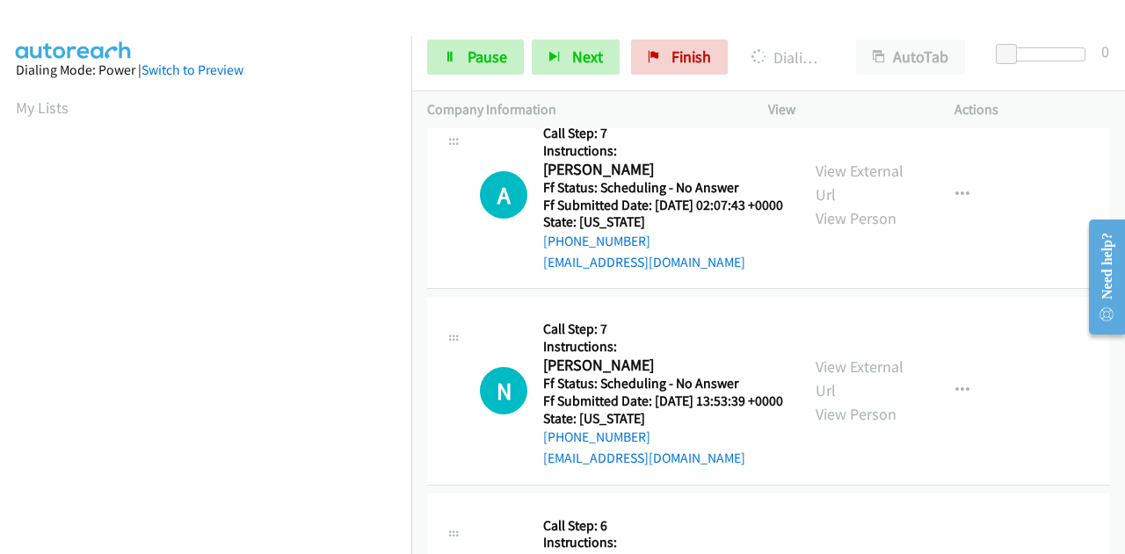
scroll to position [5399, 0]
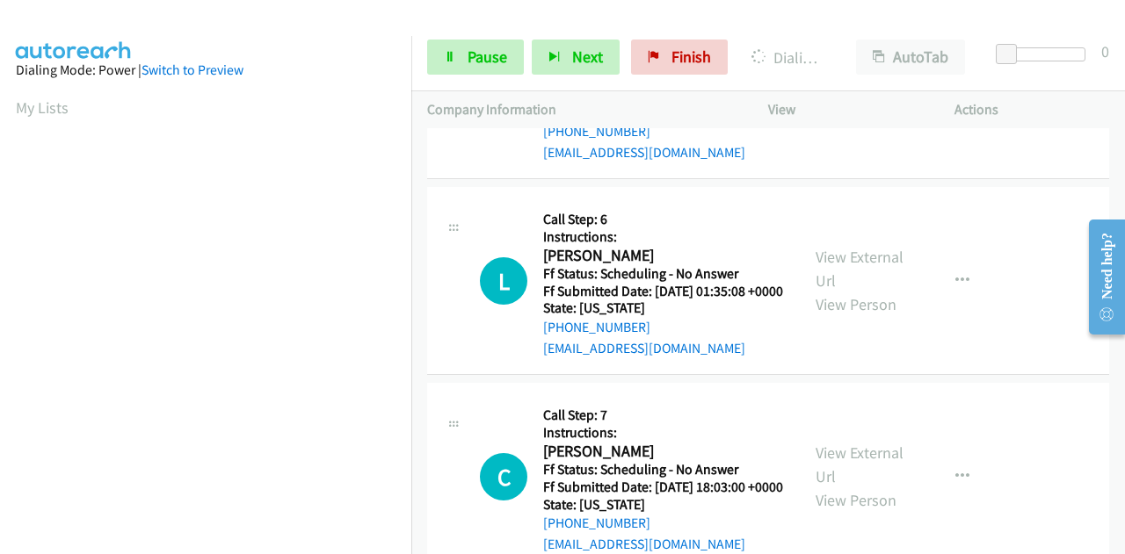
scroll to position [5751, 0]
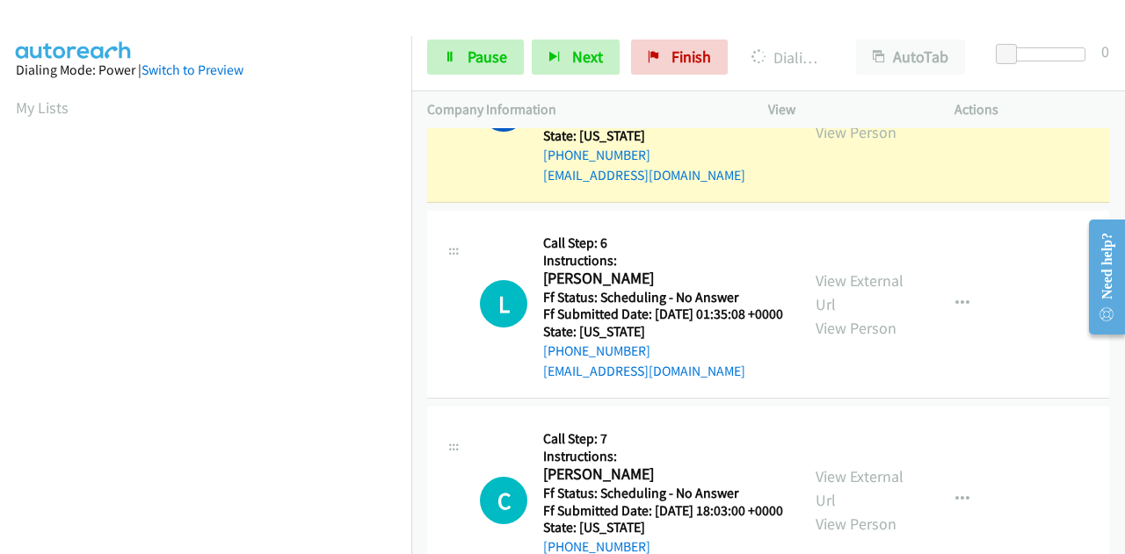
click at [819, 119] on link "View External Url" at bounding box center [859, 97] width 88 height 44
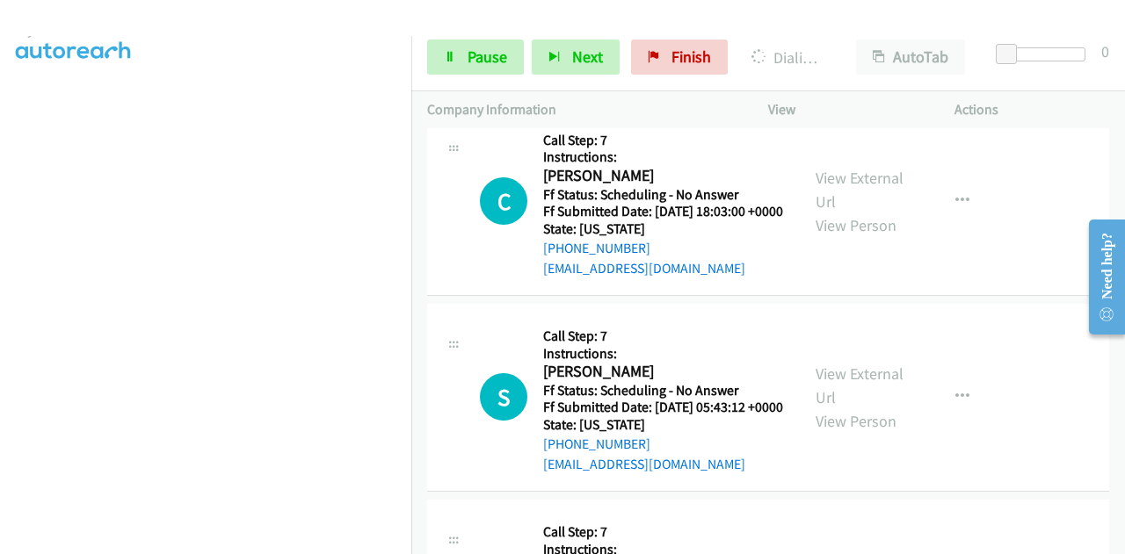
scroll to position [6190, 0]
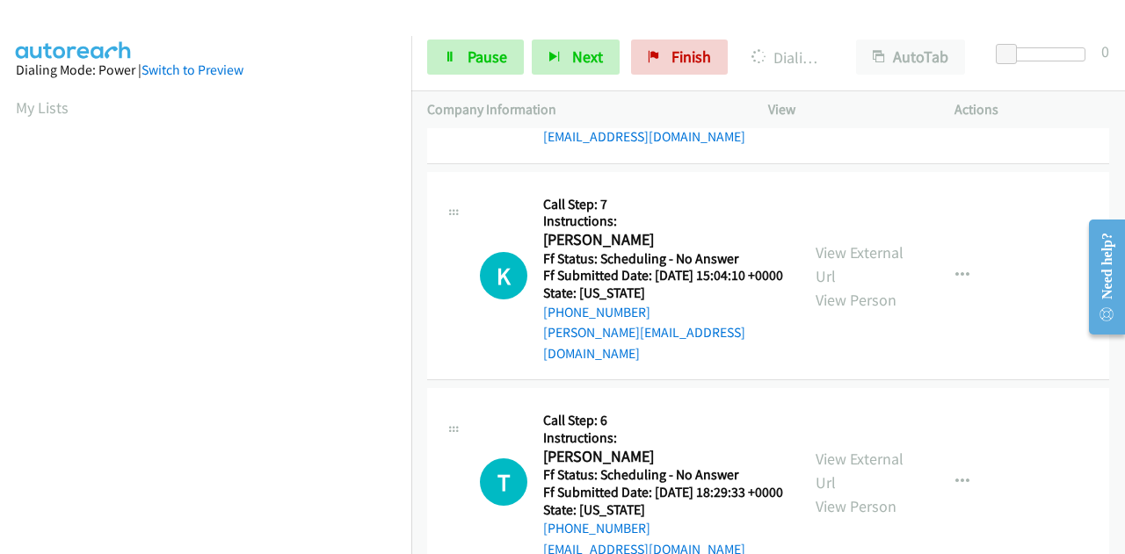
scroll to position [6454, 0]
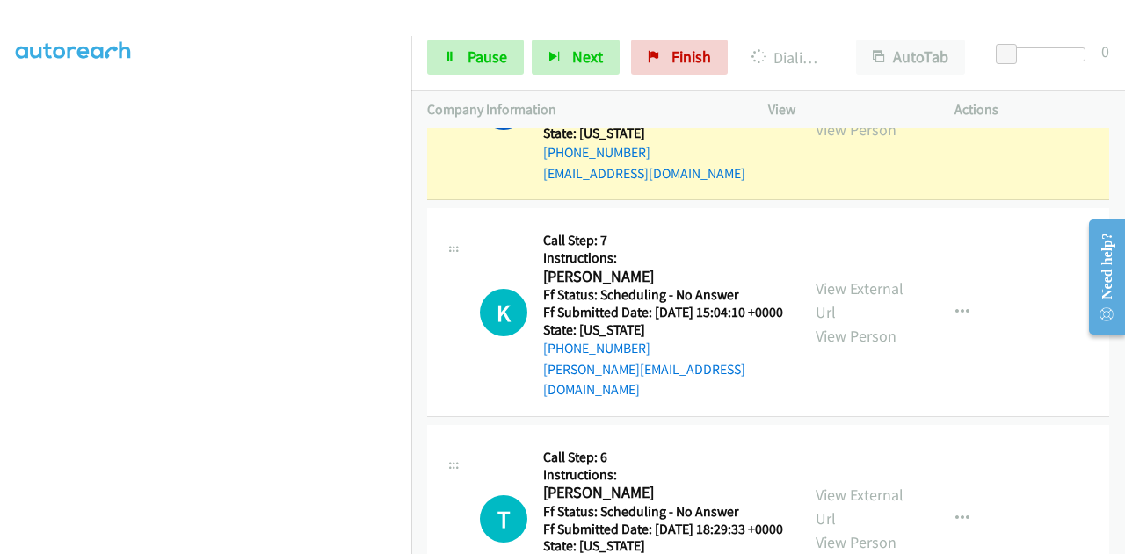
scroll to position [0, 0]
click at [823, 116] on link "View External Url" at bounding box center [859, 94] width 88 height 44
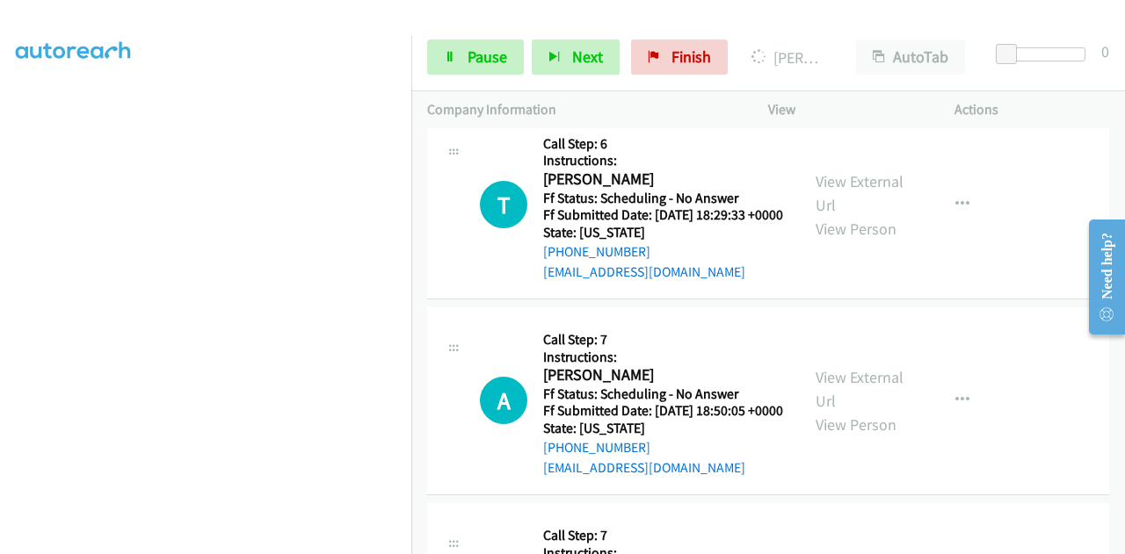
scroll to position [6893, 0]
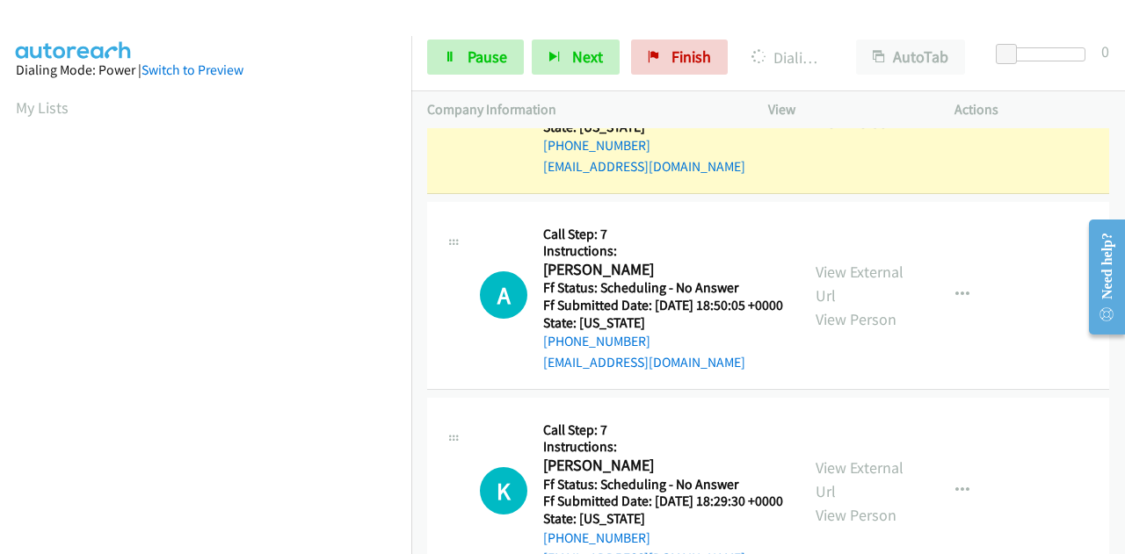
scroll to position [7157, 0]
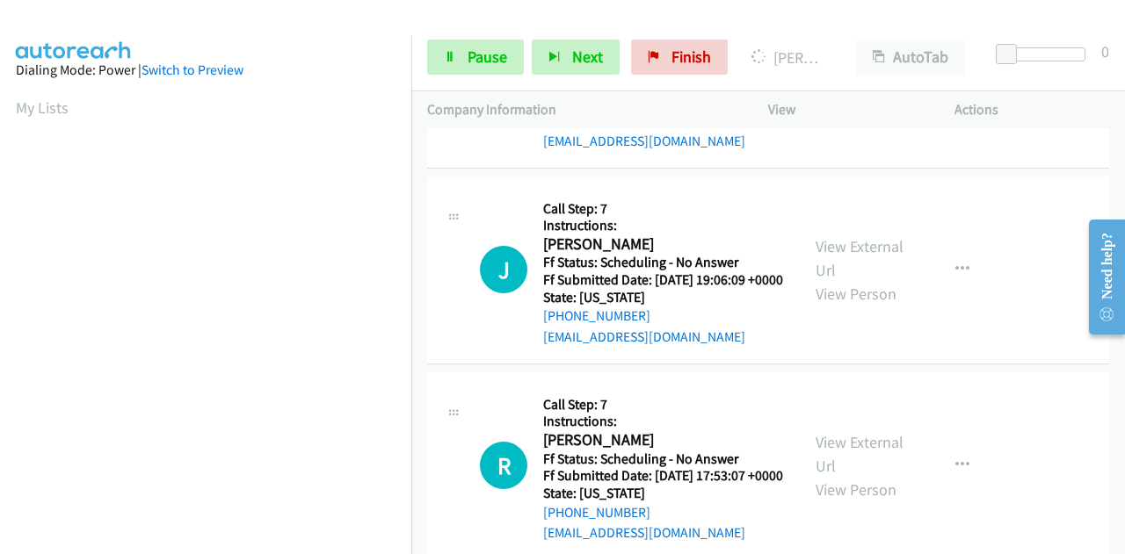
scroll to position [7420, 0]
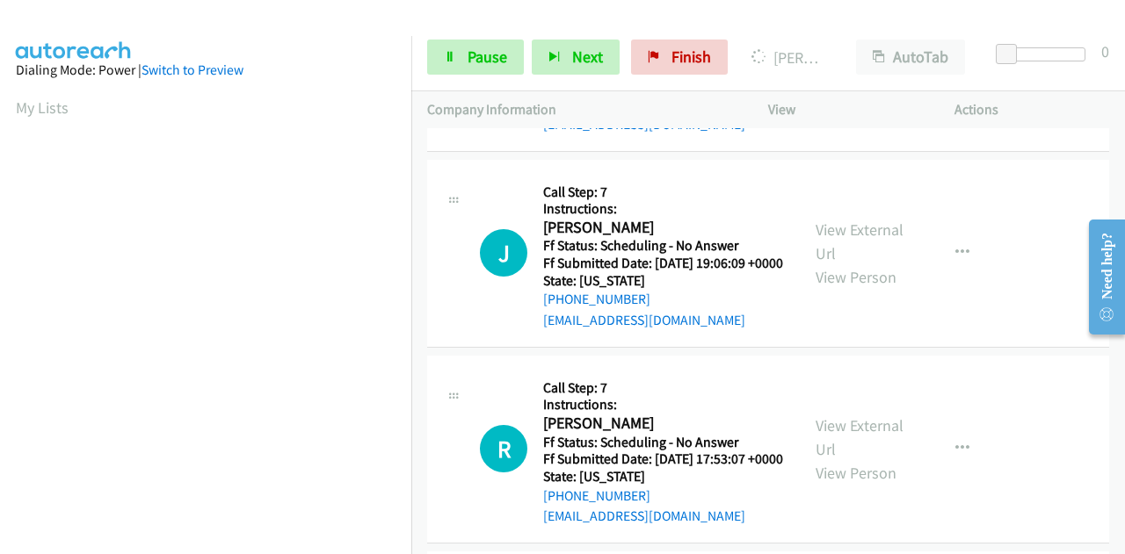
click at [446, 69] on link "Pause" at bounding box center [475, 57] width 97 height 35
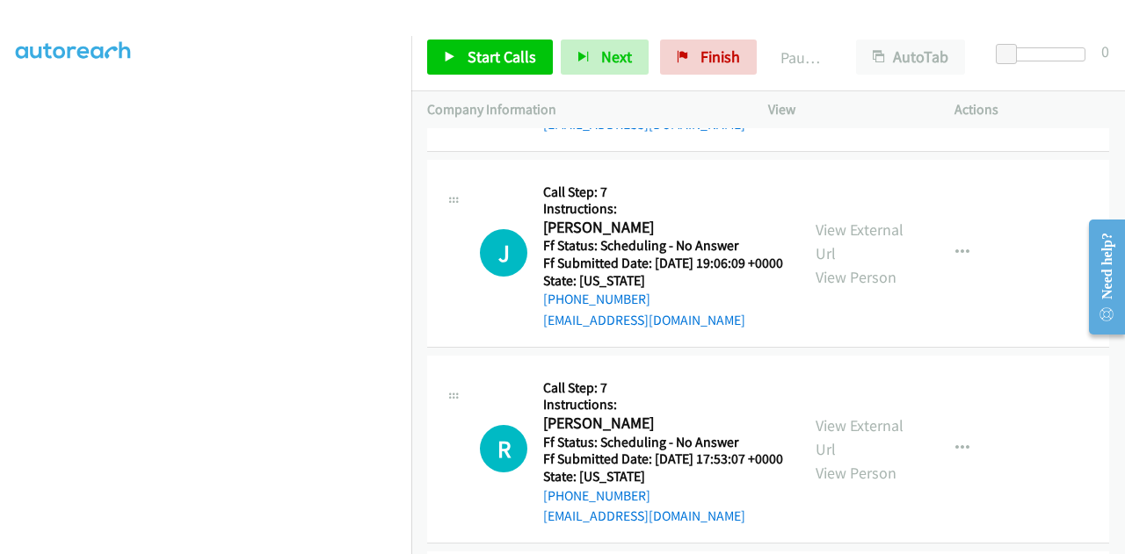
scroll to position [0, 0]
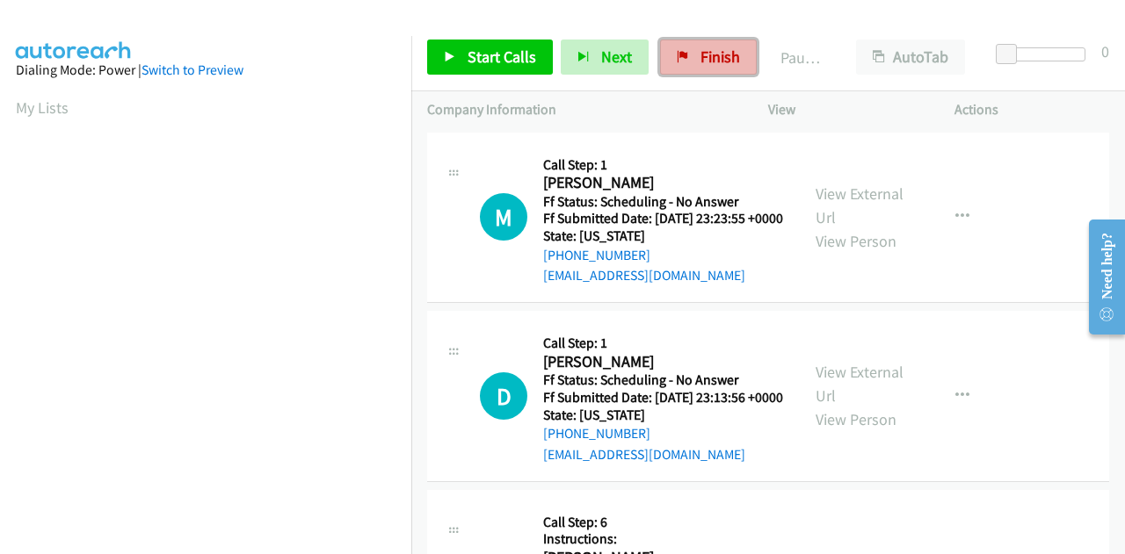
click at [700, 52] on span "Finish" at bounding box center [720, 57] width 40 height 20
